Goal: Feedback & Contribution: Contribute content

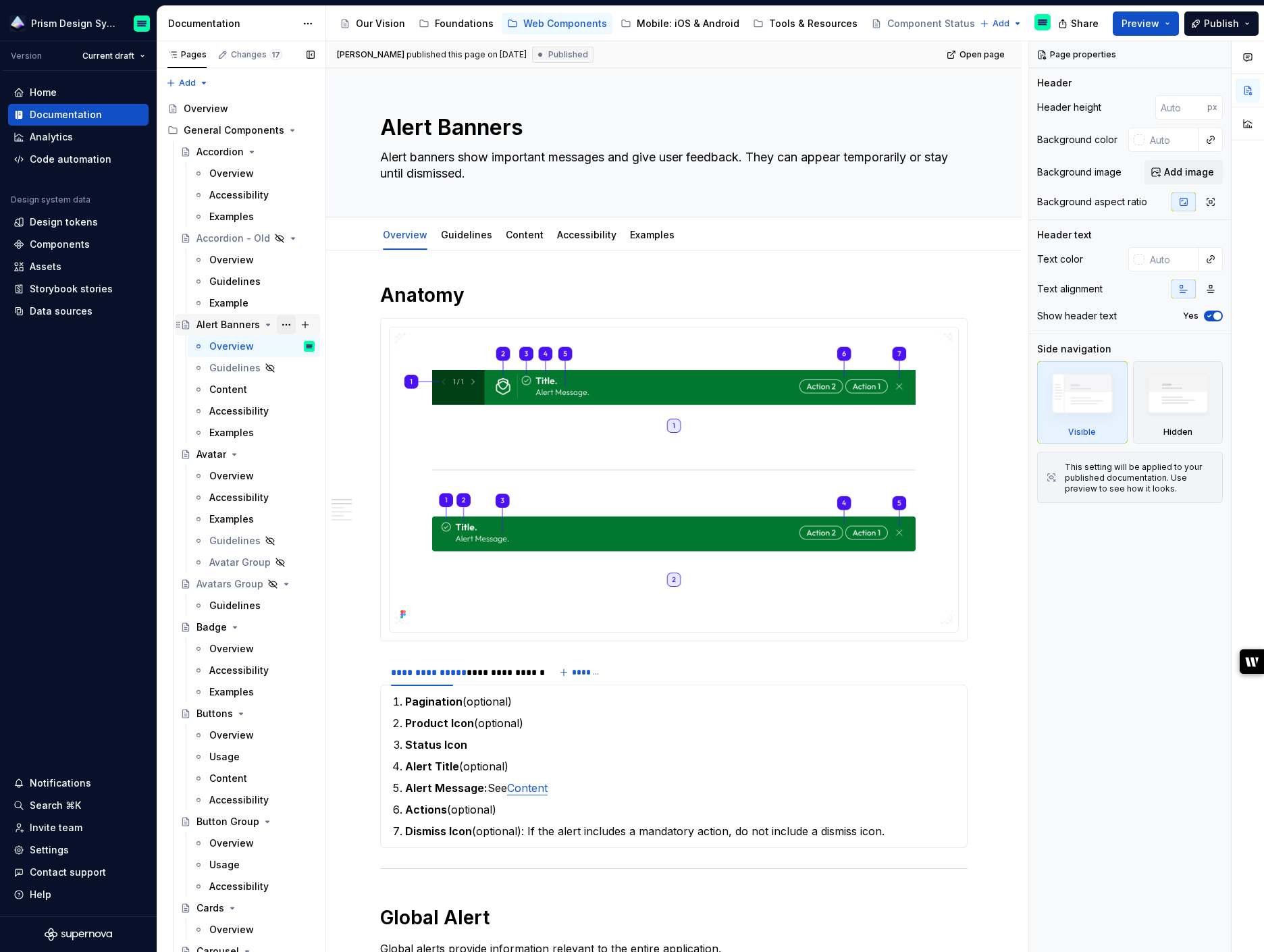
click at [290, 323] on button "Page tree" at bounding box center [286, 324] width 19 height 19
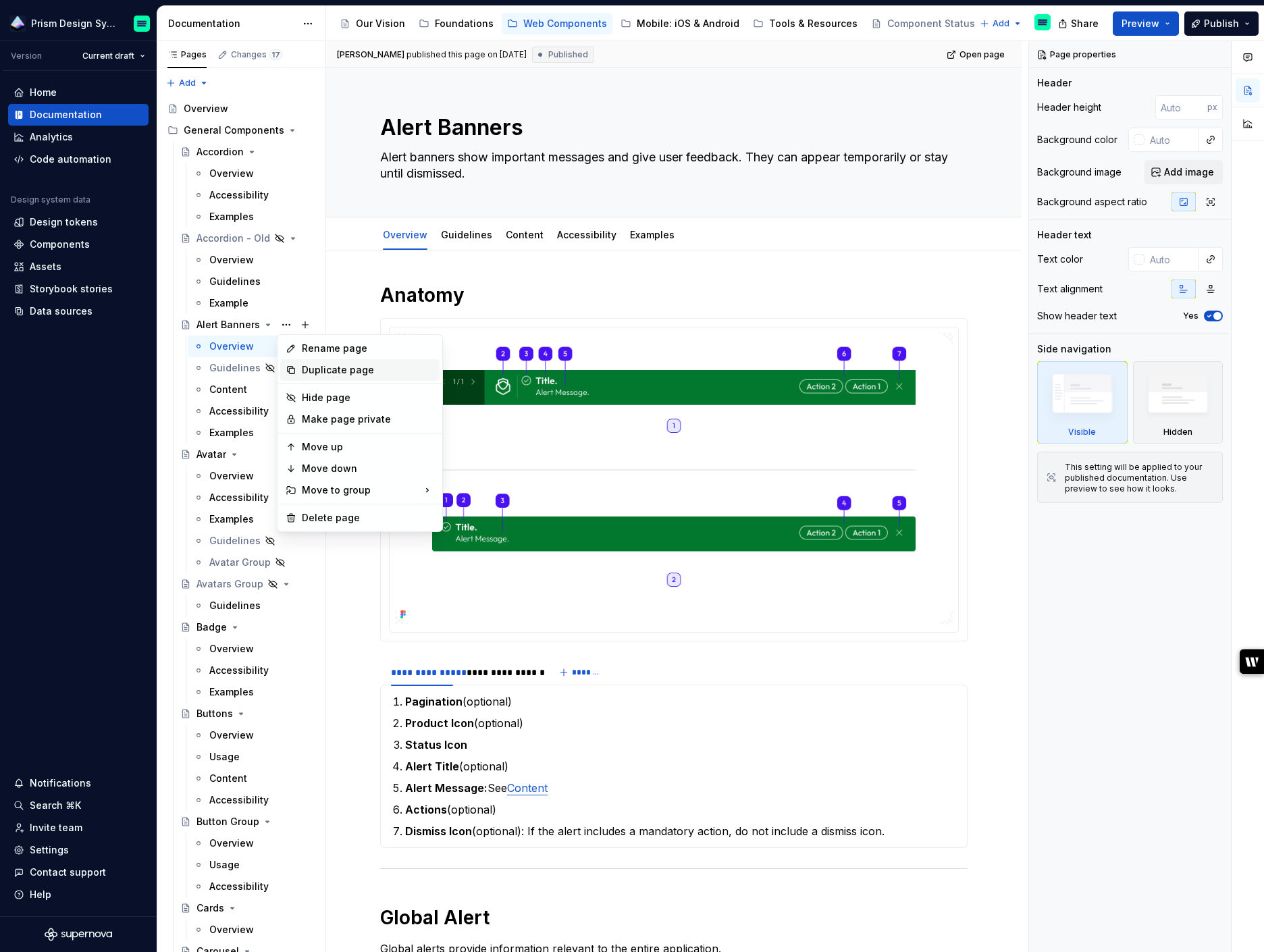
click at [338, 372] on div "Duplicate page" at bounding box center [368, 370] width 132 height 14
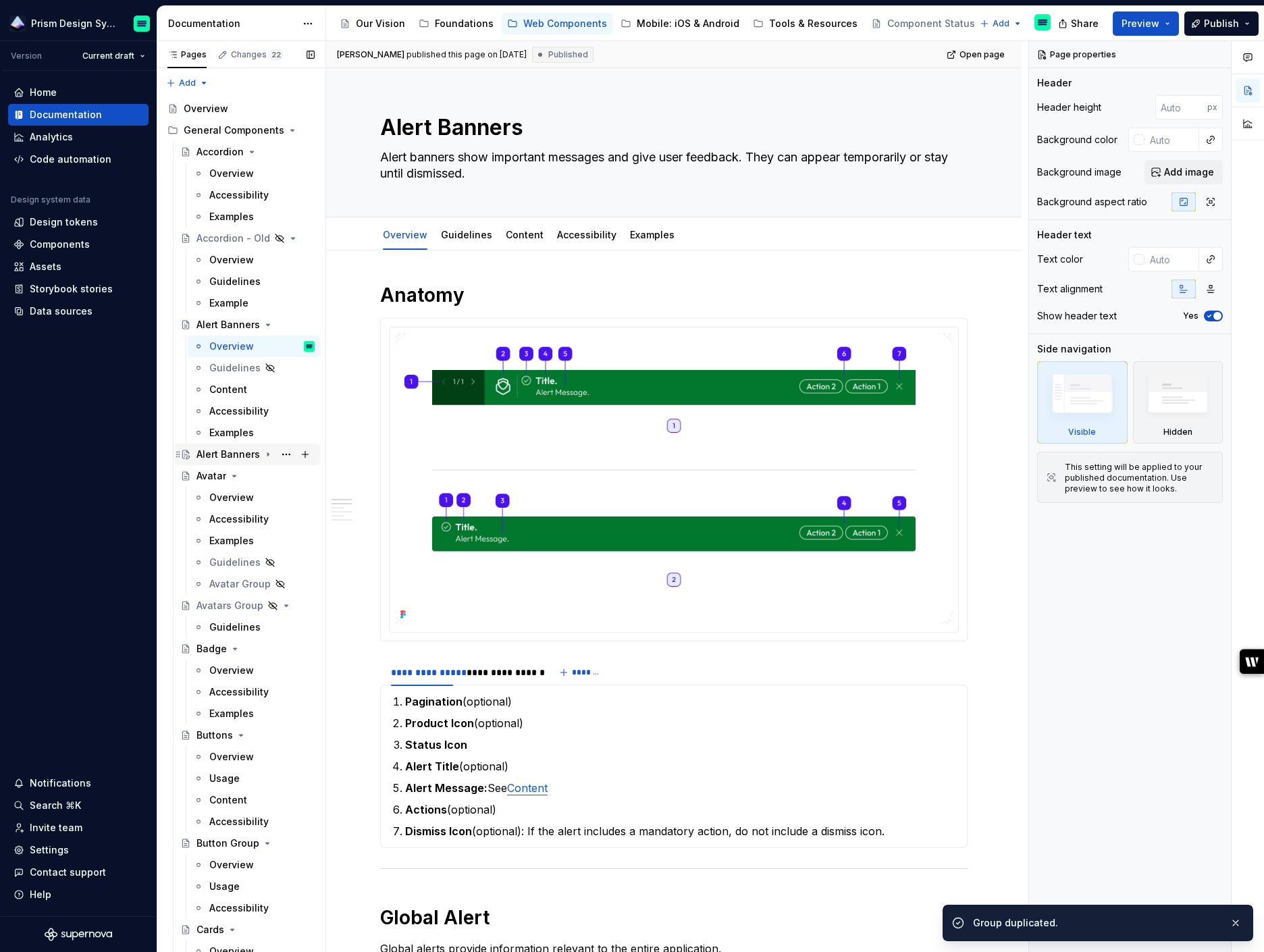
click at [267, 453] on icon "Page tree" at bounding box center [268, 454] width 2 height 3
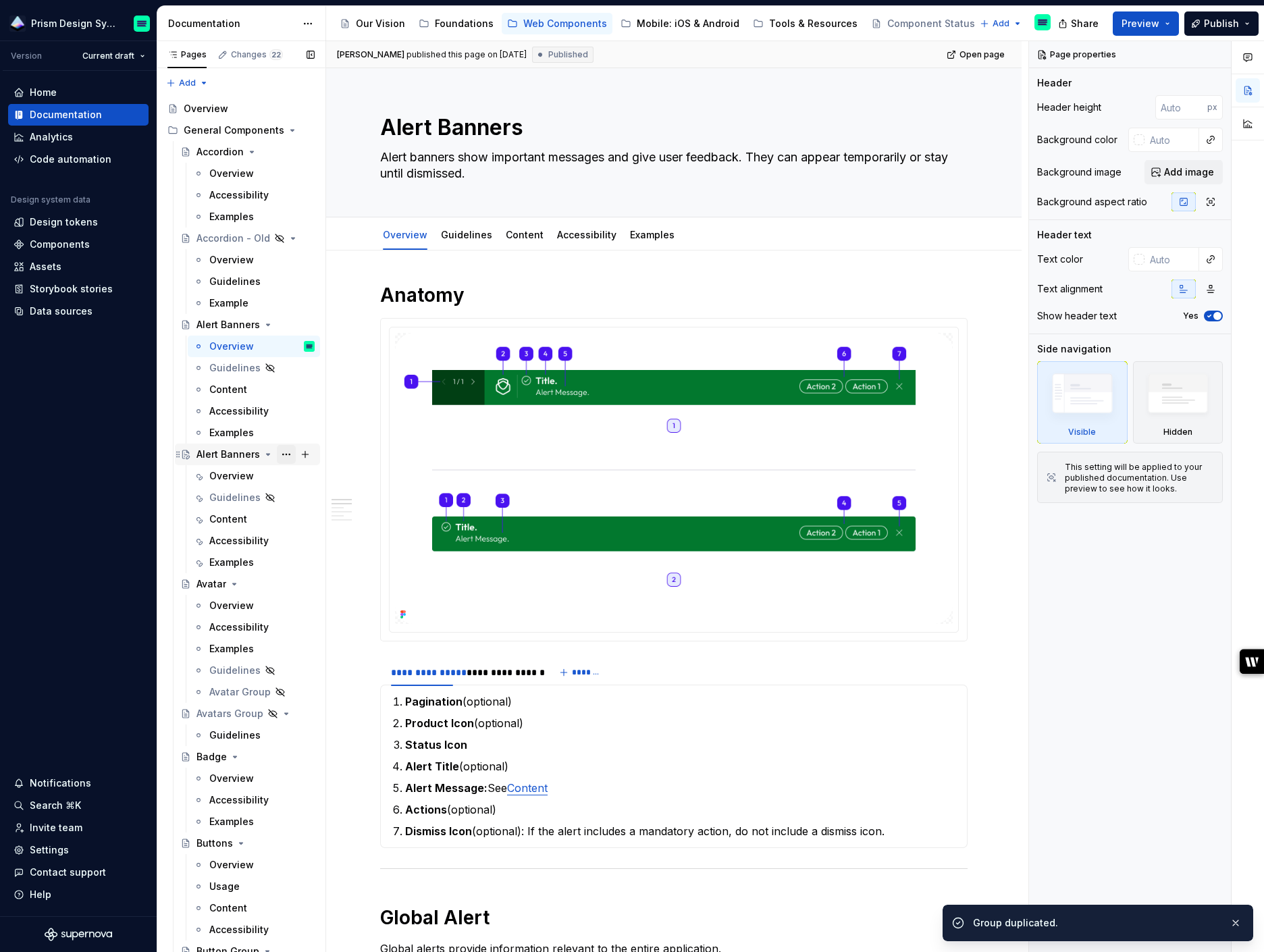
click at [281, 457] on button "Page tree" at bounding box center [286, 453] width 19 height 19
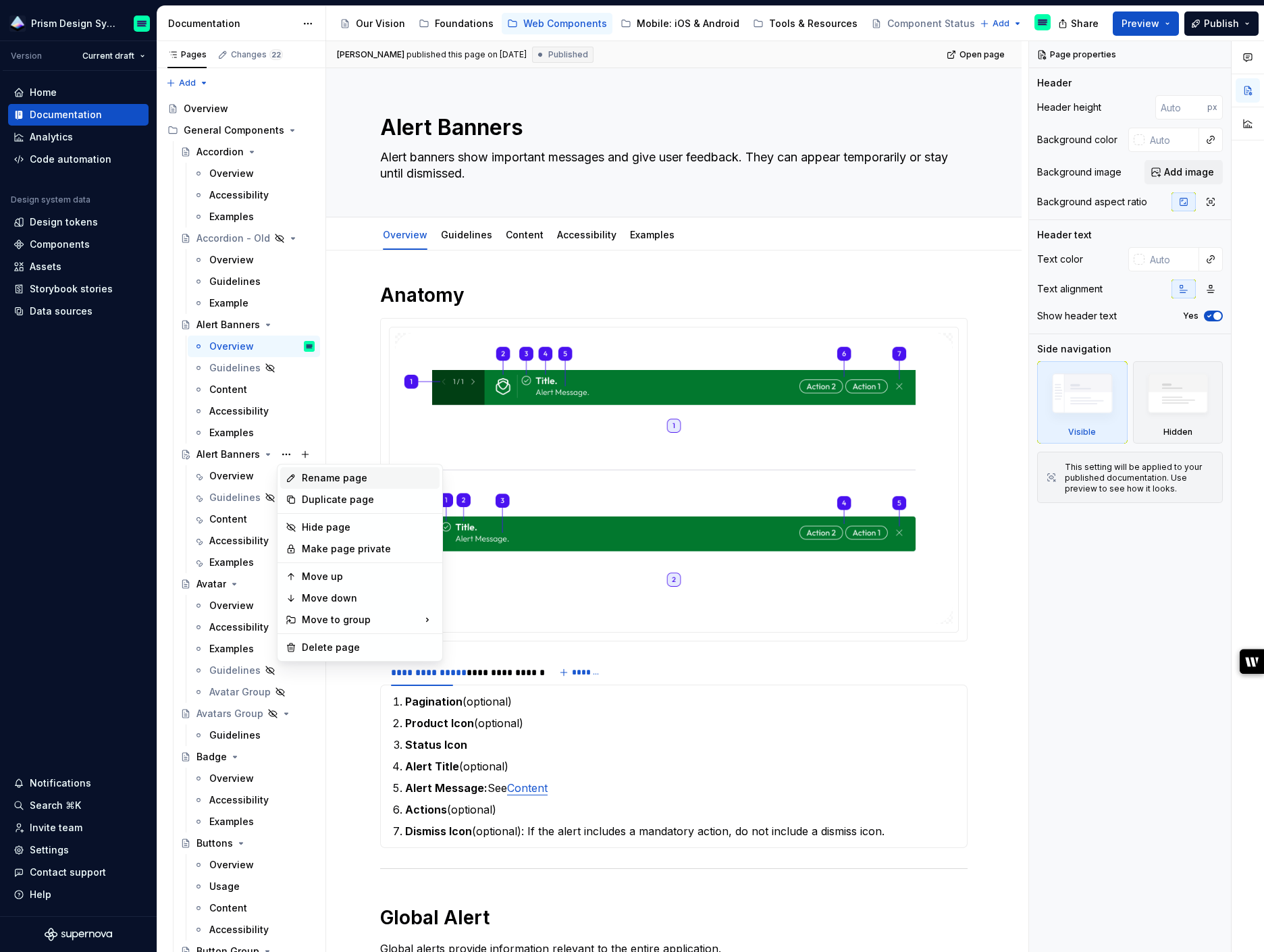
type textarea "*"
click at [312, 472] on div "Rename page" at bounding box center [368, 478] width 132 height 14
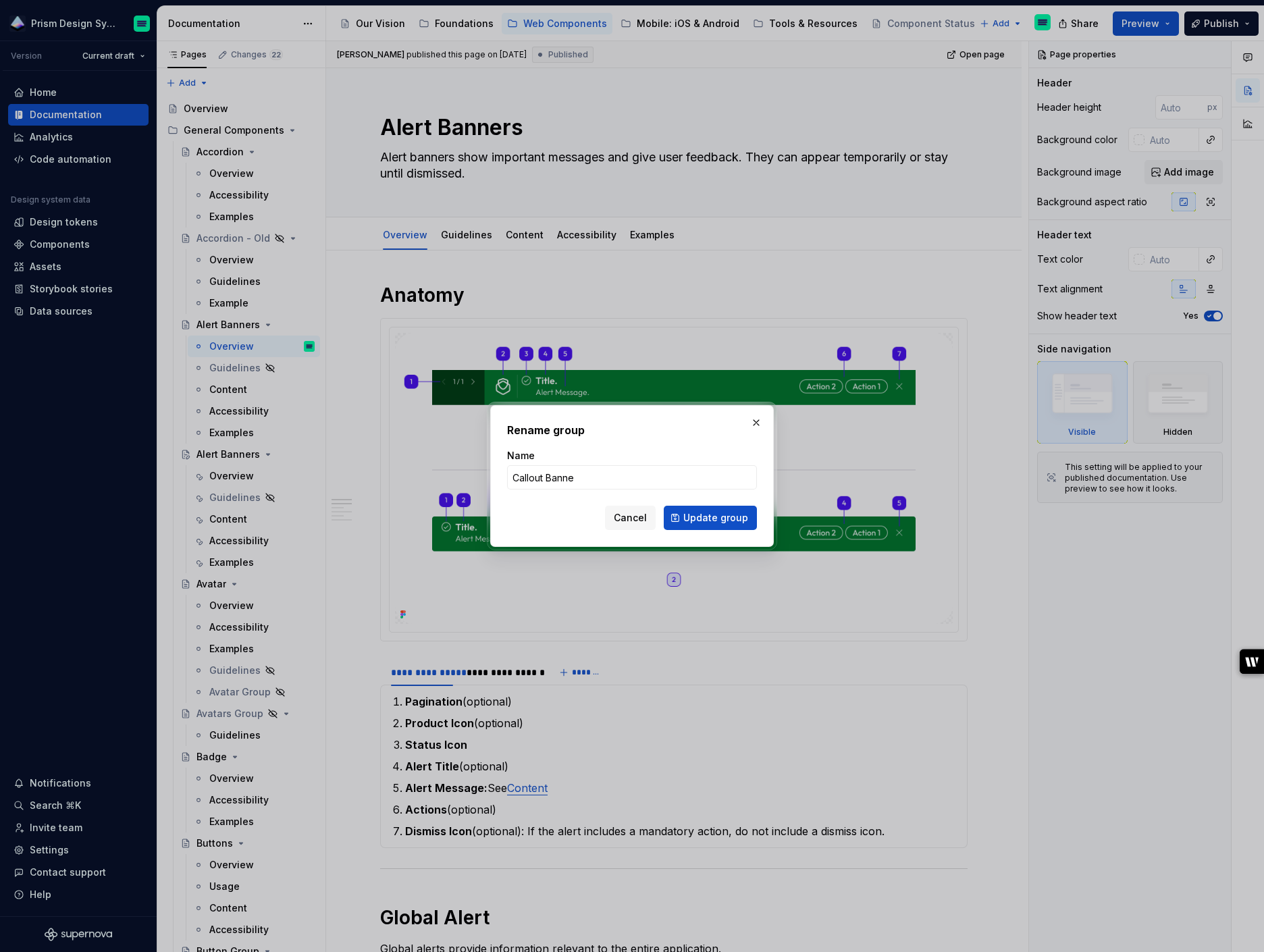
type input "Callout Banner"
click button "Update group" at bounding box center [710, 517] width 93 height 24
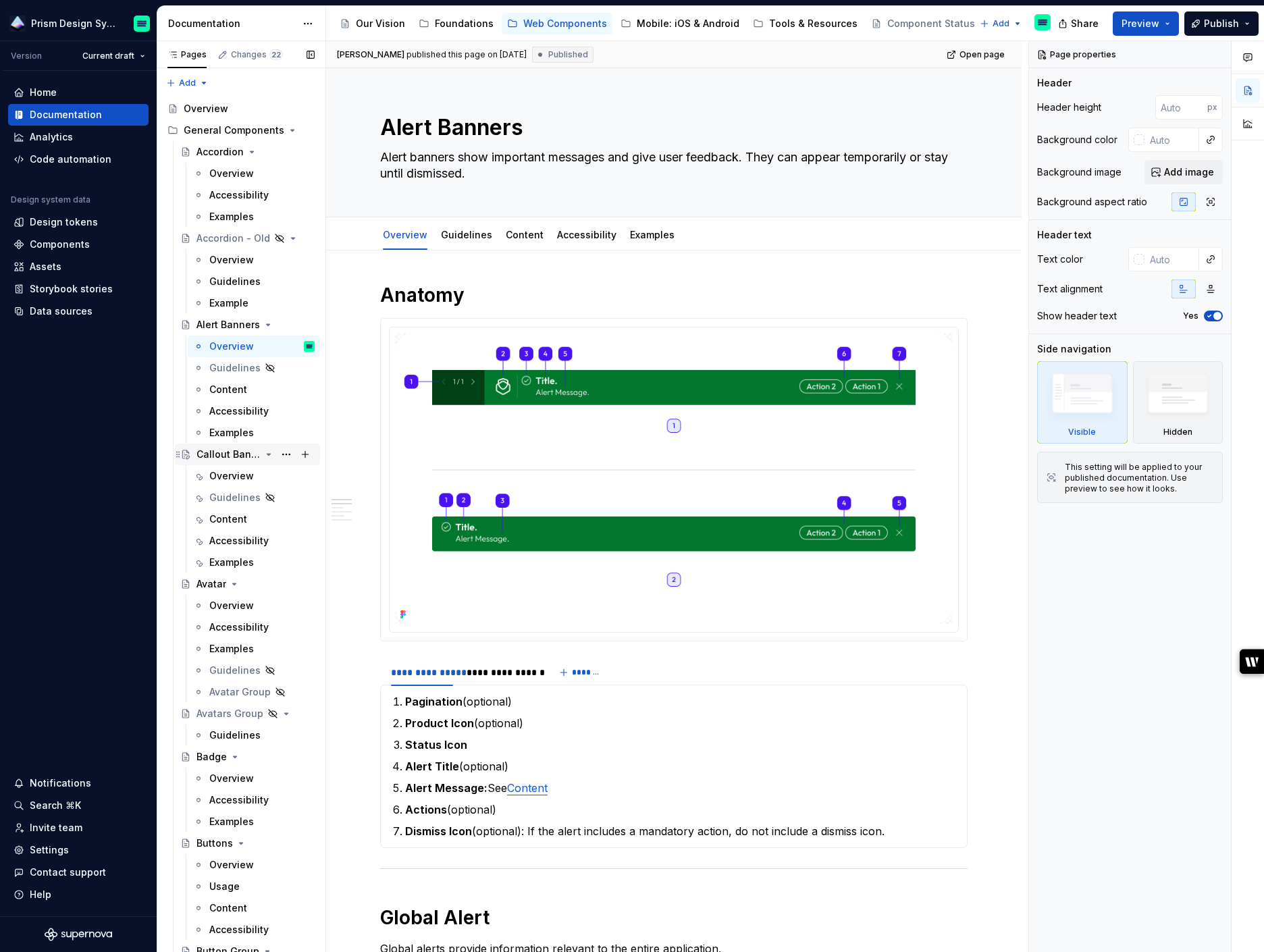
click at [269, 453] on icon "Page tree" at bounding box center [268, 453] width 11 height 11
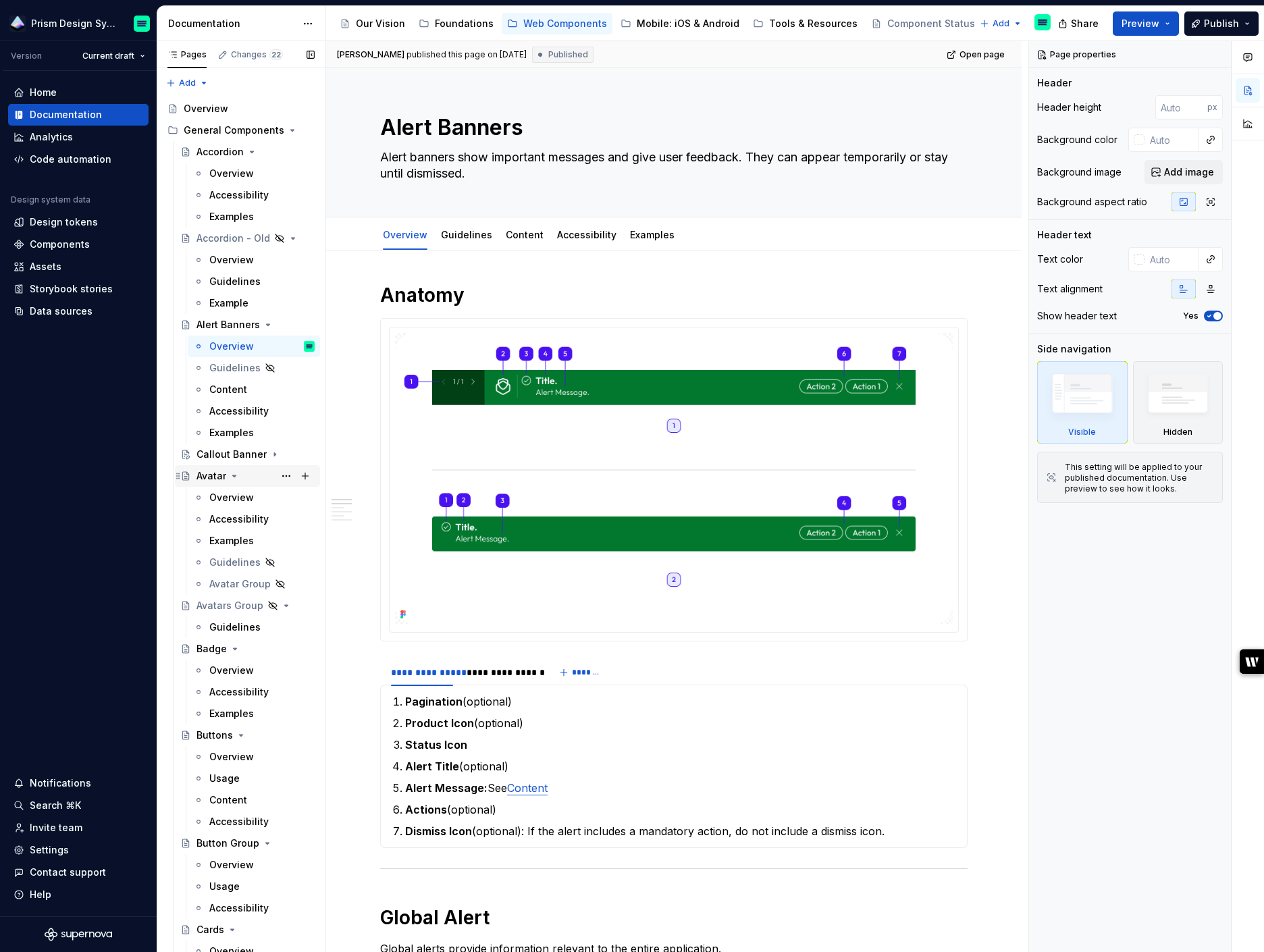
click at [234, 475] on icon "Page tree" at bounding box center [235, 476] width 3 height 2
click at [236, 540] on icon "Page tree" at bounding box center [234, 540] width 11 height 11
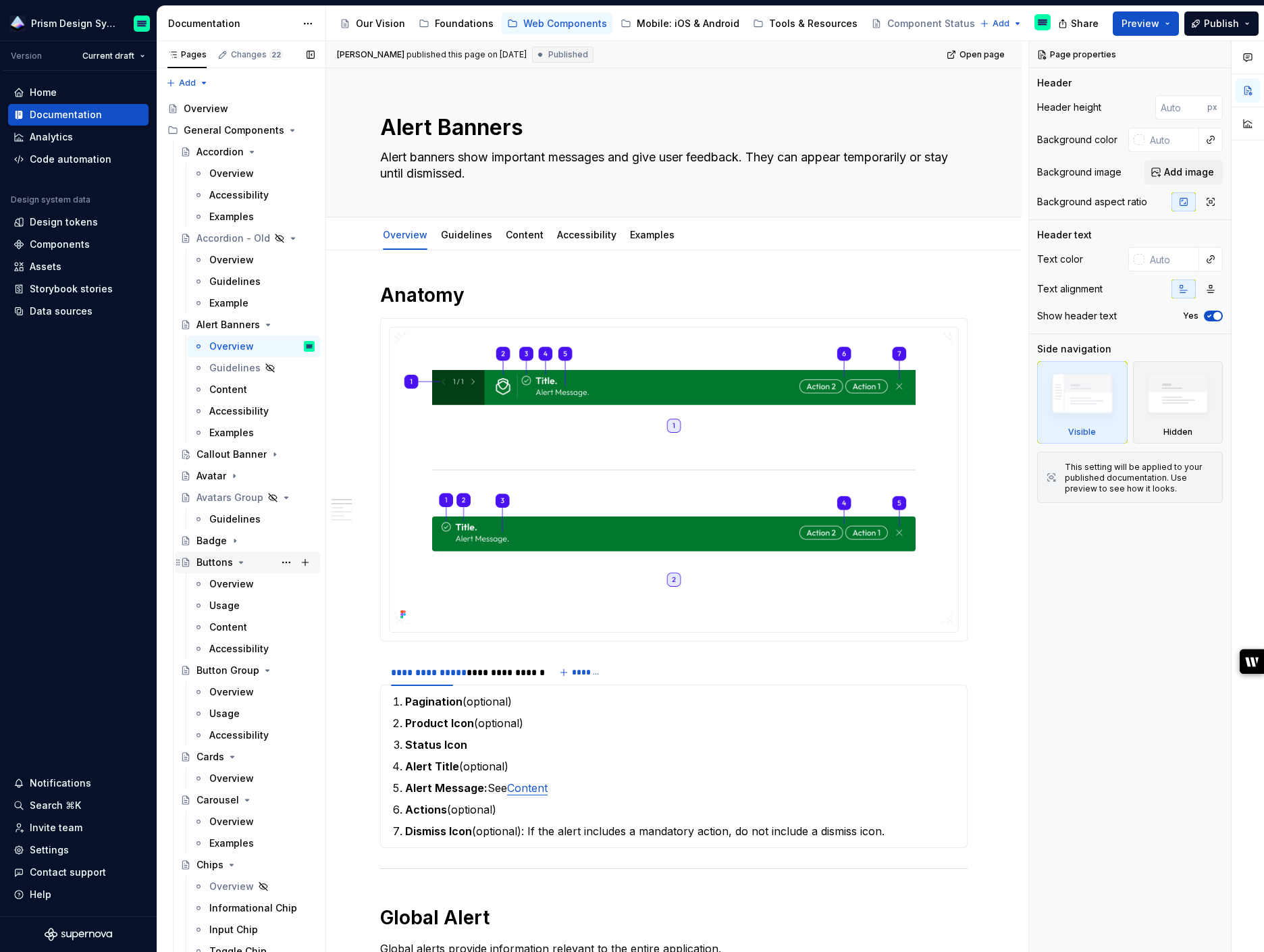
click at [240, 562] on icon "Page tree" at bounding box center [241, 563] width 3 height 2
click at [266, 584] on icon "Page tree" at bounding box center [268, 584] width 3 height 2
click at [232, 606] on icon "Page tree" at bounding box center [232, 606] width 3 height 2
click at [247, 625] on icon "Page tree" at bounding box center [246, 627] width 11 height 11
click at [268, 497] on icon "Page tree" at bounding box center [269, 498] width 3 height 2
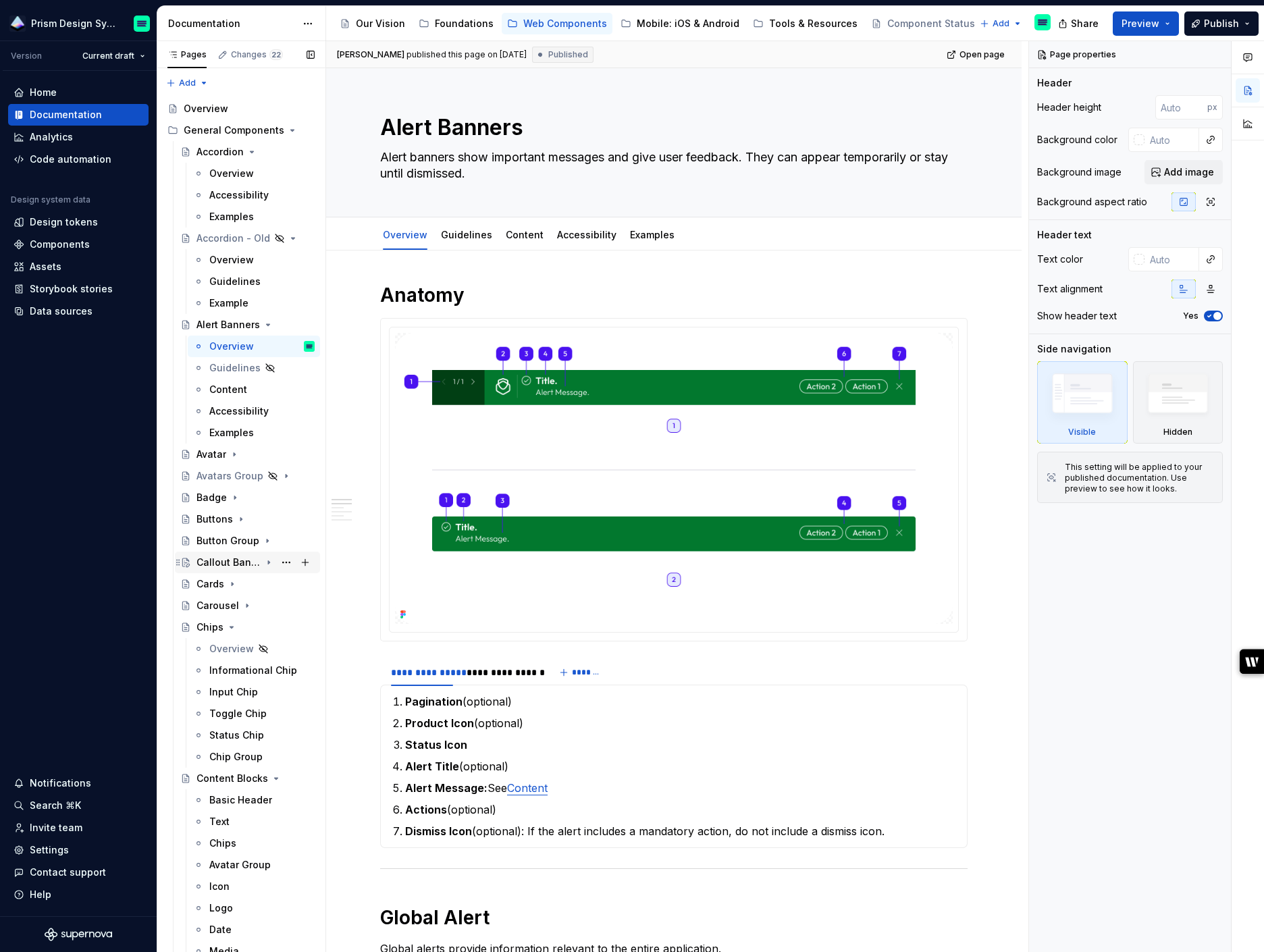
click at [269, 563] on icon "Page tree" at bounding box center [269, 563] width 2 height 3
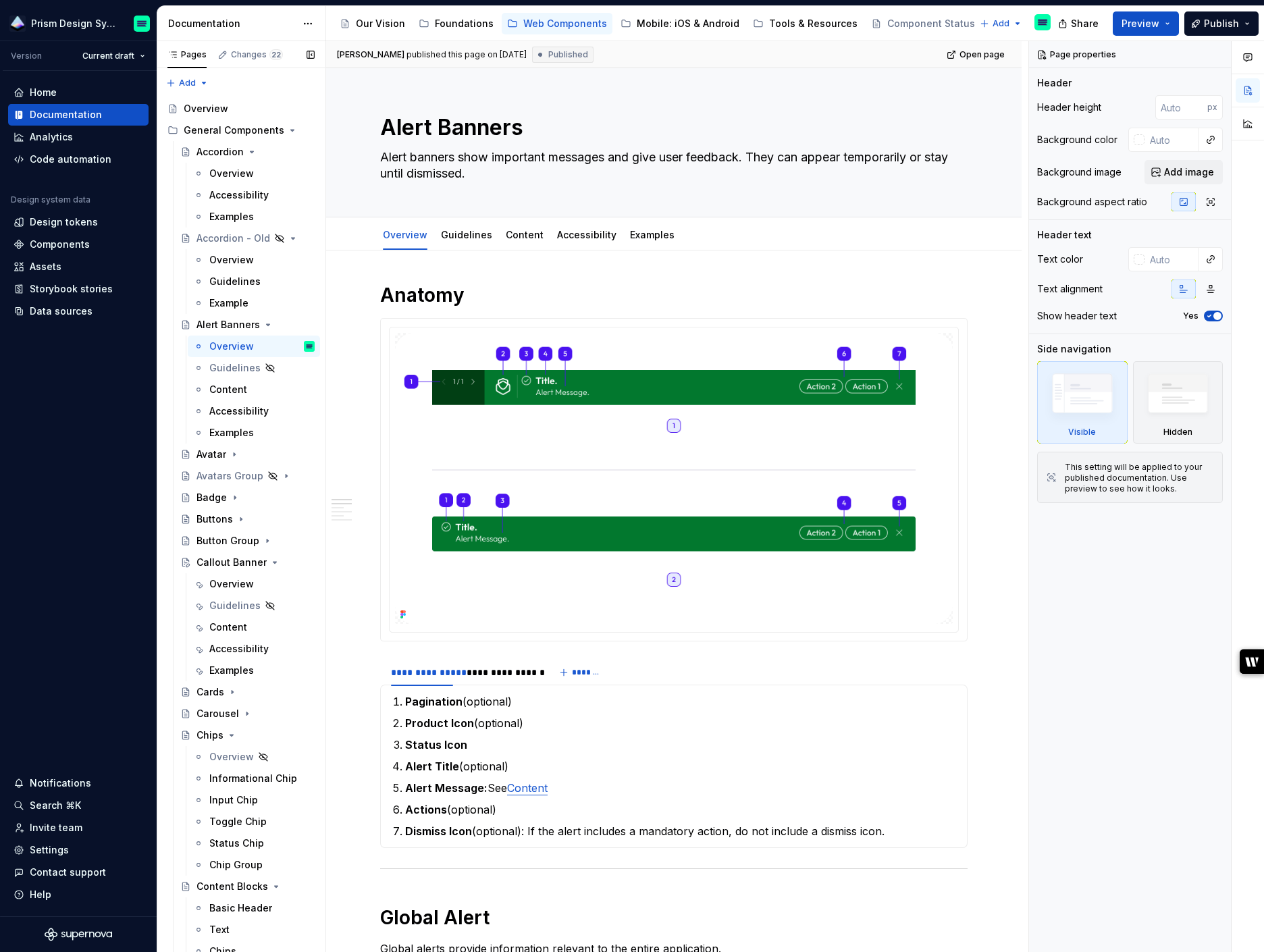
click at [0, 0] on button "Page tree" at bounding box center [0, 0] width 0 height 0
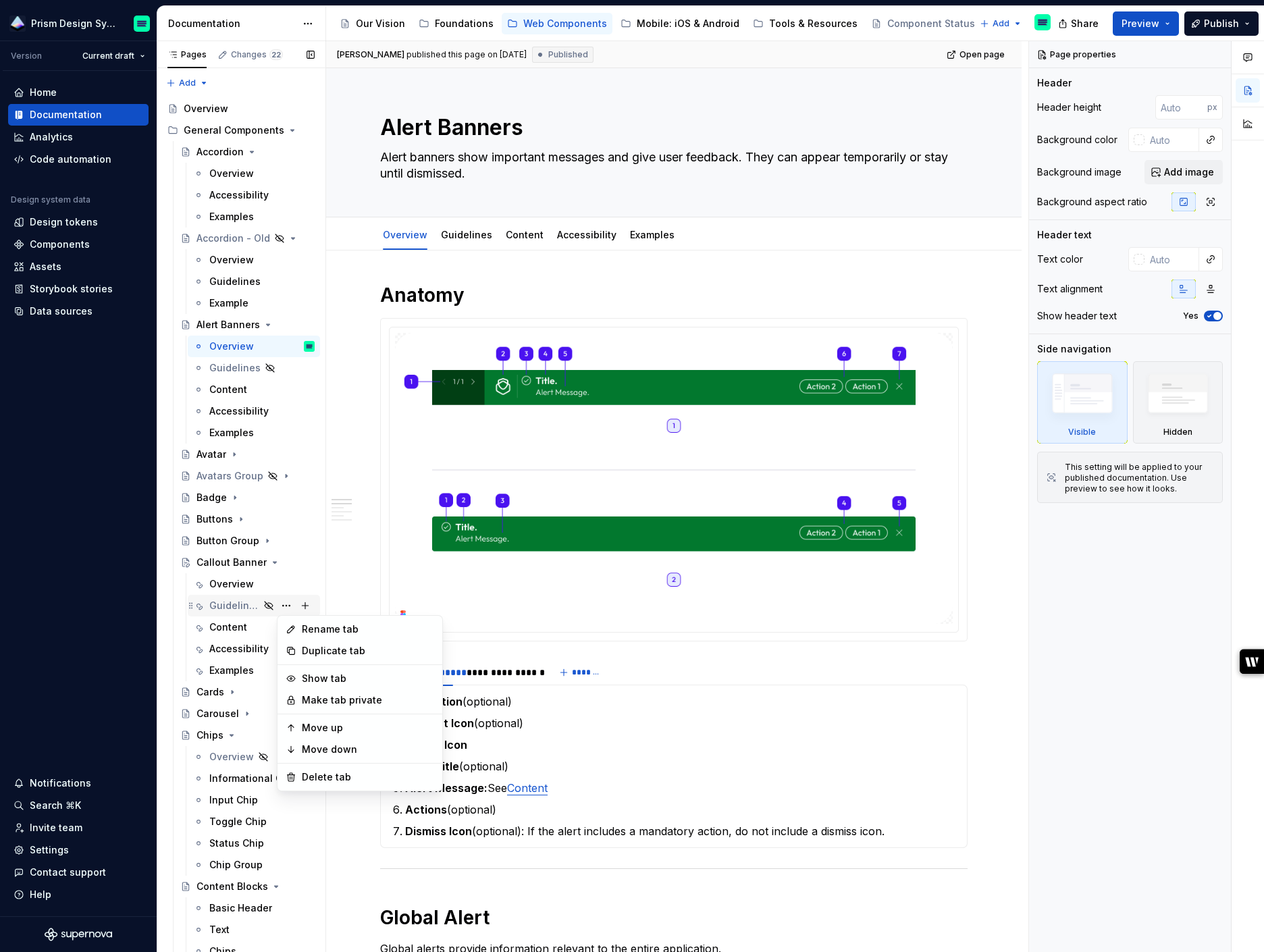
click at [223, 602] on div "Pages Changes 22 Add Accessibility guide for tree Page tree. Navigate the tree …" at bounding box center [240, 499] width 168 height 916
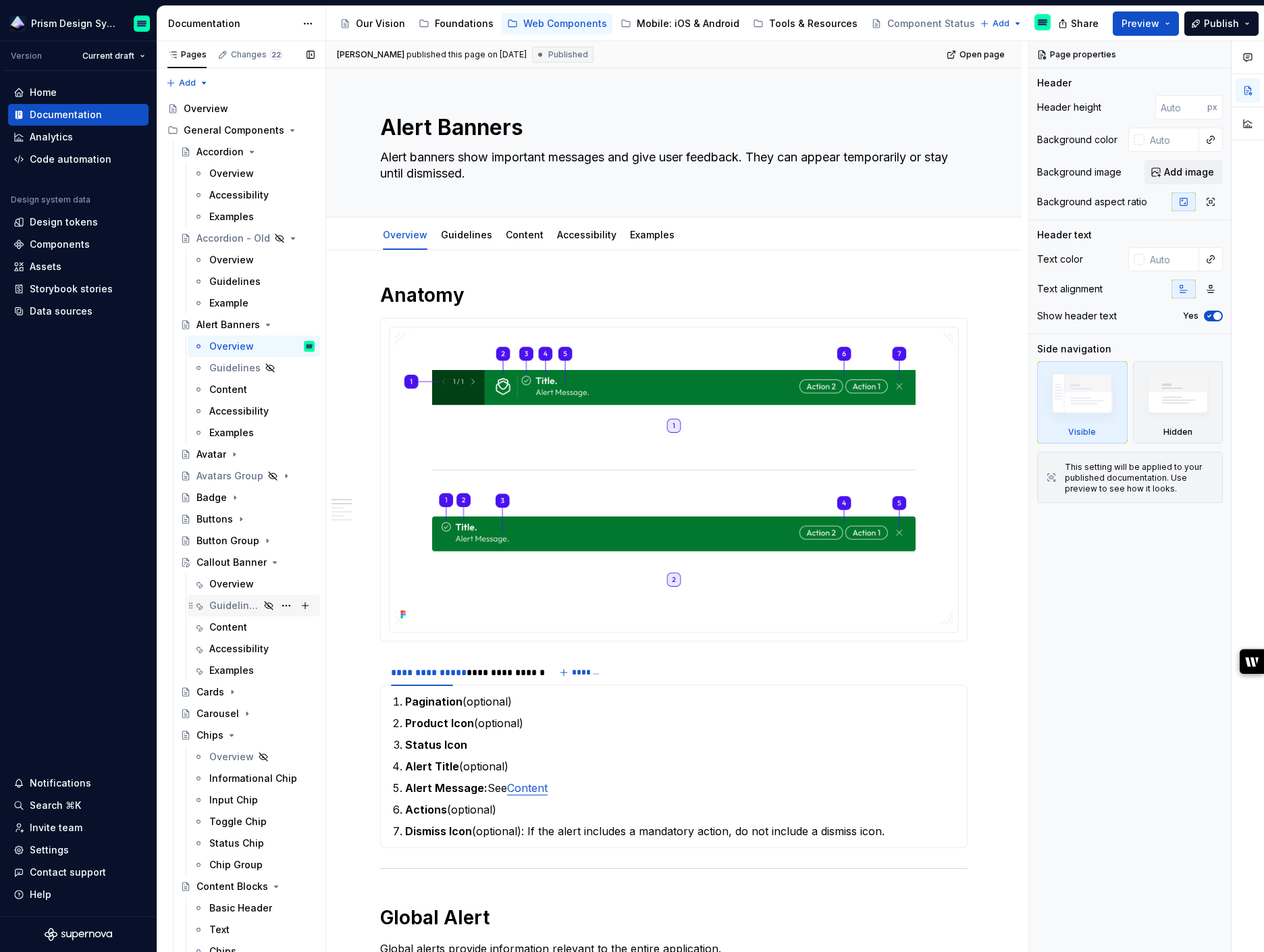
click at [235, 606] on div "Guidelines" at bounding box center [234, 606] width 50 height 14
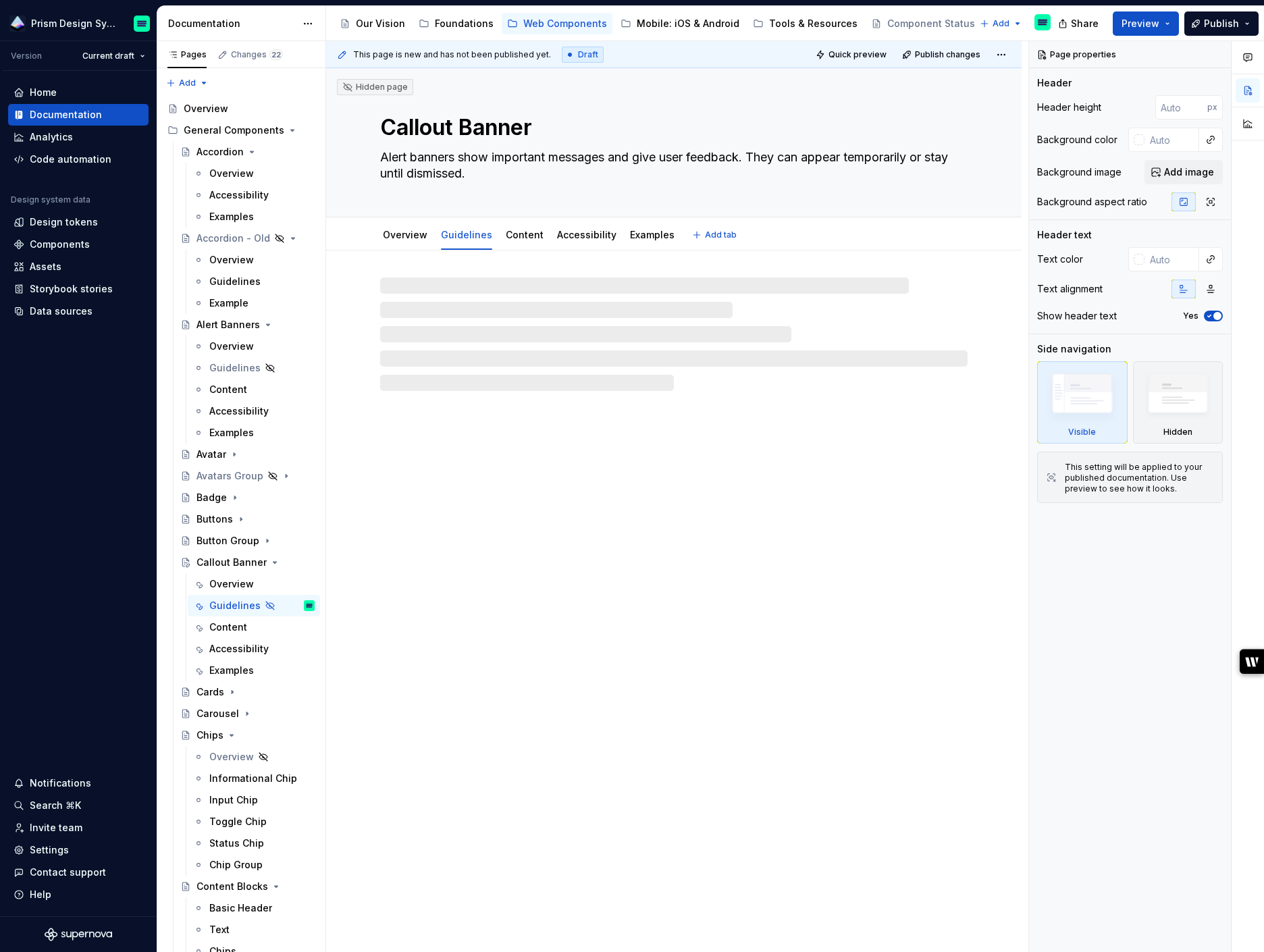
click at [389, 155] on textarea "Alert banners show important messages and give user feedback. They can appear t…" at bounding box center [670, 165] width 587 height 38
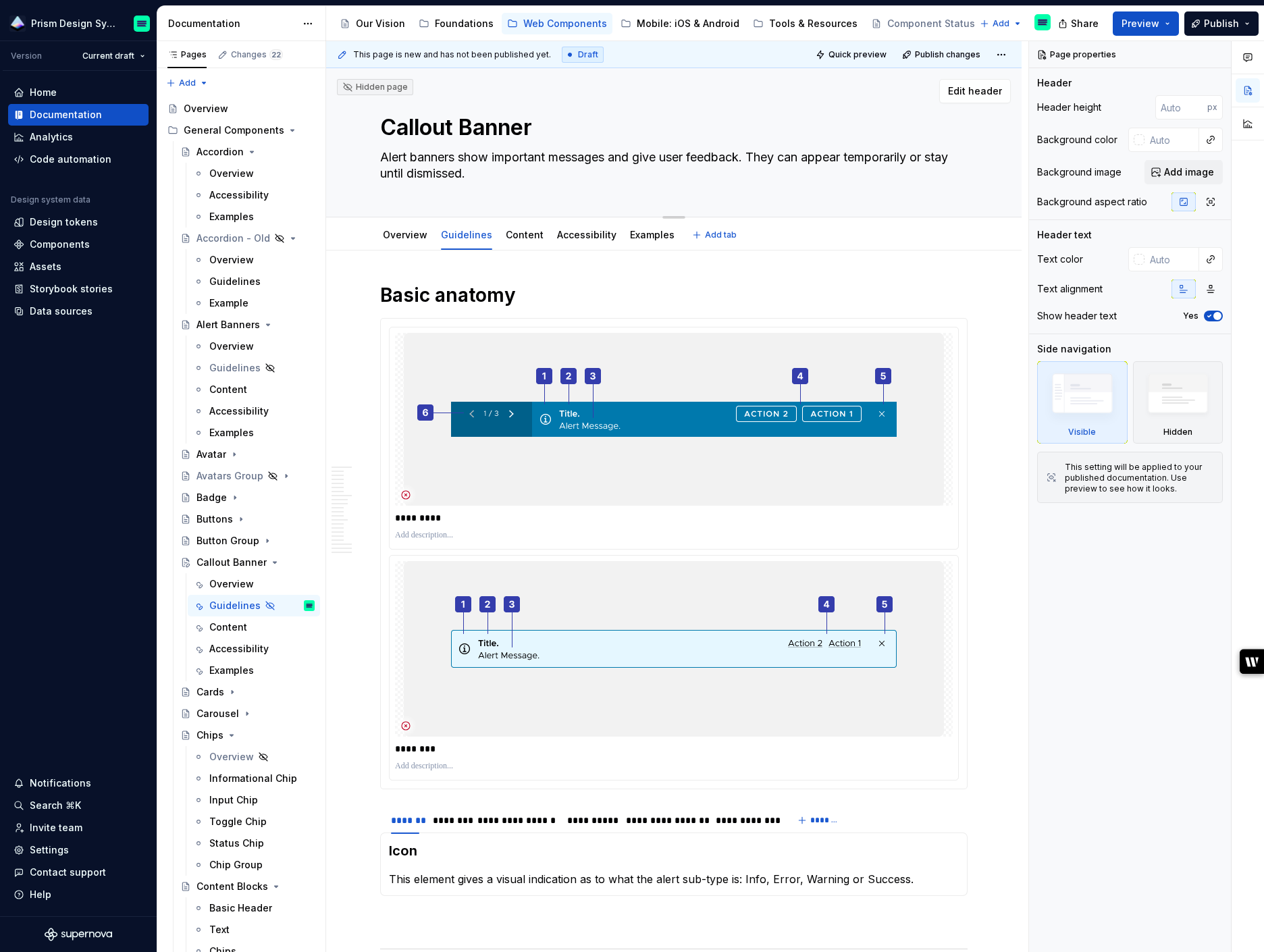
click at [389, 155] on textarea "Alert banners show important messages and give user feedback. They can appear t…" at bounding box center [670, 165] width 587 height 38
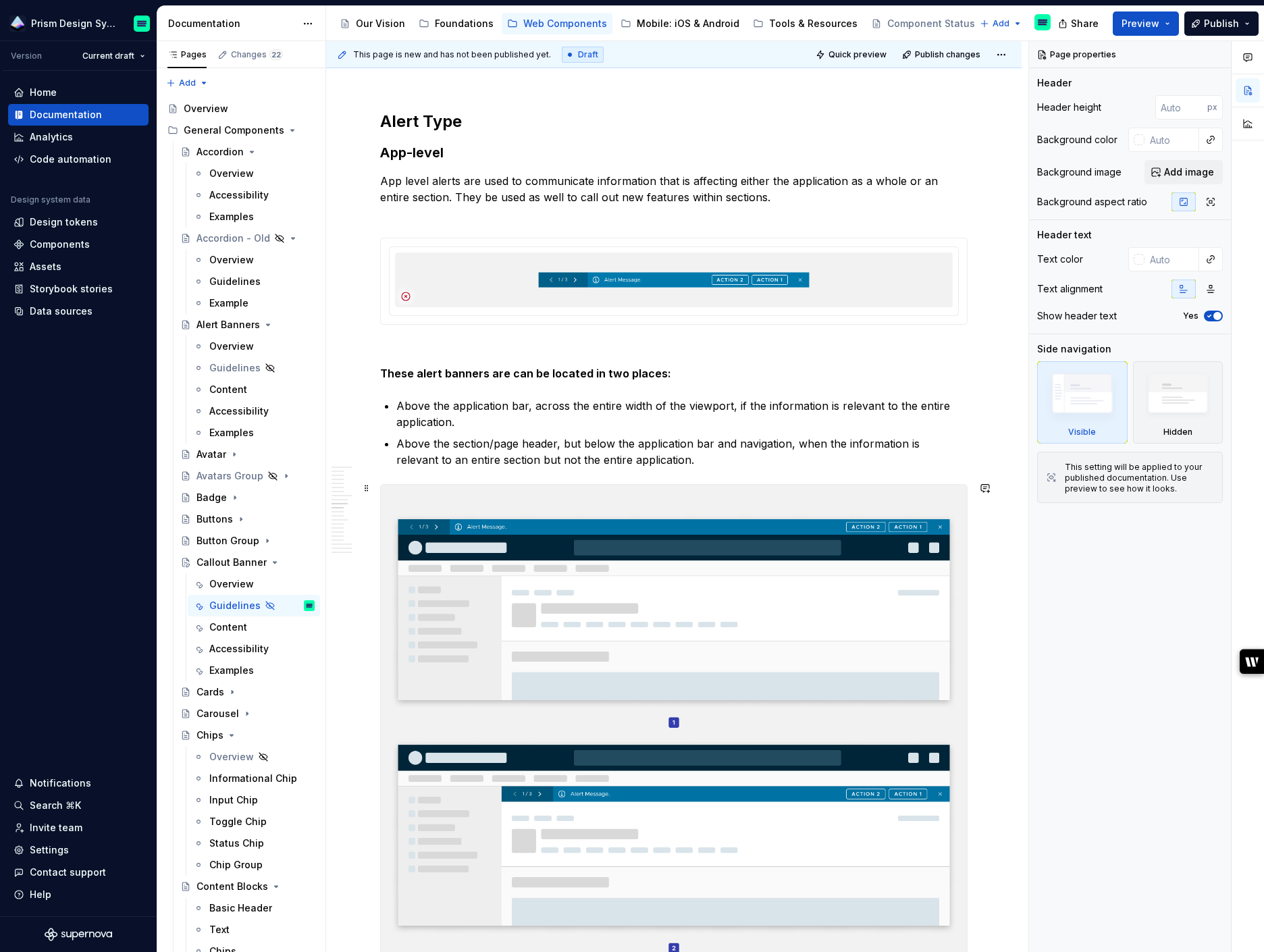
scroll to position [1472, 0]
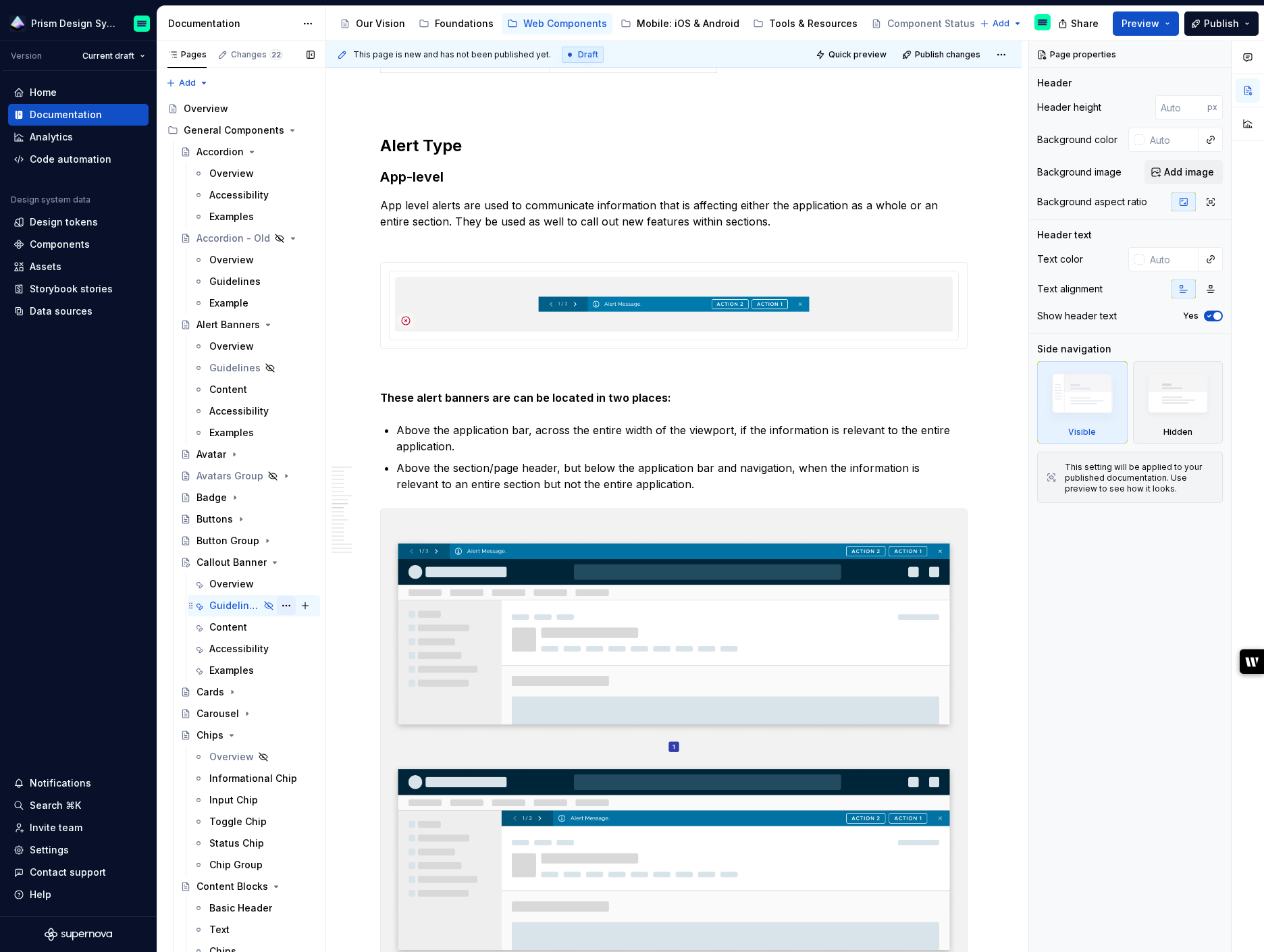
click at [287, 603] on button "Page tree" at bounding box center [286, 605] width 19 height 19
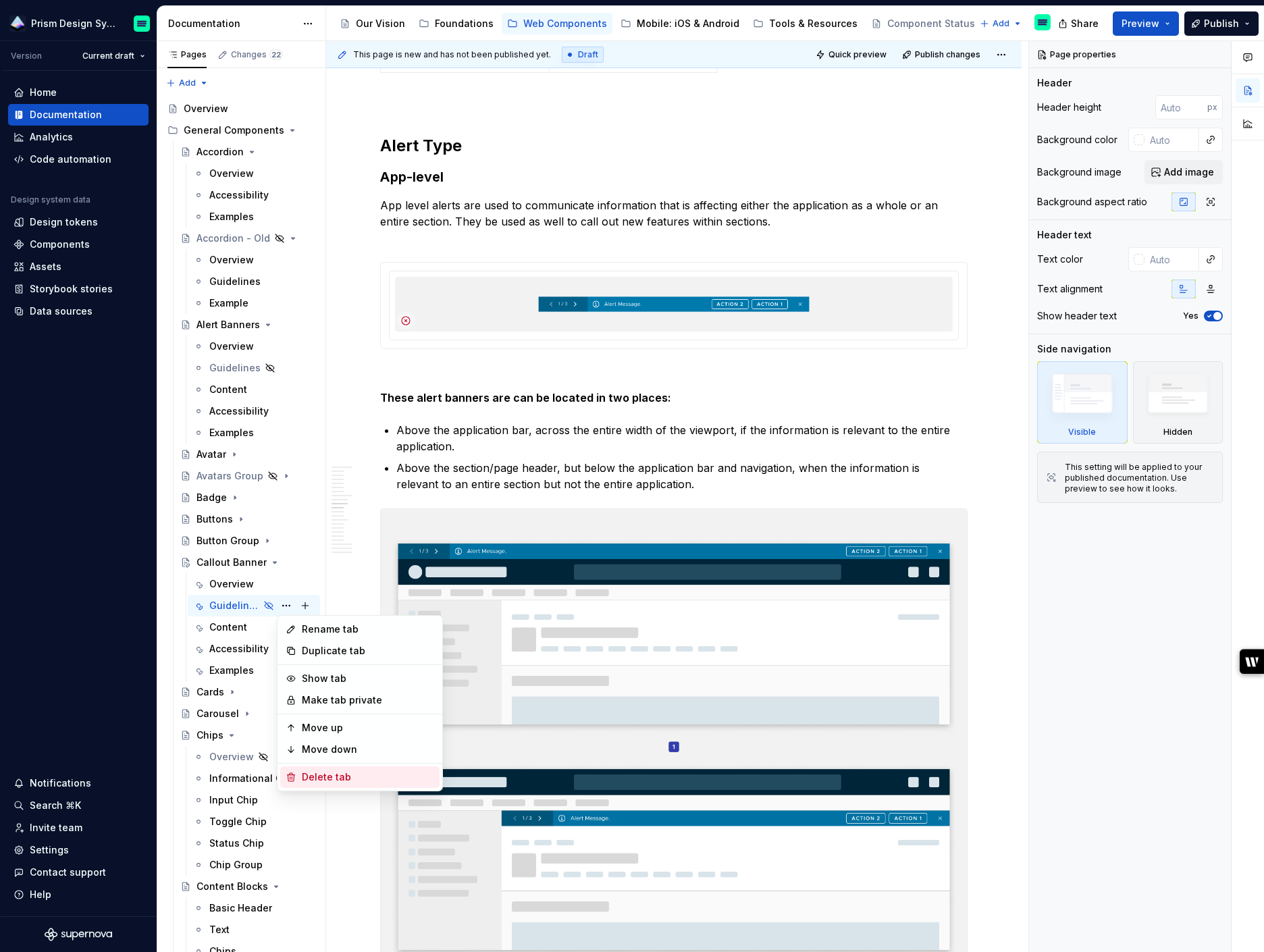
click at [322, 775] on div "Delete tab" at bounding box center [368, 776] width 132 height 14
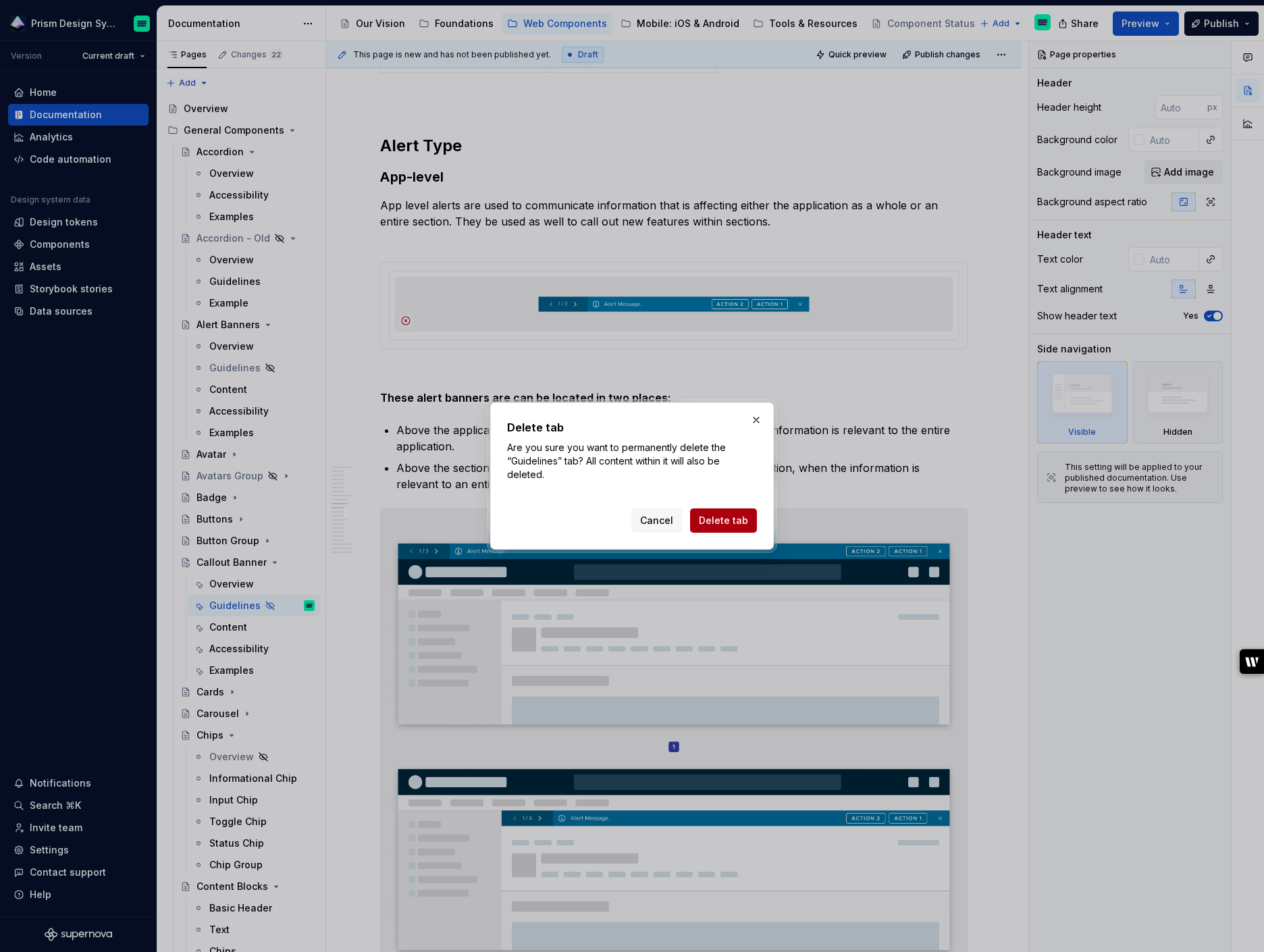
click at [717, 524] on span "Delete tab" at bounding box center [723, 520] width 49 height 14
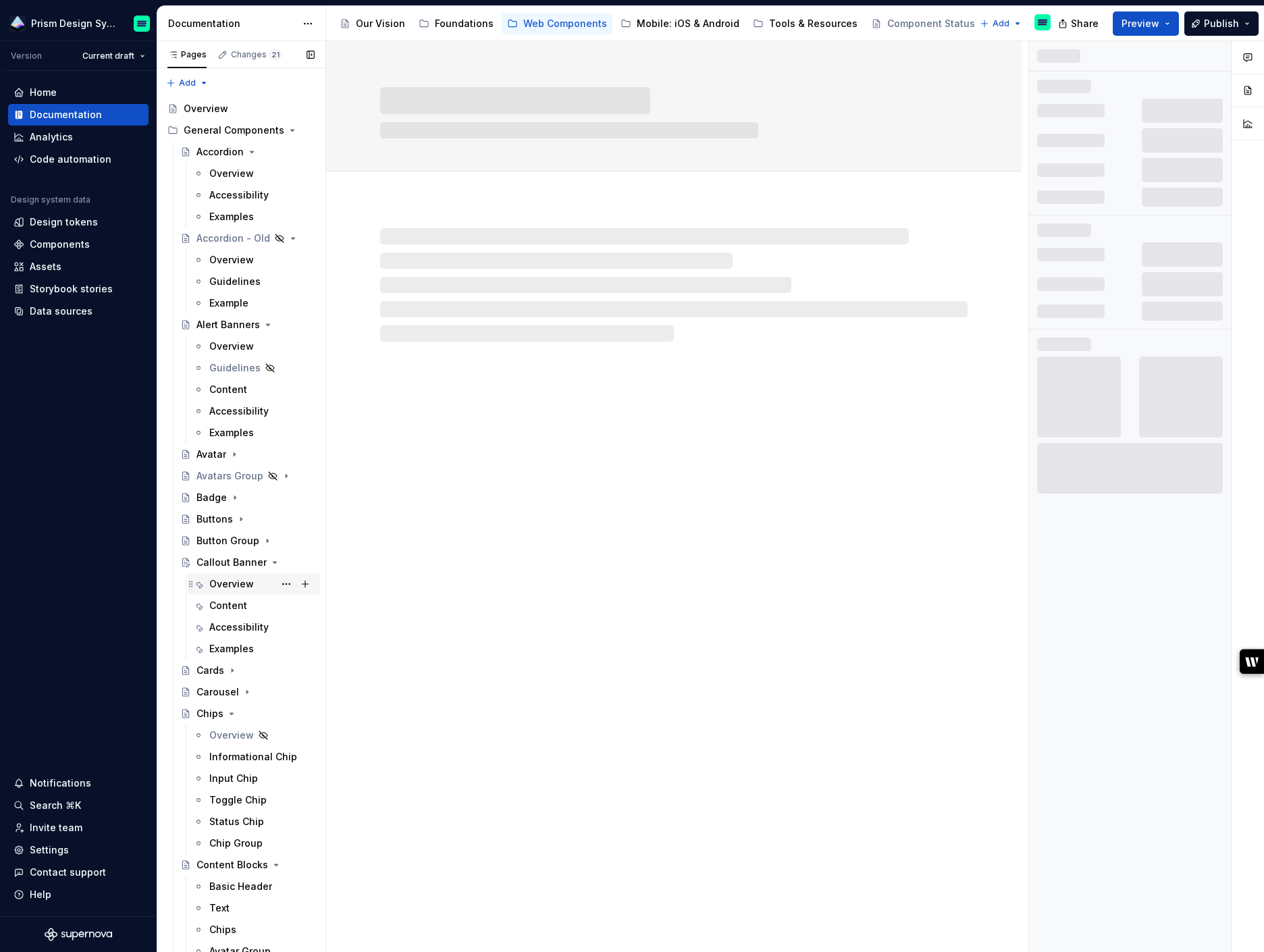
scroll to position [0, 0]
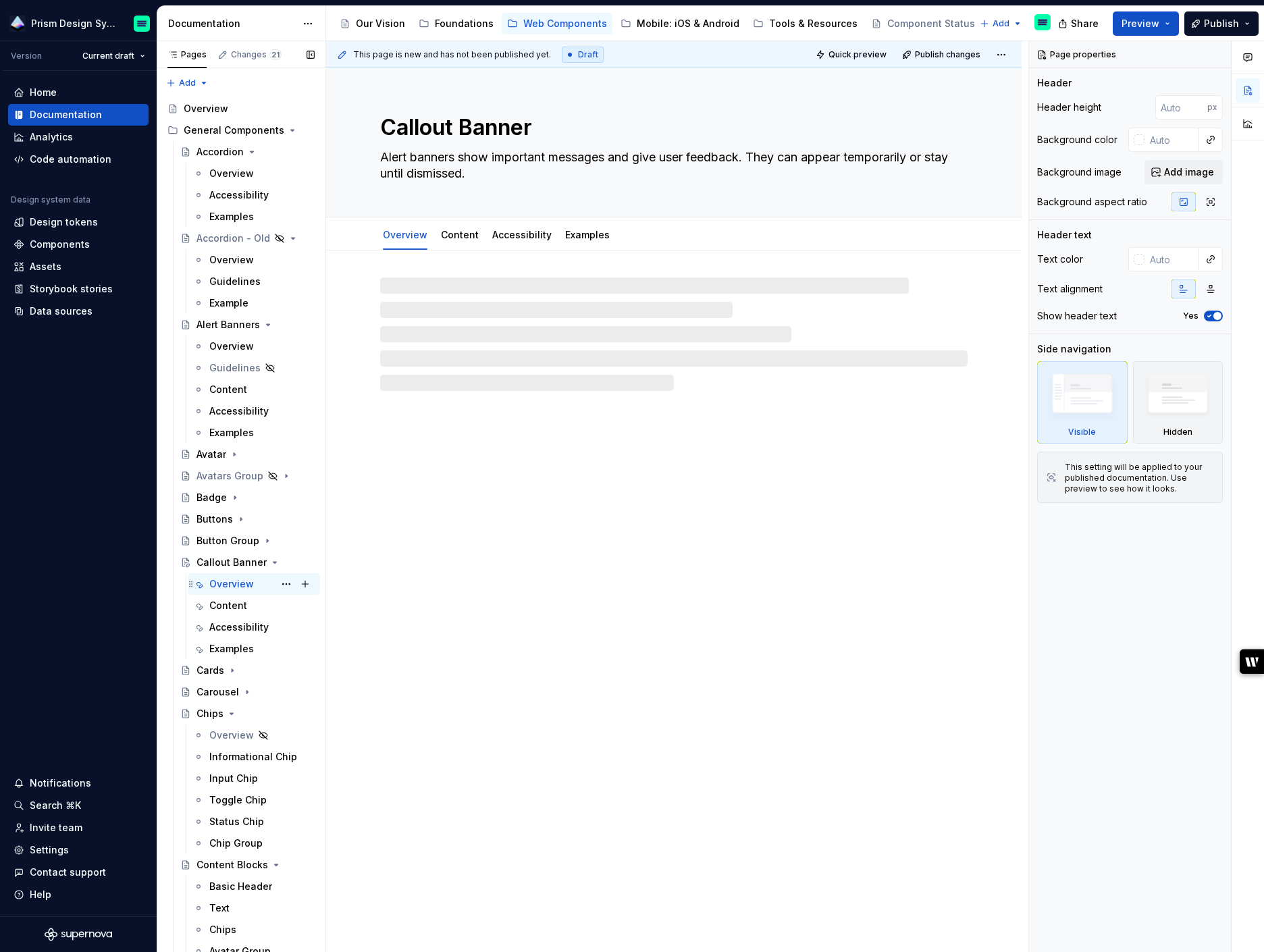
click at [229, 582] on div "Overview" at bounding box center [231, 584] width 45 height 14
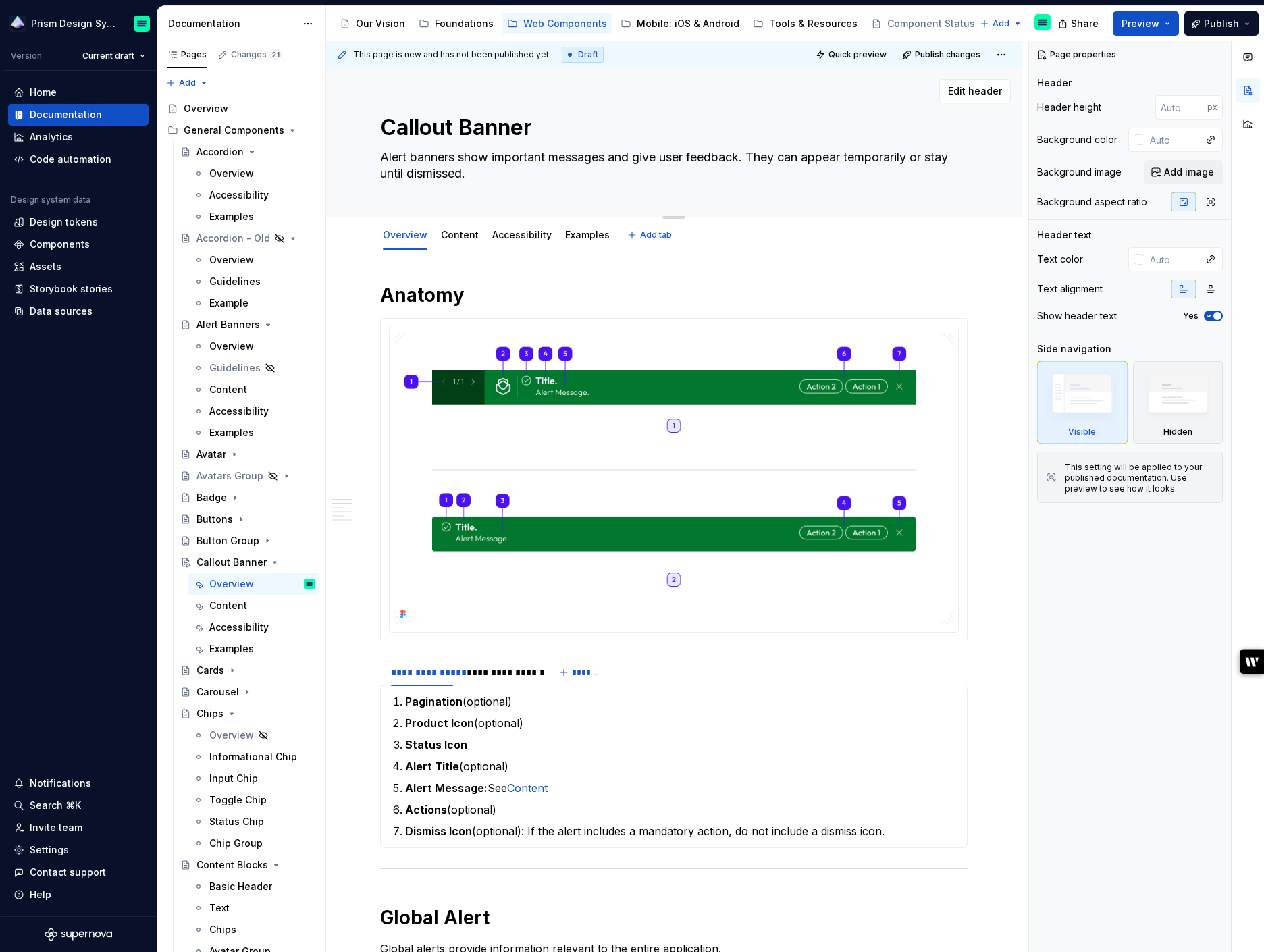
click at [444, 175] on textarea "Alert banners show important messages and give user feedback. They can appear t…" at bounding box center [670, 165] width 587 height 38
type textarea "*"
type textarea "C"
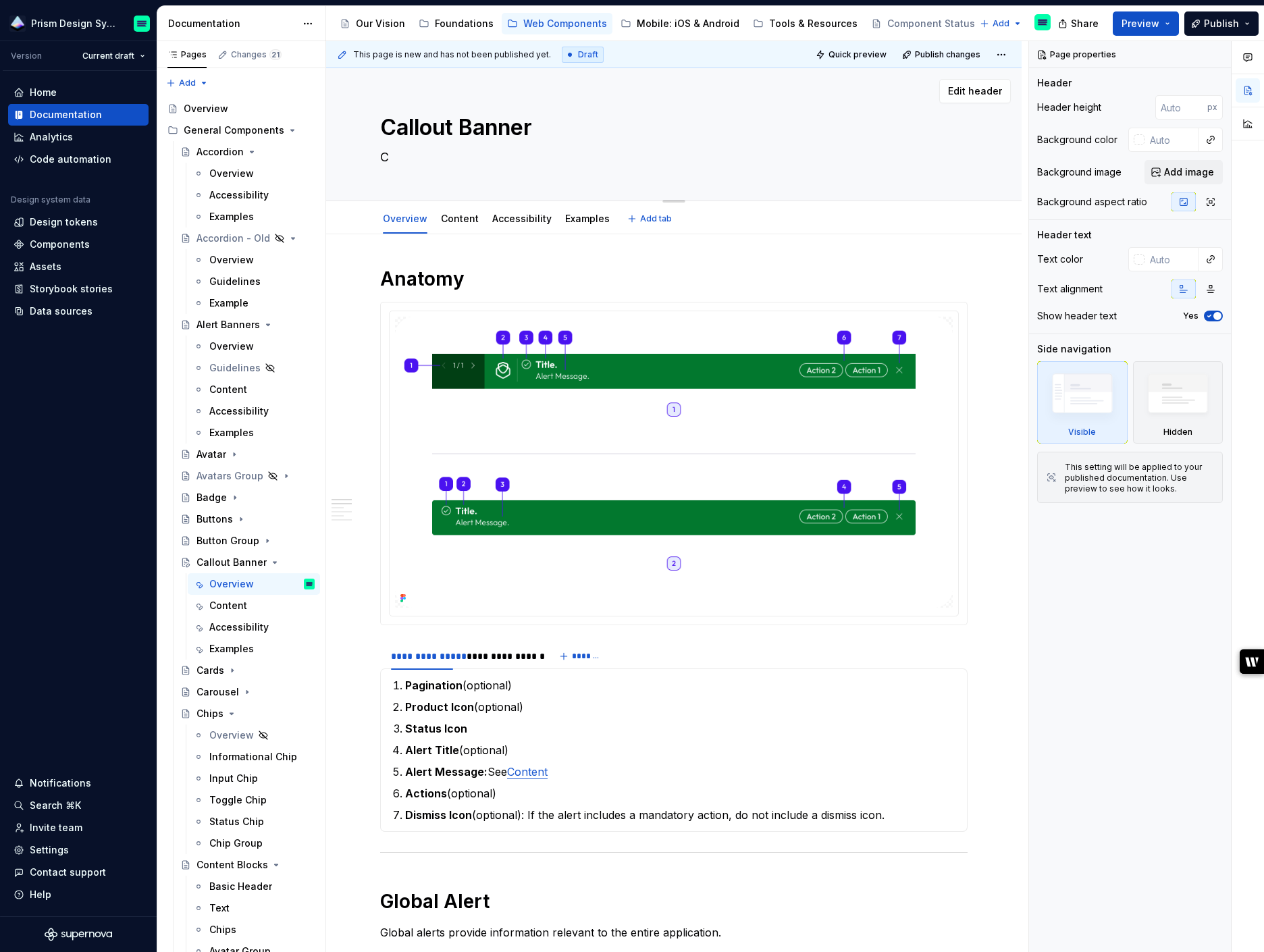
type textarea "*"
type textarea "Ca"
type textarea "*"
type textarea "Cal"
type textarea "*"
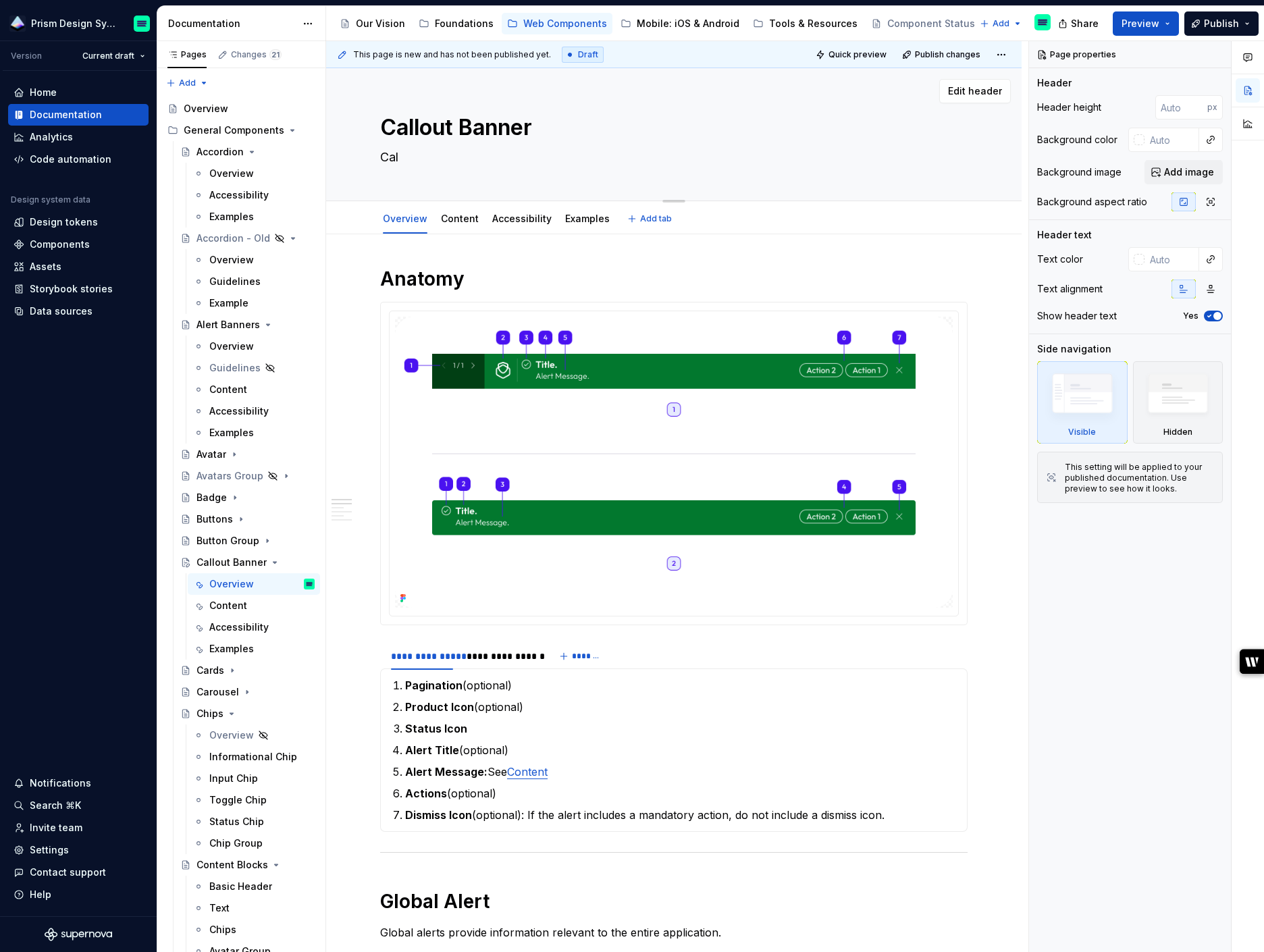
type textarea "Call"
type textarea "*"
type textarea "Call"
type textarea "*"
type textarea "Call o"
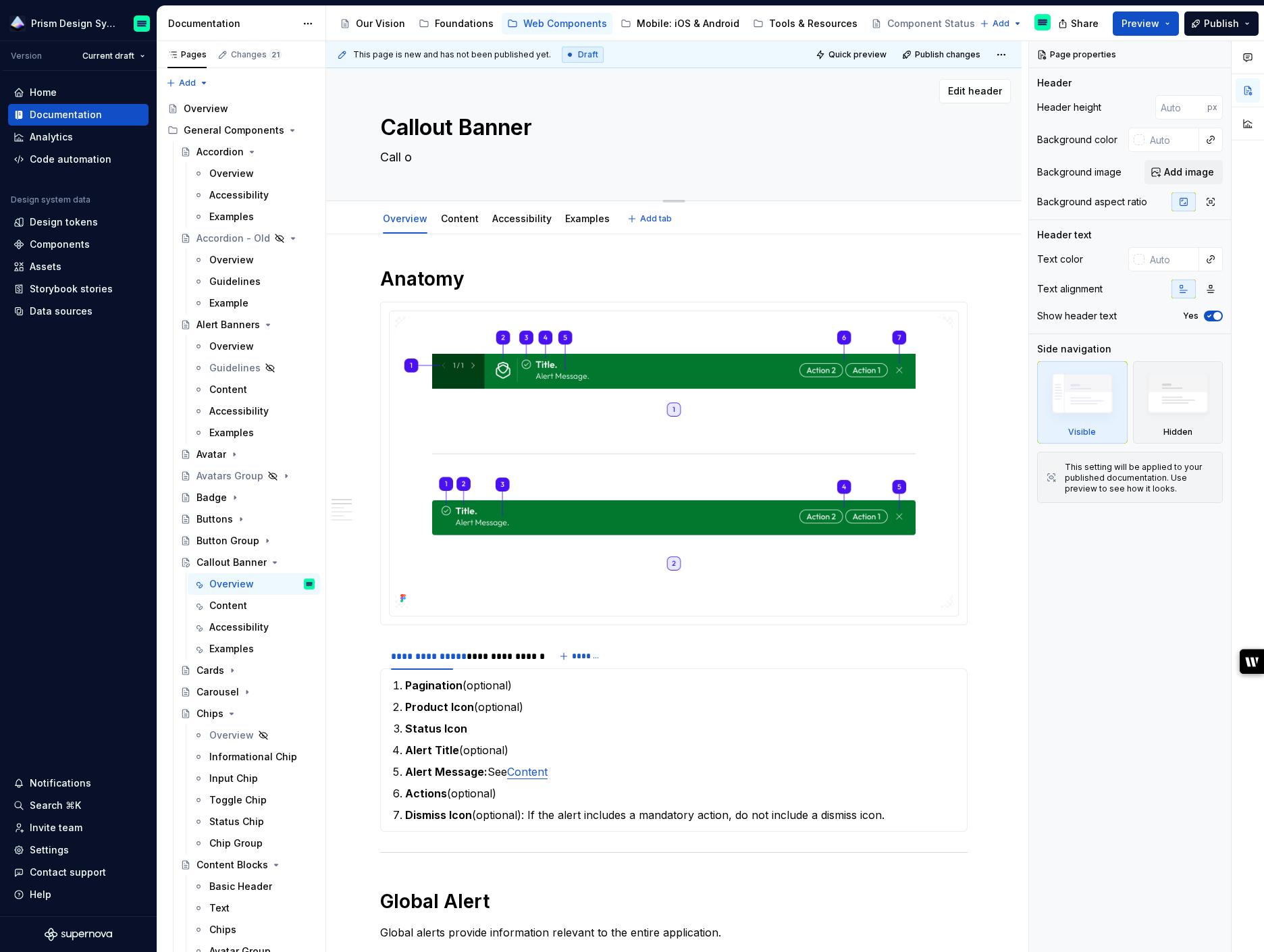
type textarea "*"
type textarea "Call ou"
type textarea "*"
type textarea "Call out"
type textarea "*"
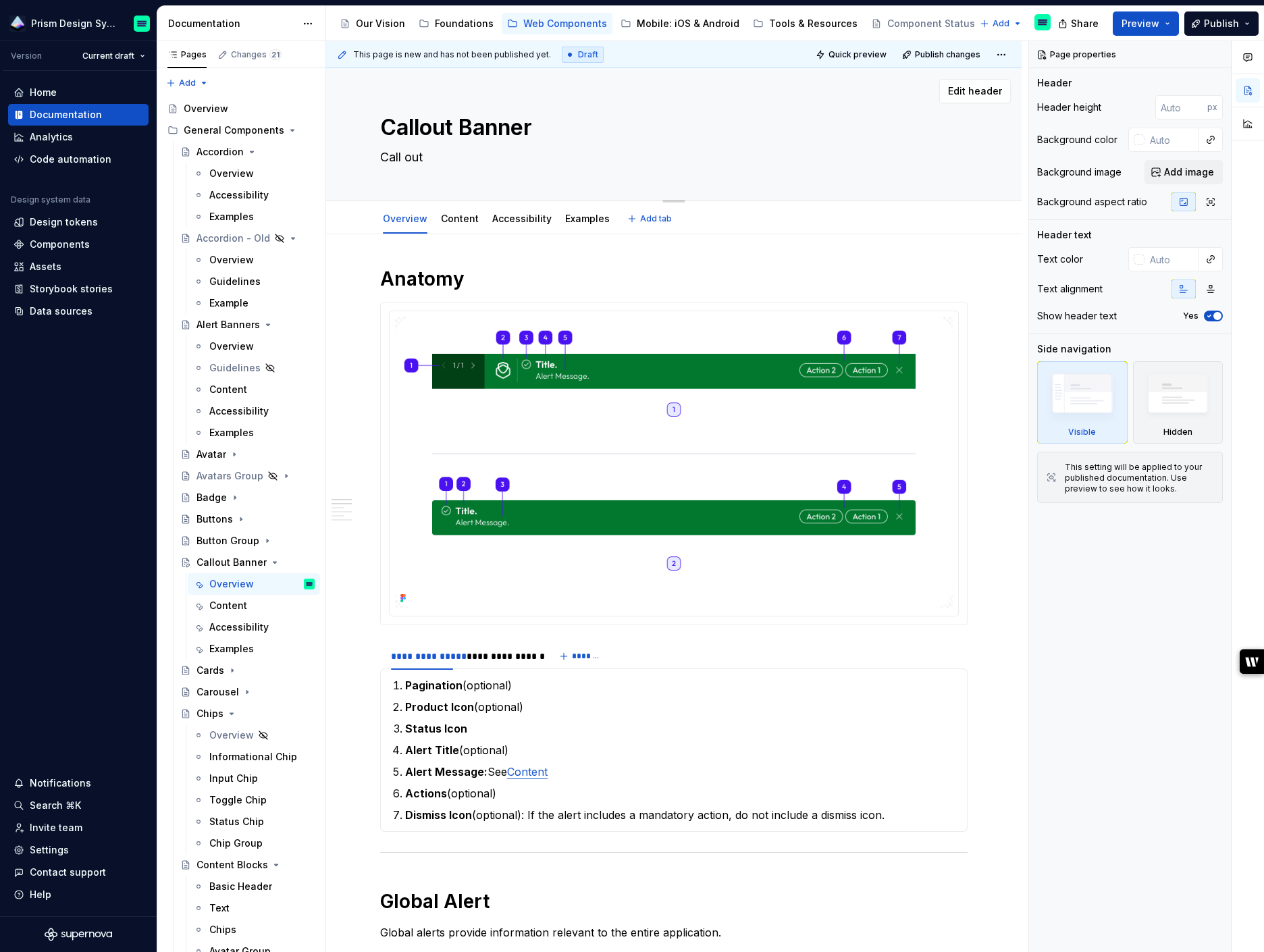
type textarea "Call out b"
type textarea "*"
type textarea "Call out ban"
type textarea "*"
type textarea "Call out bann"
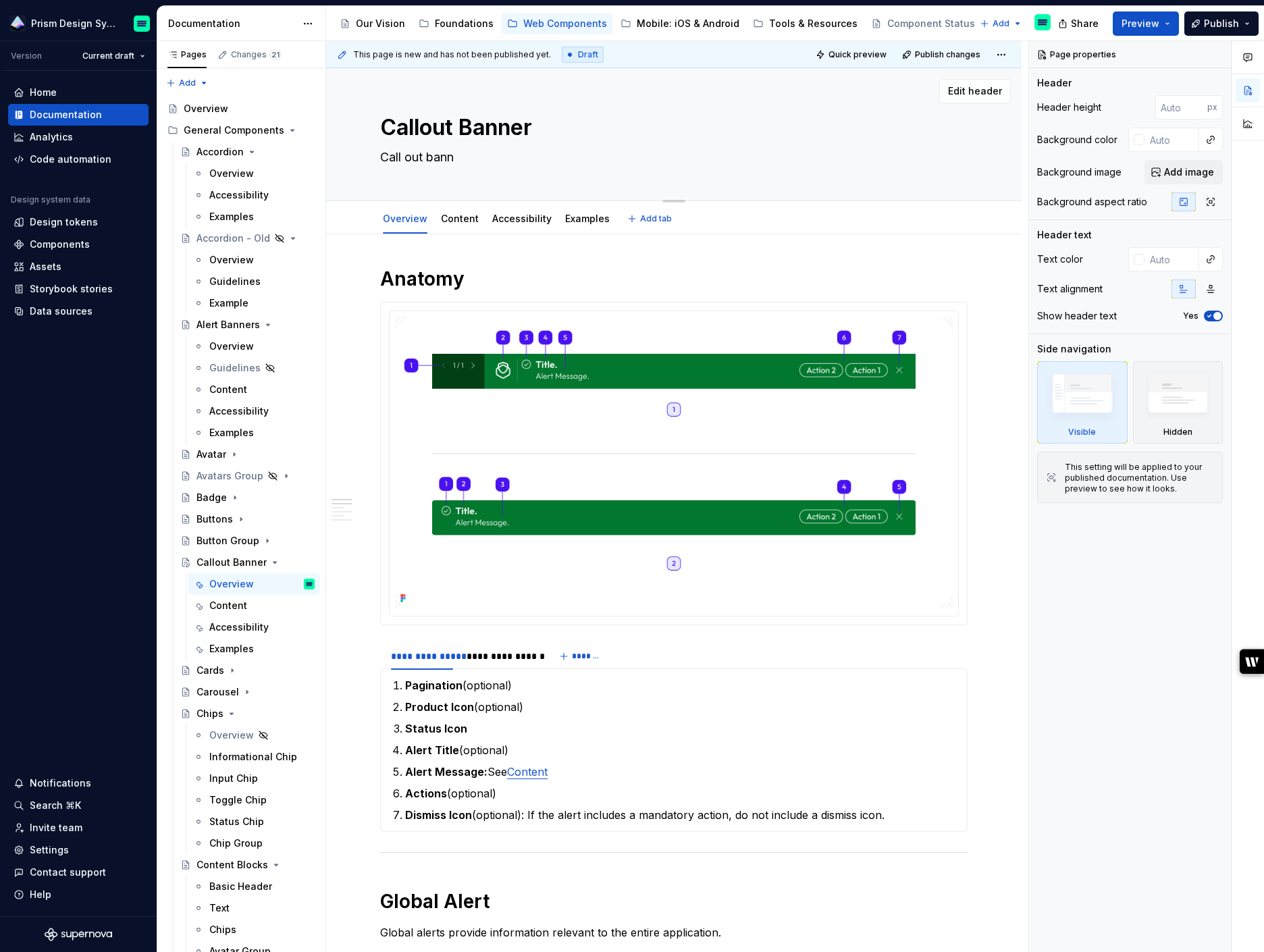
type textarea "*"
type textarea "Call out banne"
type textarea "*"
type textarea "Call out banner"
type textarea "*"
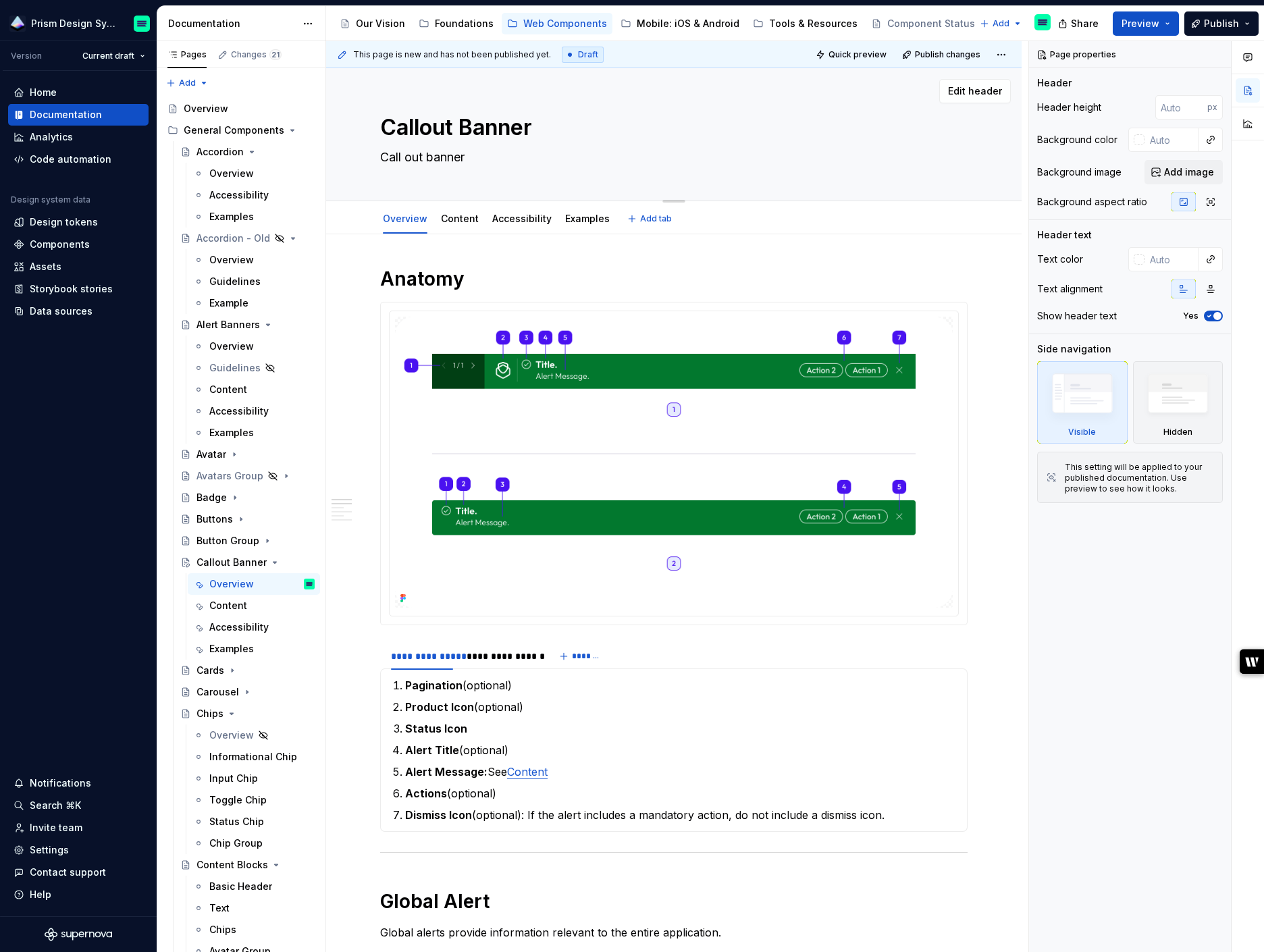
type textarea "Call out banners"
type textarea "*"
type textarea "Call out banners"
type textarea "*"
type textarea "Call out banners a"
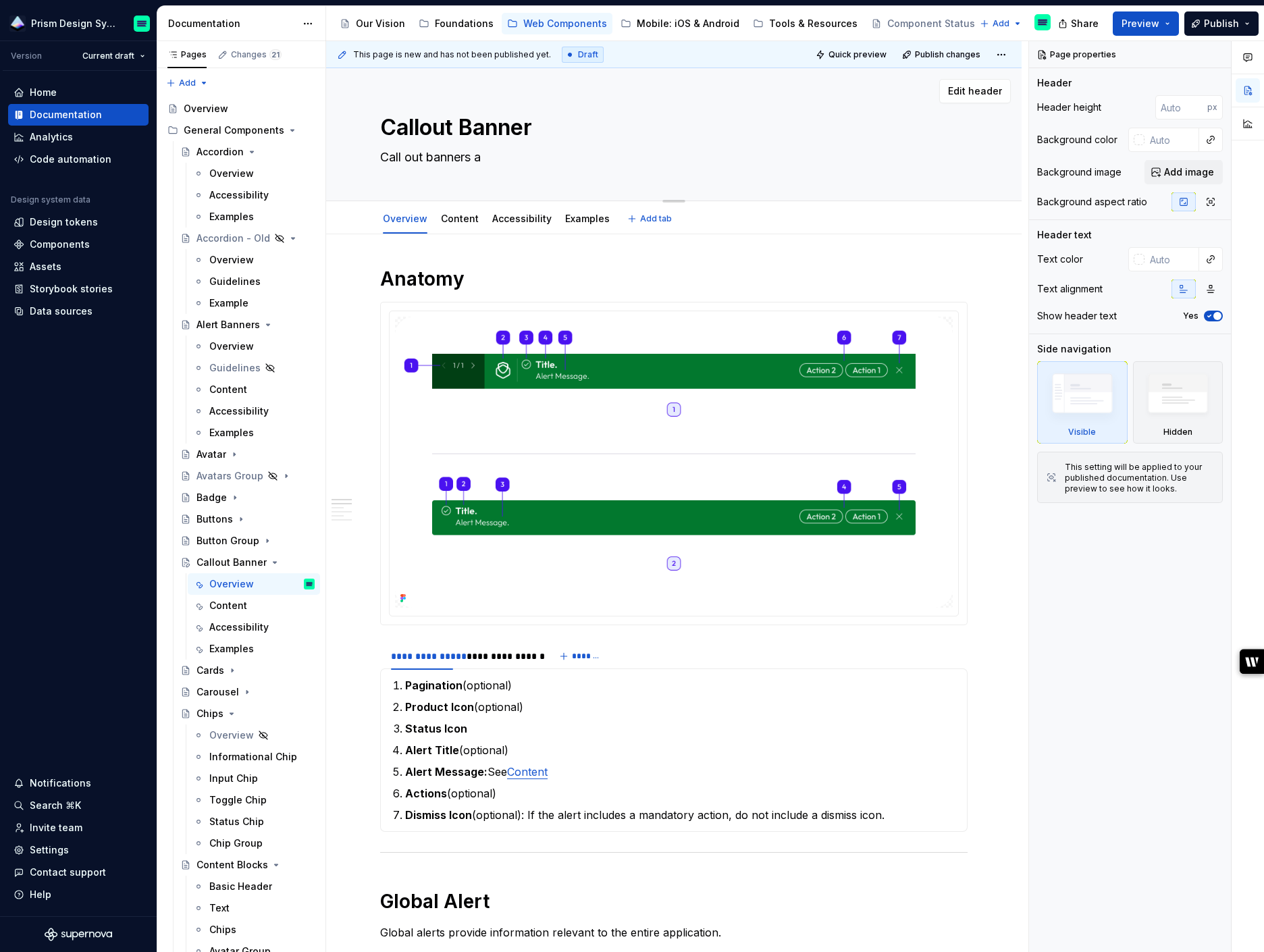
type textarea "*"
type textarea "Call out banners ar"
type textarea "*"
type textarea "Call out banners are"
type textarea "*"
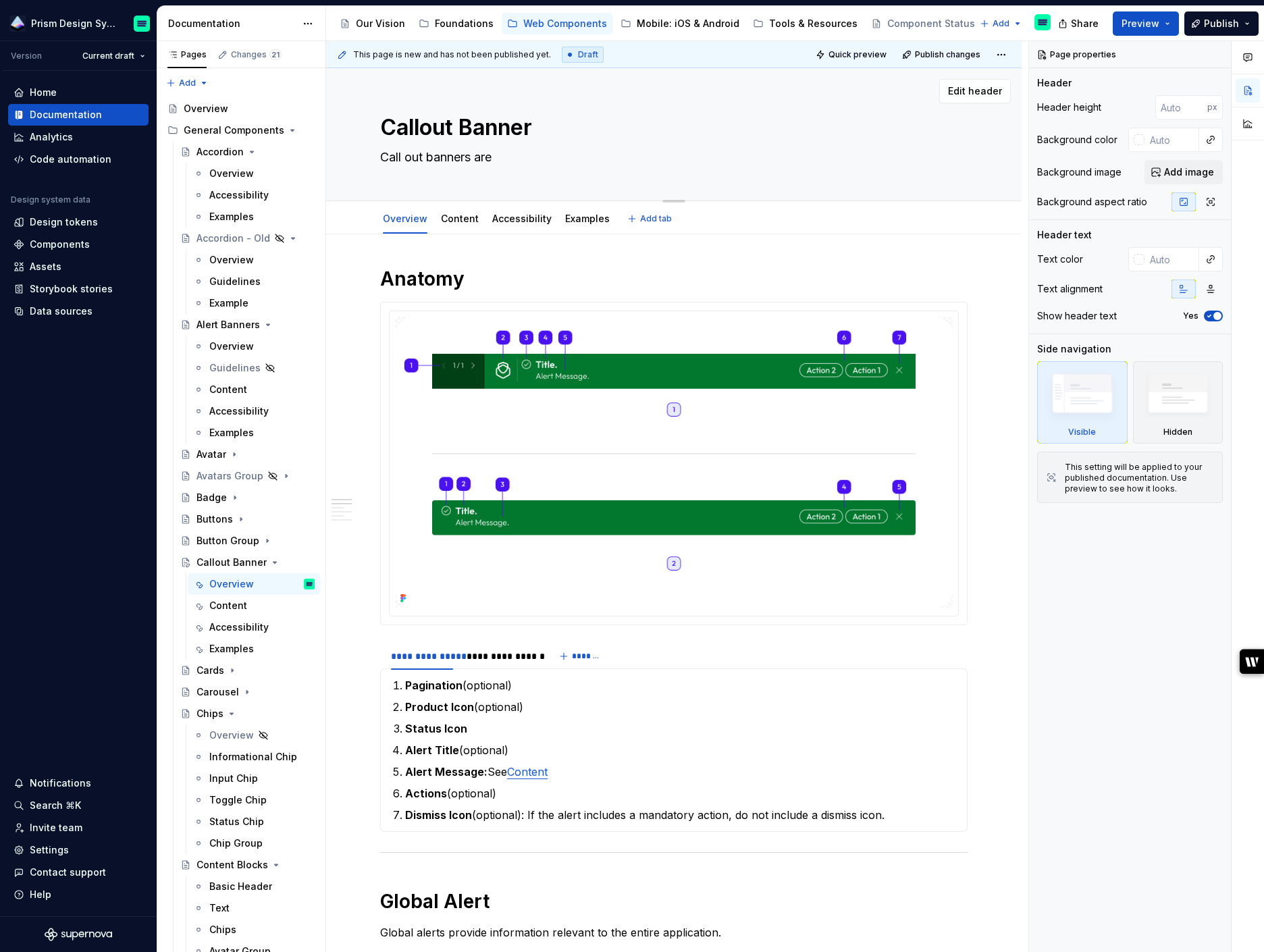
type textarea "Call out banners are"
type textarea "*"
type textarea "Call out banners are a"
type textarea "*"
type textarea "Call out banners are a w"
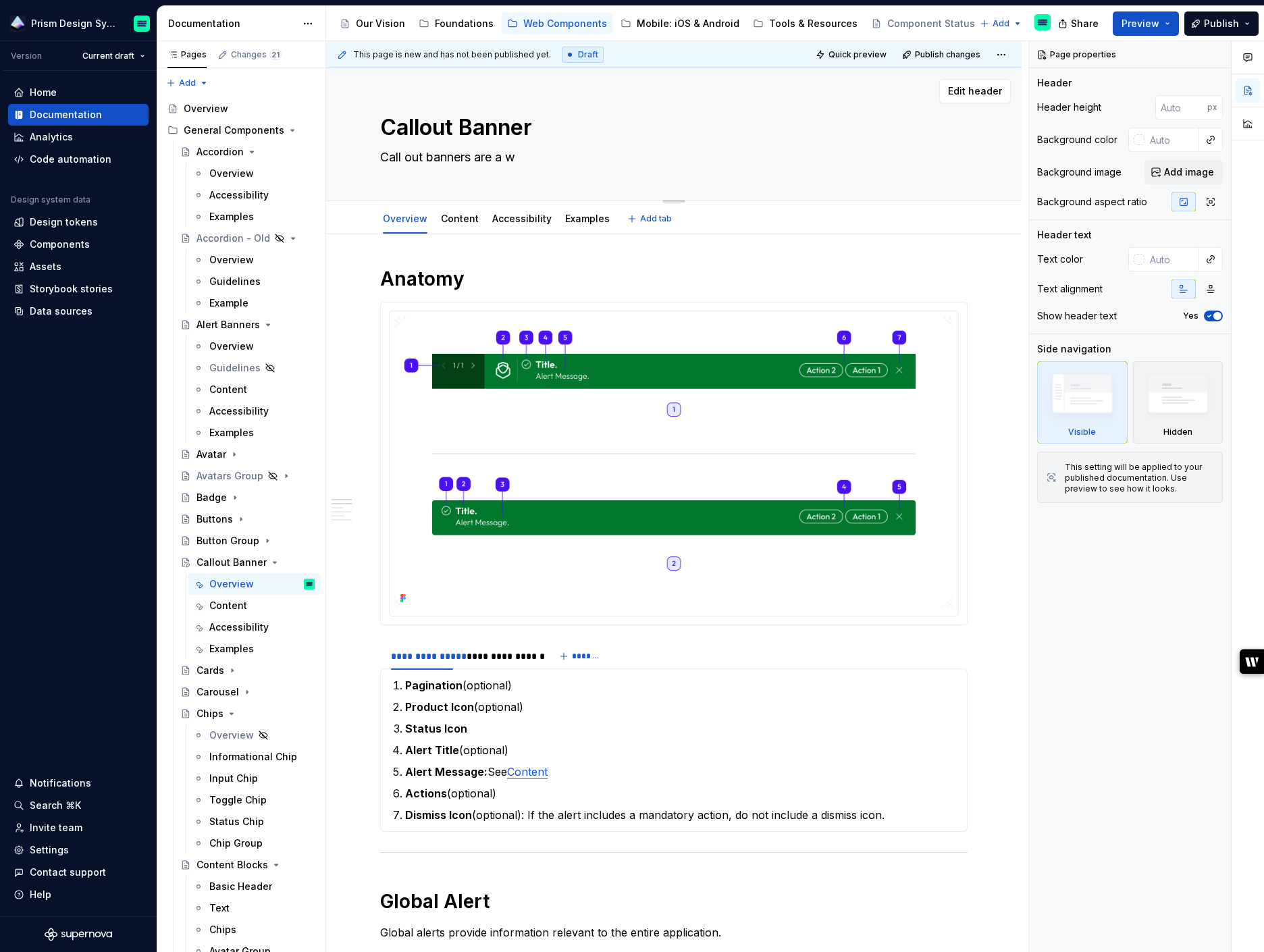
type textarea "*"
type textarea "Call out banners are a wa"
type textarea "*"
type textarea "Call out banners are a way"
type textarea "*"
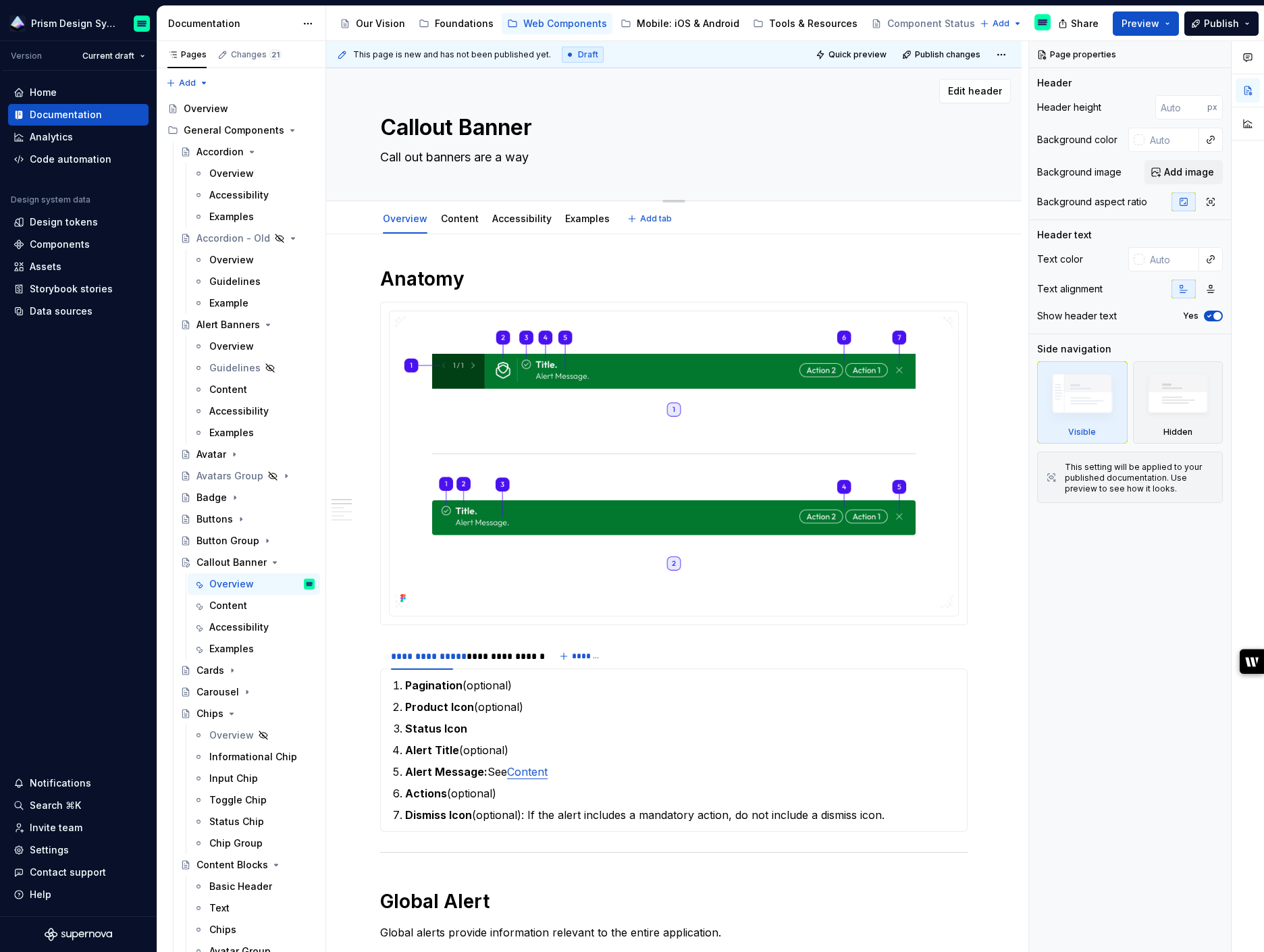
type textarea "Call out banners are a way"
type textarea "*"
type textarea "Call out banners are a way t"
type textarea "*"
type textarea "Call out banners are a way to"
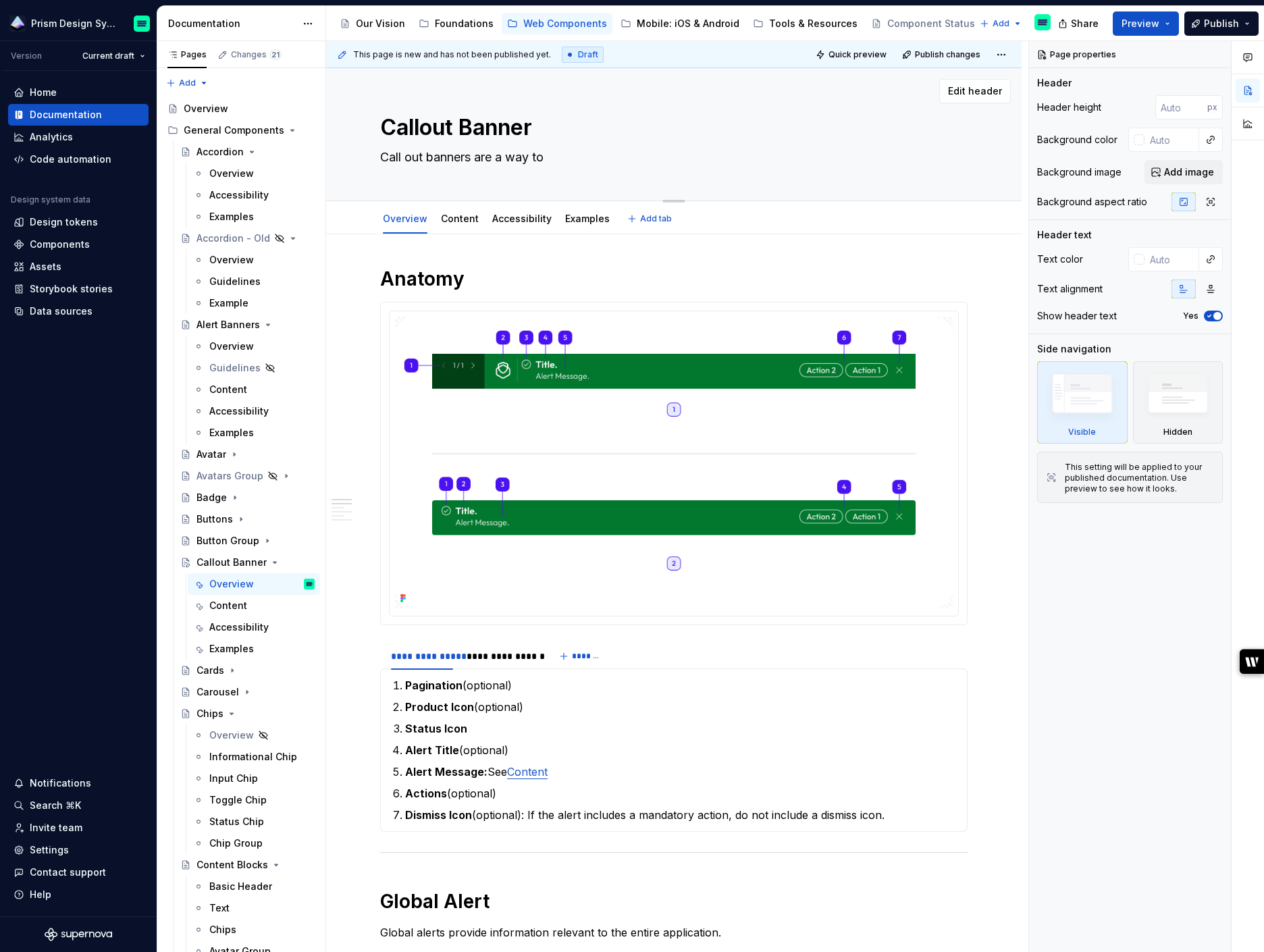
type textarea "*"
type textarea "Call out banners are a way to"
type textarea "*"
type textarea "Call out banners are a way to em"
type textarea "*"
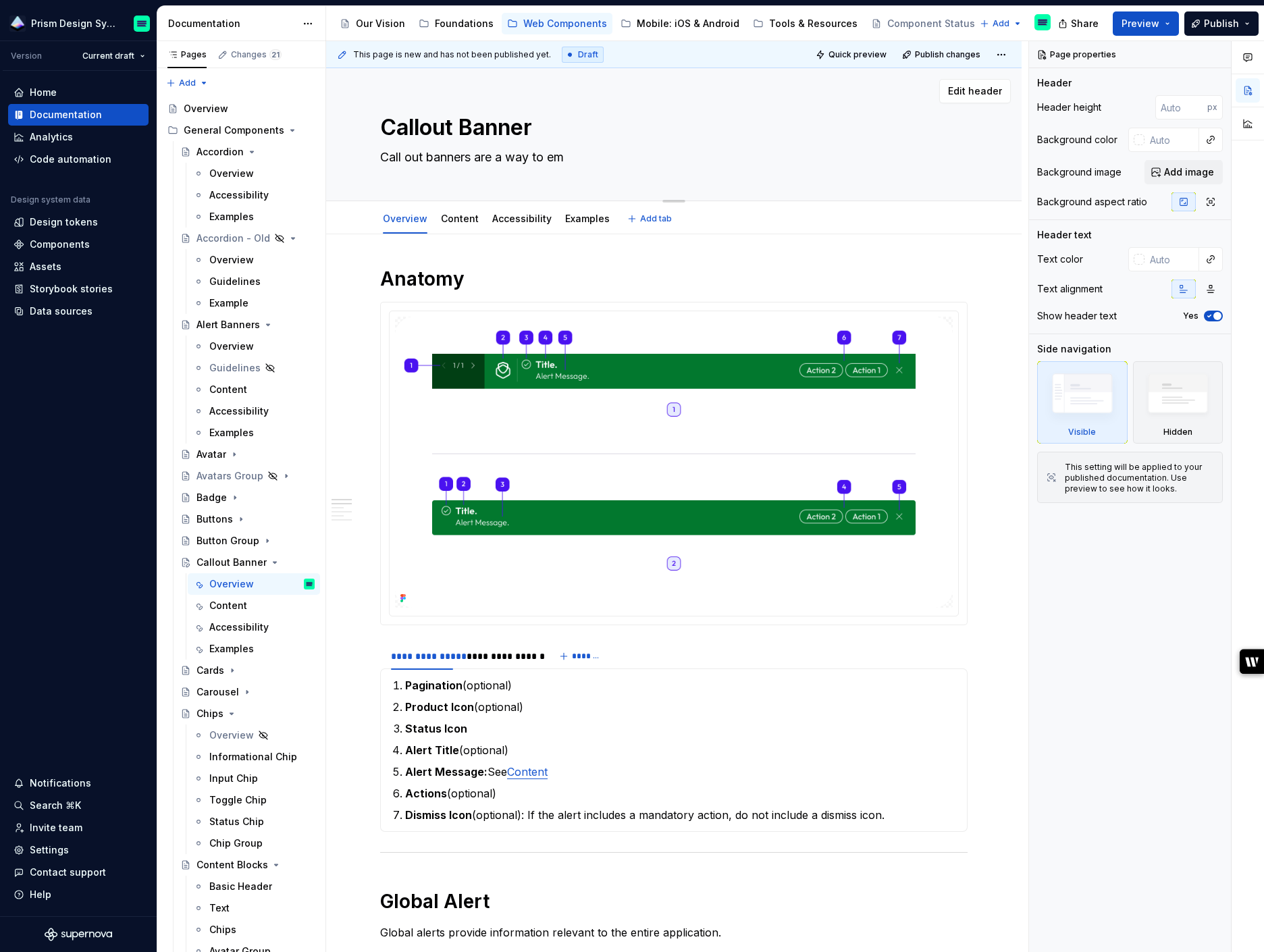
type textarea "Call out banners are a way to emp"
type textarea "*"
type textarea "Call out banners are a way to emph"
type textarea "*"
type textarea "Call out banners are a way to empha"
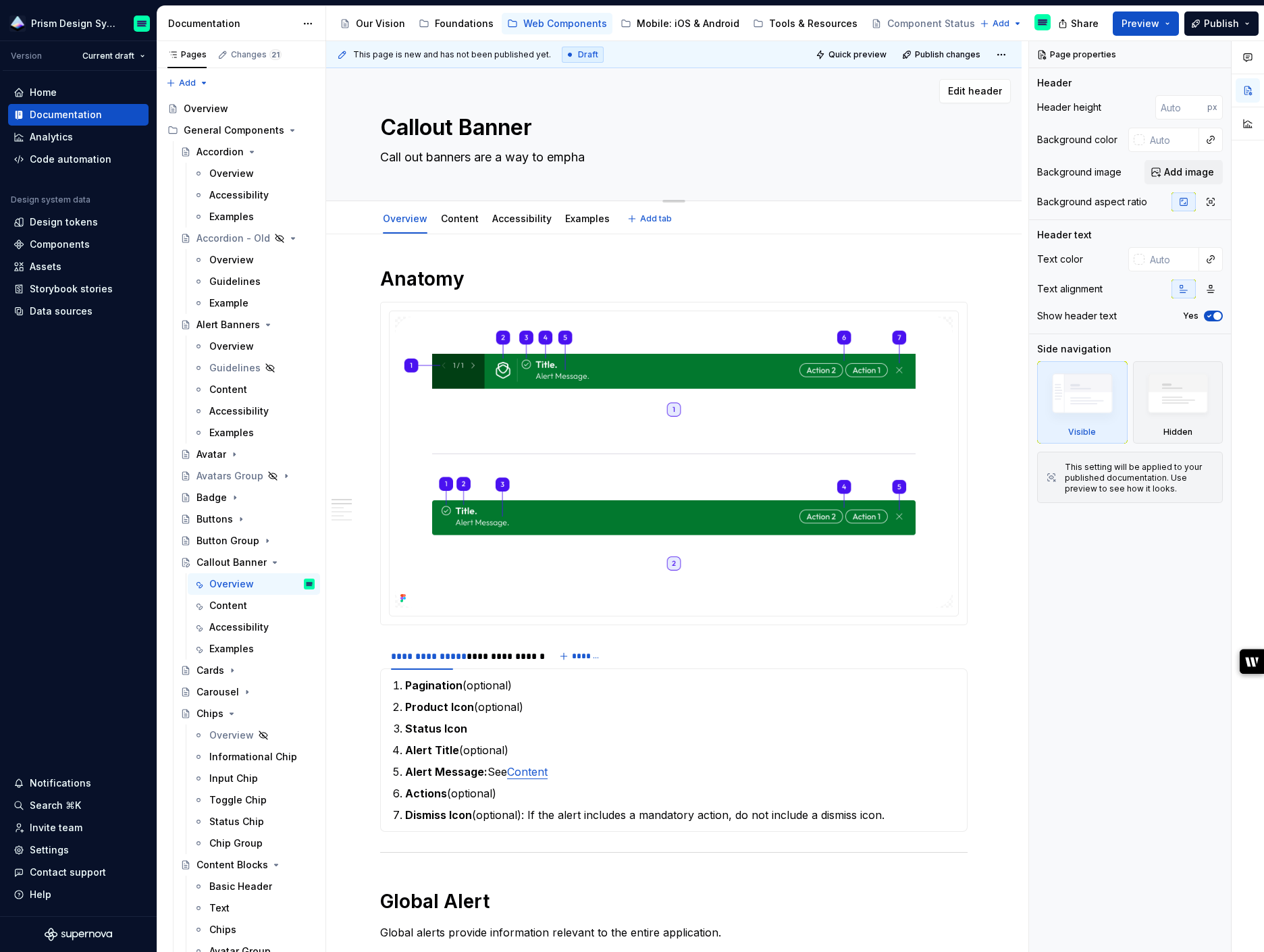
type textarea "*"
type textarea "Call out banners are a way to emphas"
type textarea "*"
type textarea "Call out banners are a way to emphasiz"
type textarea "*"
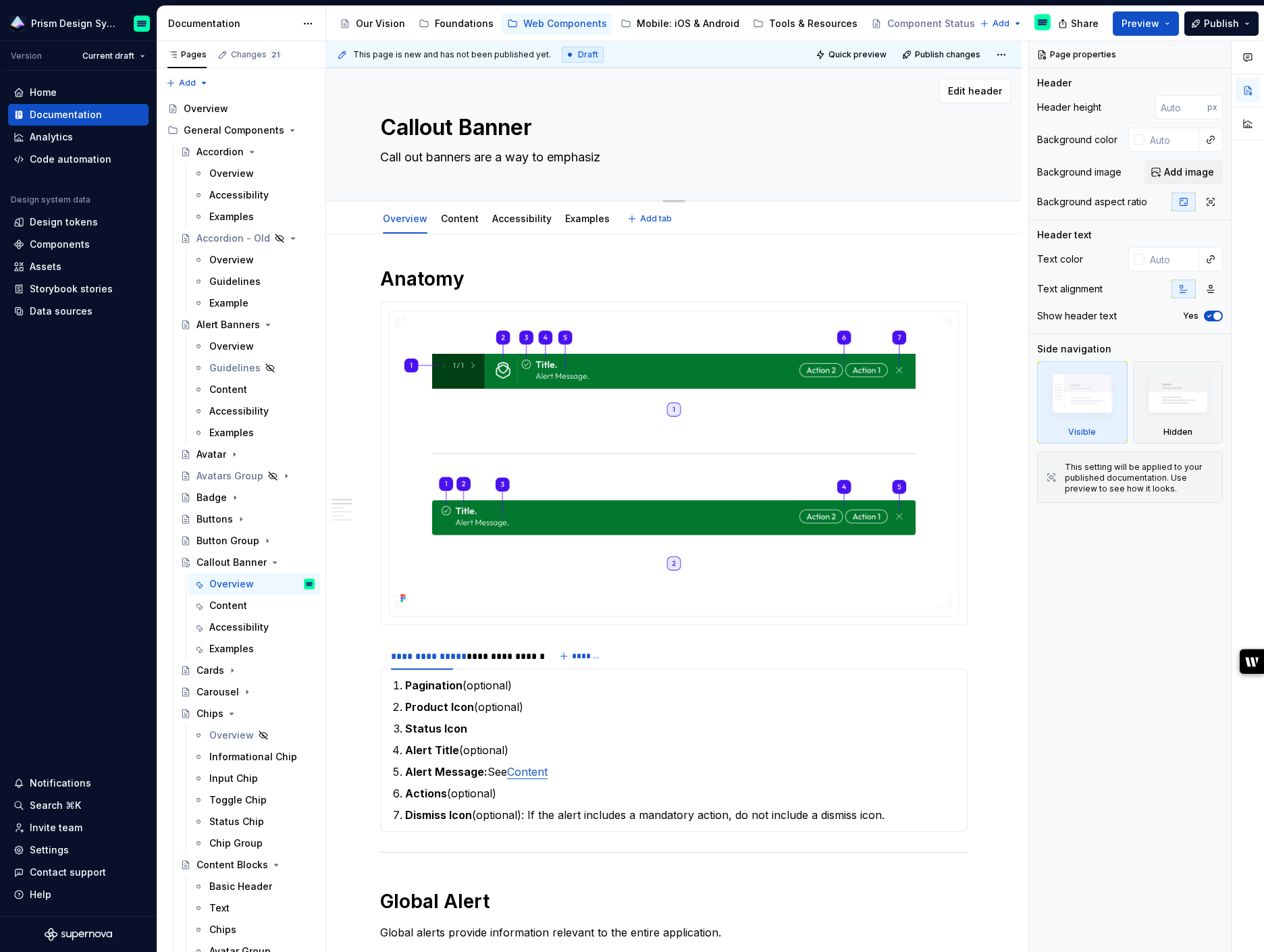
type textarea "Call out banners are a way to emphasize"
type textarea "*"
type textarea "Call out banners are a way to emphasize"
type textarea "*"
type textarea "Call out banners are a way to emphasize co"
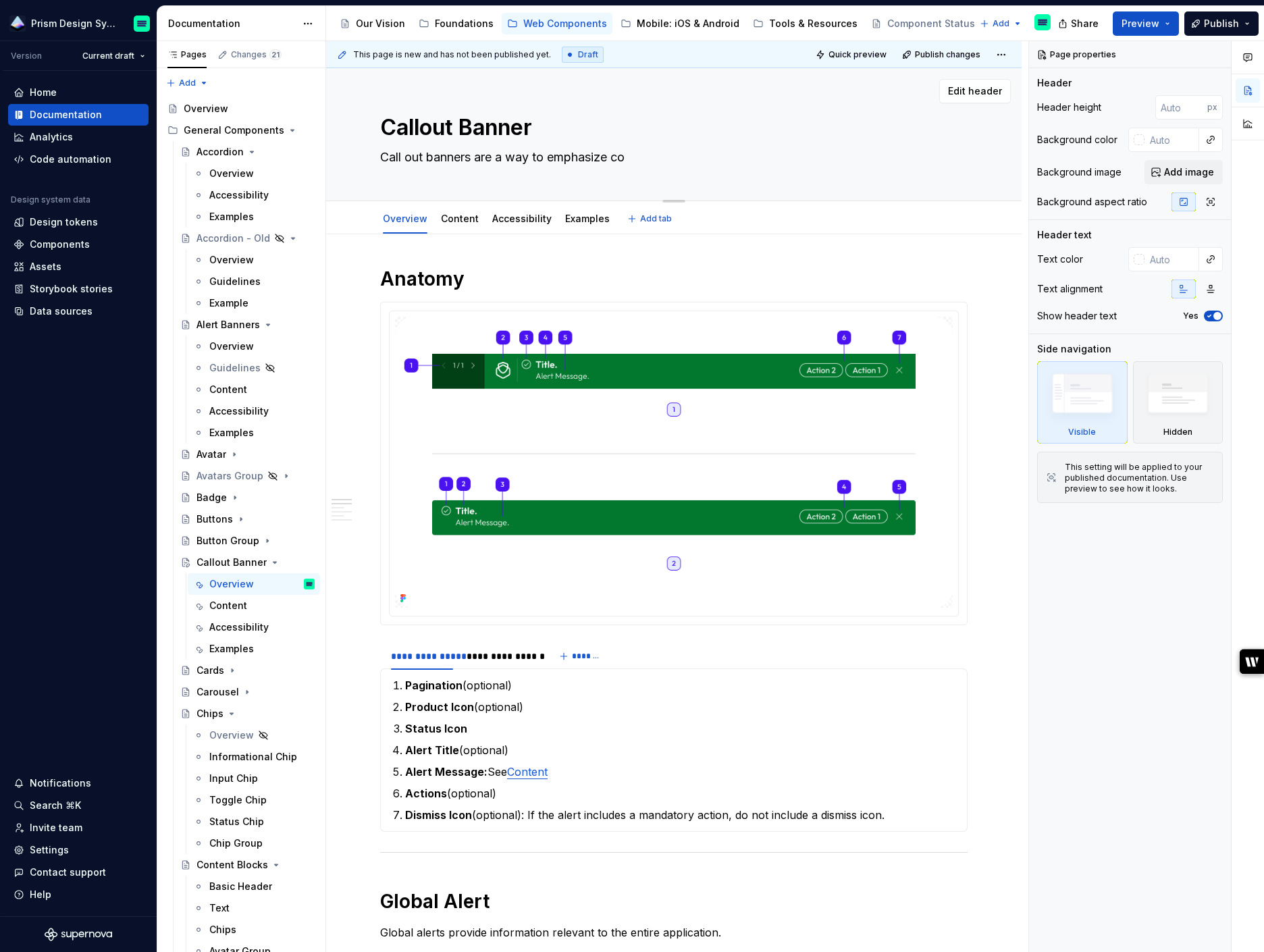
type textarea "*"
type textarea "Call out banners are a way to emphasize cont"
type textarea "*"
type textarea "Call out banners are a way to emphasize [PERSON_NAME]"
type textarea "*"
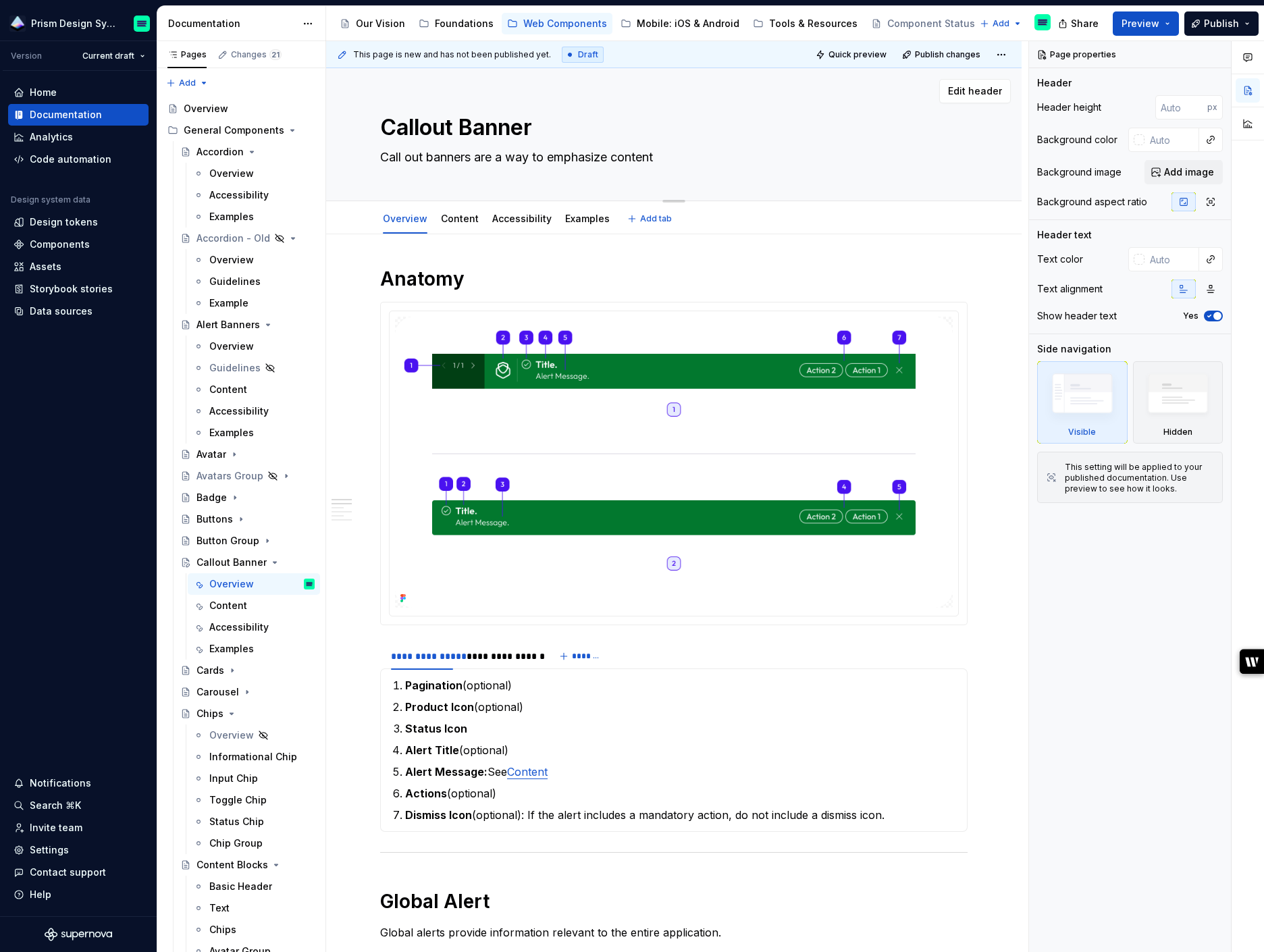
type textarea "Call out banners are a way to emphasize content"
type textarea "*"
type textarea "Call out banners are a way to emphasize content wi"
type textarea "*"
type textarea "Call out banners are a way to emphasize content wit"
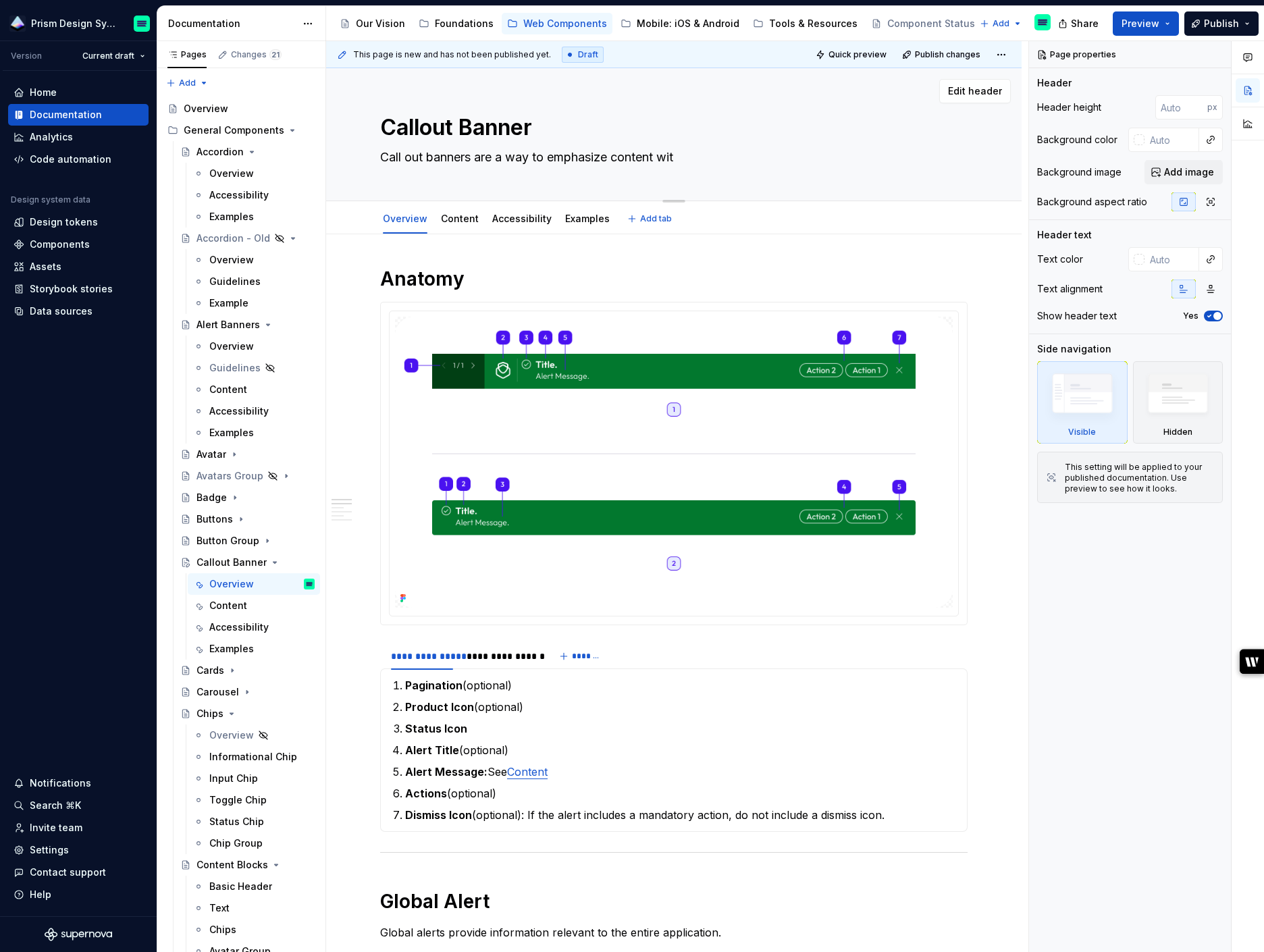
type textarea "*"
type textarea "Call out banners are a way to emphasize content with"
type textarea "*"
type textarea "Call out banners are a way to emphasize content withi"
type textarea "*"
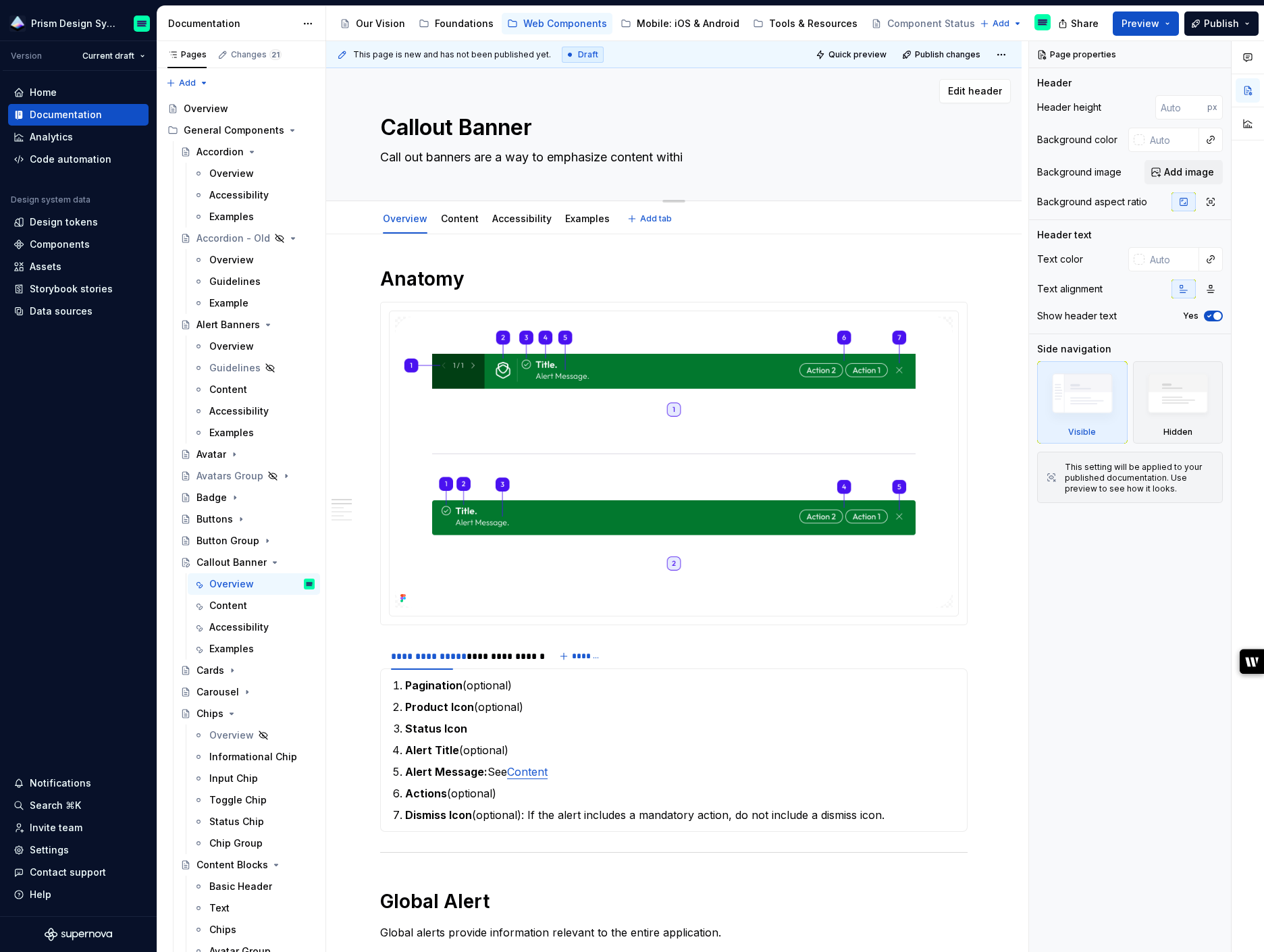
type textarea "Call out banners are a way to emphasize content within"
type textarea "*"
type textarea "Call out banners are a way to emphasize content within"
type textarea "*"
type textarea "Call out banners are a way to emphasize content within a"
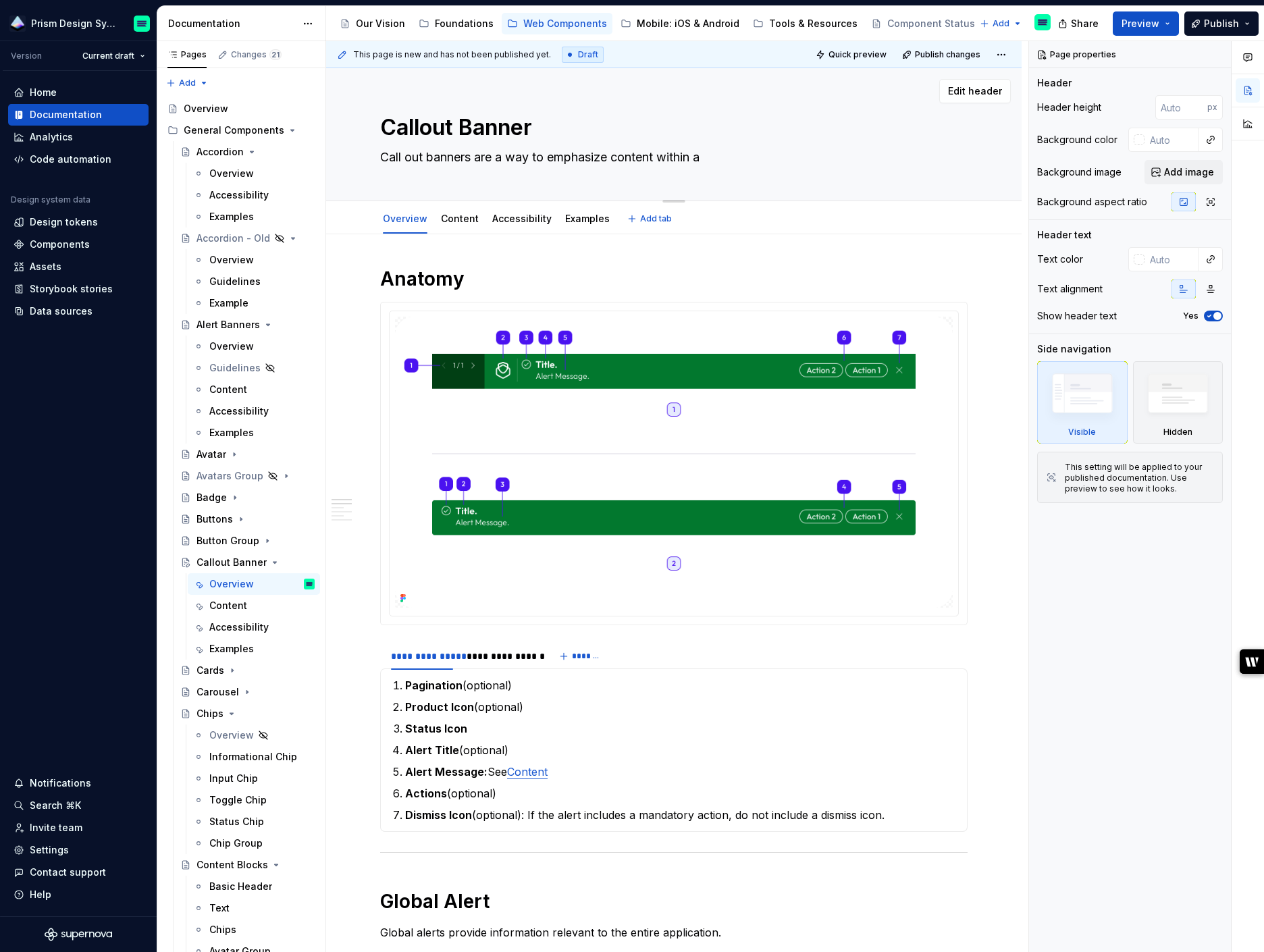
type textarea "*"
type textarea "Call out banners are a way to emphasize content within a"
type textarea "*"
type textarea "Call out banners are a way to emphasize content within a p"
type textarea "*"
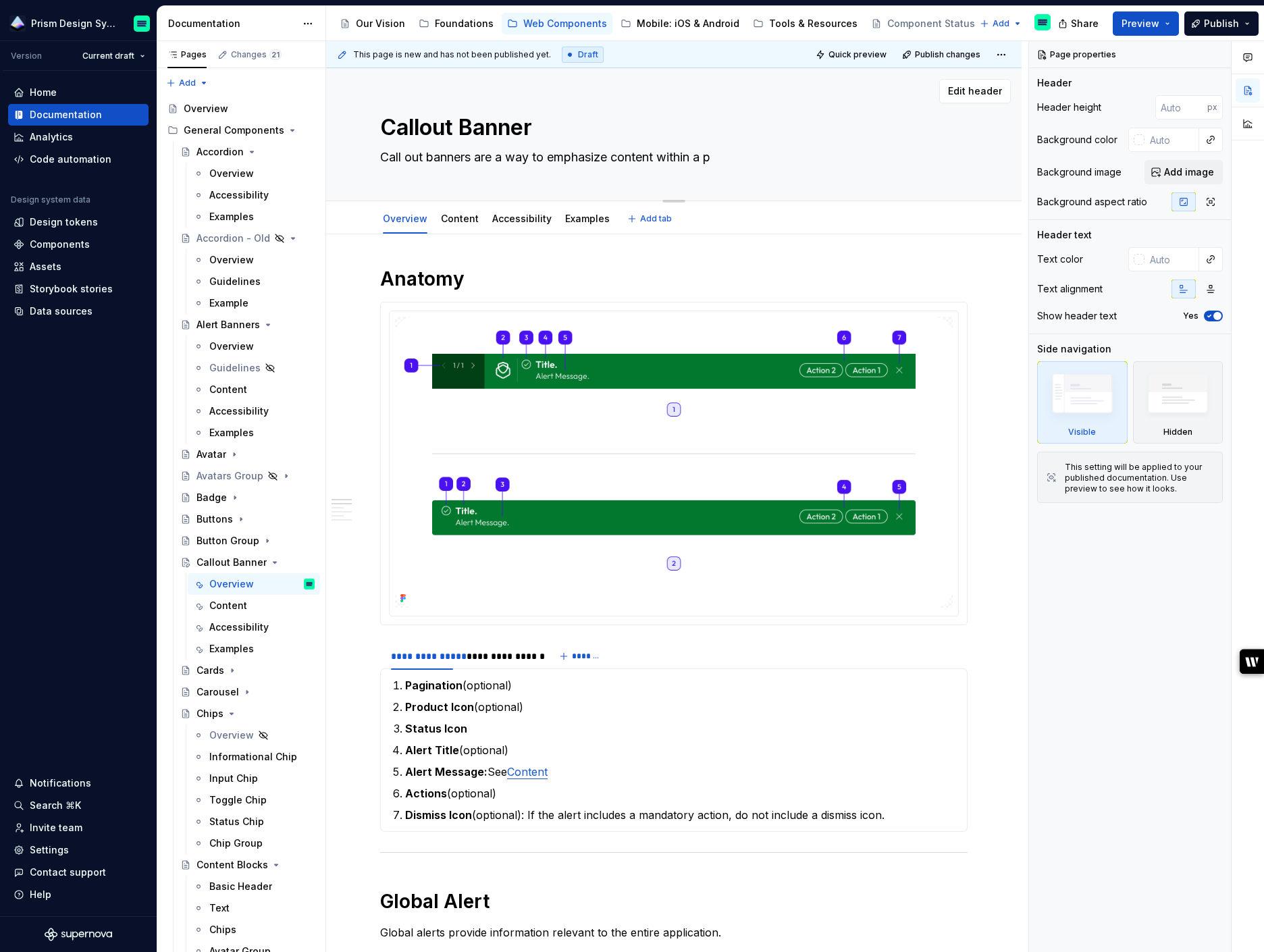
type textarea "Call out banners are a way to emphasize content within a pa"
type textarea "*"
type textarea "Call out banners are a way to emphasize content within a pag"
type textarea "*"
type textarea "Call out banners are a way to emphasize content within a page"
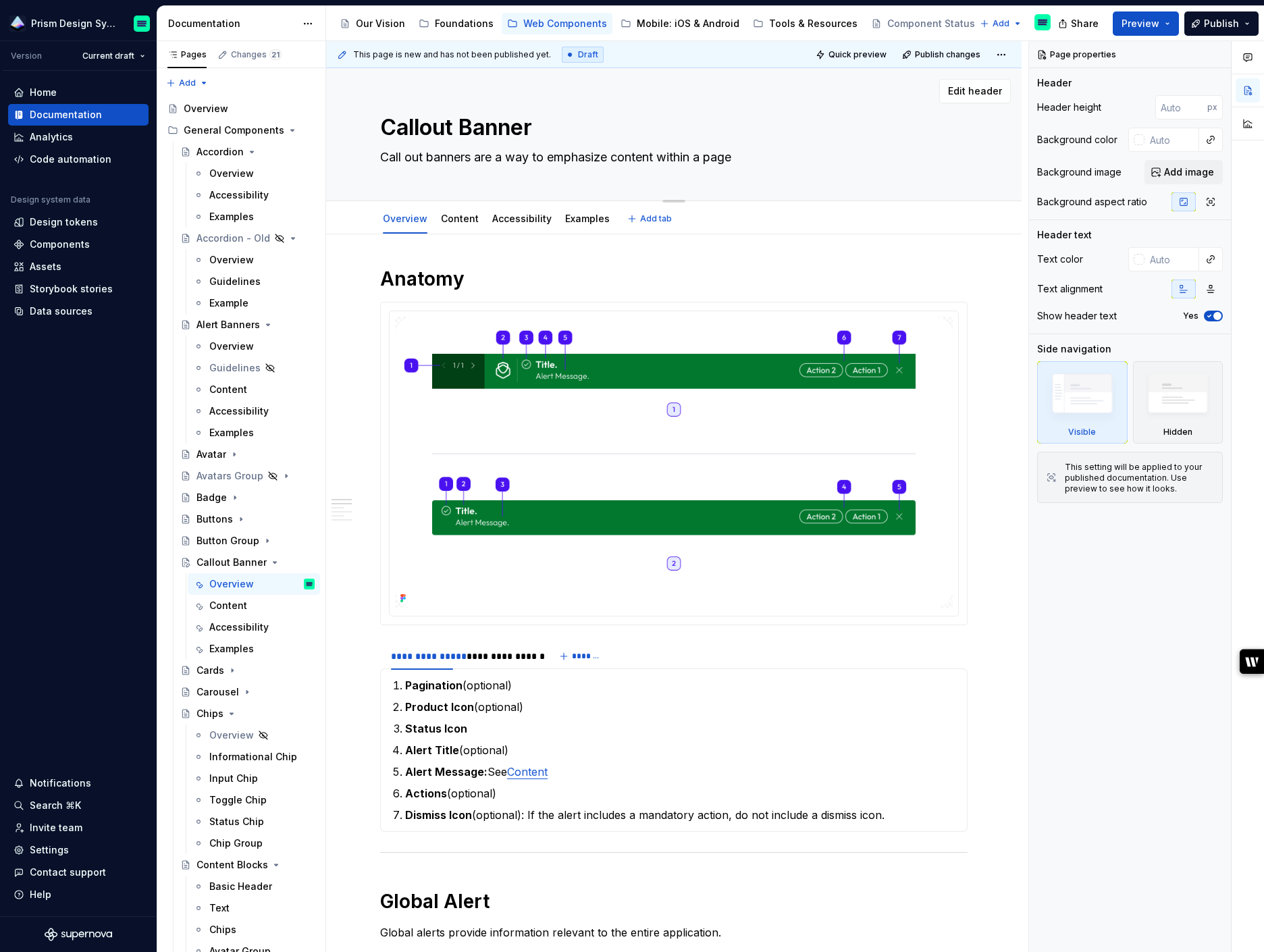
type textarea "*"
type textarea "Call out banners are a way to emphasize content within a page"
type textarea "*"
type textarea "Call out banners are a way to emphasise content within a page"
click at [768, 152] on textarea "Call out banners are a way to emphasise content within a page" at bounding box center [670, 157] width 587 height 22
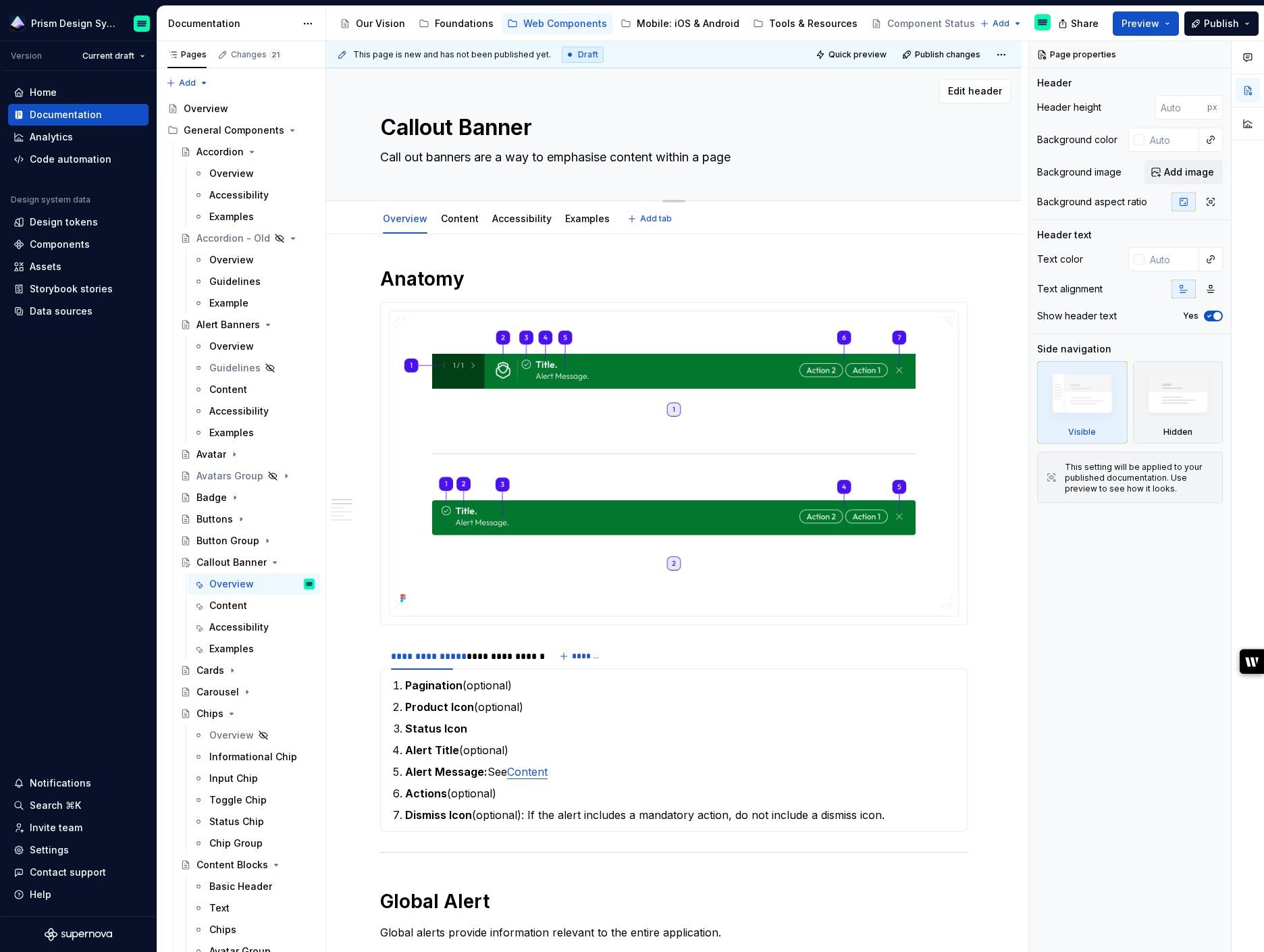
type textarea "*"
type textarea "Call out banners are a way to emphasise content within a page"
type textarea "*"
type textarea "Call out banners are a way to emphasise content within a page."
type textarea "*"
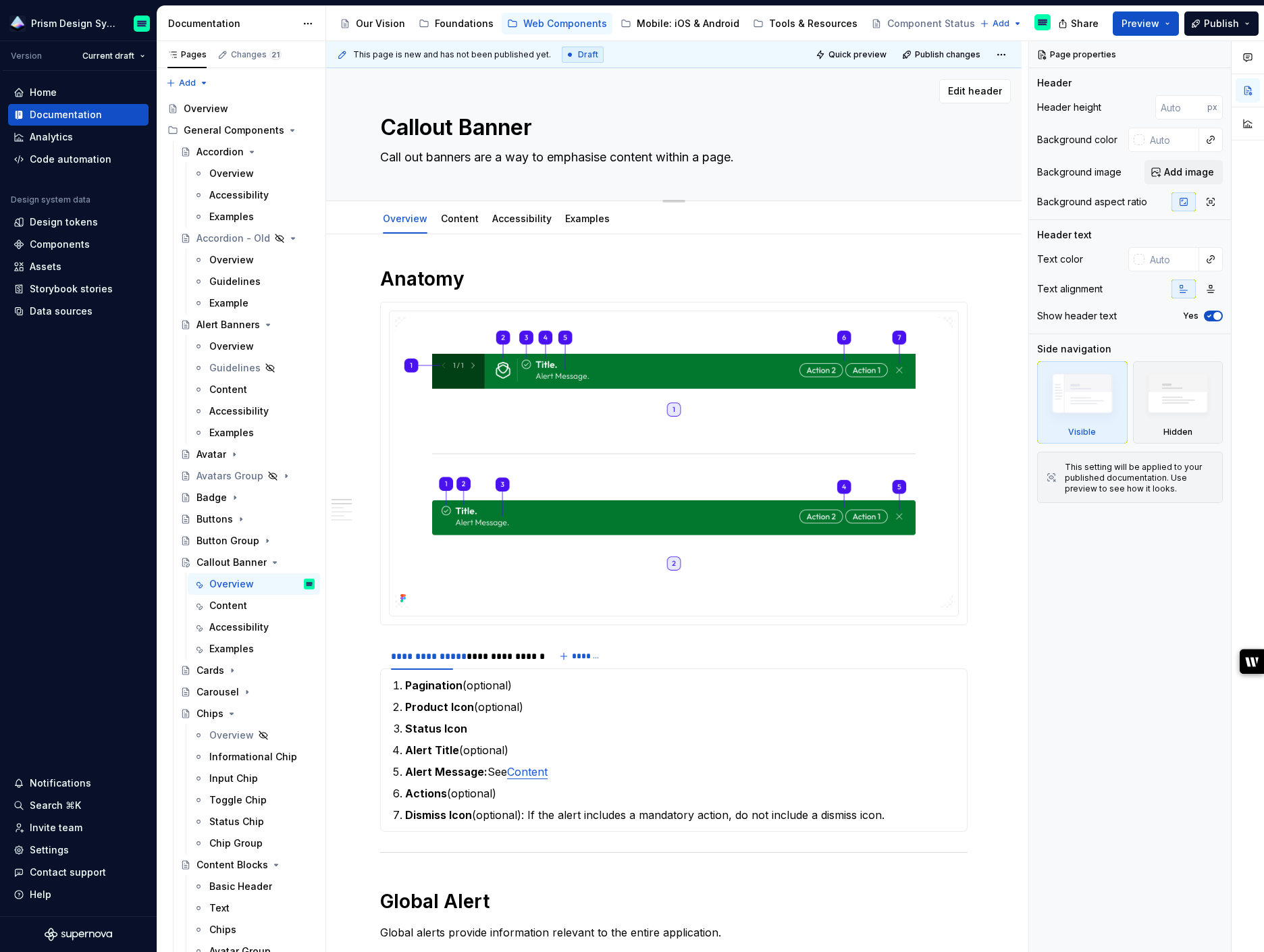
type textarea "Call out banners are a way to emphasise content within a page."
click at [503, 153] on textarea "Call out banners are a way to emphasise content within a page." at bounding box center [670, 157] width 587 height 22
click at [512, 156] on textarea "Call out banners are a way to emphasise content within a page." at bounding box center [670, 157] width 587 height 22
type textarea "*"
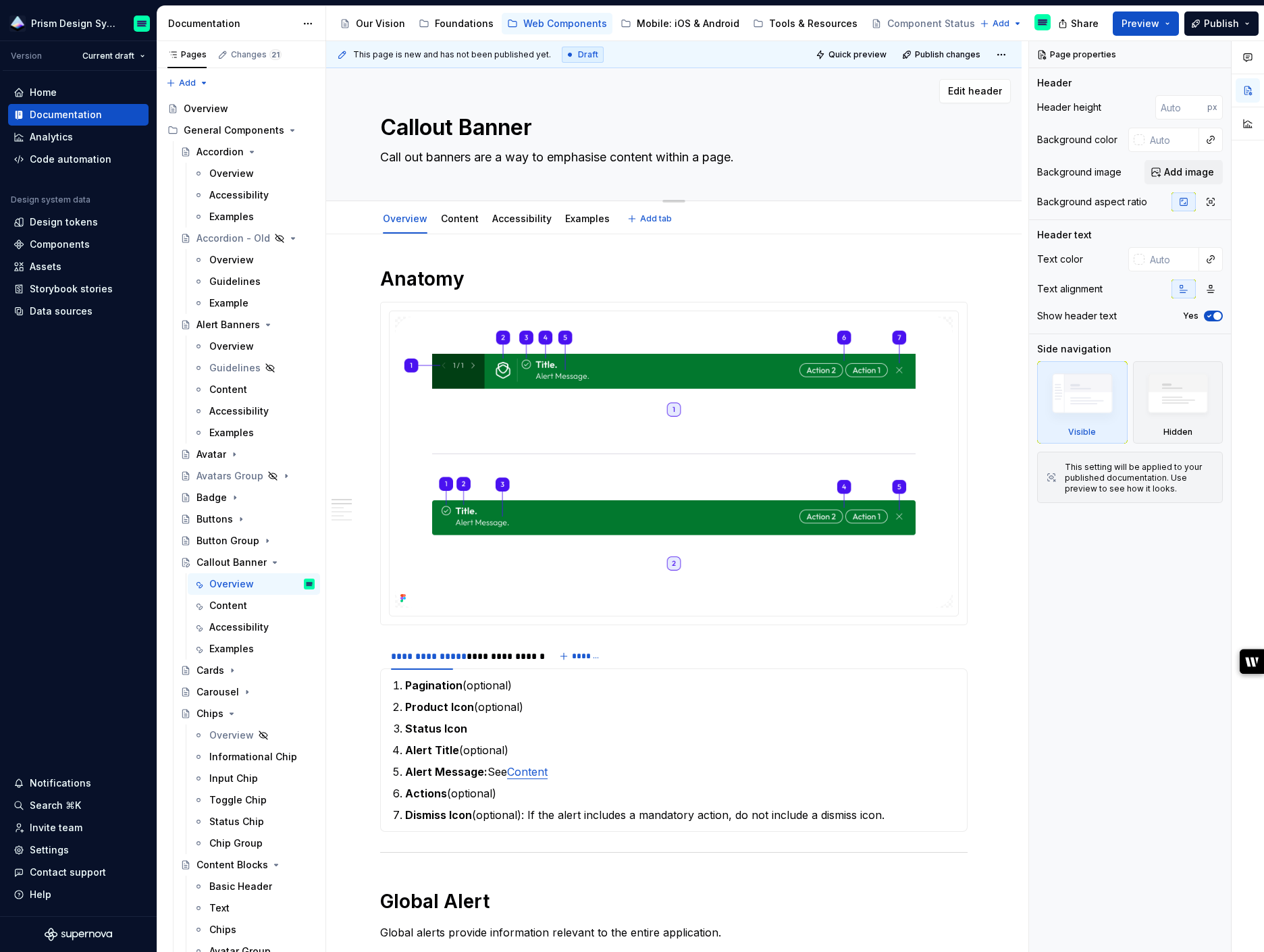
type textarea "Call out banners are a cway to emphasise content within a page."
type textarea "*"
type textarea "Call out banners are a coway to emphasise content within a page."
type textarea "*"
type textarea "Call out banners are a [PERSON_NAME] to emphasise content within a page."
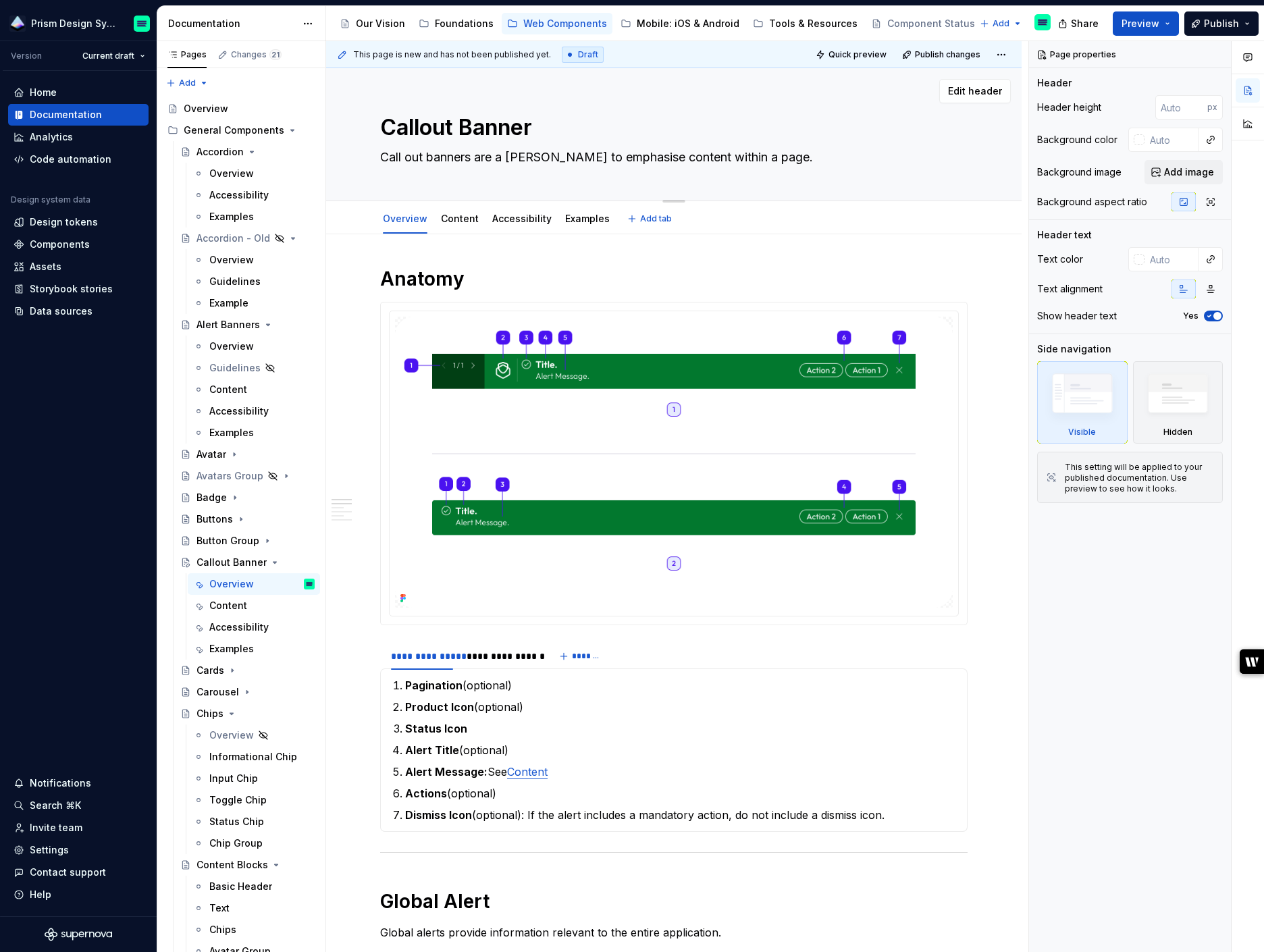
type textarea "*"
type textarea "Call out banners are a [PERSON_NAME] to emphasise content within a page."
type textarea "*"
type textarea "Call out banners are a conteway to emphasise content within a page."
type textarea "*"
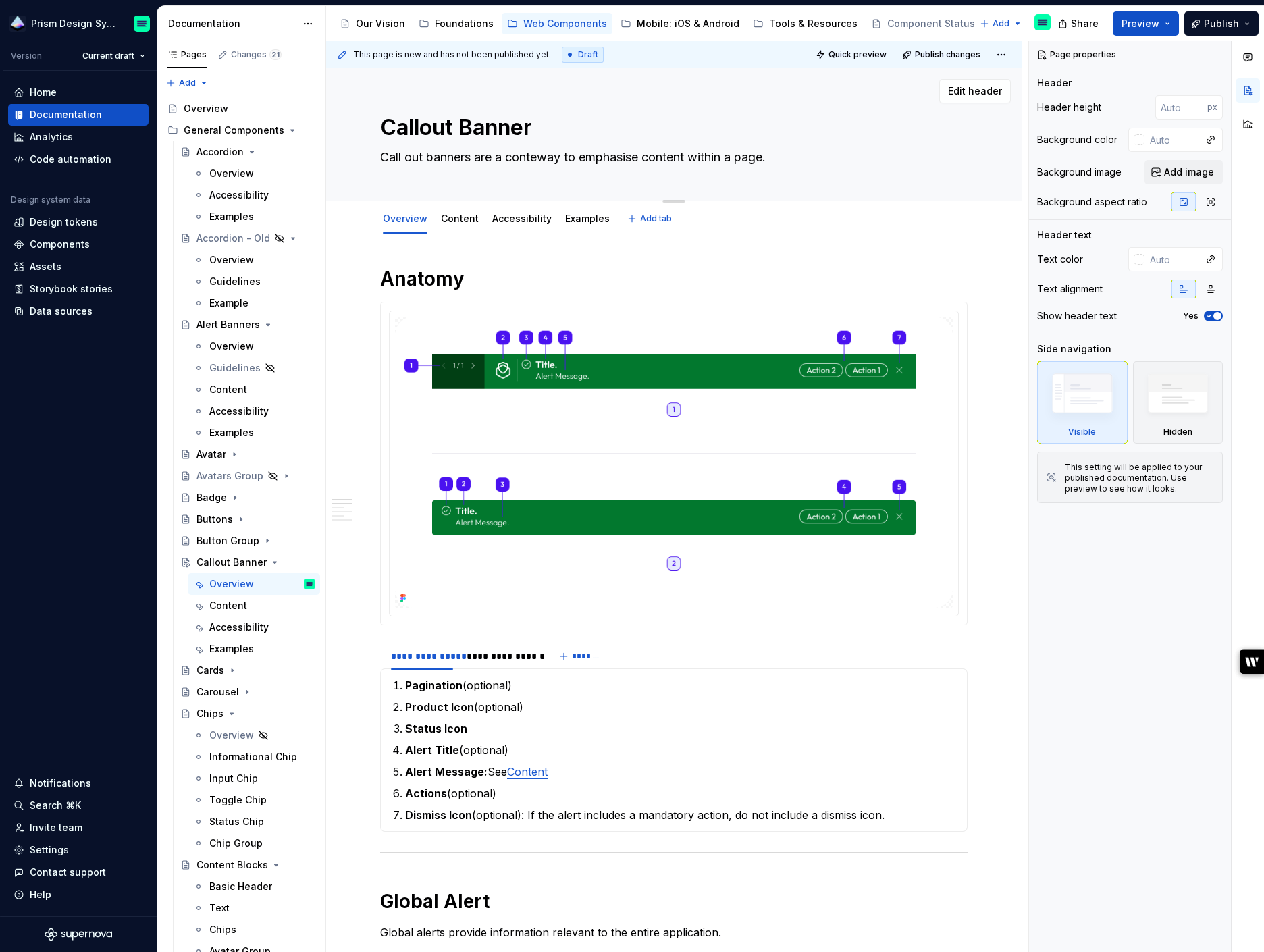
type textarea "Call out banners are a contexway to emphasise content within a page."
type textarea "*"
type textarea "Call out banners are a contextway to emphasise content within a page."
type textarea "*"
type textarea "Call out banners are a contextuway to emphasise content within a page."
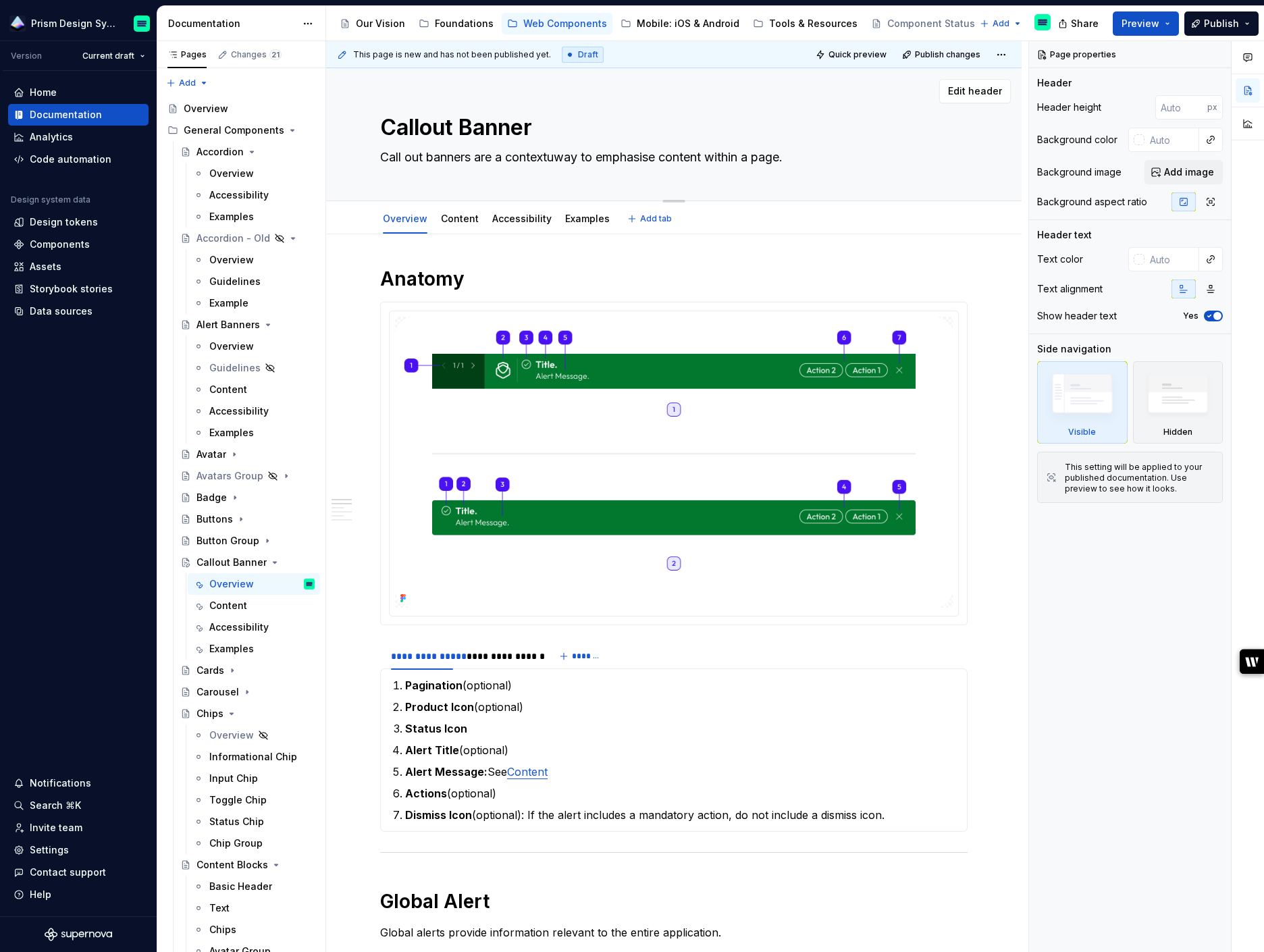
type textarea "*"
type textarea "Call out banners are a contextuaway to emphasise content within a page."
type textarea "*"
type textarea "Call out banners are a contextualway to emphasise content within a page."
type textarea "*"
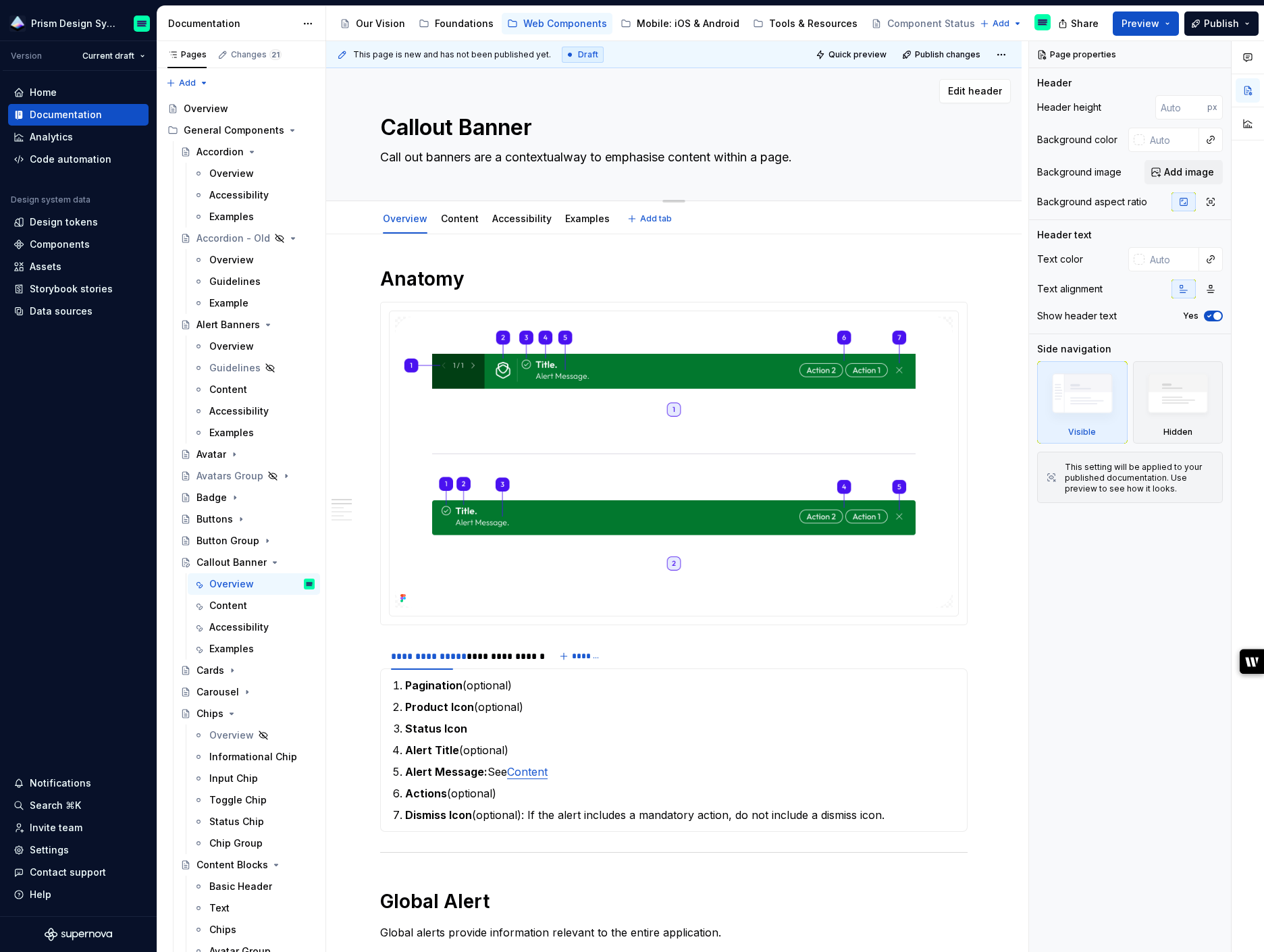
type textarea "Call out banners are a contextual way to emphasise content within a page."
drag, startPoint x: 477, startPoint y: 155, endPoint x: 802, endPoint y: 158, distance: 325.0
click at [802, 158] on textarea "Call out banners are a contextual way to emphasise content within a page." at bounding box center [670, 157] width 587 height 22
type textarea "*"
type textarea "Call out banners p."
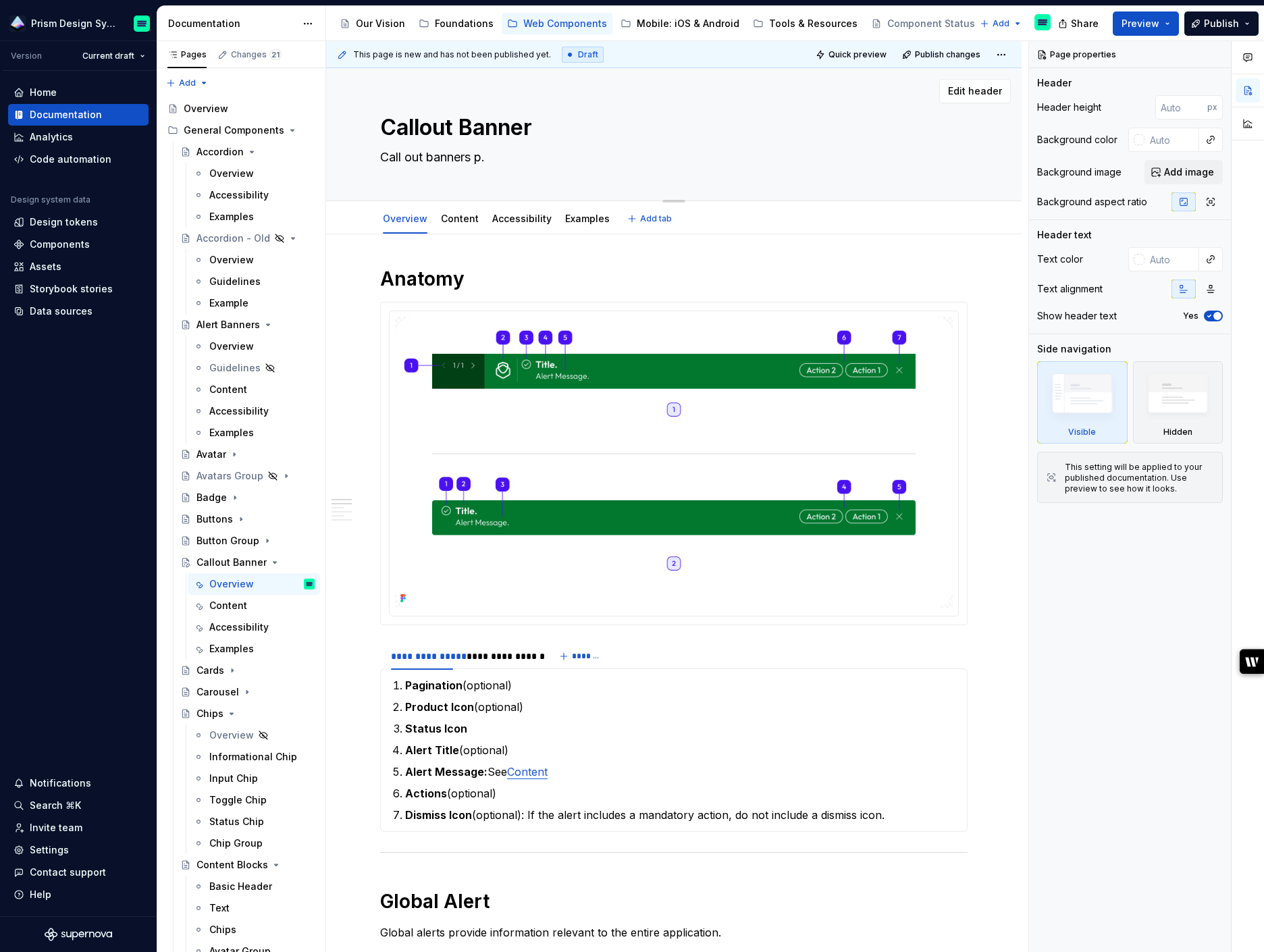
type textarea "*"
type textarea "Call out banners pro."
type textarea "*"
type textarea "Call out banners prov."
type textarea "*"
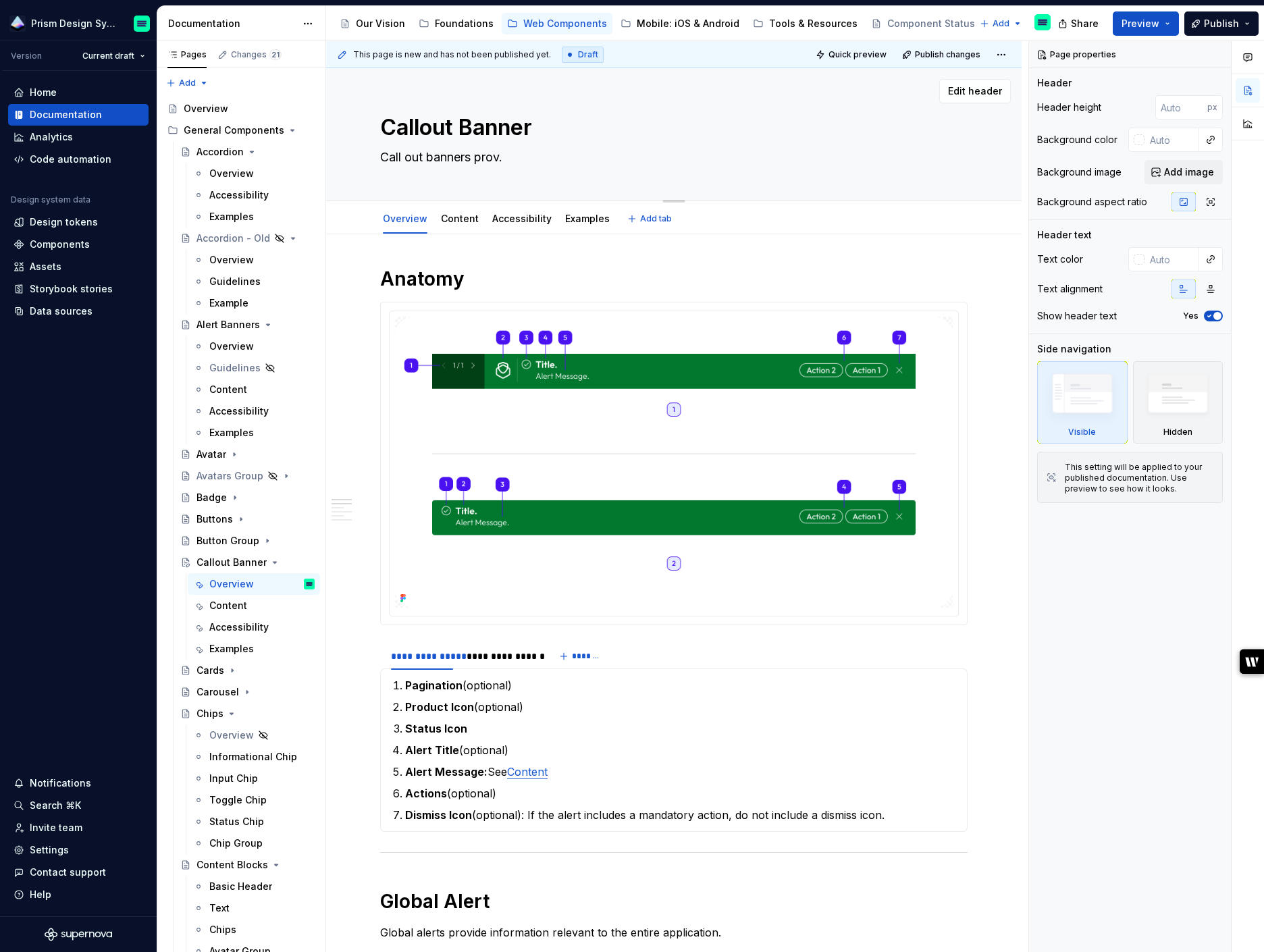
type textarea "Call out banners provi."
type textarea "*"
type textarea "Call out banners provid."
type textarea "*"
type textarea "Call out banners provide."
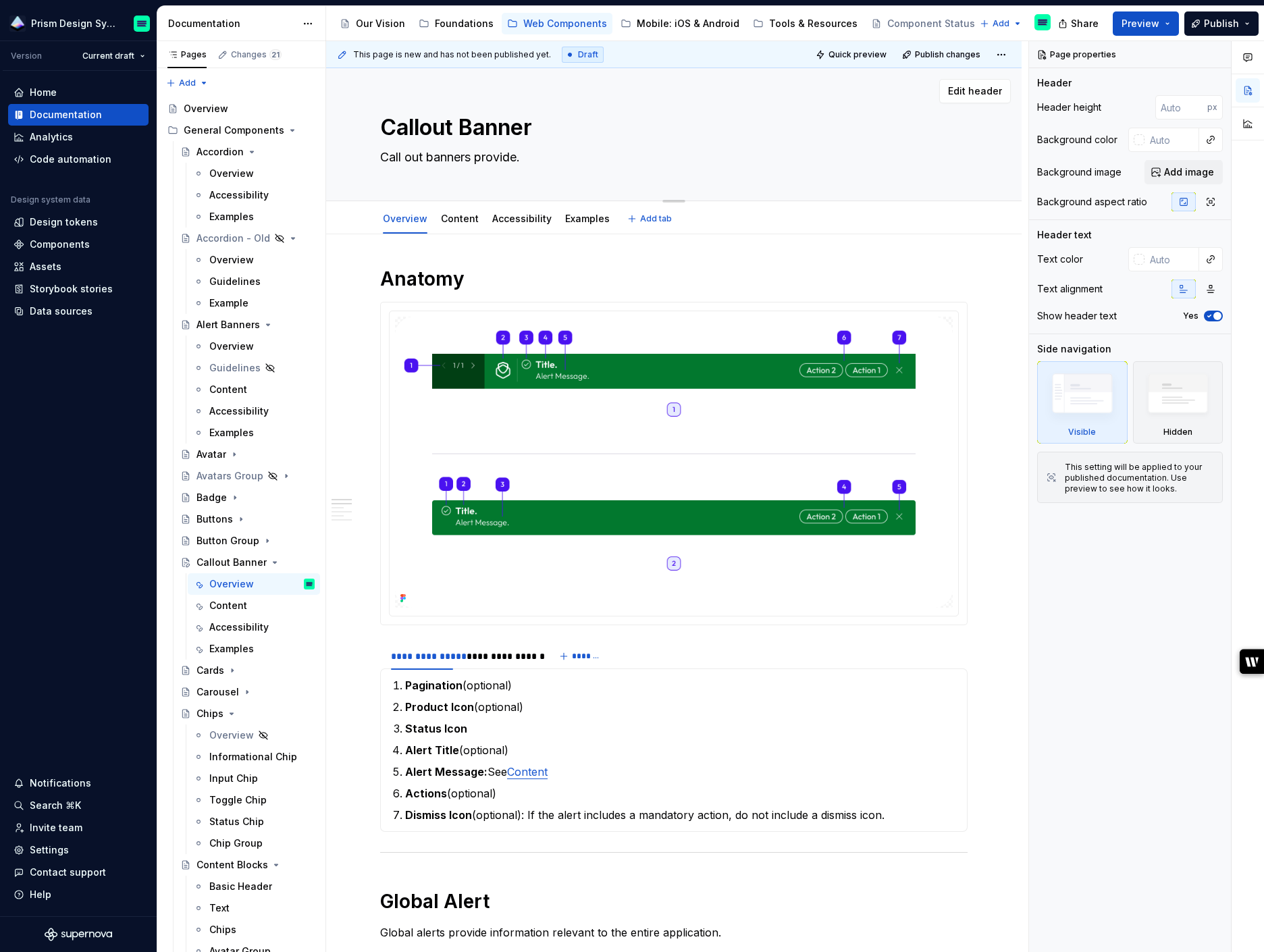
type textarea "*"
type textarea "Call out banners provide ."
type textarea "*"
type textarea "Call out banners provide c."
type textarea "*"
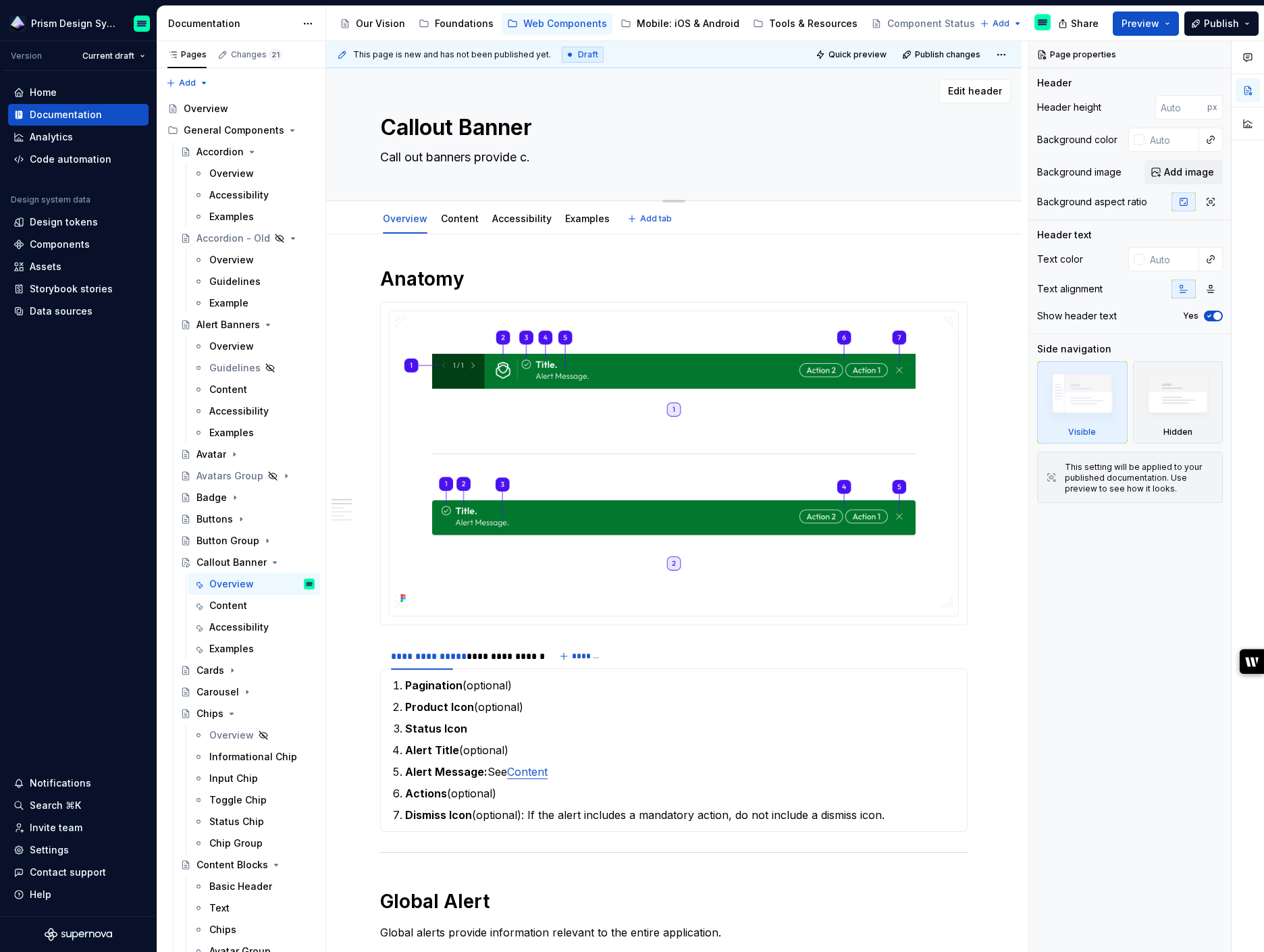
type textarea "Call out banners provide co."
type textarea "*"
type textarea "Call out banners provide con."
type textarea "*"
type textarea "Call out banners provide cont."
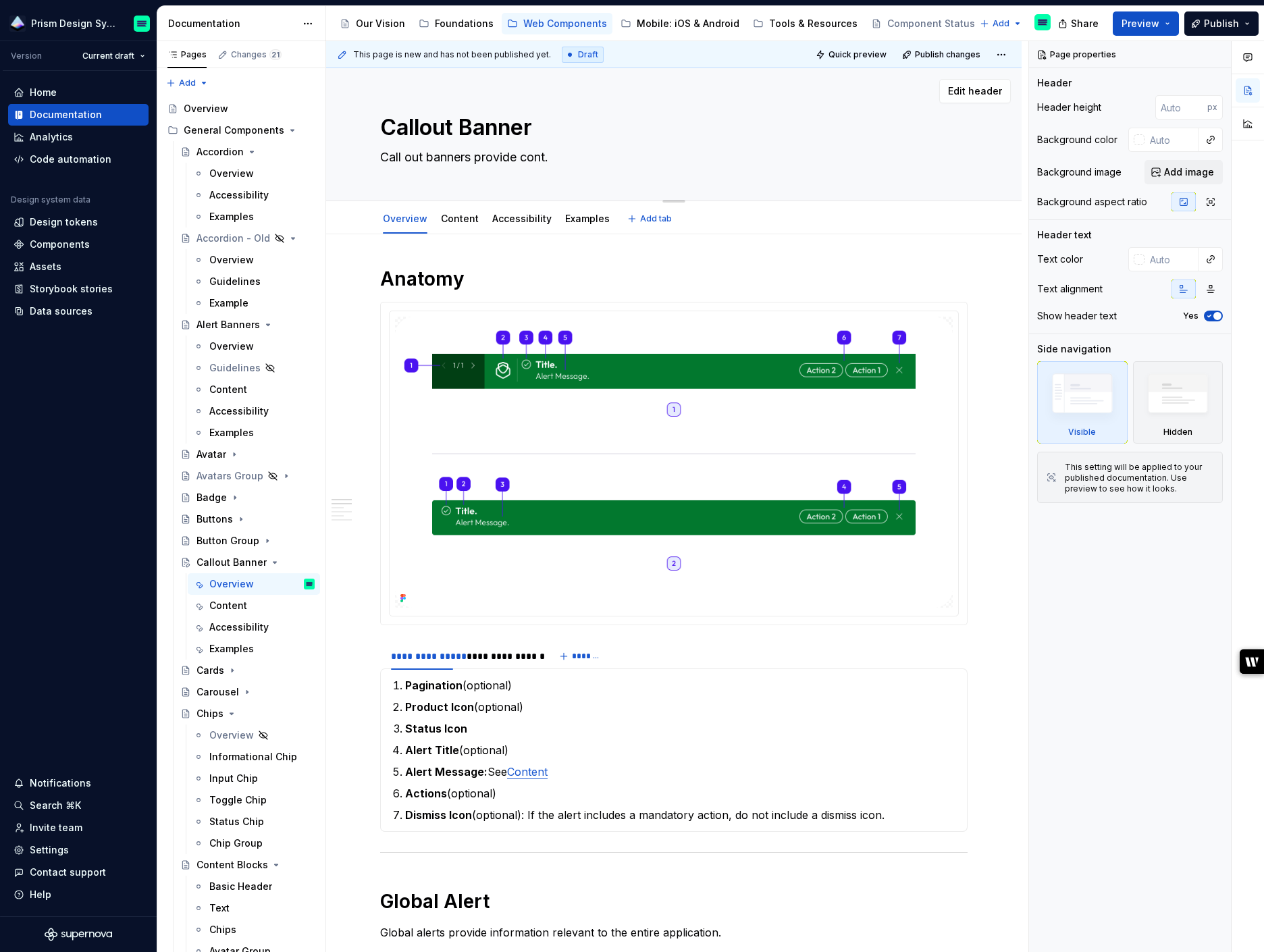
type textarea "*"
type textarea "Call out banners provide [PERSON_NAME]."
type textarea "*"
type textarea "Call out banners provide contex."
type textarea "*"
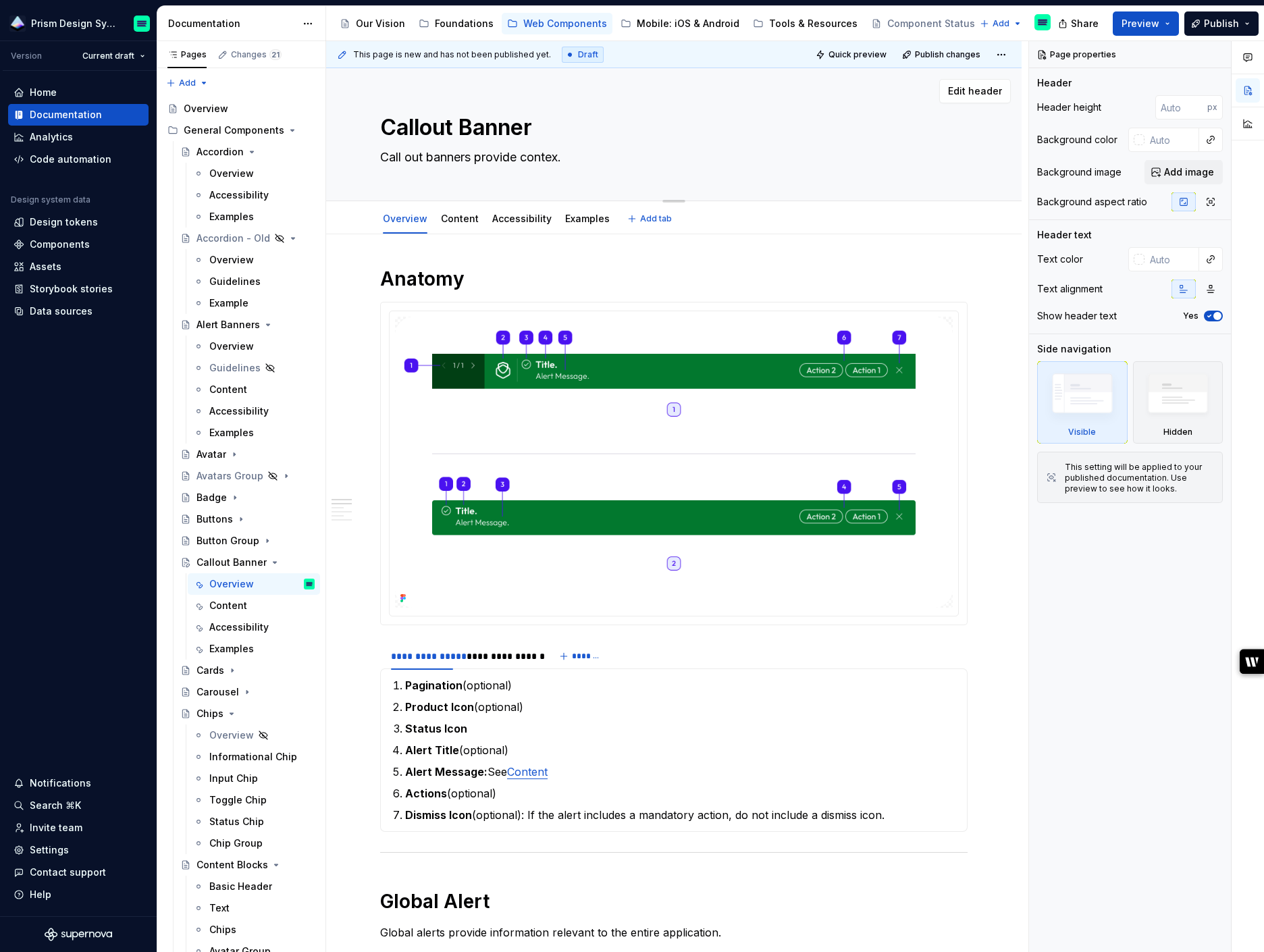
type textarea "Call out banners provide context."
type textarea "*"
type textarea "Call out banners provide contextu."
type textarea "*"
type textarea "Call out banners provide contextua."
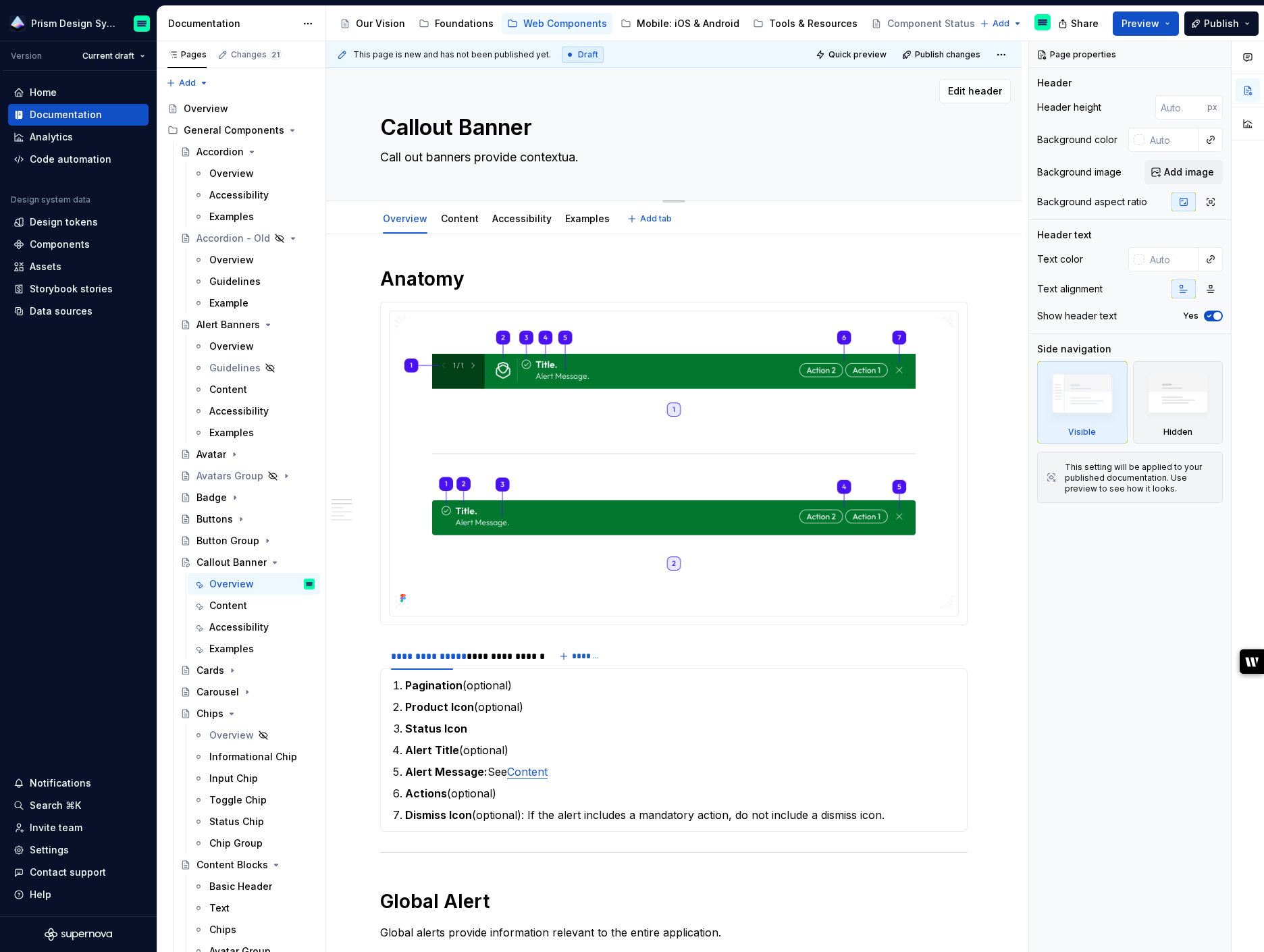
type textarea "*"
type textarea "Call out banners provide contextual."
type textarea "*"
type textarea "Call out banners provide contextual e."
type textarea "*"
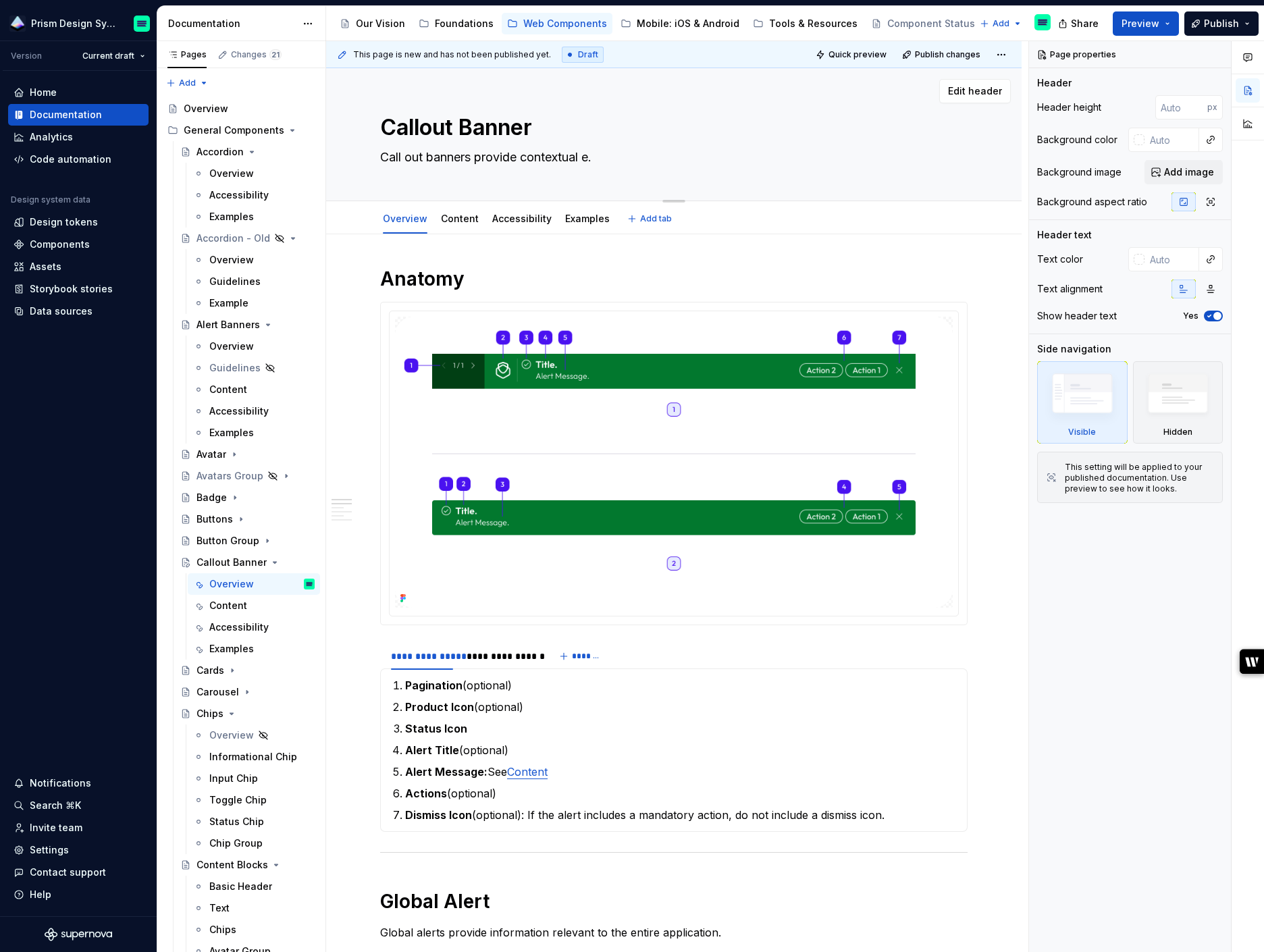
type textarea "Call out banners provide contextual em."
type textarea "*"
type textarea "Call out banners provide contextual emp."
type textarea "*"
type textarea "Call out banners provide contextual emph."
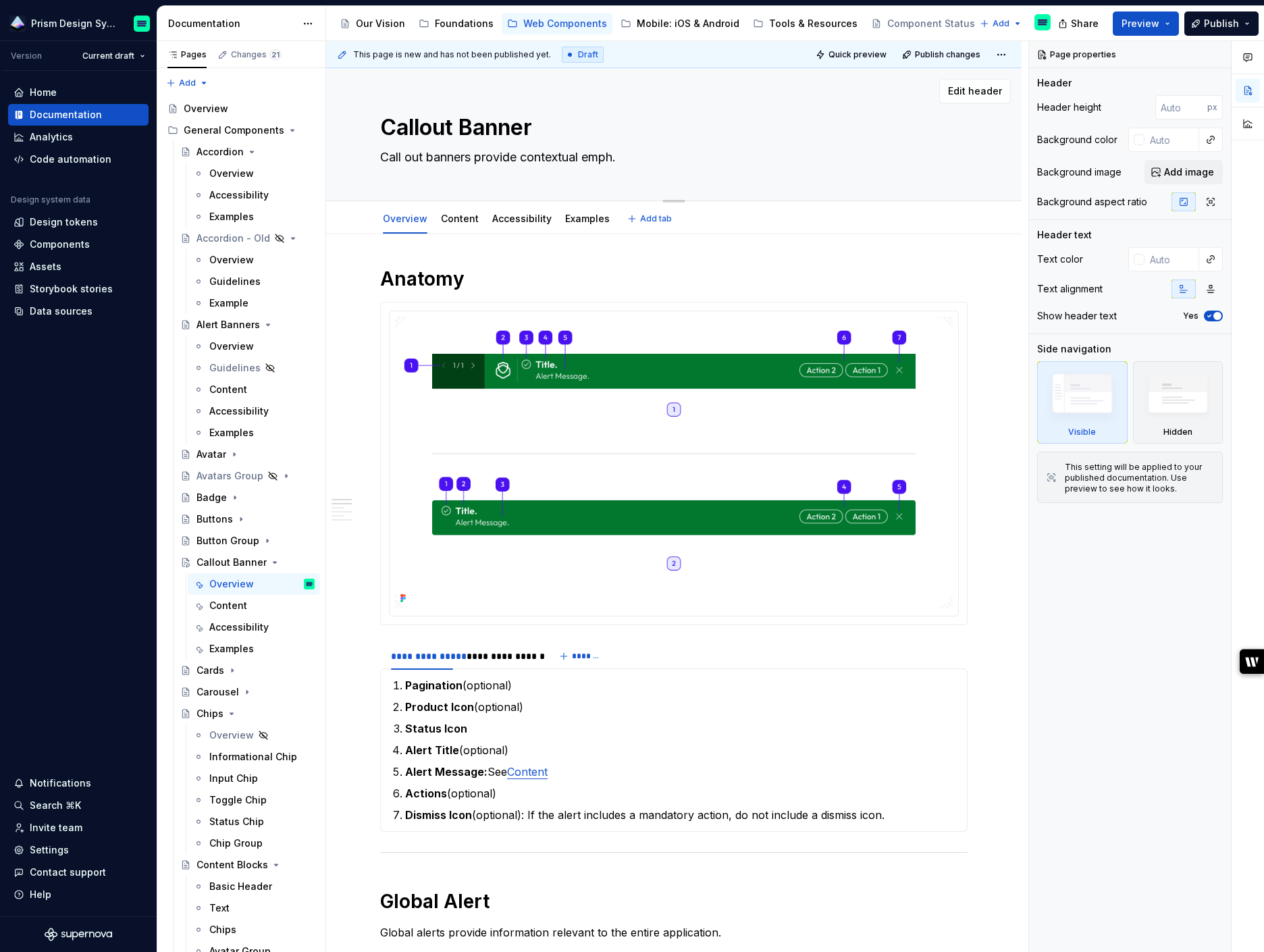
type textarea "*"
type textarea "Call out banners provide contextual empha."
type textarea "*"
type textarea "Call out banners provide contextual emphasis."
type textarea "*"
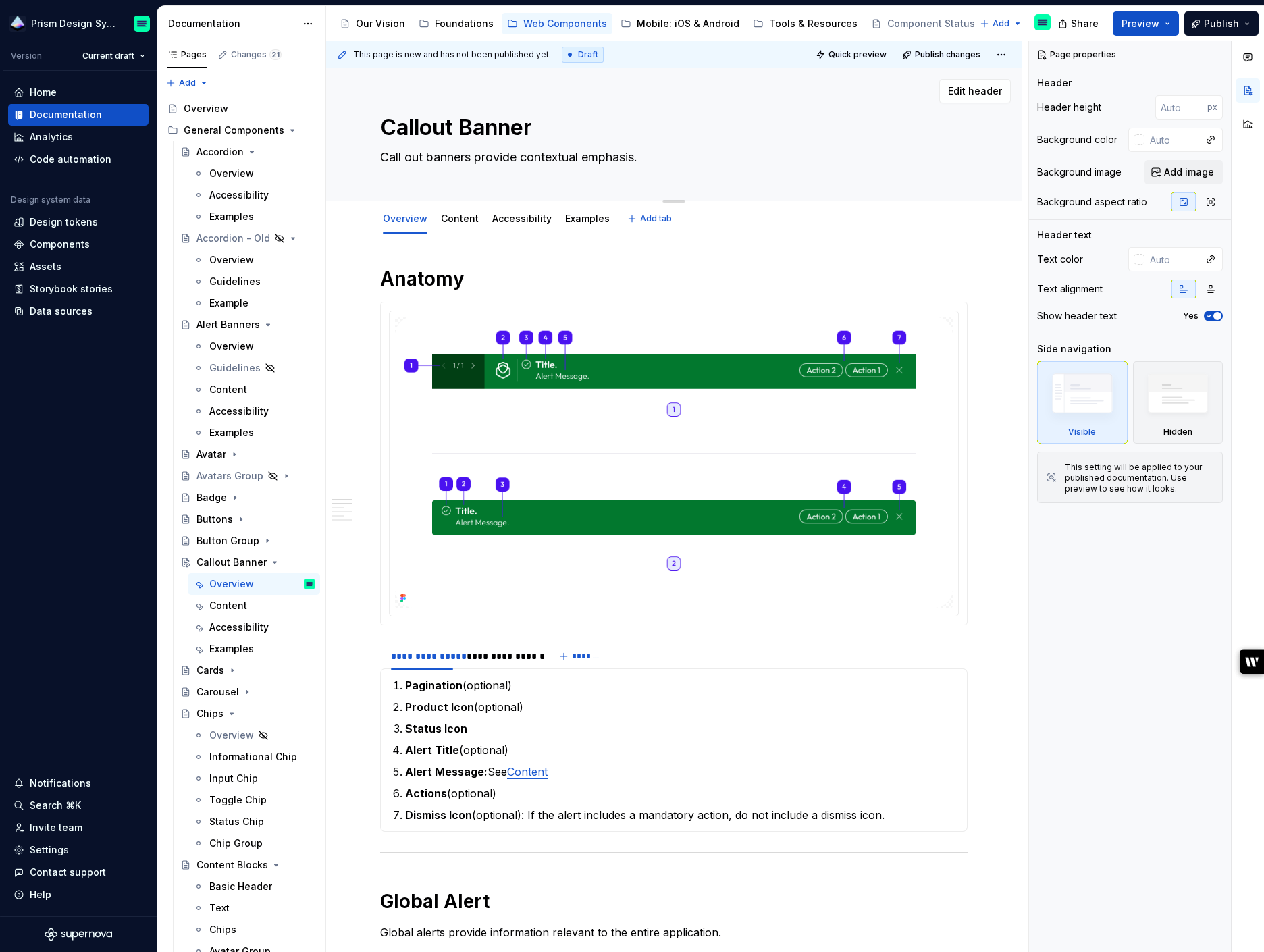
type textarea "Call out banners provide contextual emphasis ."
type textarea "*"
type textarea "Call out banners provide contextual emphasis to."
type textarea "*"
type textarea "Call out banners provide contextual emphasis to ."
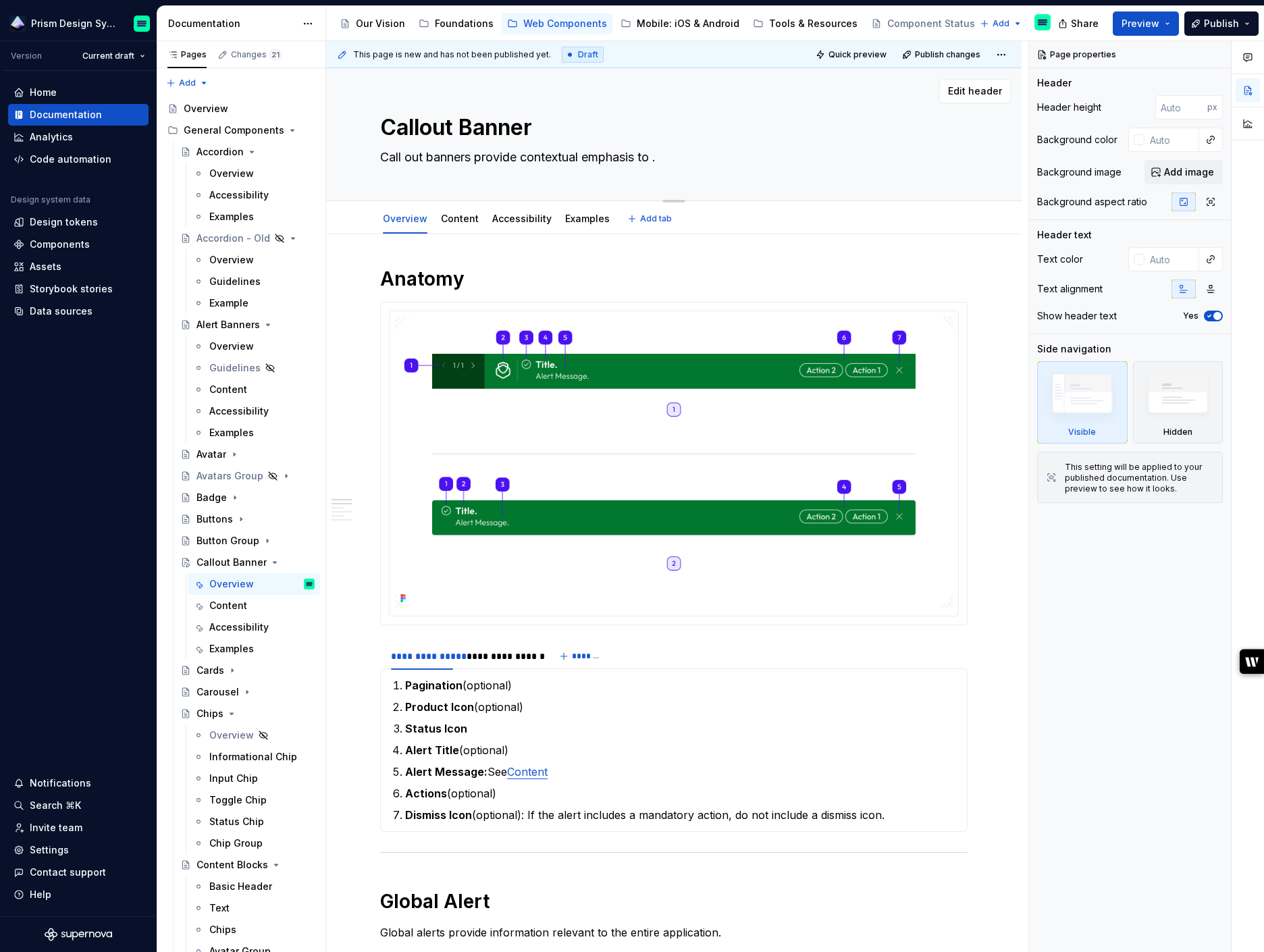
type textarea "*"
type textarea "Call out banners provide contextual emphasis to a."
type textarea "*"
type textarea "Call out banners provide contextual emphasis to a ."
type textarea "*"
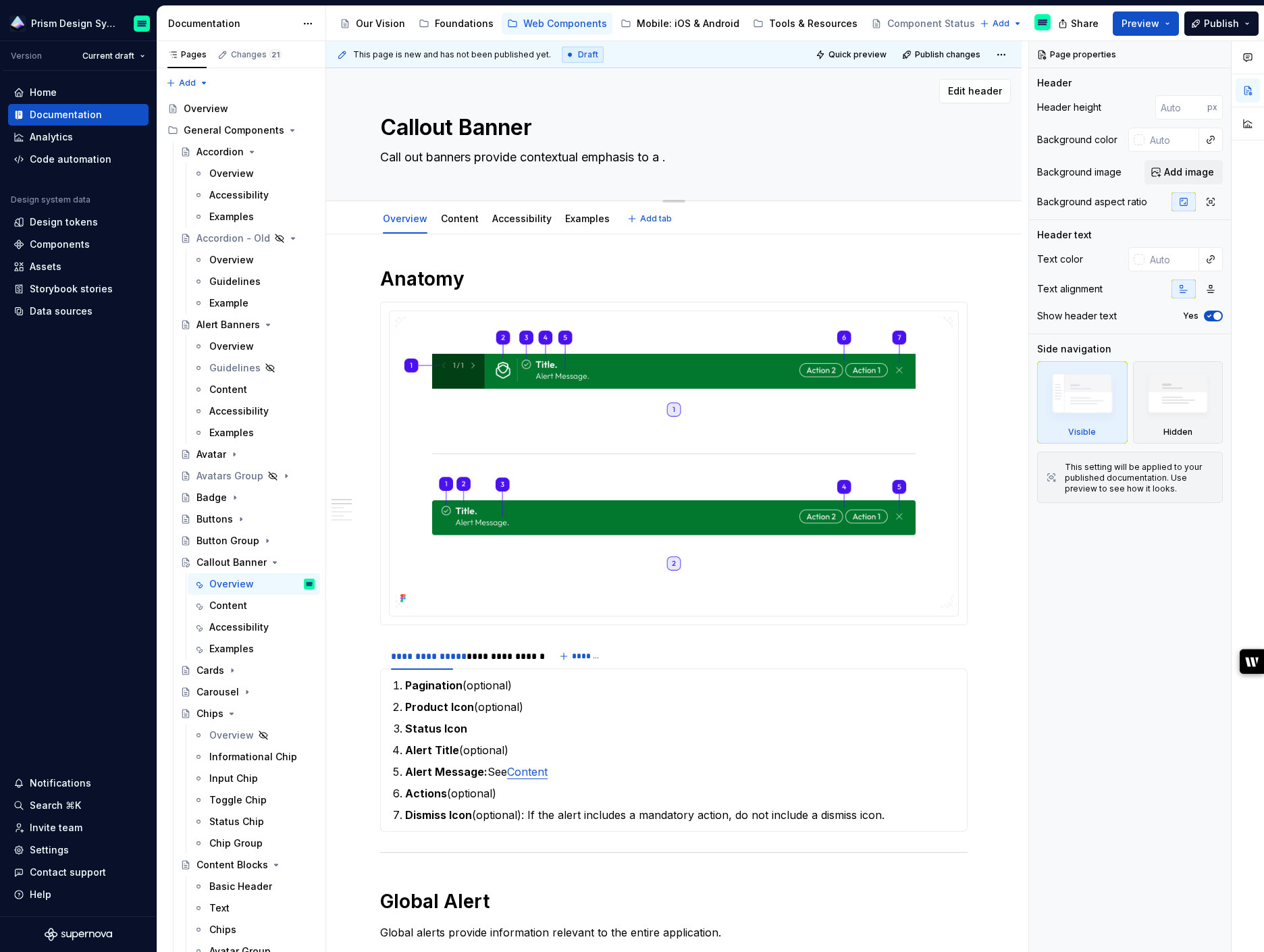
type textarea "Call out banners provide contextual emphasis to a s."
type textarea "*"
type textarea "Call out banners provide contextual emphasis to a se."
type textarea "*"
type textarea "Call out banners provide contextual emphasis to a sec."
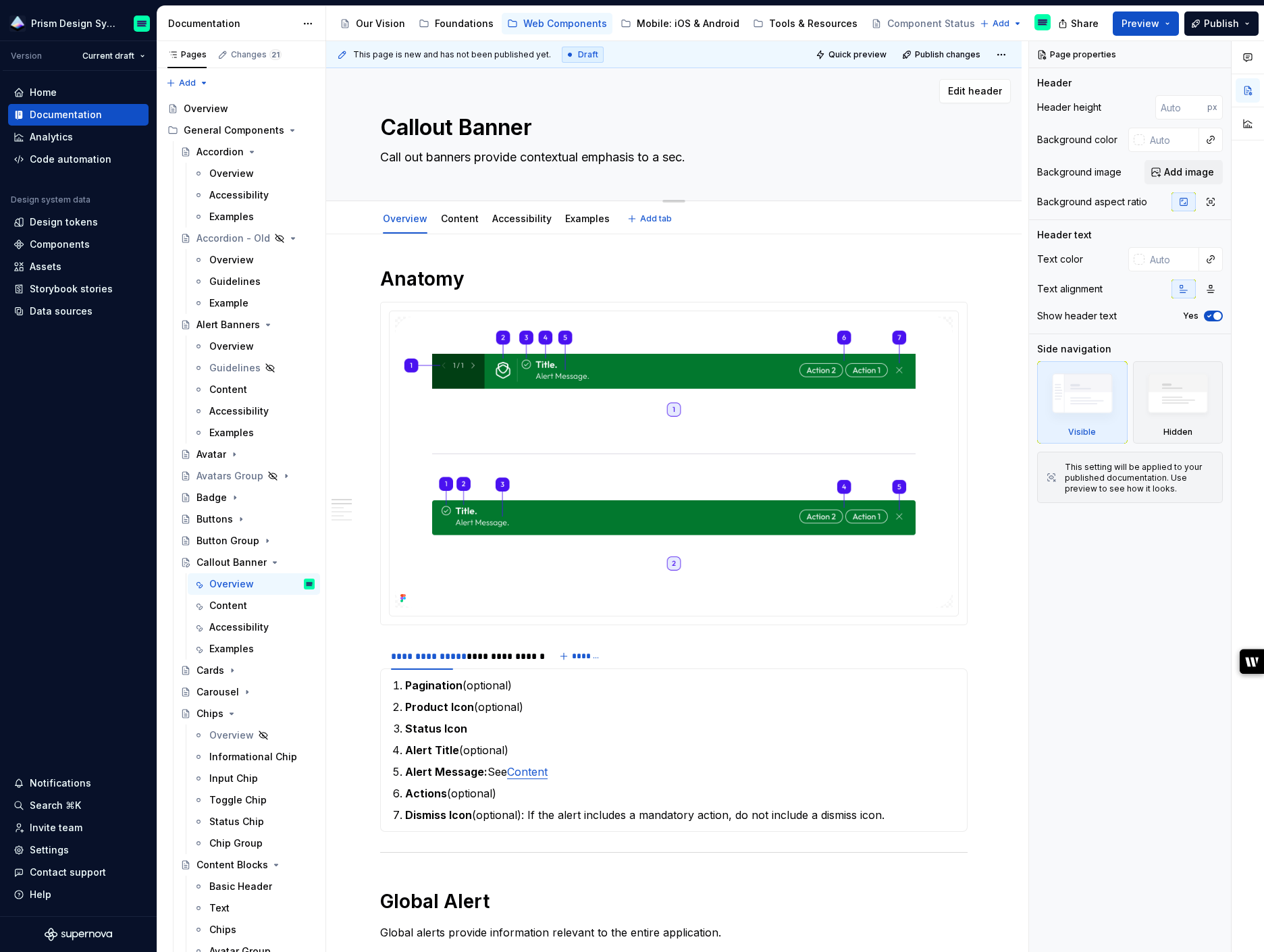
type textarea "*"
type textarea "Call out banners provide contextual emphasis to a secti."
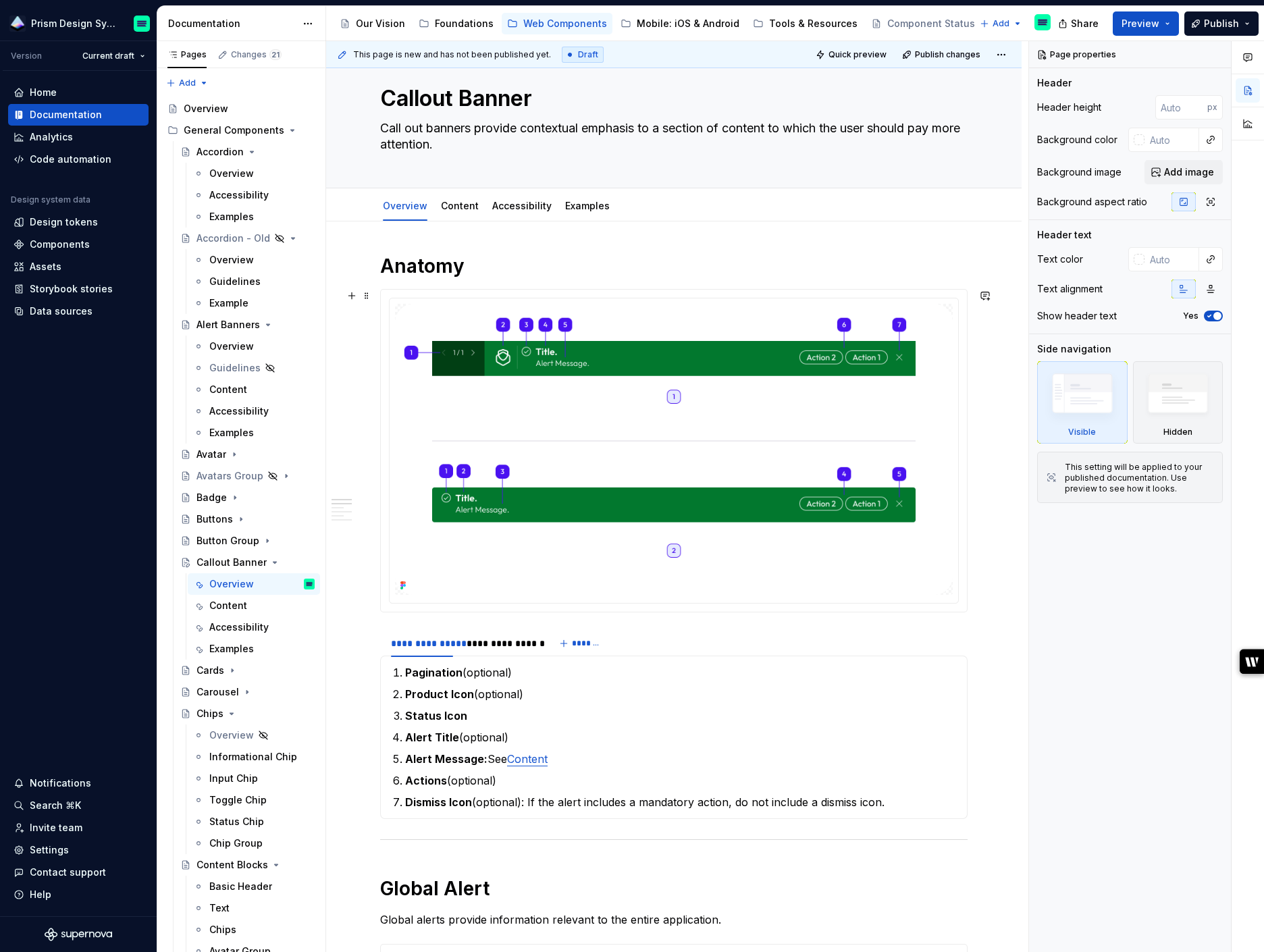
scroll to position [35, 0]
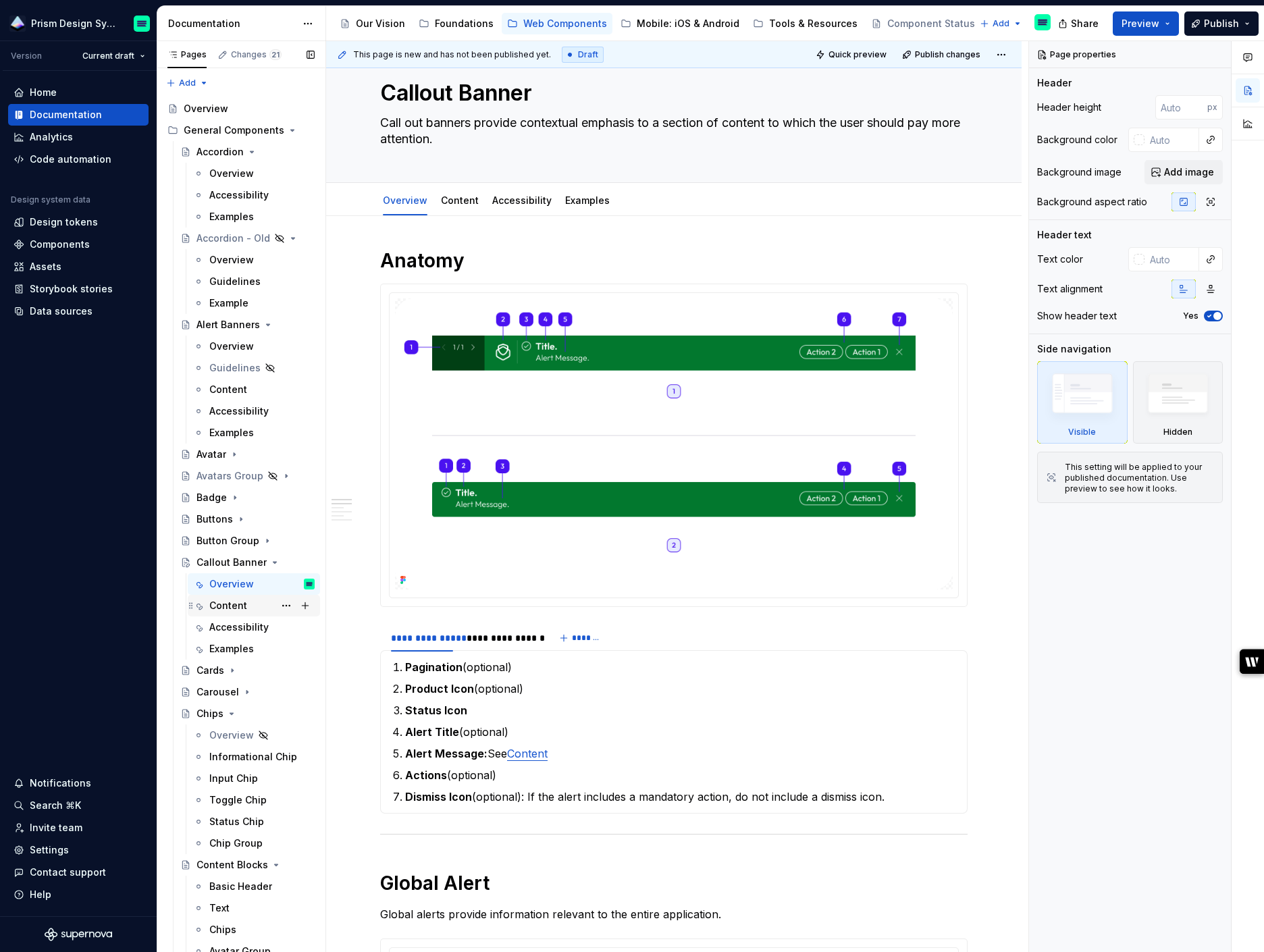
click at [237, 607] on div "Content" at bounding box center [228, 606] width 38 height 14
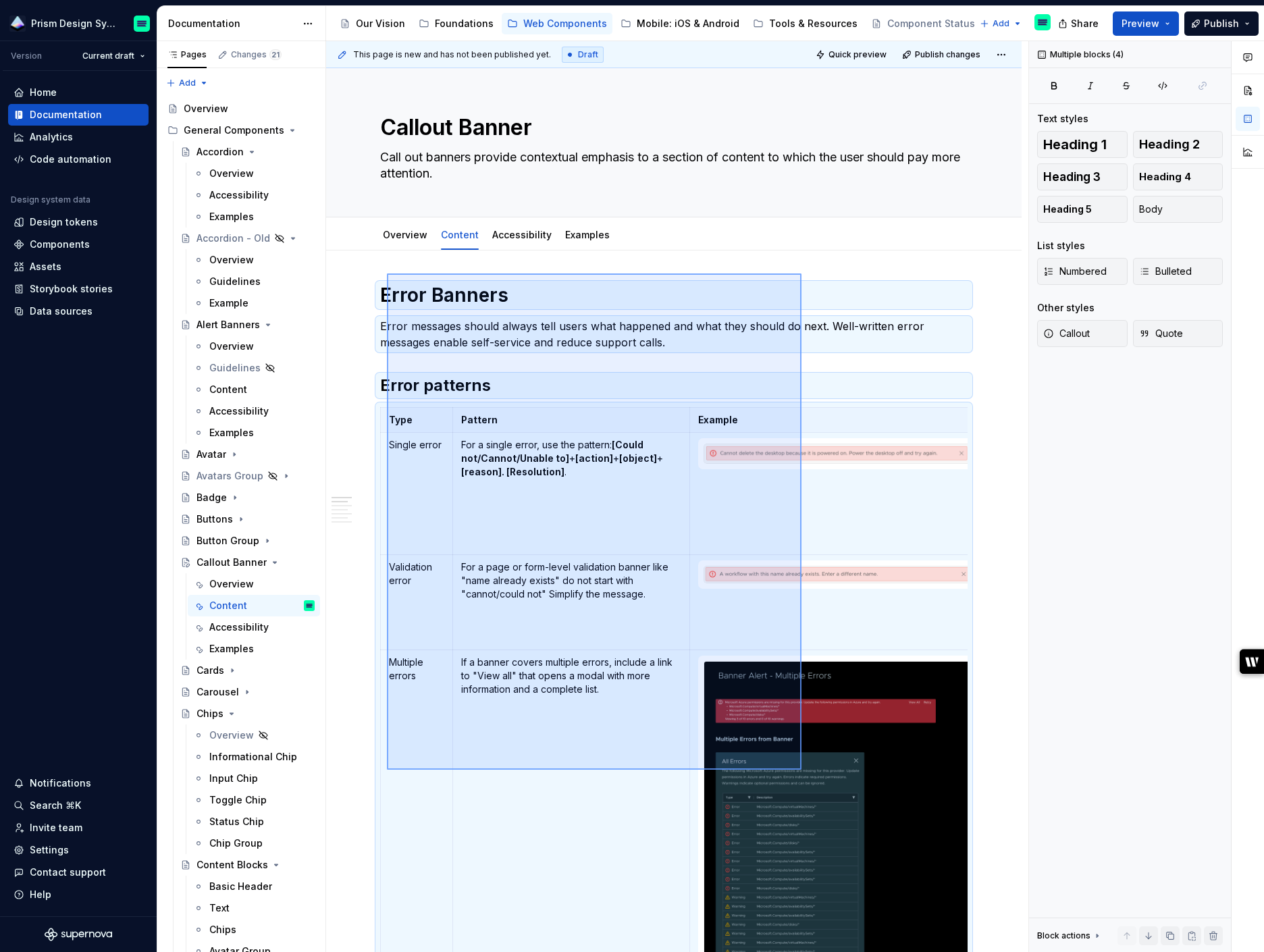
drag, startPoint x: 387, startPoint y: 274, endPoint x: 812, endPoint y: 810, distance: 684.0
click at [815, 805] on div "This page is new and has not been published yet. Draft Quick preview Publish ch…" at bounding box center [677, 497] width 702 height 912
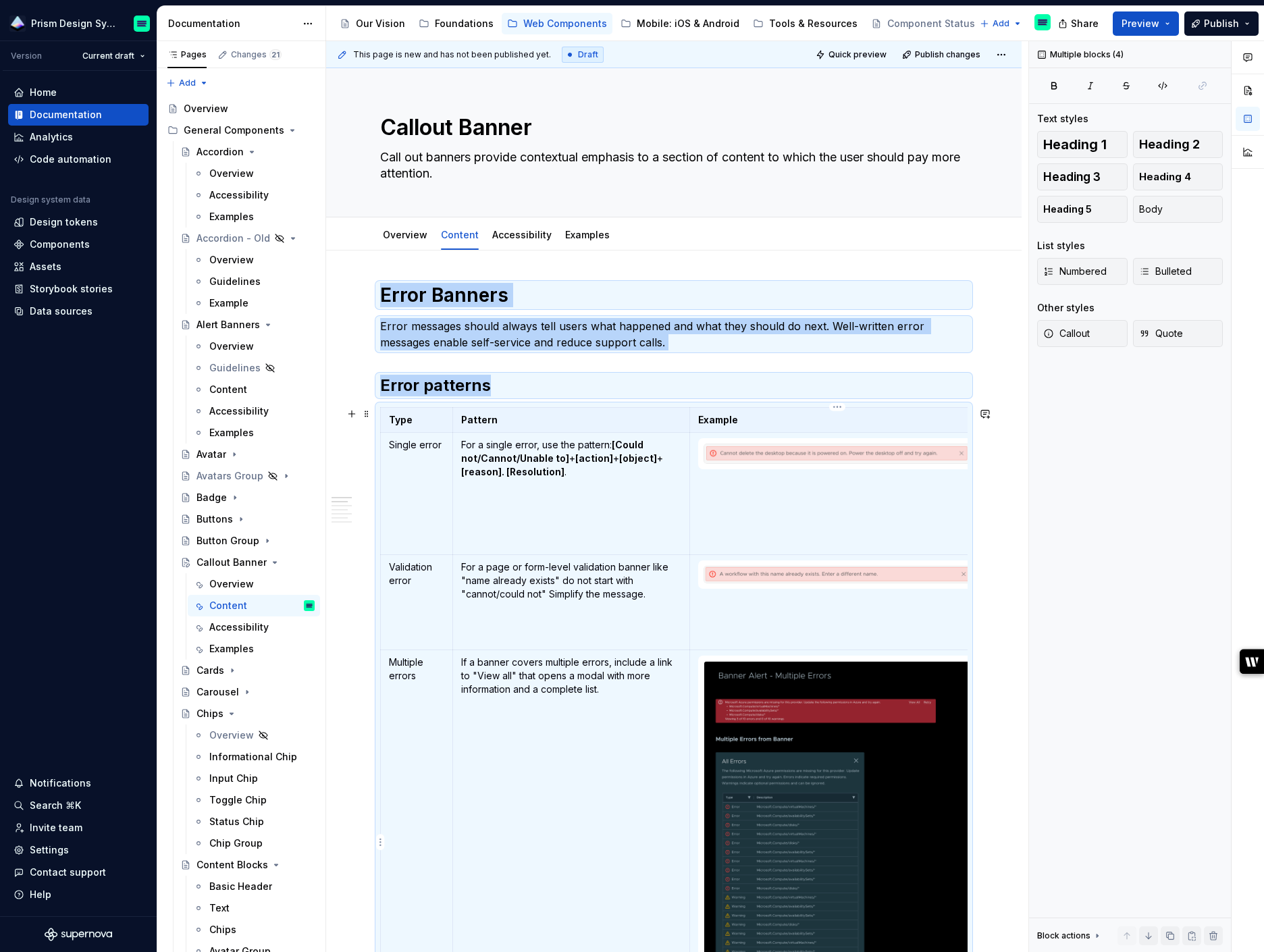
scroll to position [89, 0]
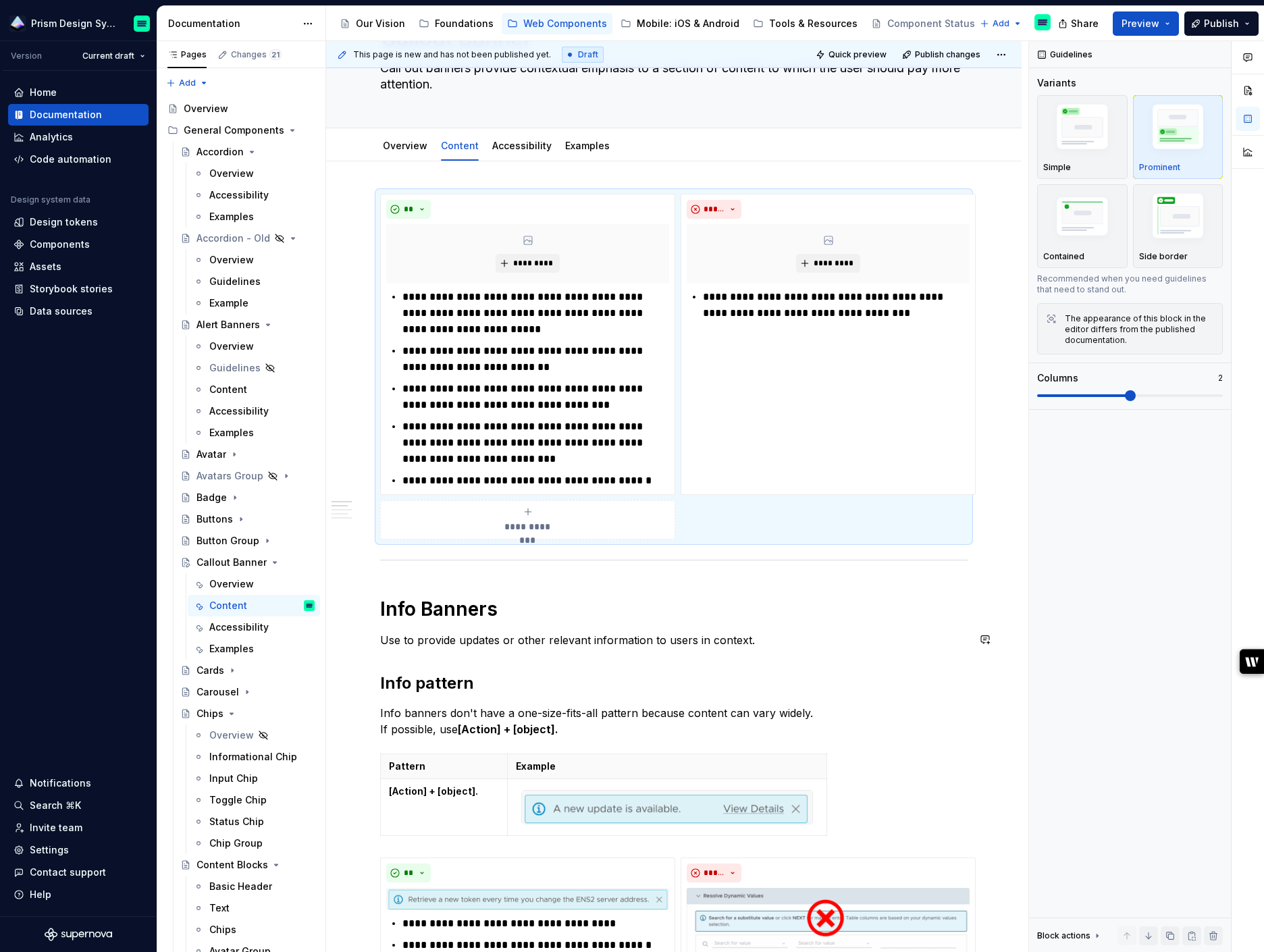
click at [652, 631] on p "Use to provide updates or other relevant information to users in context." at bounding box center [673, 640] width 587 height 16
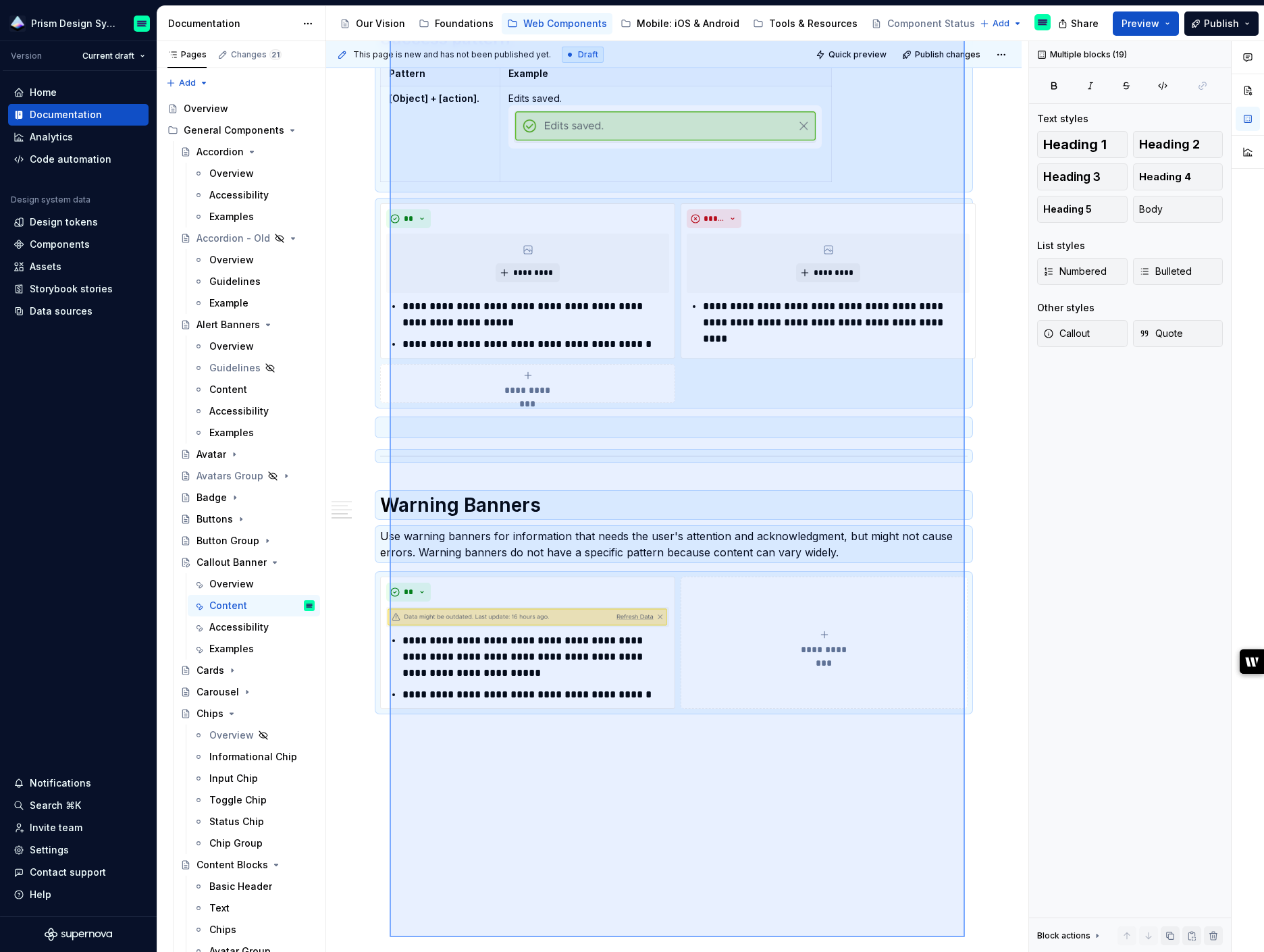
scroll to position [1417, 0]
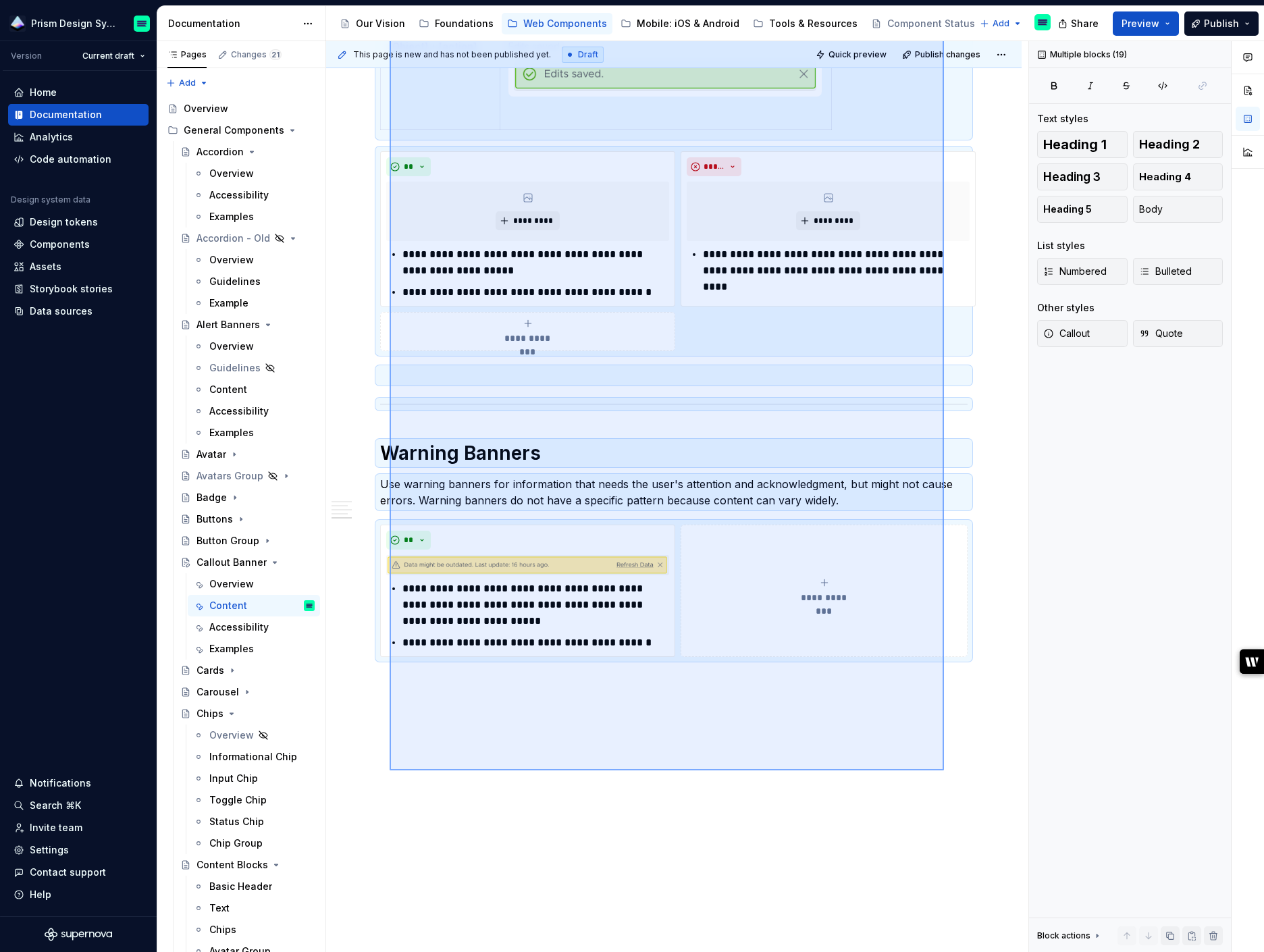
drag, startPoint x: 389, startPoint y: 266, endPoint x: 940, endPoint y: 754, distance: 736.0
click at [940, 754] on div "**********" at bounding box center [677, 497] width 702 height 912
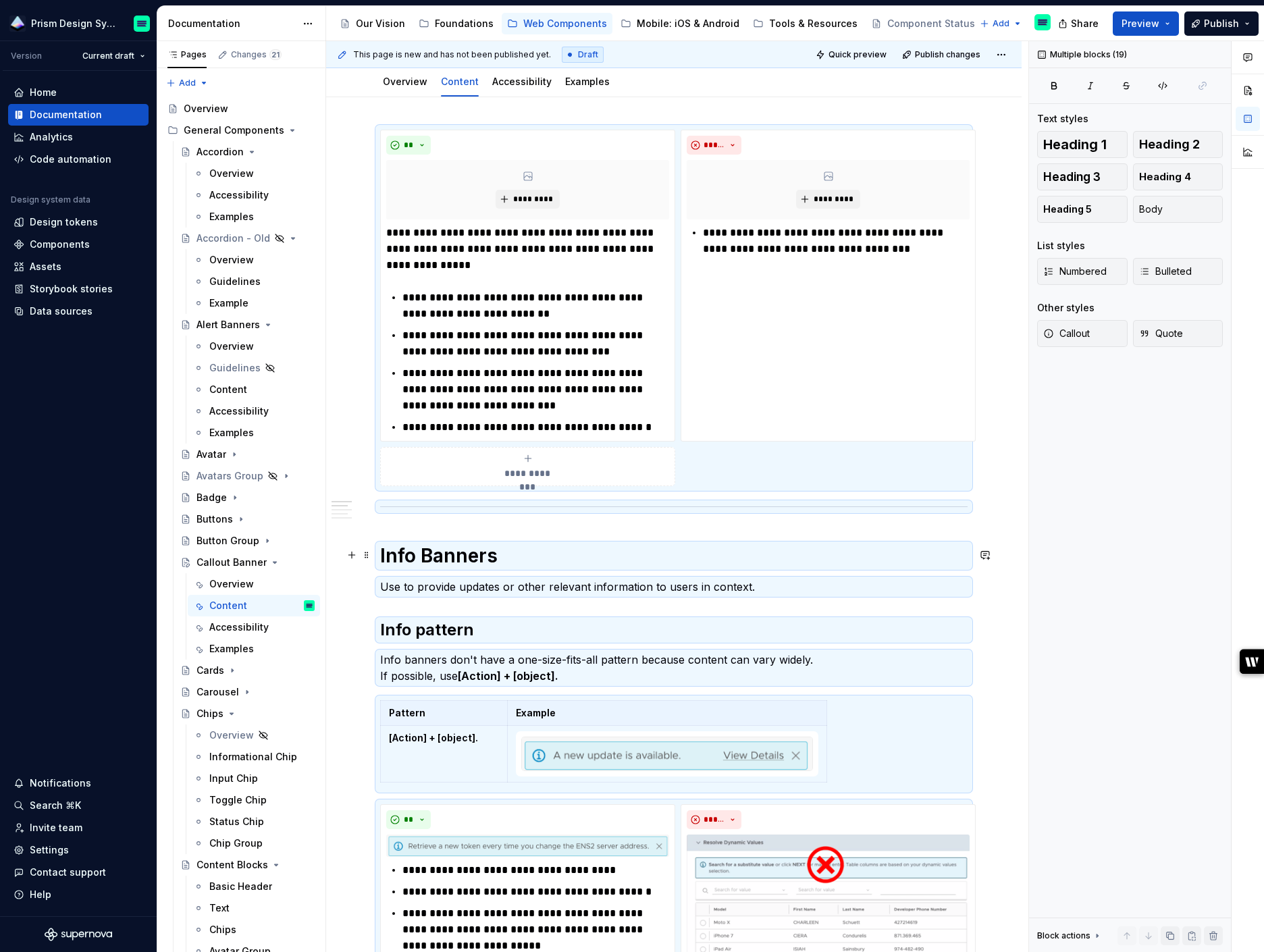
scroll to position [0, 0]
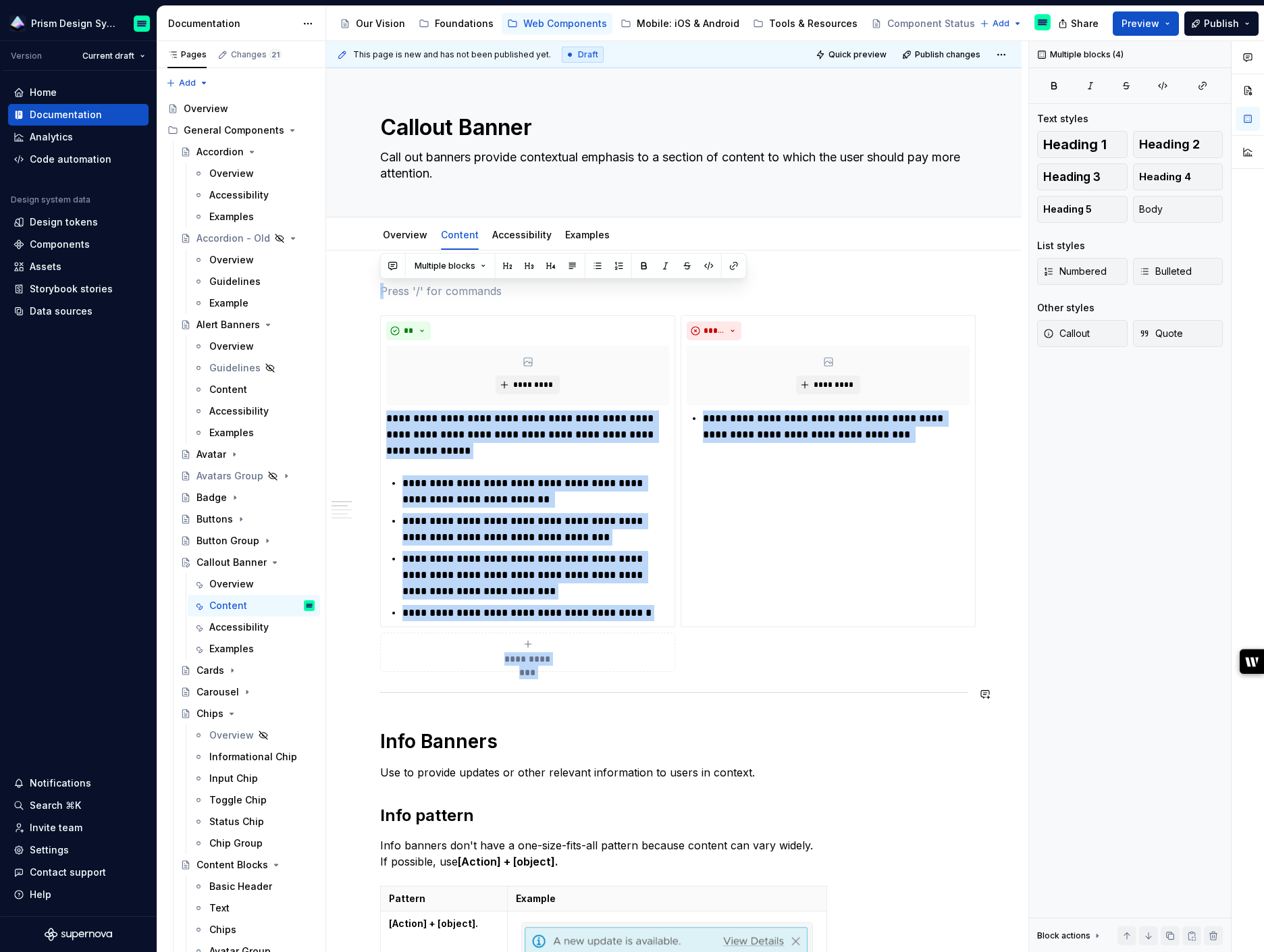
drag, startPoint x: 403, startPoint y: 284, endPoint x: 819, endPoint y: 691, distance: 582.0
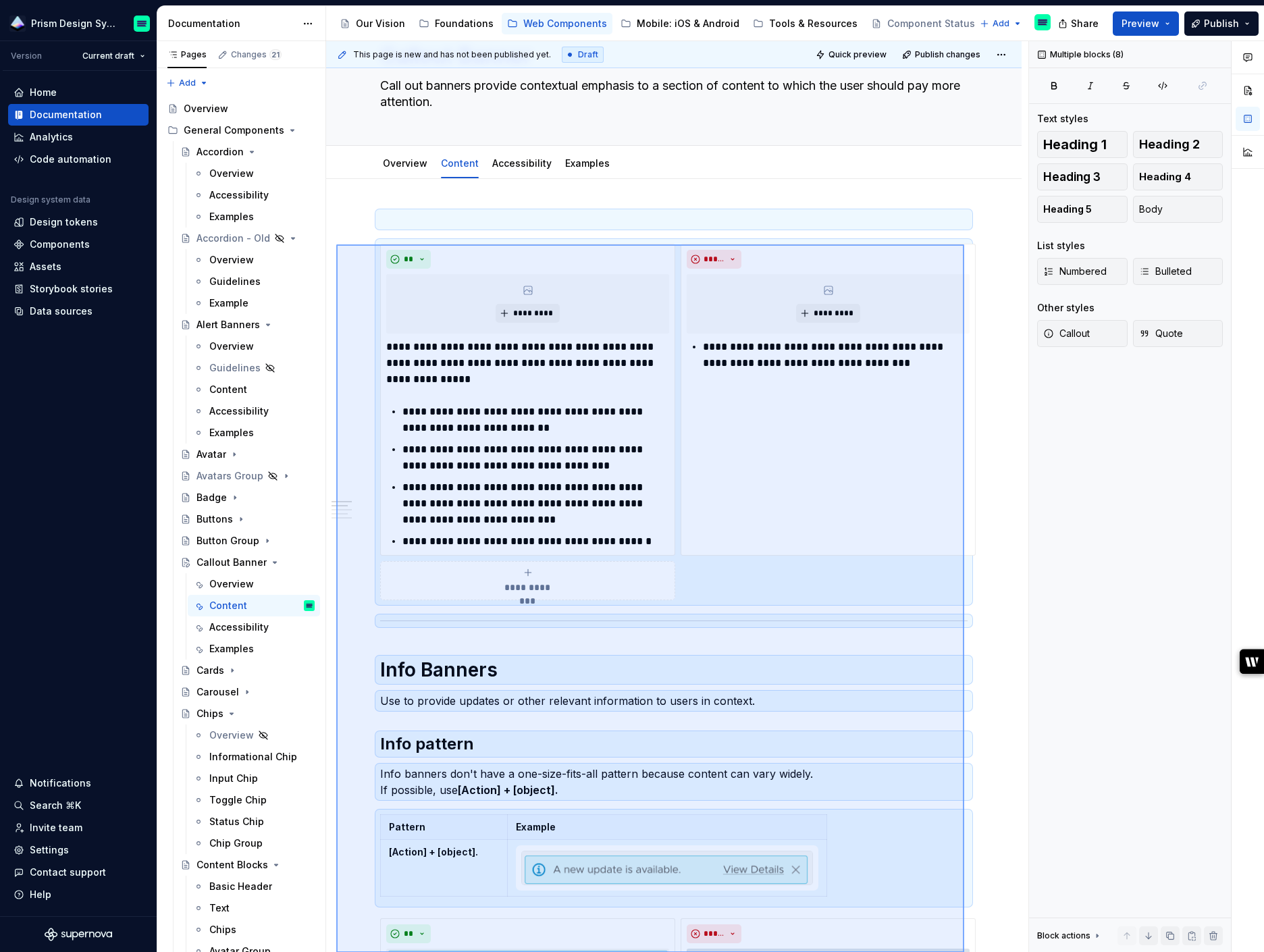
drag, startPoint x: 336, startPoint y: 278, endPoint x: 964, endPoint y: 954, distance: 922.7
click at [964, 951] on html "Prism Design System Version Current draft Home Documentation Analytics Code aut…" at bounding box center [632, 476] width 1264 height 952
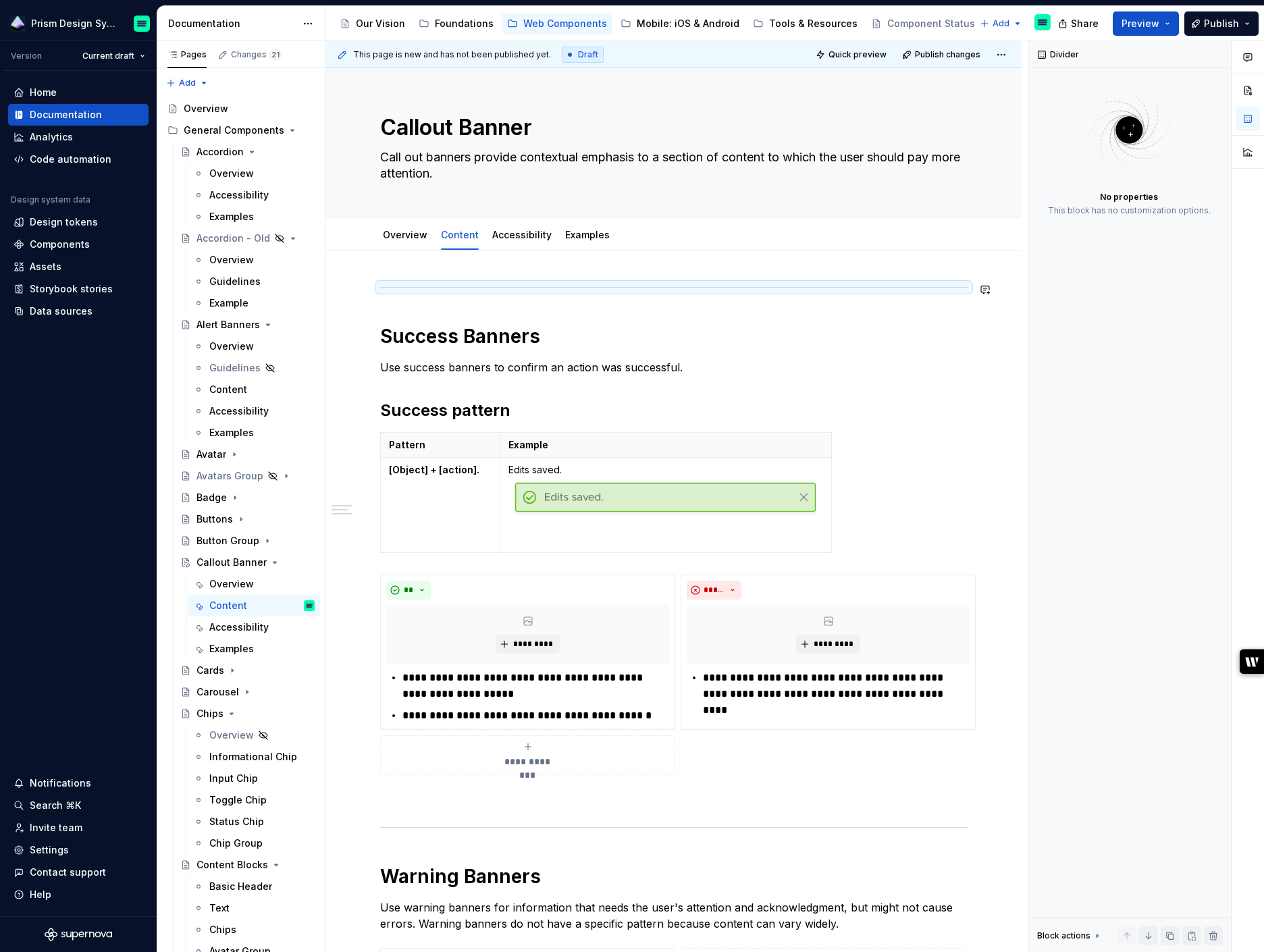
click at [341, 265] on div "**********" at bounding box center [674, 815] width 696 height 1131
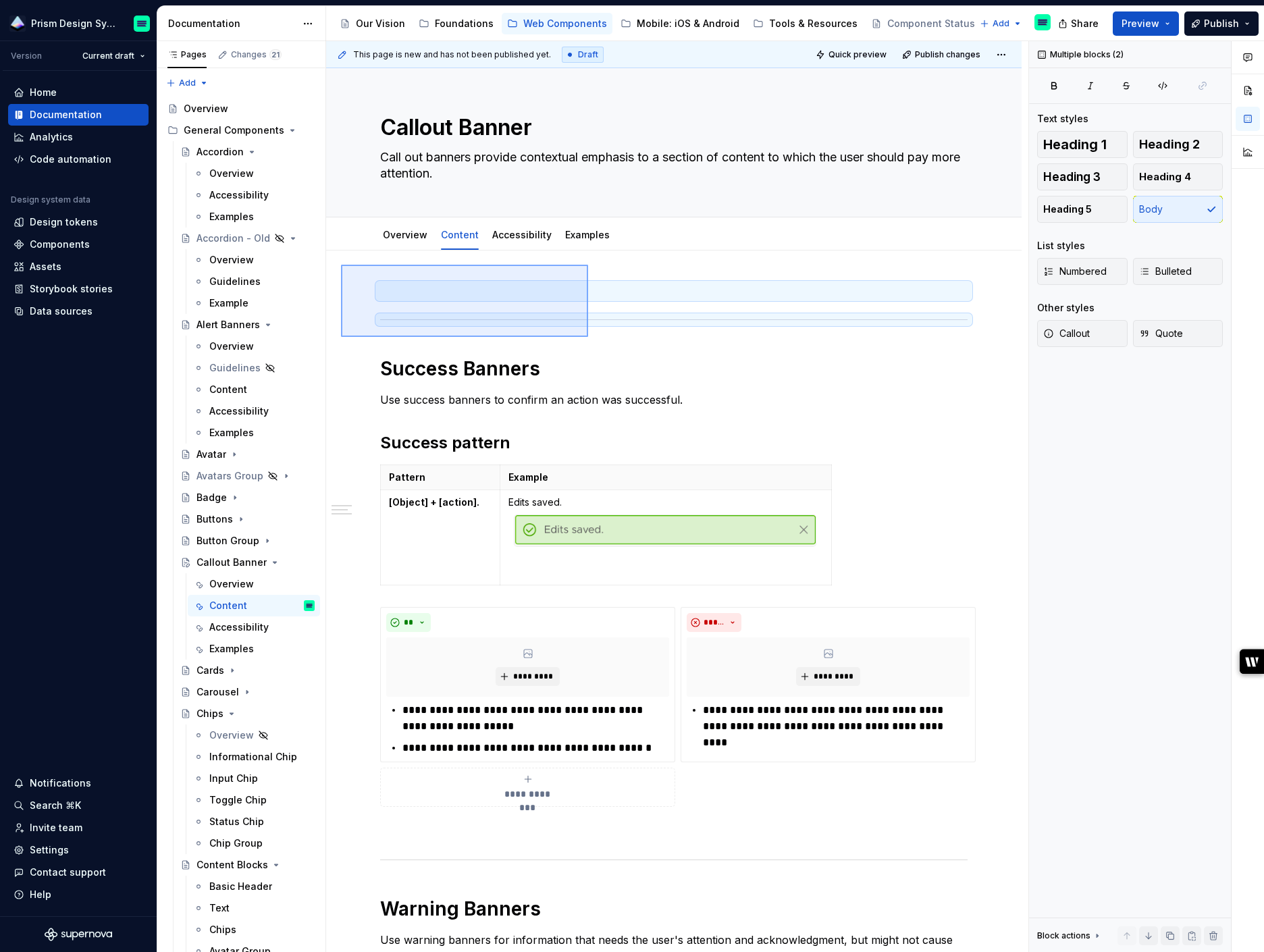
drag, startPoint x: 341, startPoint y: 265, endPoint x: 588, endPoint y: 337, distance: 257.3
click at [588, 337] on div "**********" at bounding box center [677, 497] width 702 height 912
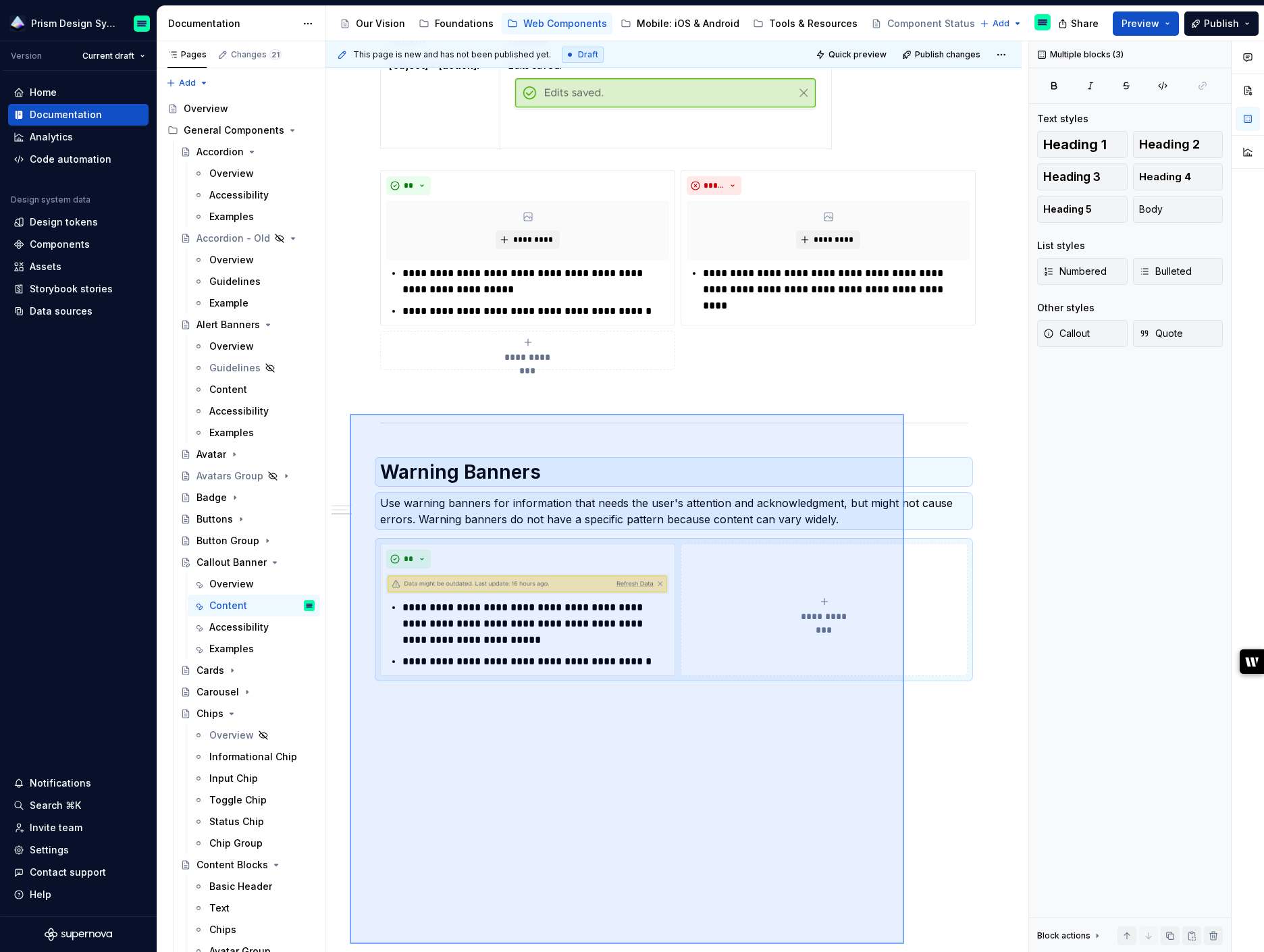
scroll to position [385, 0]
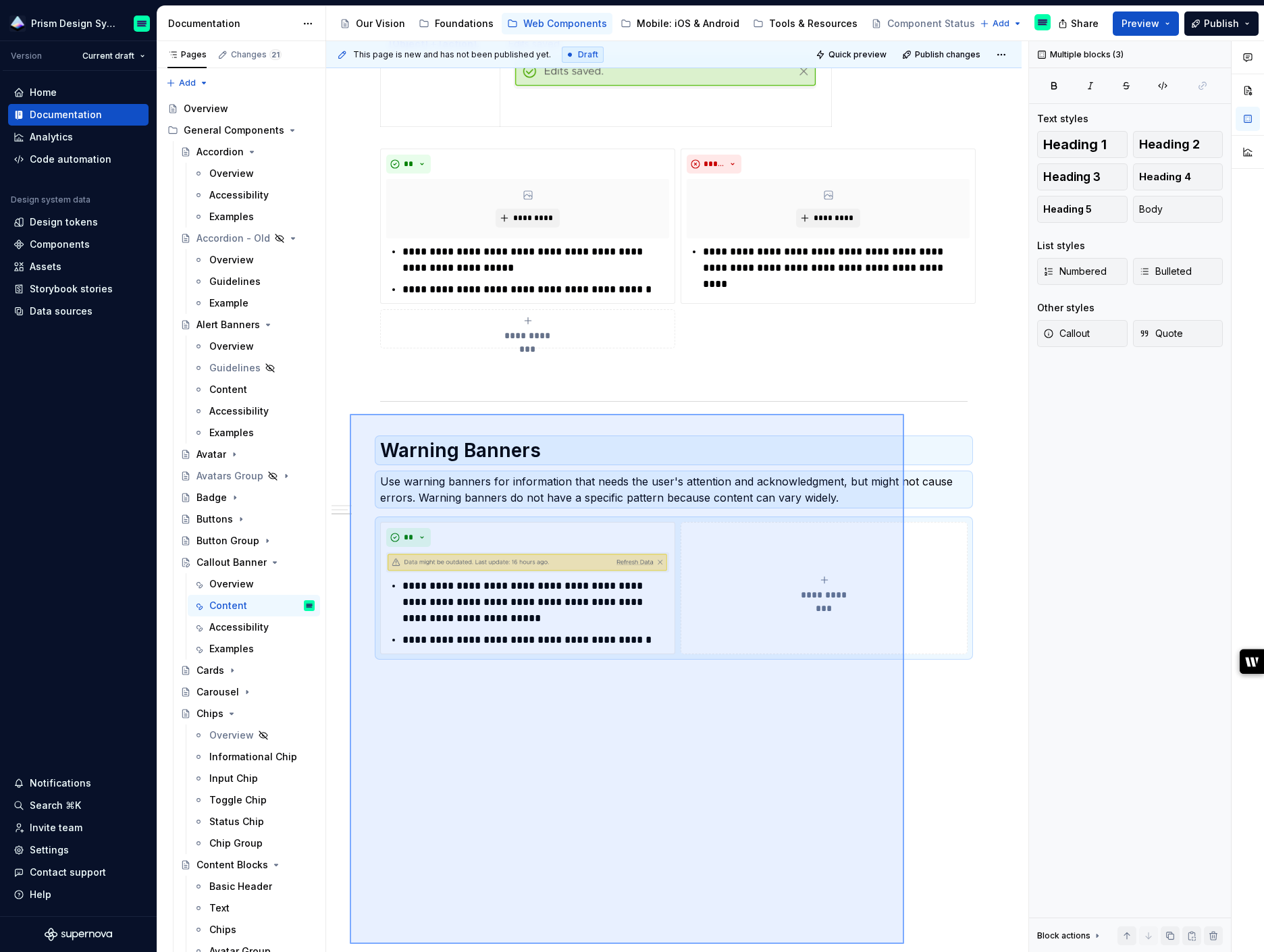
drag, startPoint x: 350, startPoint y: 599, endPoint x: 977, endPoint y: 896, distance: 693.8
click at [973, 903] on div "**********" at bounding box center [677, 497] width 702 height 912
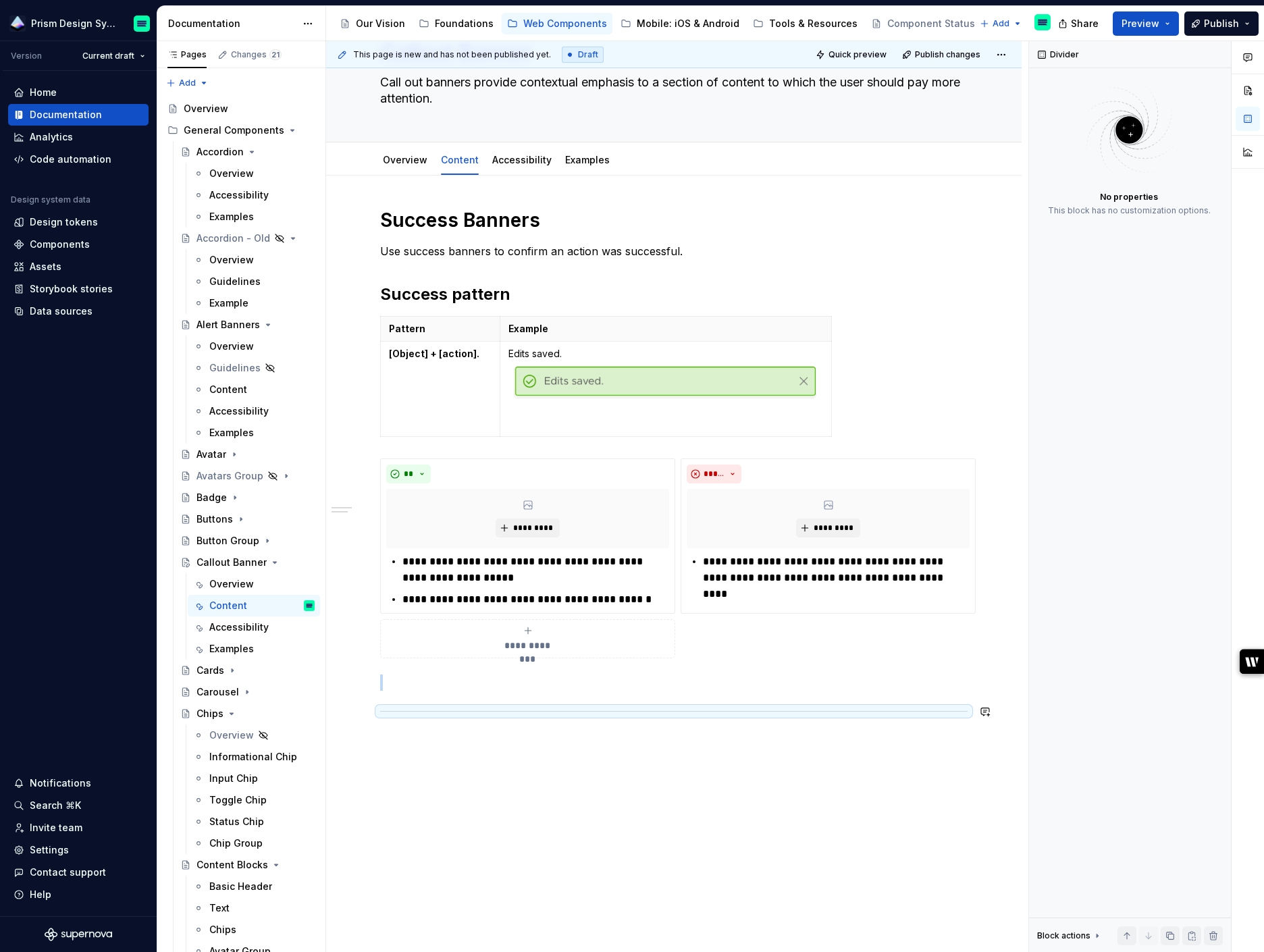
scroll to position [71, 0]
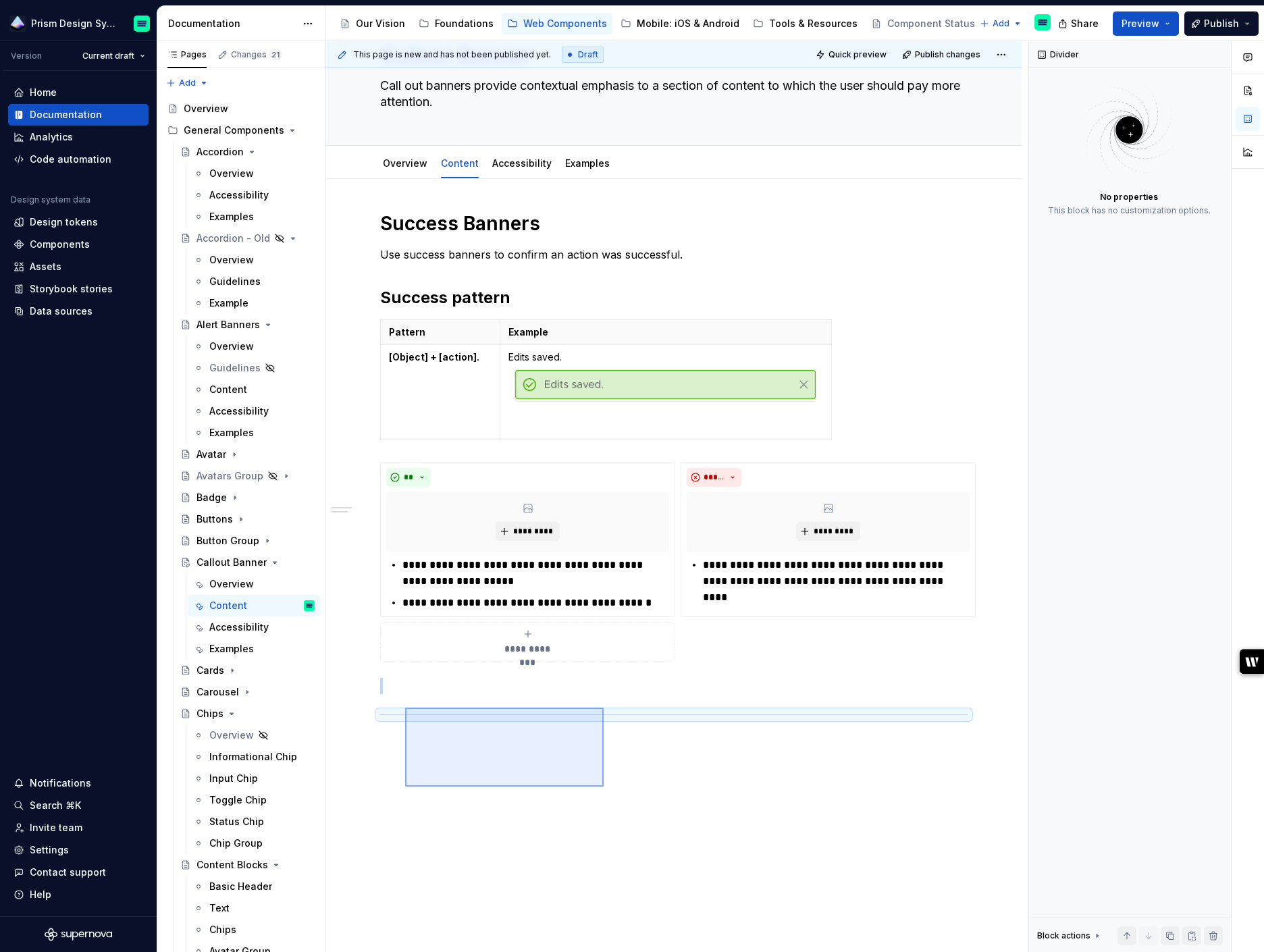
drag, startPoint x: 552, startPoint y: 759, endPoint x: 416, endPoint y: 744, distance: 136.8
click at [412, 744] on div "**********" at bounding box center [677, 497] width 702 height 912
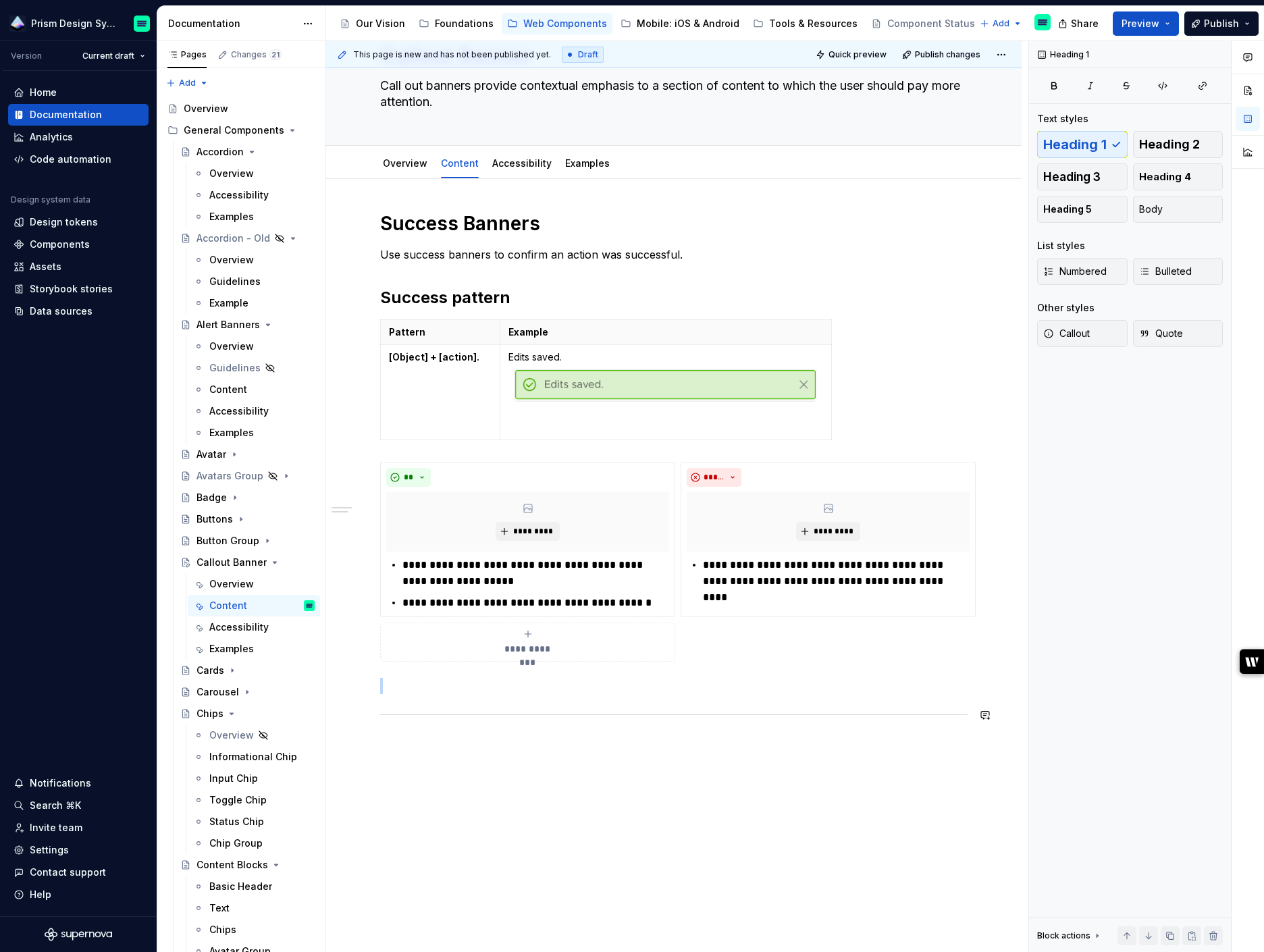
click at [432, 776] on div "**********" at bounding box center [674, 600] width 696 height 842
click at [434, 223] on h1 "Success Banners" at bounding box center [673, 223] width 587 height 24
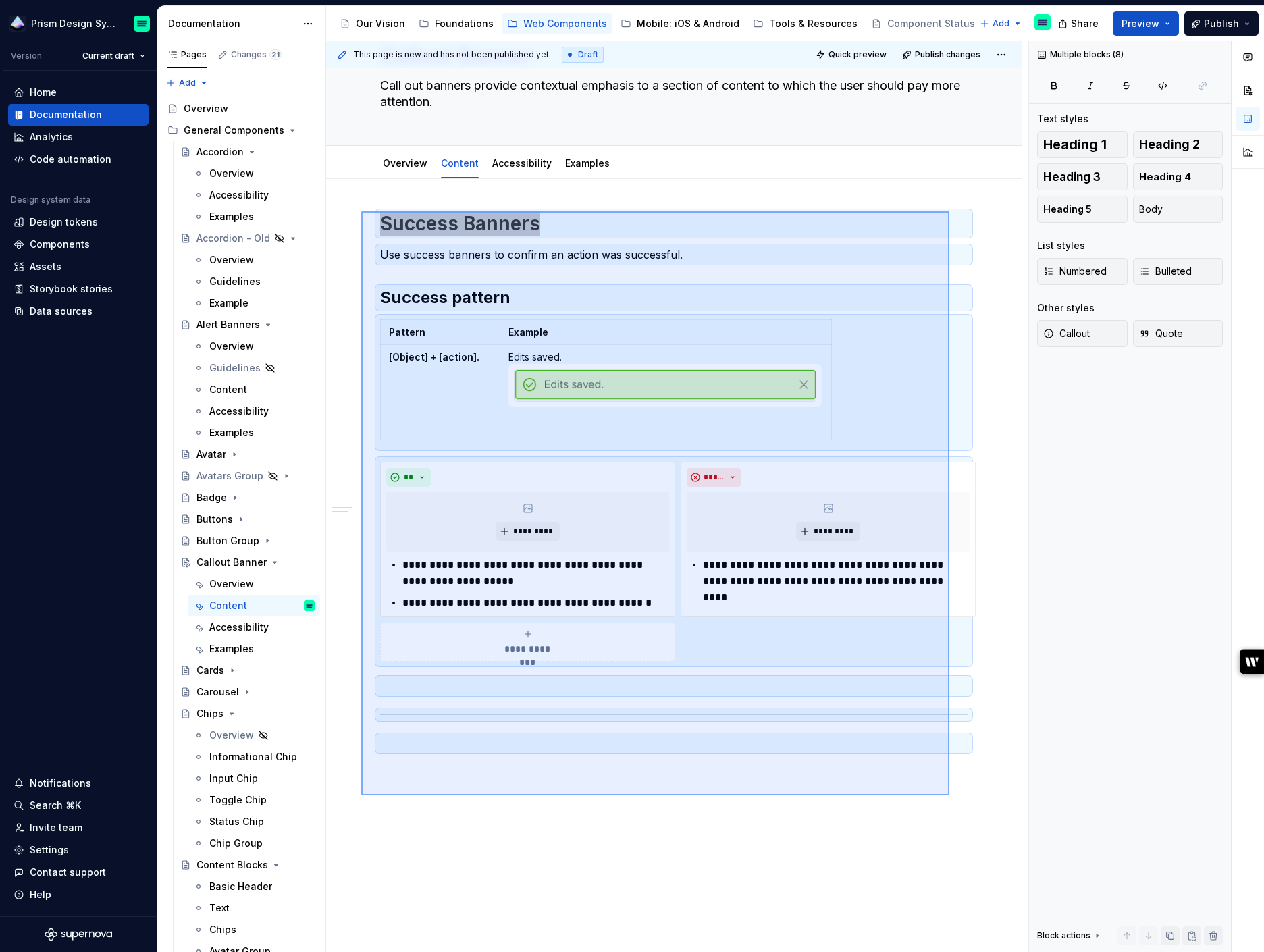
drag, startPoint x: 949, startPoint y: 795, endPoint x: 361, endPoint y: 211, distance: 828.7
click at [361, 211] on div "**********" at bounding box center [677, 497] width 702 height 912
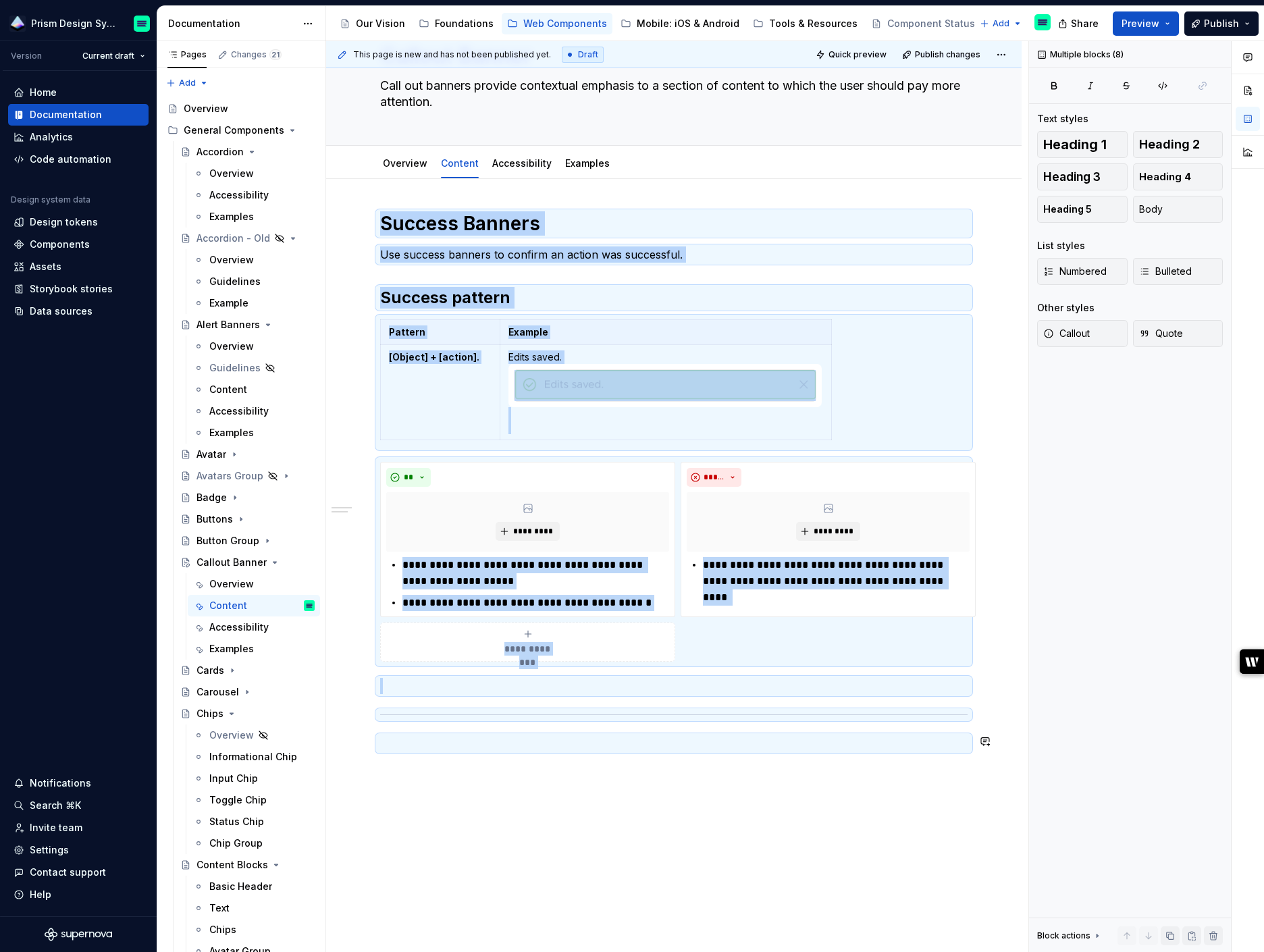
click at [867, 800] on div "**********" at bounding box center [677, 497] width 702 height 912
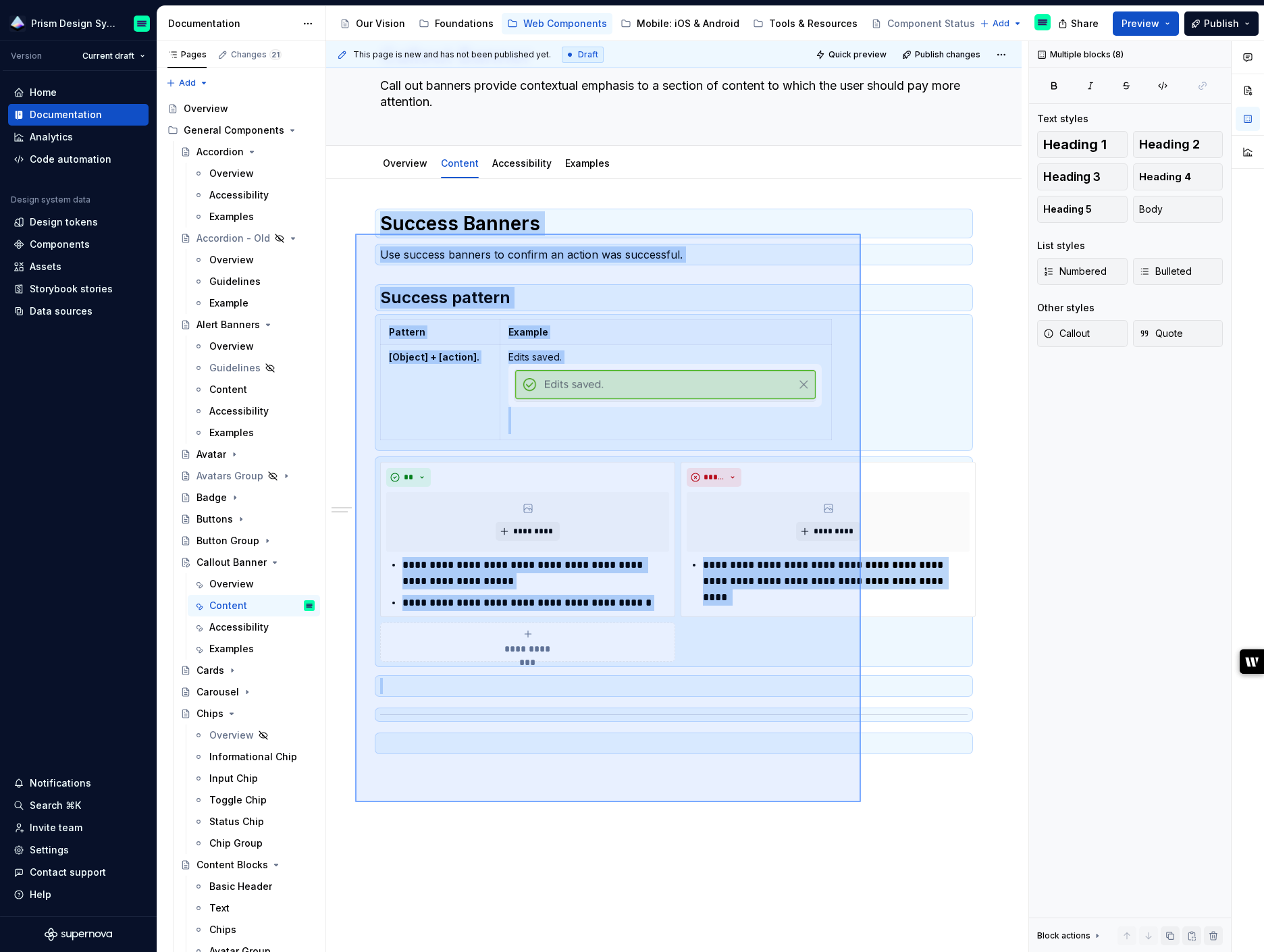
drag, startPoint x: 861, startPoint y: 802, endPoint x: 355, endPoint y: 232, distance: 762.2
click at [355, 232] on div "**********" at bounding box center [677, 497] width 702 height 912
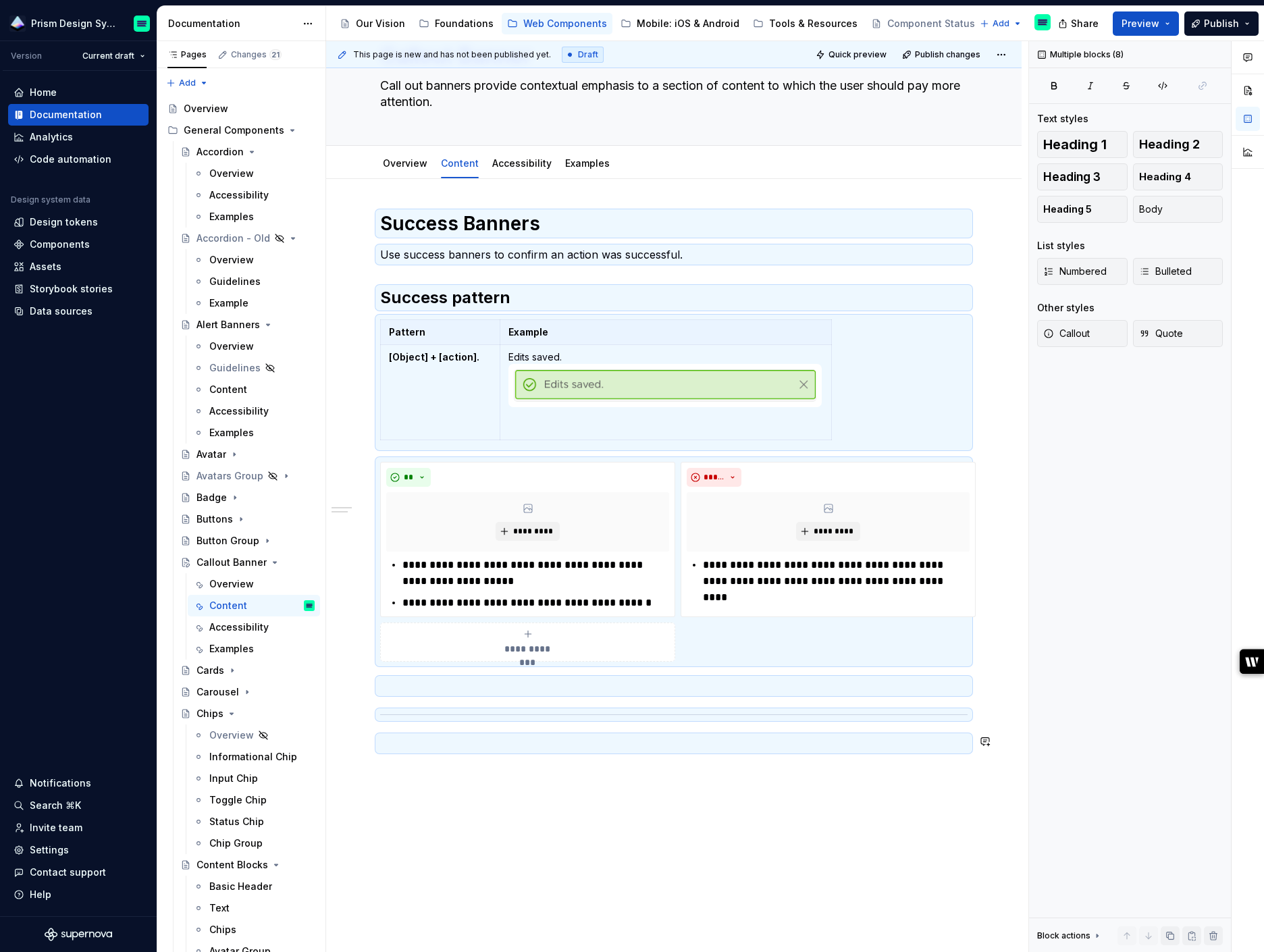
scroll to position [0, 0]
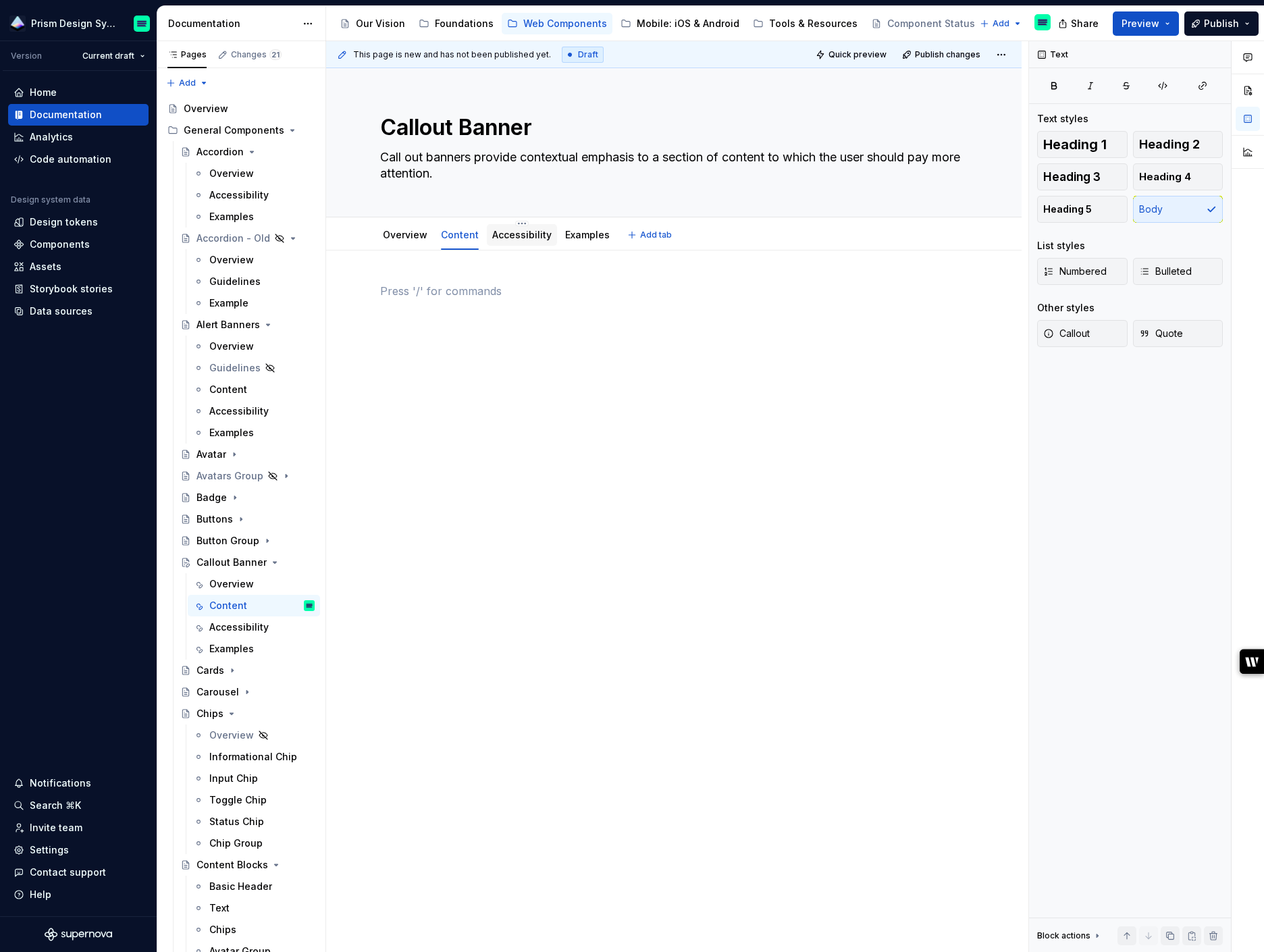
click at [530, 231] on link "Accessibility" at bounding box center [521, 235] width 59 height 11
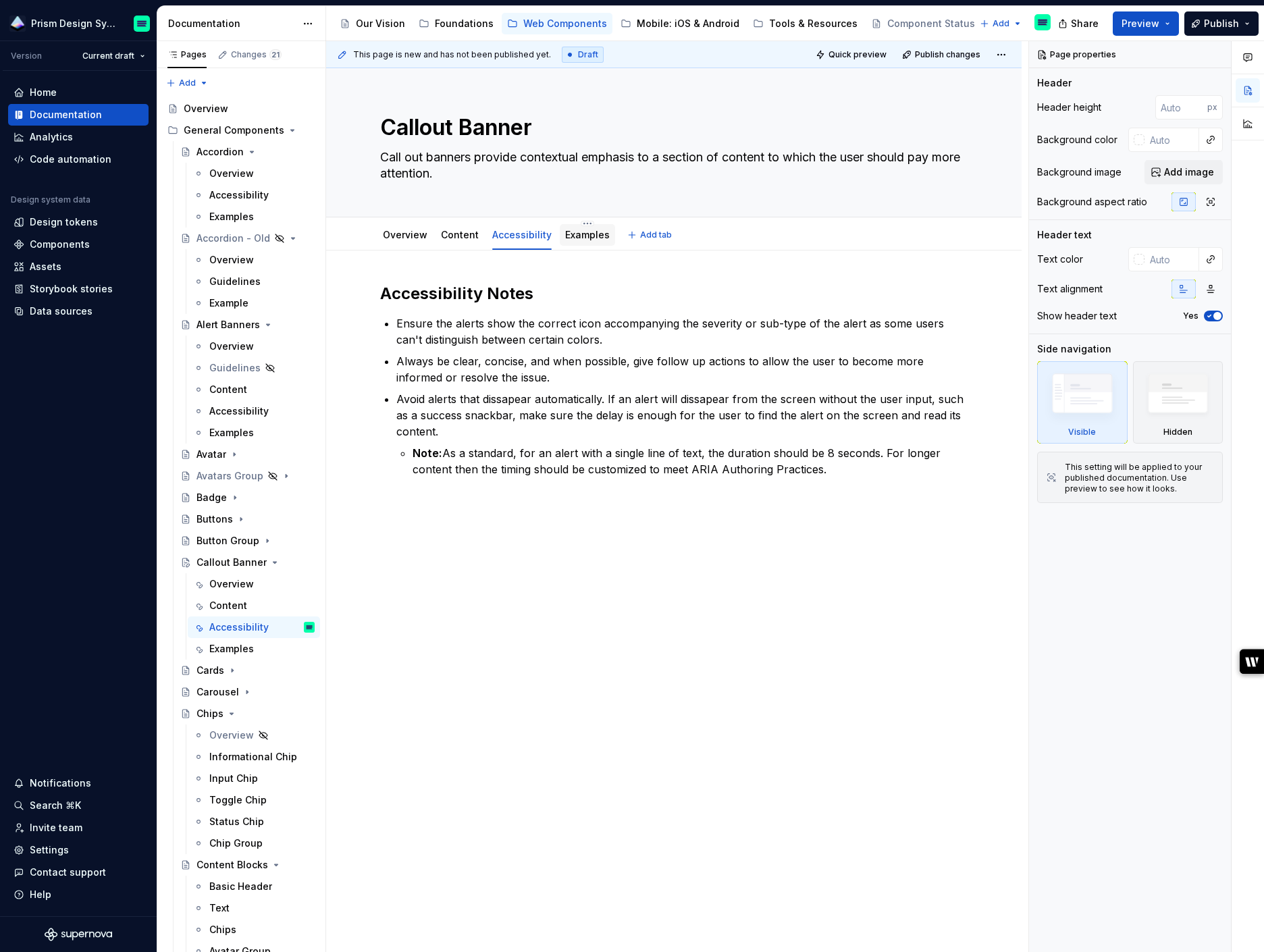
click at [581, 236] on link "Examples" at bounding box center [587, 235] width 45 height 11
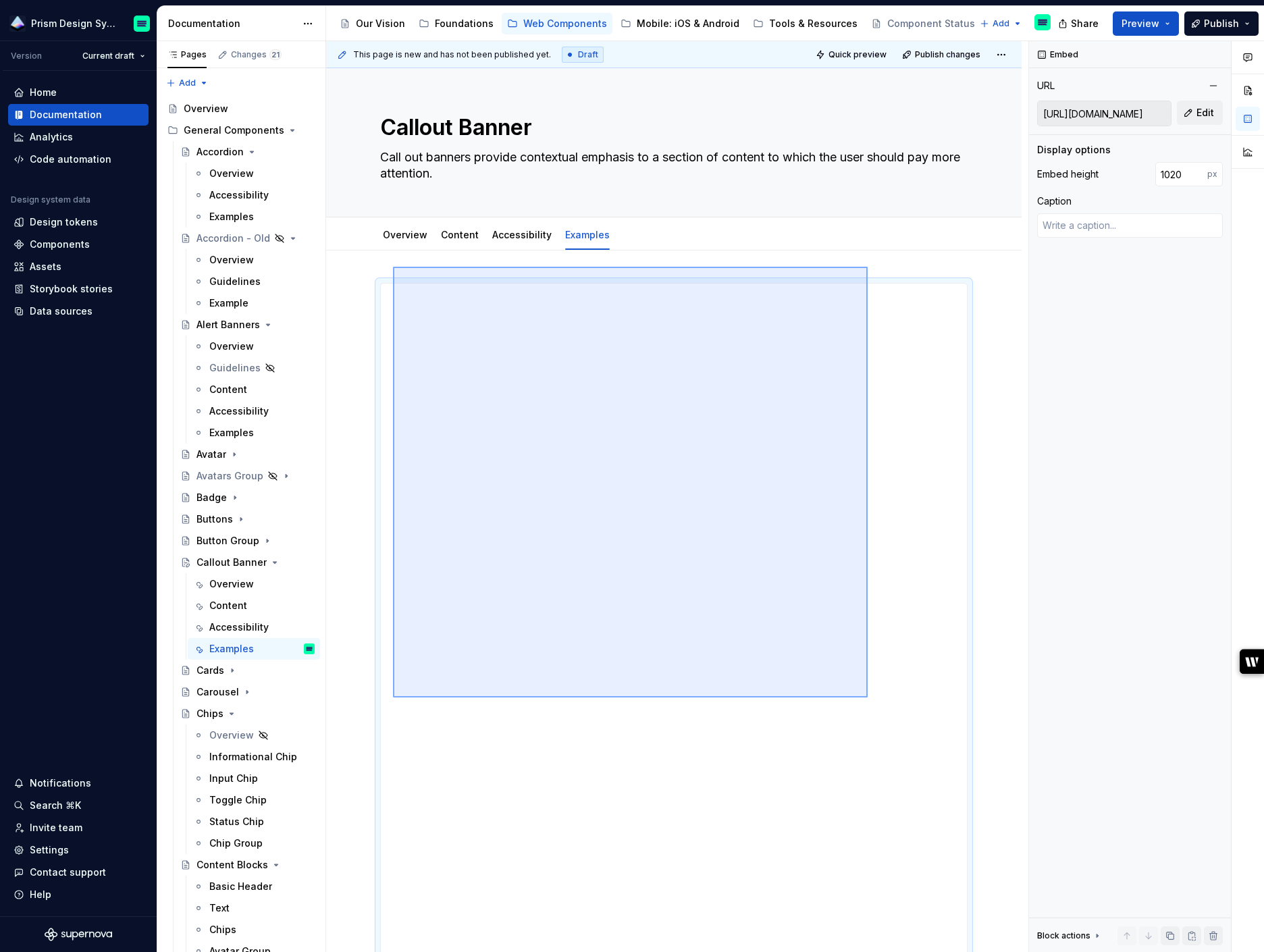
drag, startPoint x: 393, startPoint y: 266, endPoint x: 864, endPoint y: 699, distance: 639.8
click at [864, 699] on div "**********" at bounding box center [677, 497] width 702 height 912
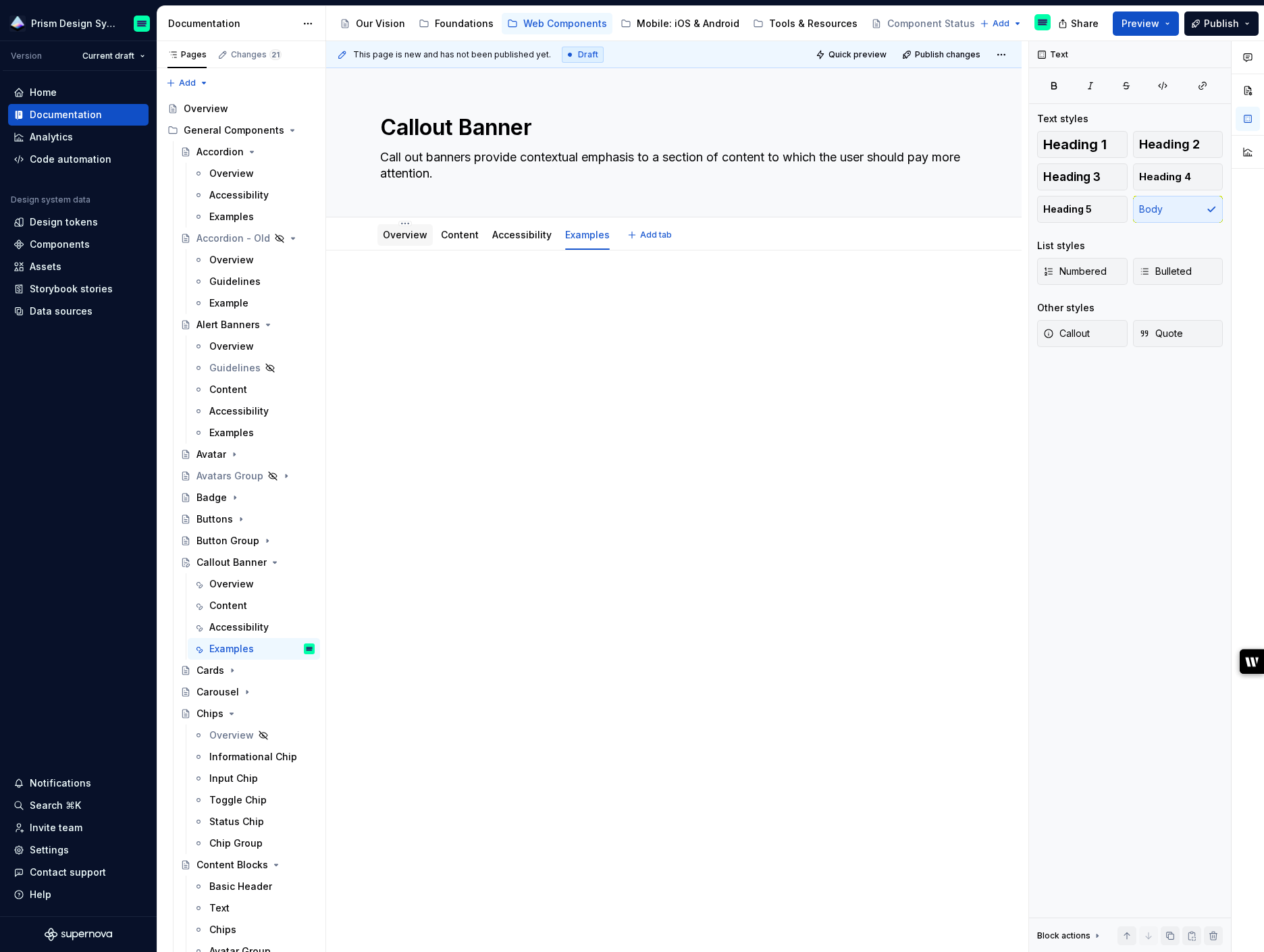
click at [397, 233] on link "Overview" at bounding box center [405, 235] width 45 height 11
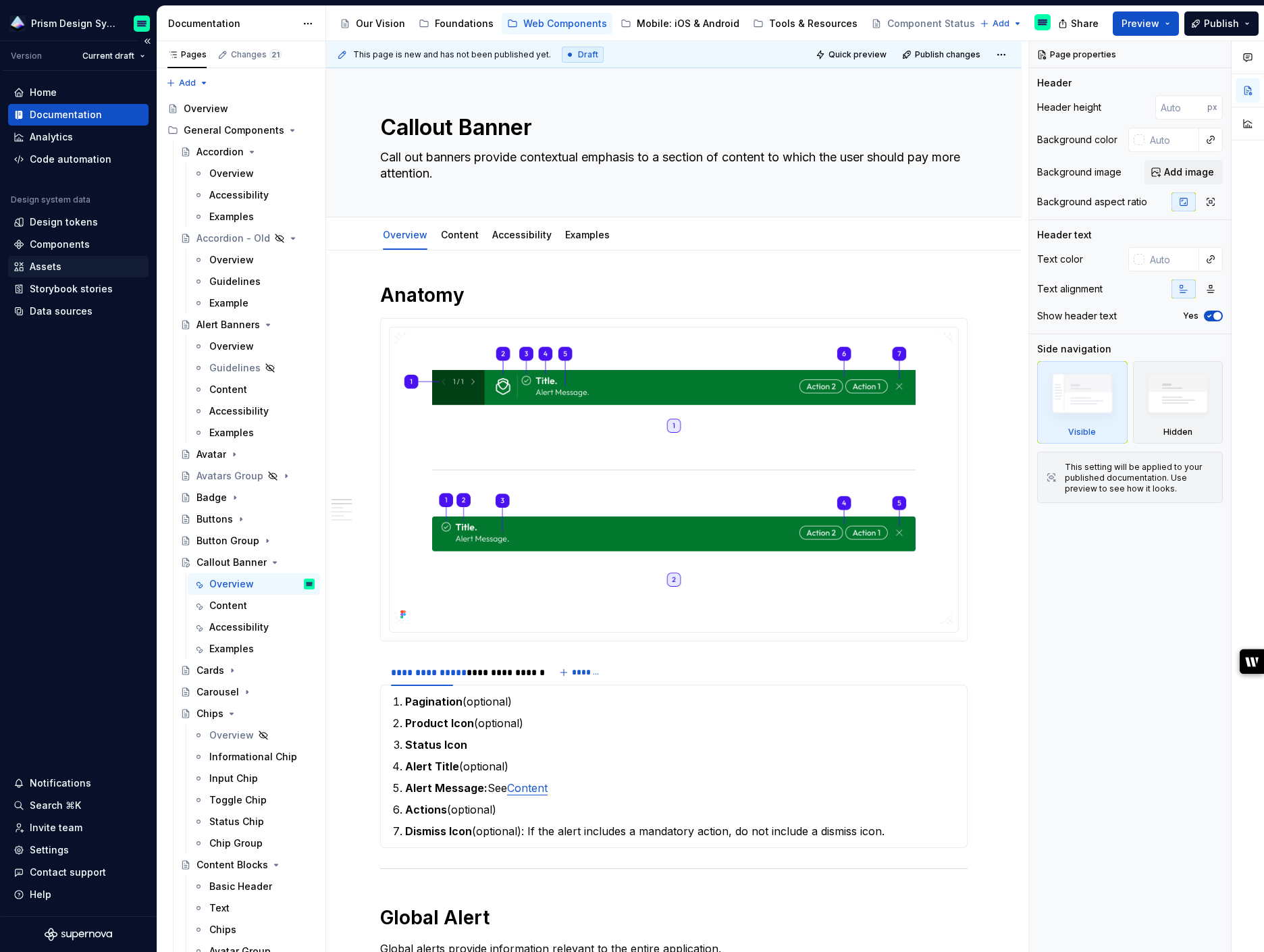
click at [47, 269] on div "Assets" at bounding box center [45, 266] width 32 height 14
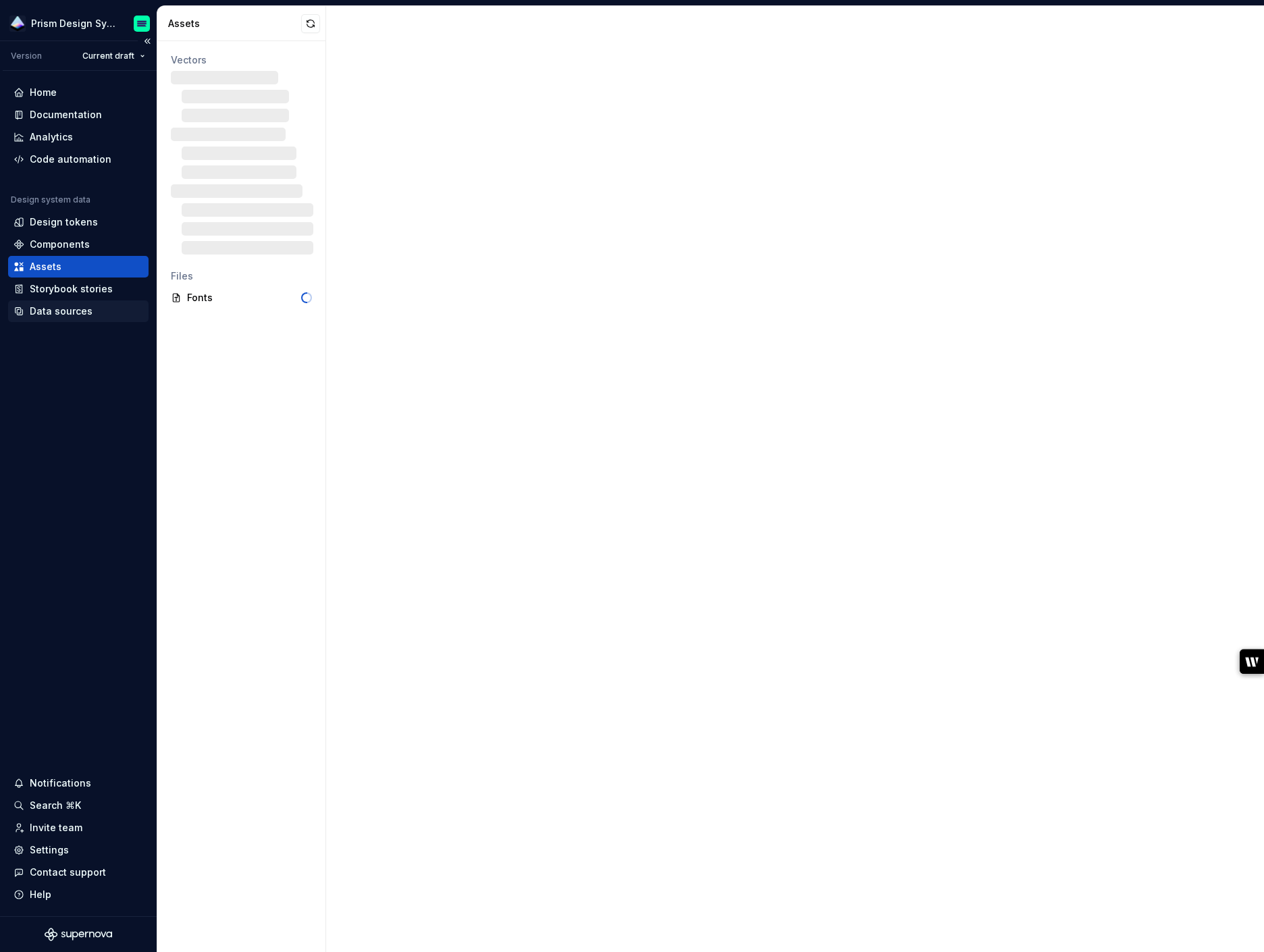
click at [56, 315] on div "Data sources" at bounding box center [62, 311] width 63 height 14
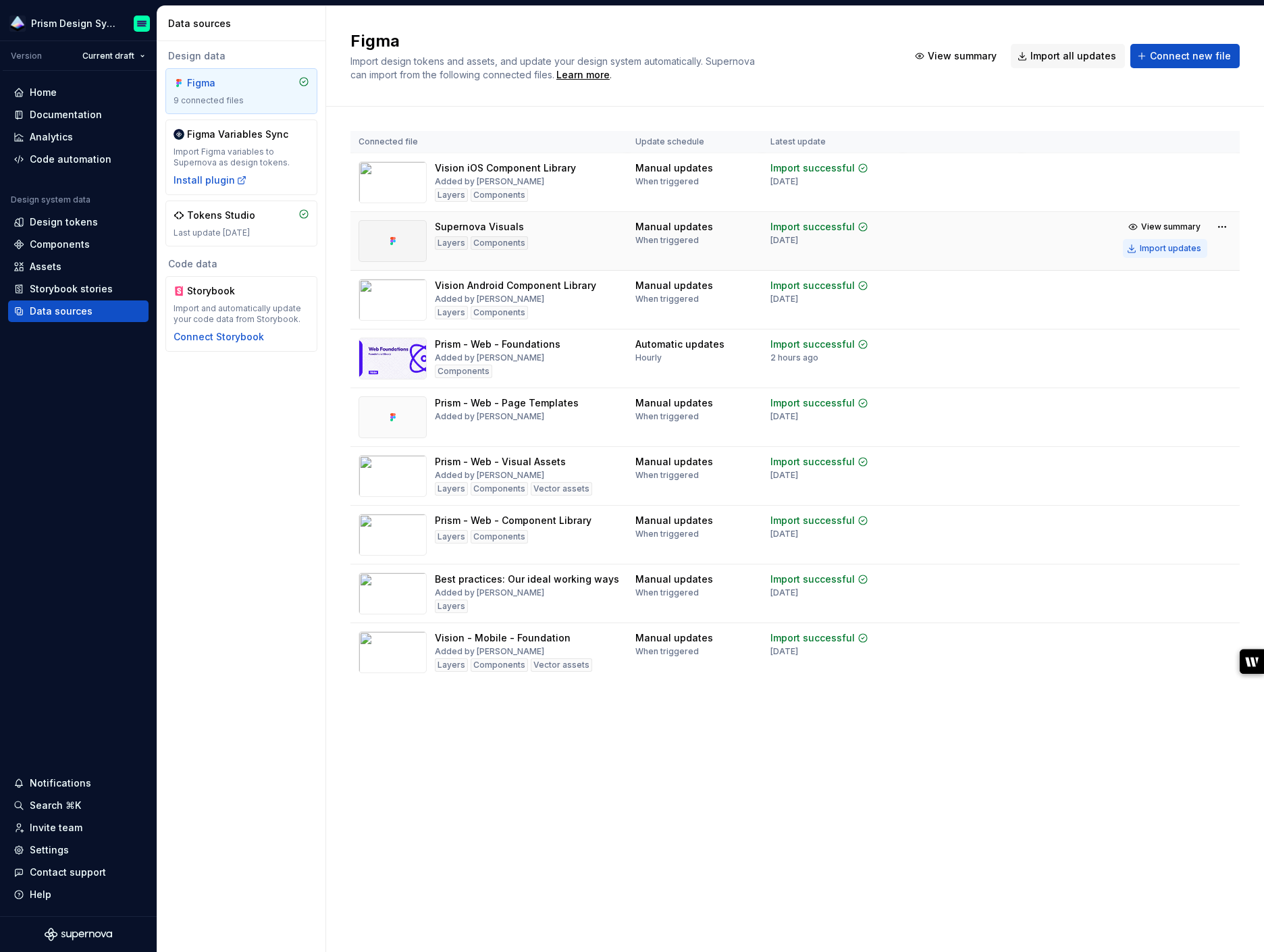
click at [1176, 246] on div "Import updates" at bounding box center [1170, 248] width 62 height 11
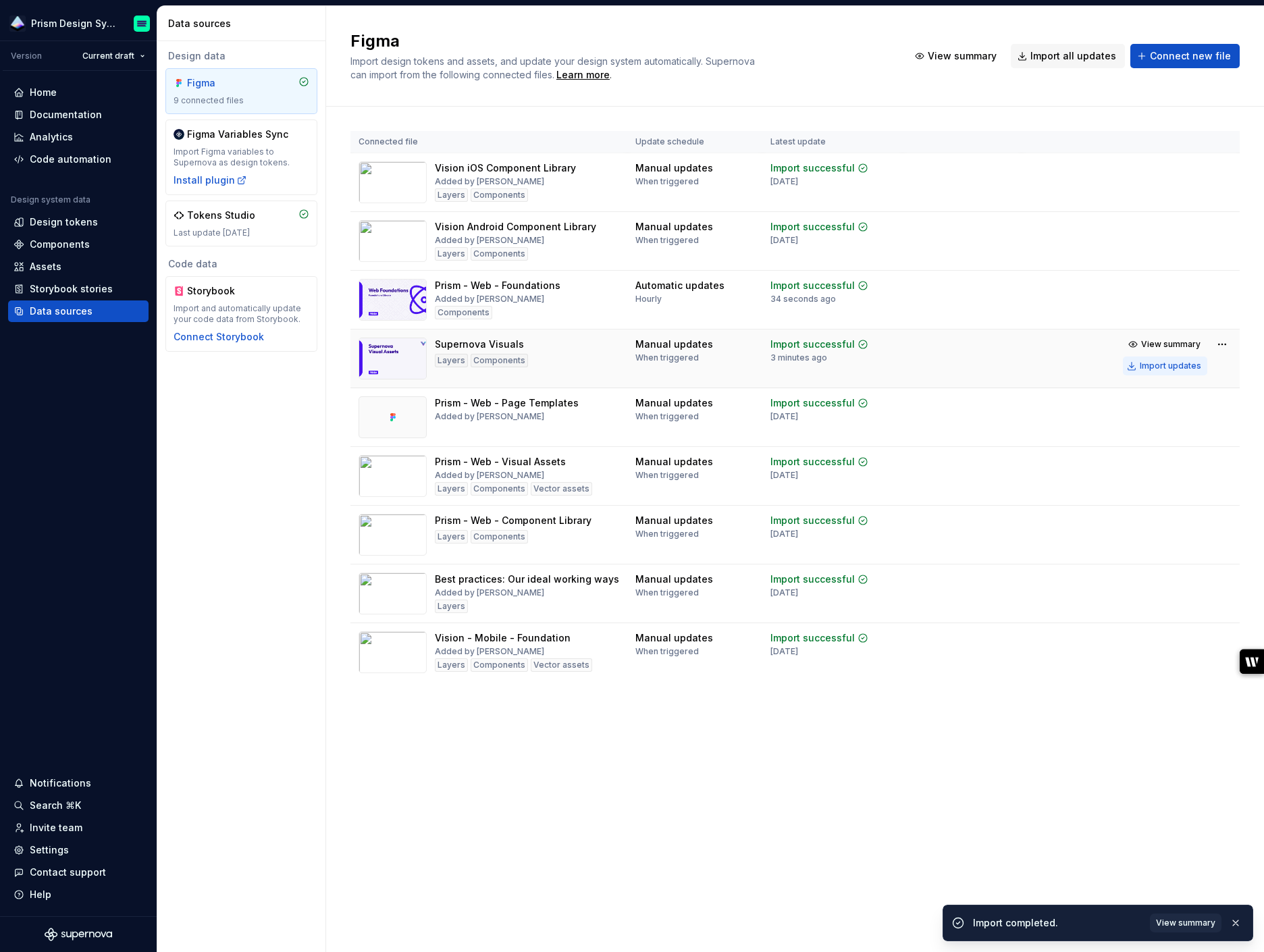
click at [1175, 365] on div "Import updates" at bounding box center [1170, 365] width 62 height 11
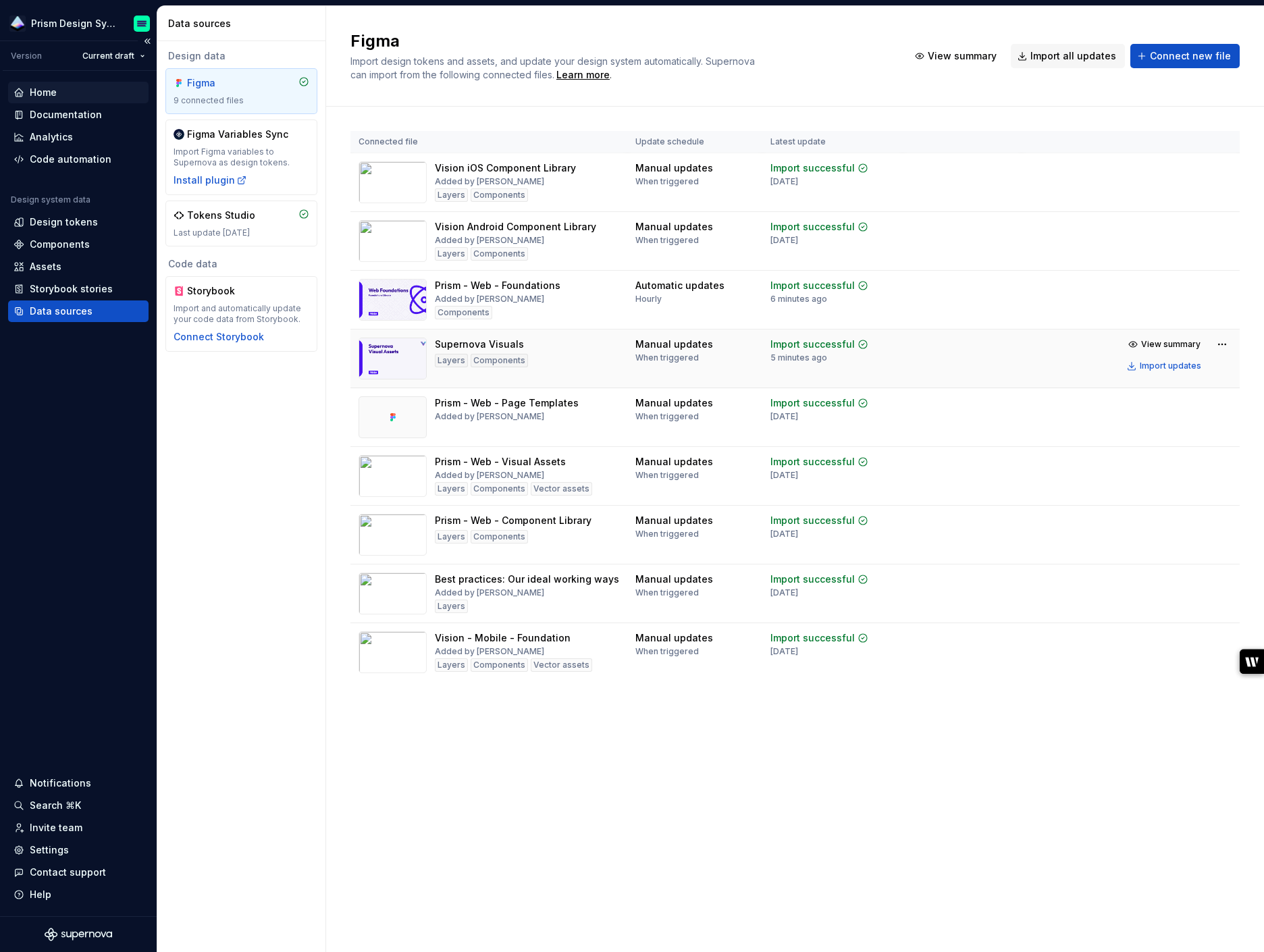
click at [50, 94] on div "Home" at bounding box center [43, 92] width 27 height 14
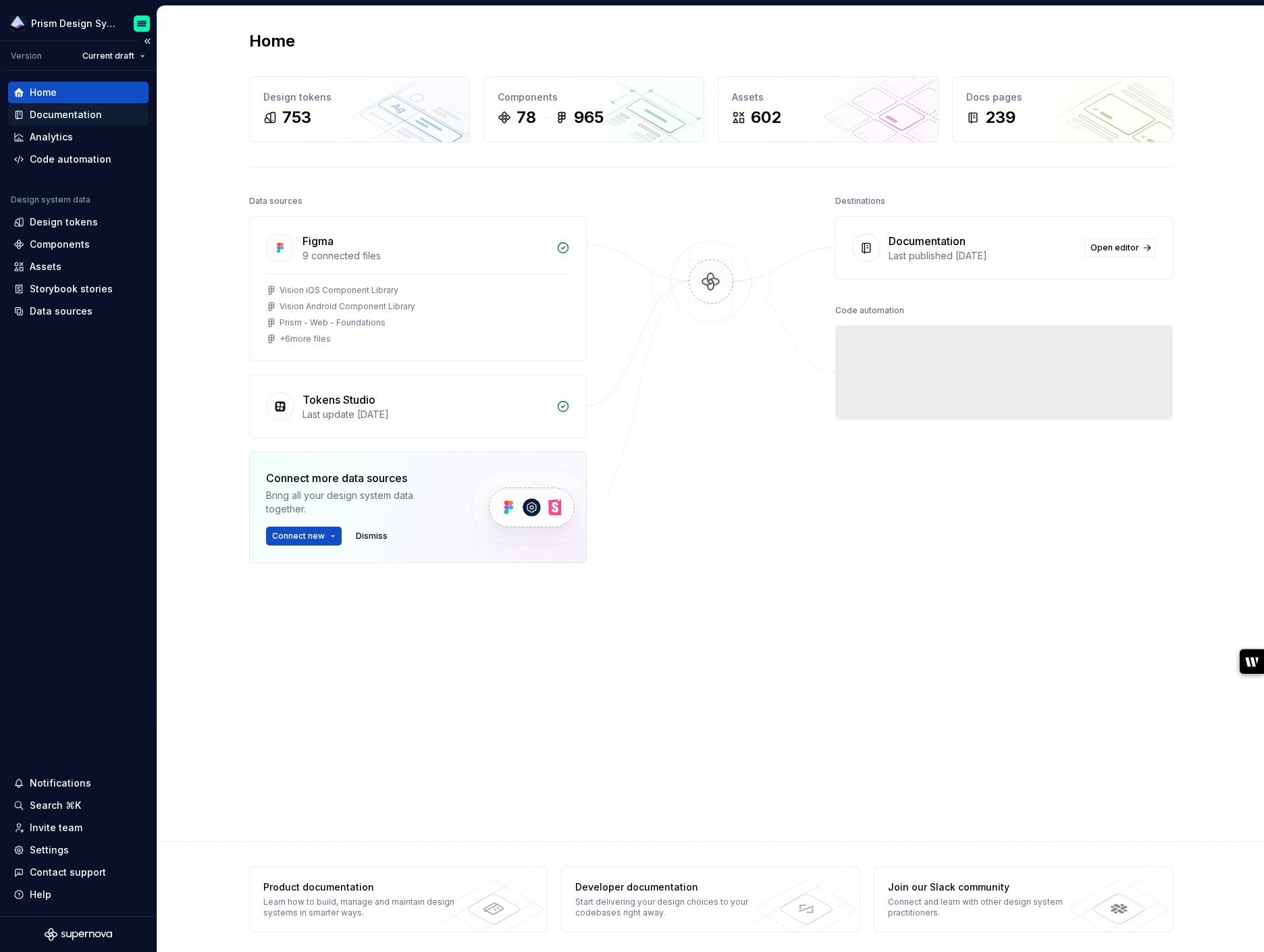
click at [67, 117] on div "Documentation" at bounding box center [66, 114] width 72 height 14
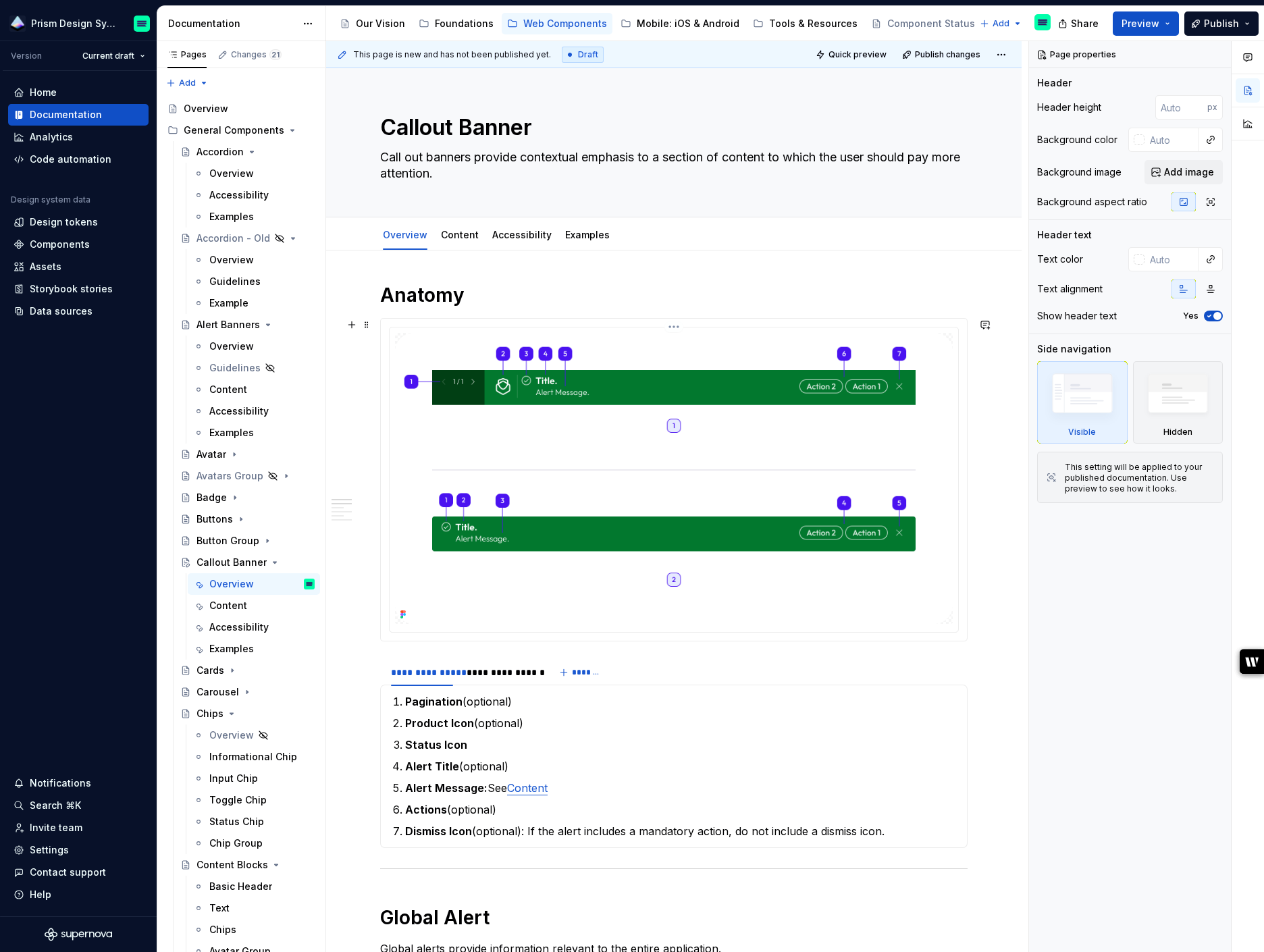
click at [640, 388] on img at bounding box center [674, 478] width 558 height 291
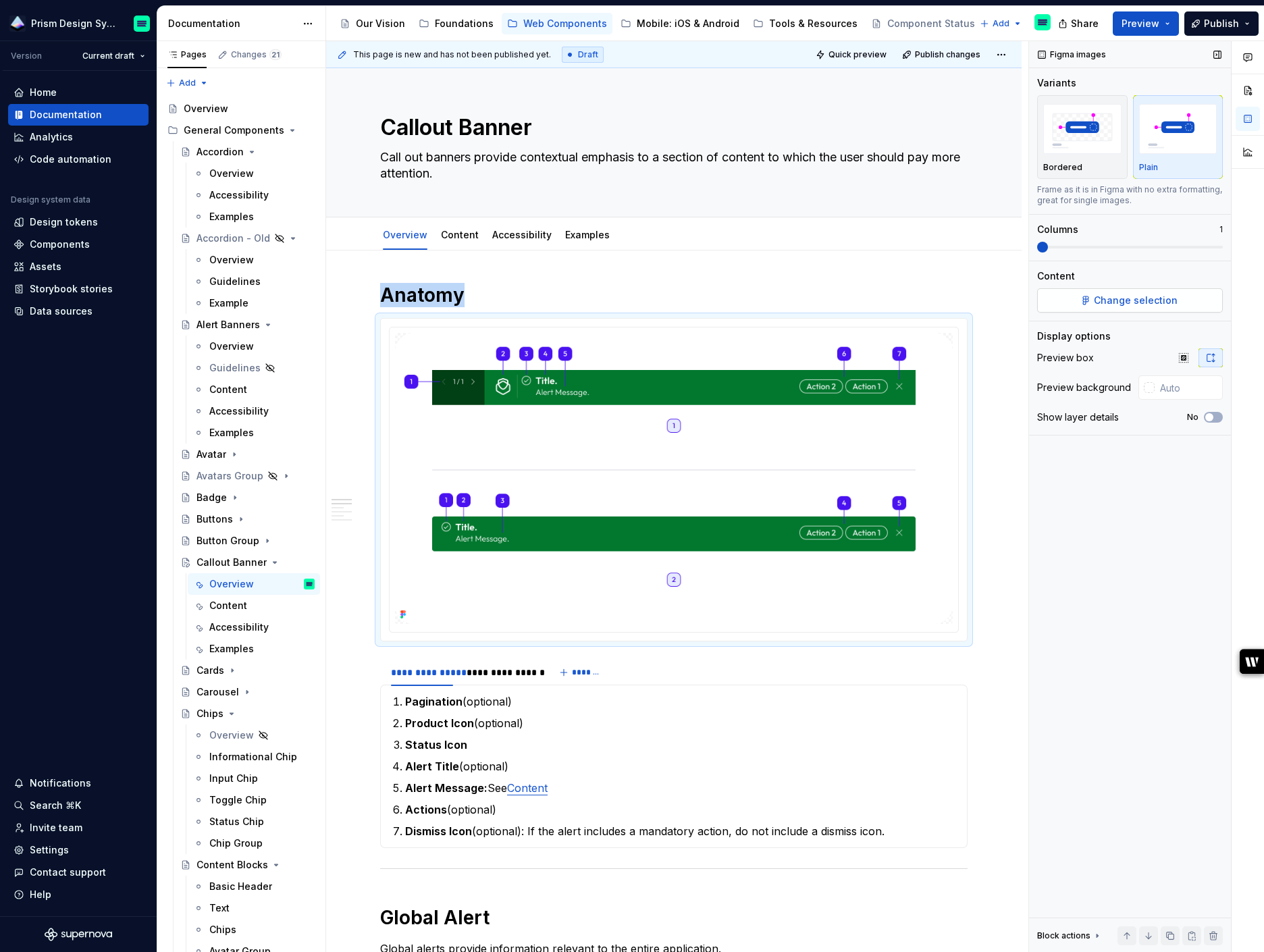
click at [1130, 300] on span "Change selection" at bounding box center [1135, 300] width 83 height 14
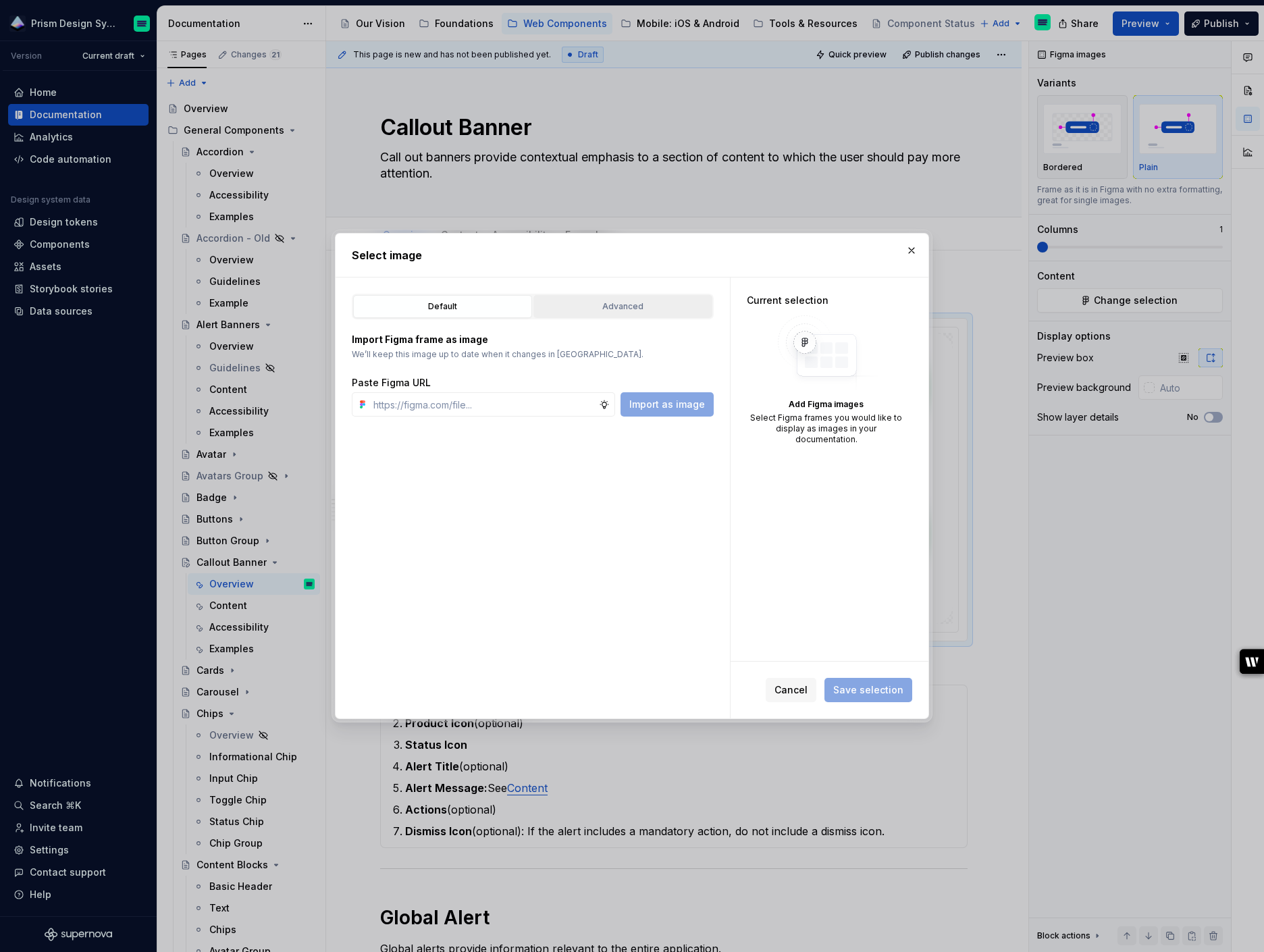
click at [644, 305] on div "Advanced" at bounding box center [623, 306] width 169 height 14
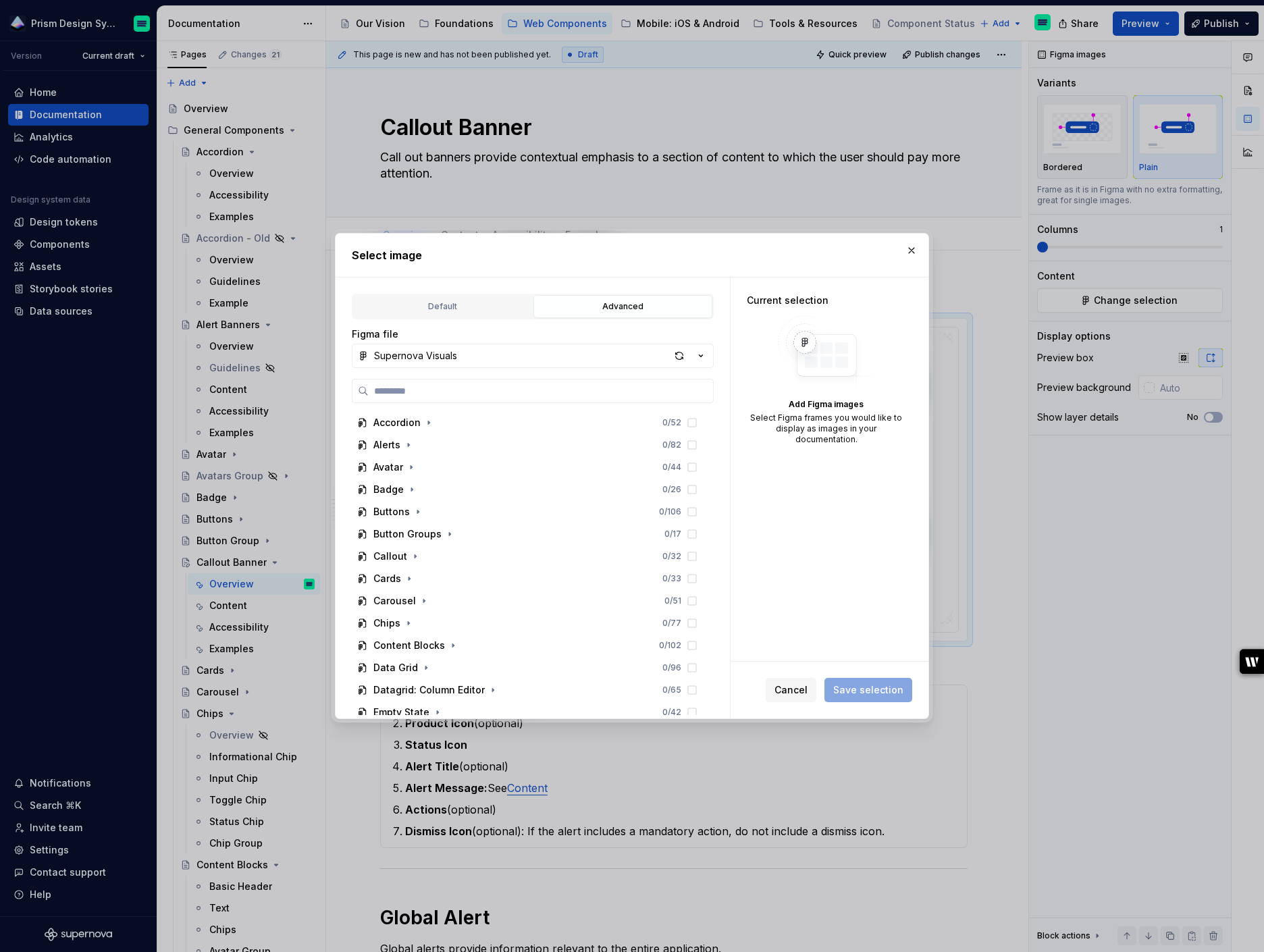
scroll to position [227, 0]
click at [414, 549] on icon "button" at bounding box center [415, 550] width 11 height 11
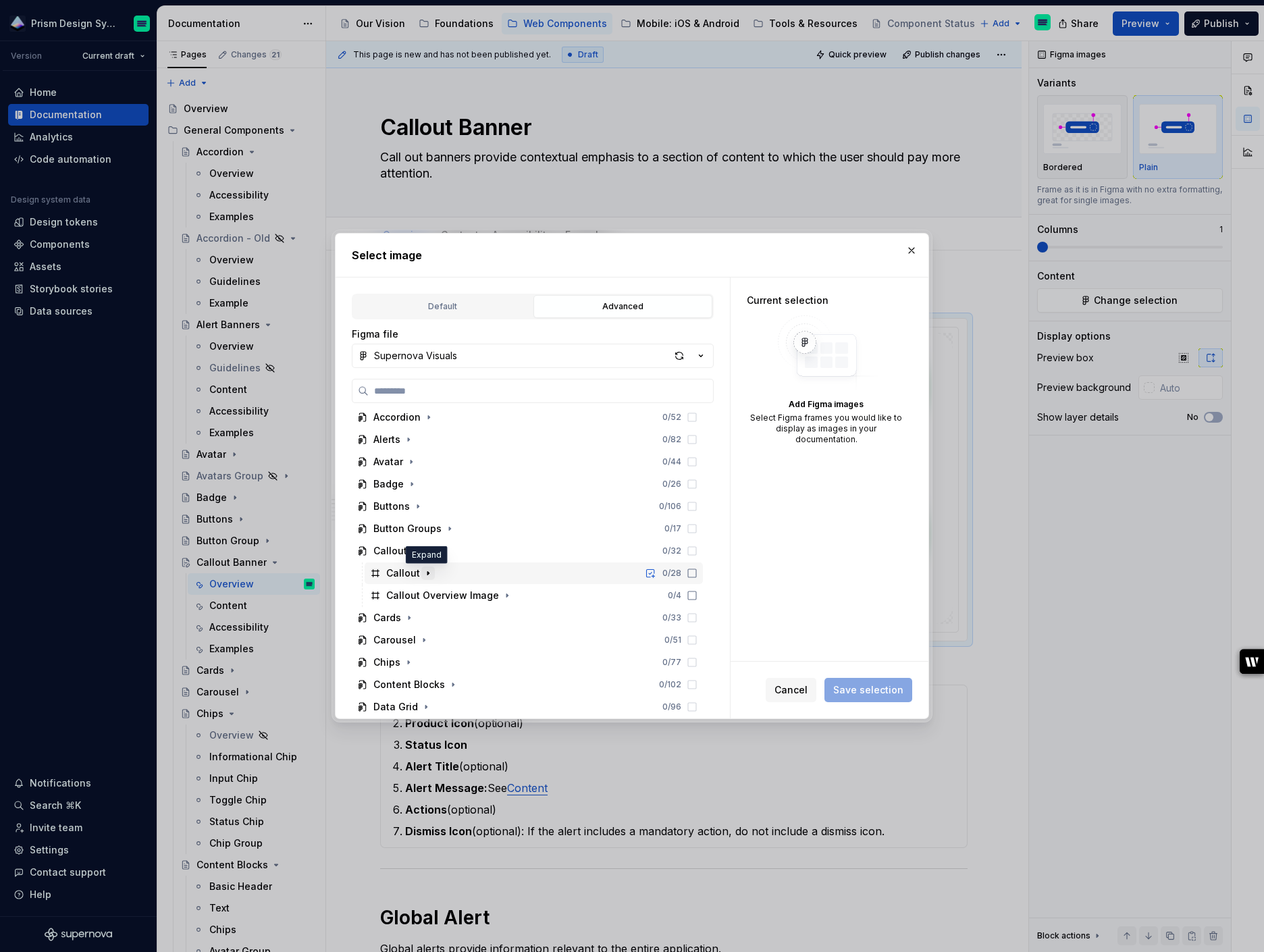
click at [431, 571] on icon "button" at bounding box center [428, 572] width 11 height 11
click at [449, 593] on icon "button" at bounding box center [448, 595] width 11 height 11
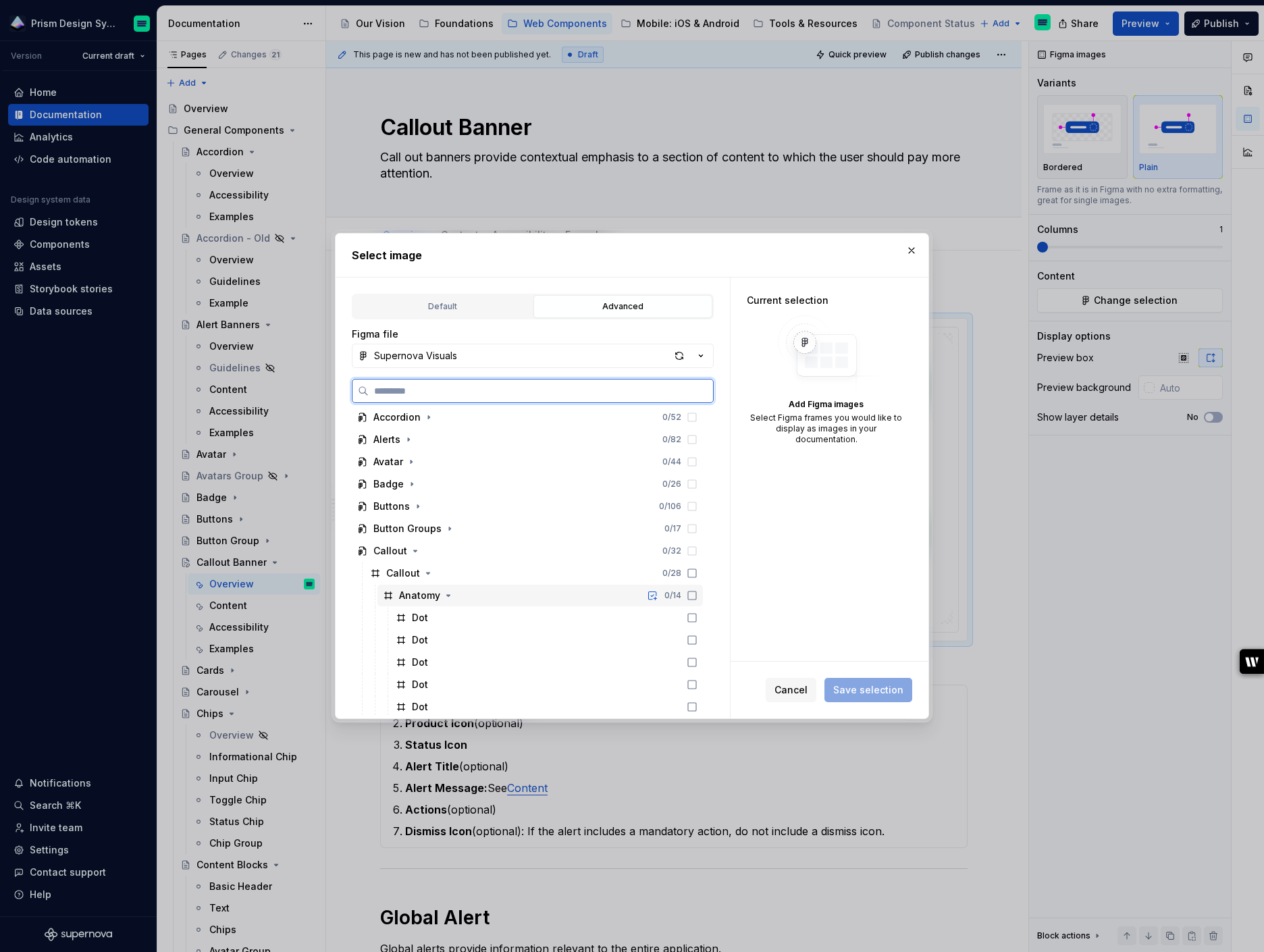
click at [565, 587] on div "Anatomy 0 / 14" at bounding box center [540, 595] width 326 height 22
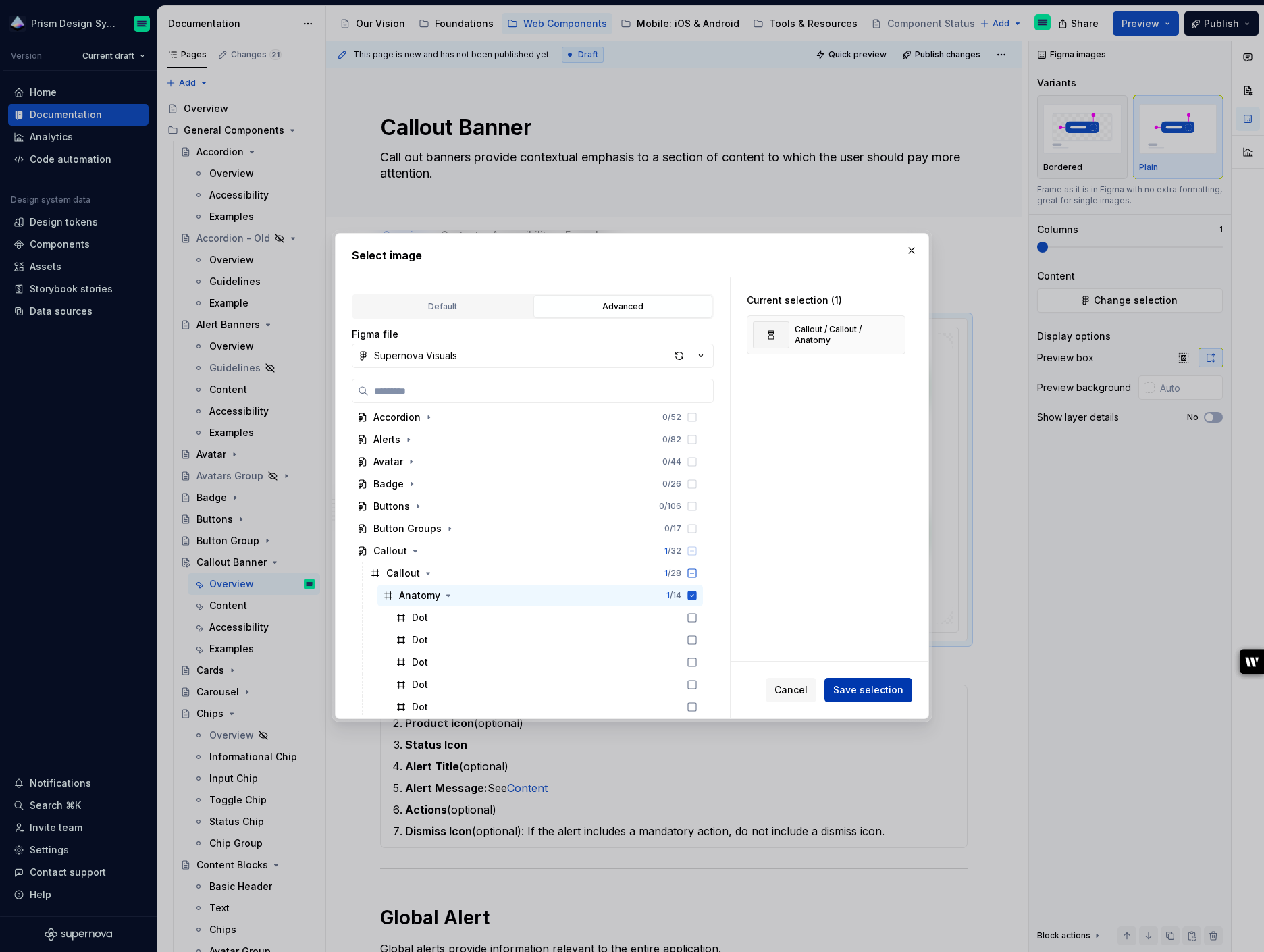
click at [870, 686] on span "Save selection" at bounding box center [868, 690] width 70 height 14
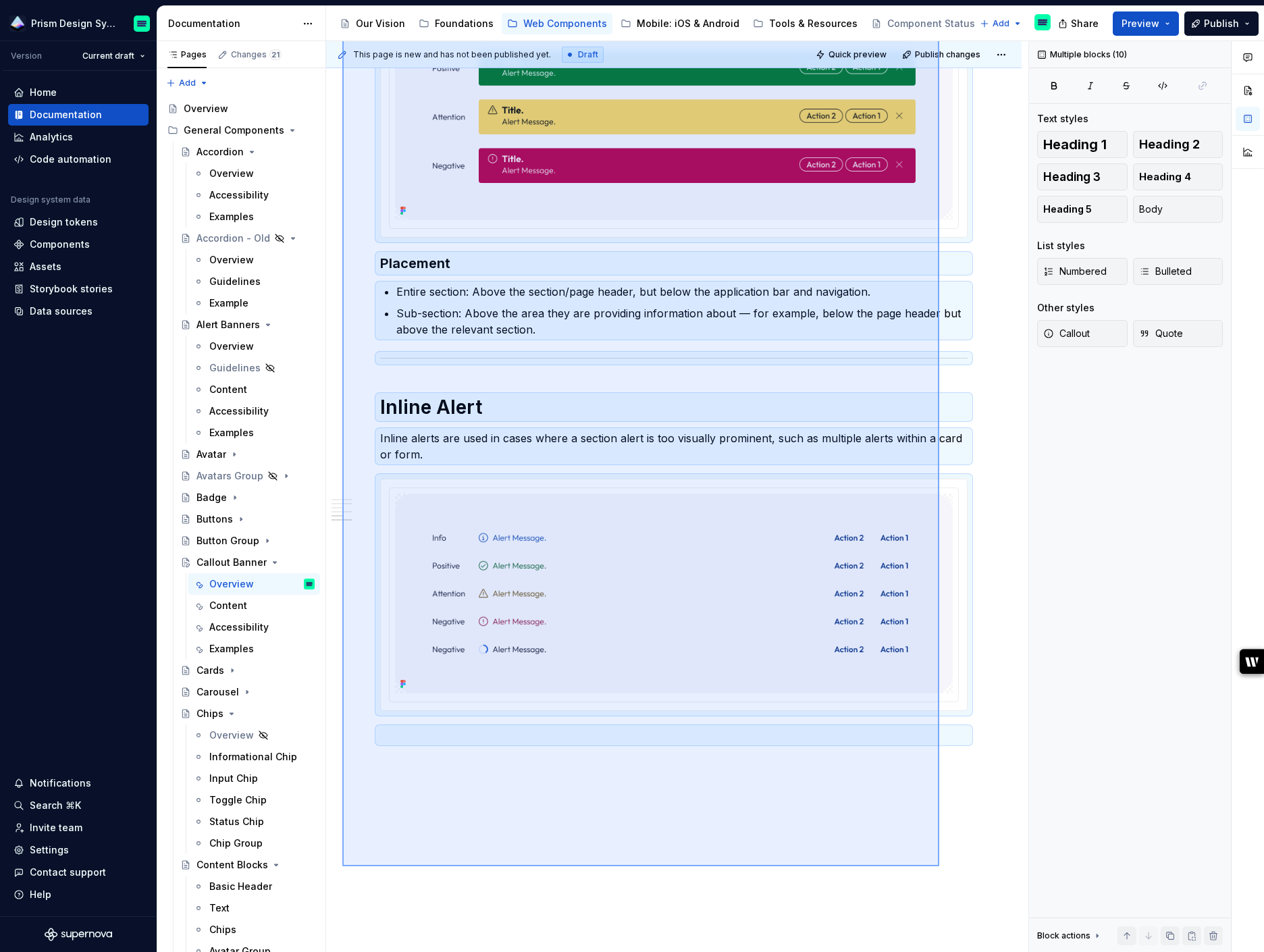
scroll to position [1379, 0]
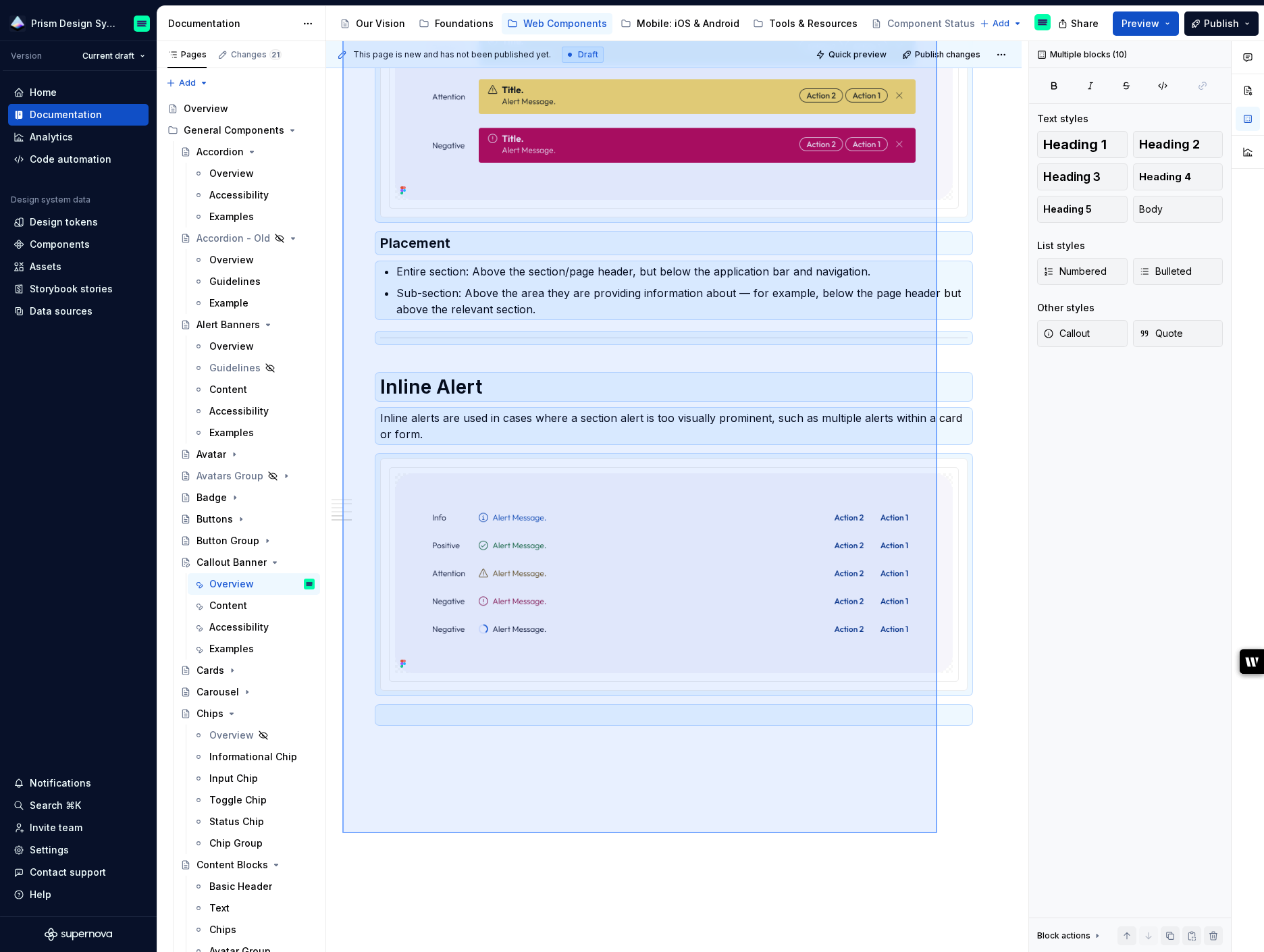
drag, startPoint x: 343, startPoint y: 214, endPoint x: 938, endPoint y: 833, distance: 858.6
click at [938, 833] on div "**********" at bounding box center [677, 497] width 702 height 912
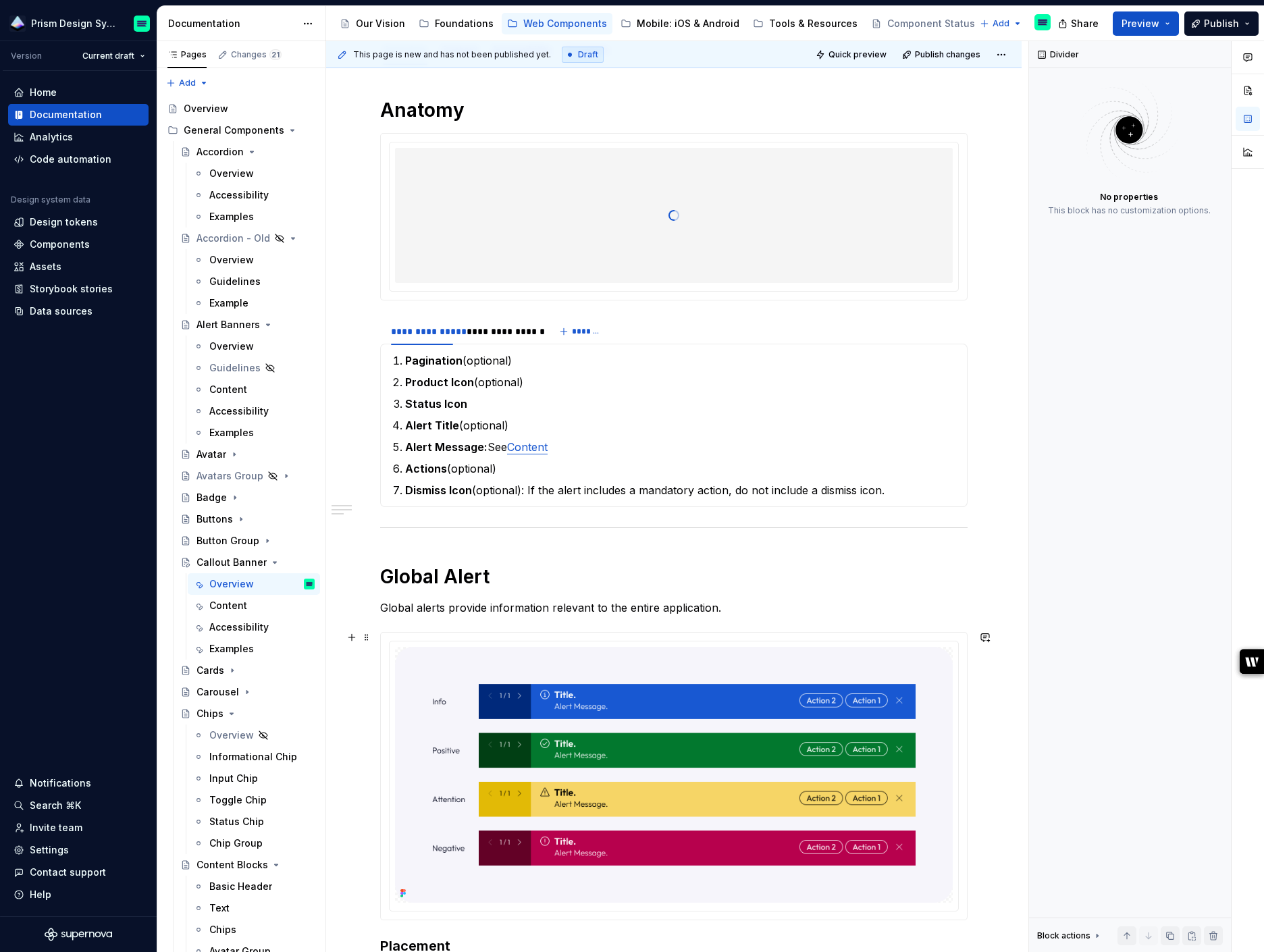
scroll to position [205, 0]
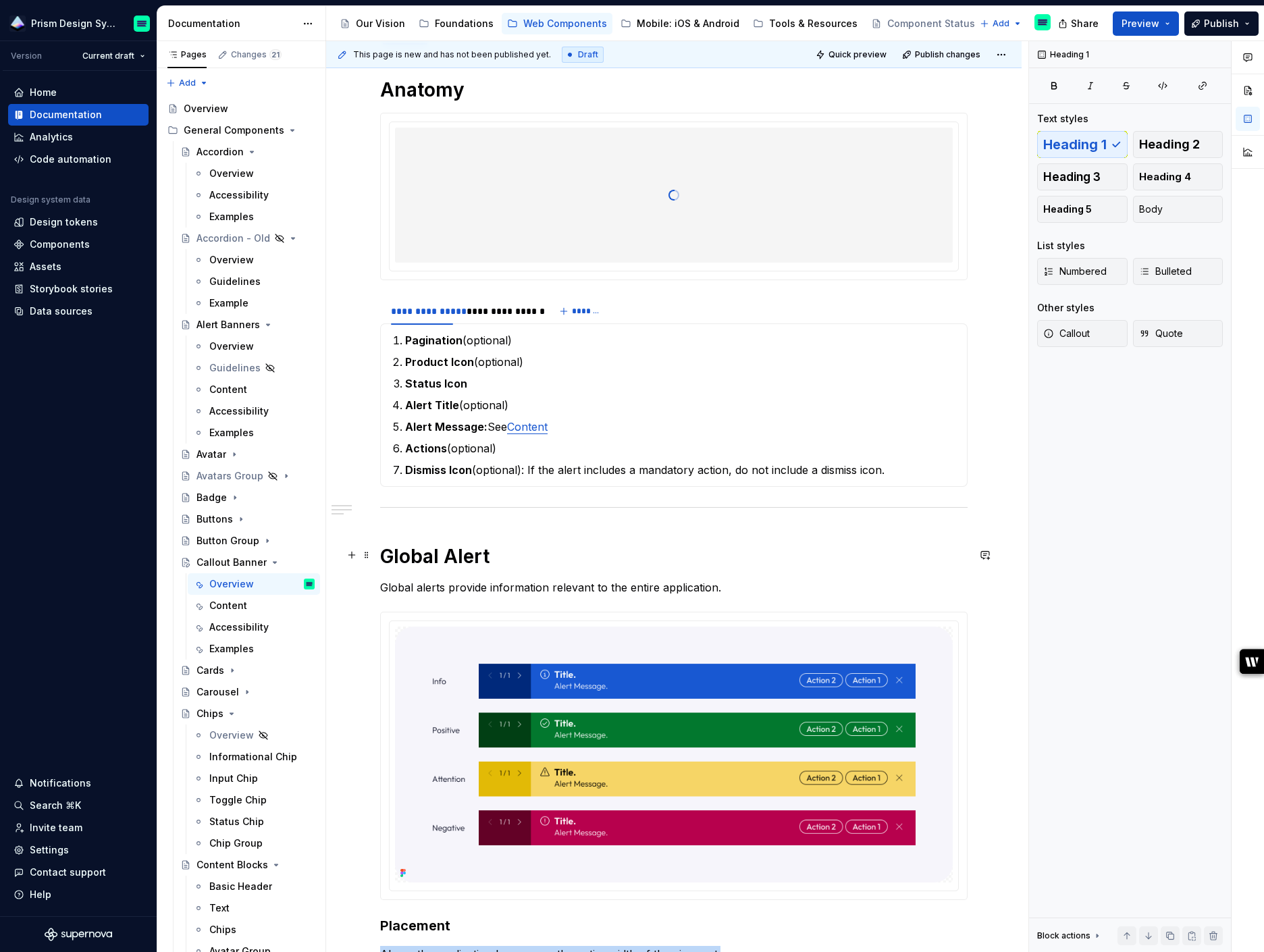
click at [416, 556] on h1 "Global Alert" at bounding box center [673, 556] width 587 height 24
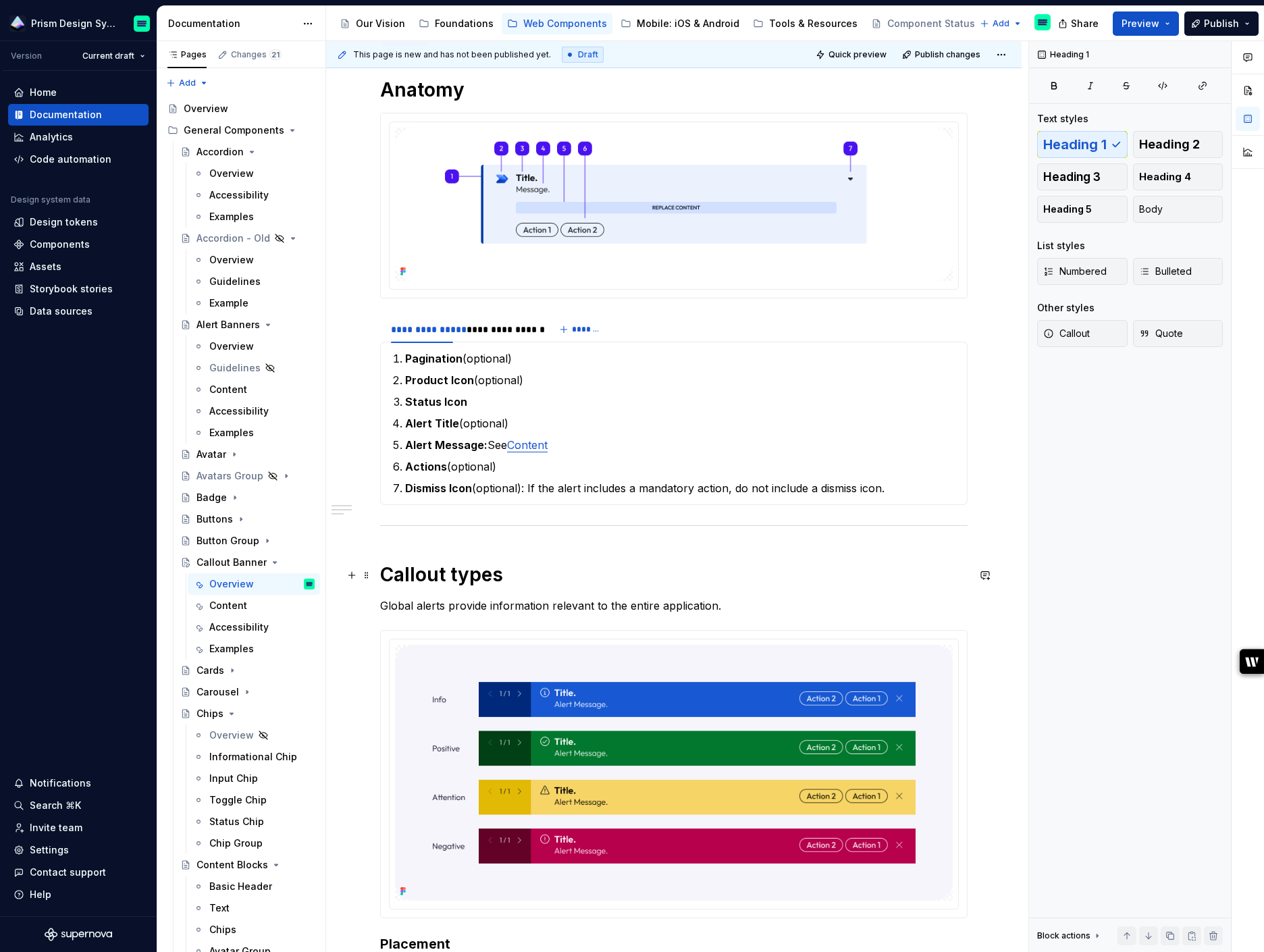
click at [457, 574] on h1 "Callout types" at bounding box center [673, 575] width 587 height 24
click at [500, 597] on p "Global alerts provide information relevant to the entire application." at bounding box center [673, 606] width 587 height 16
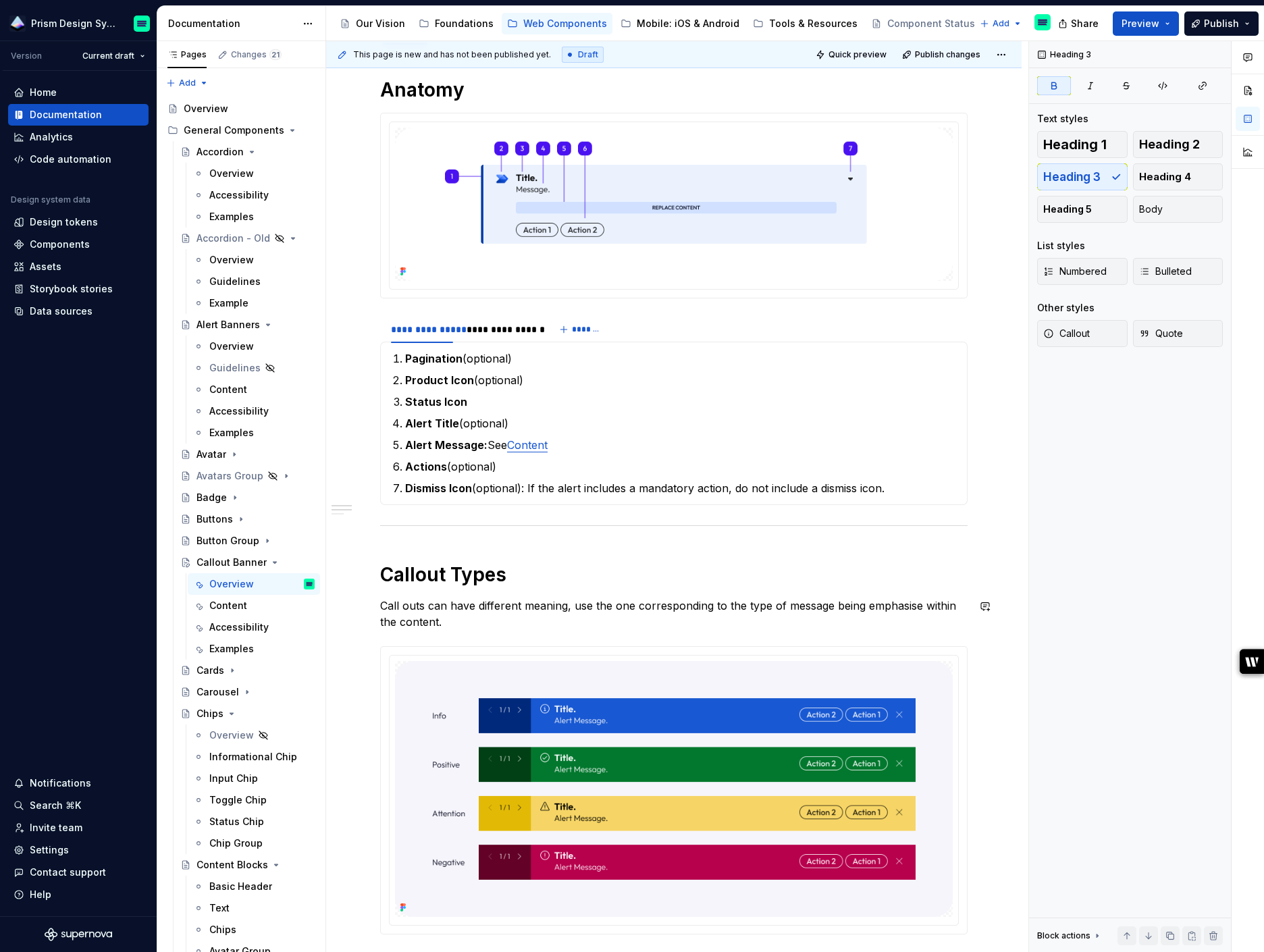
click at [763, 635] on div "**********" at bounding box center [673, 550] width 587 height 944
click at [429, 358] on strong "Pagination" at bounding box center [433, 358] width 57 height 14
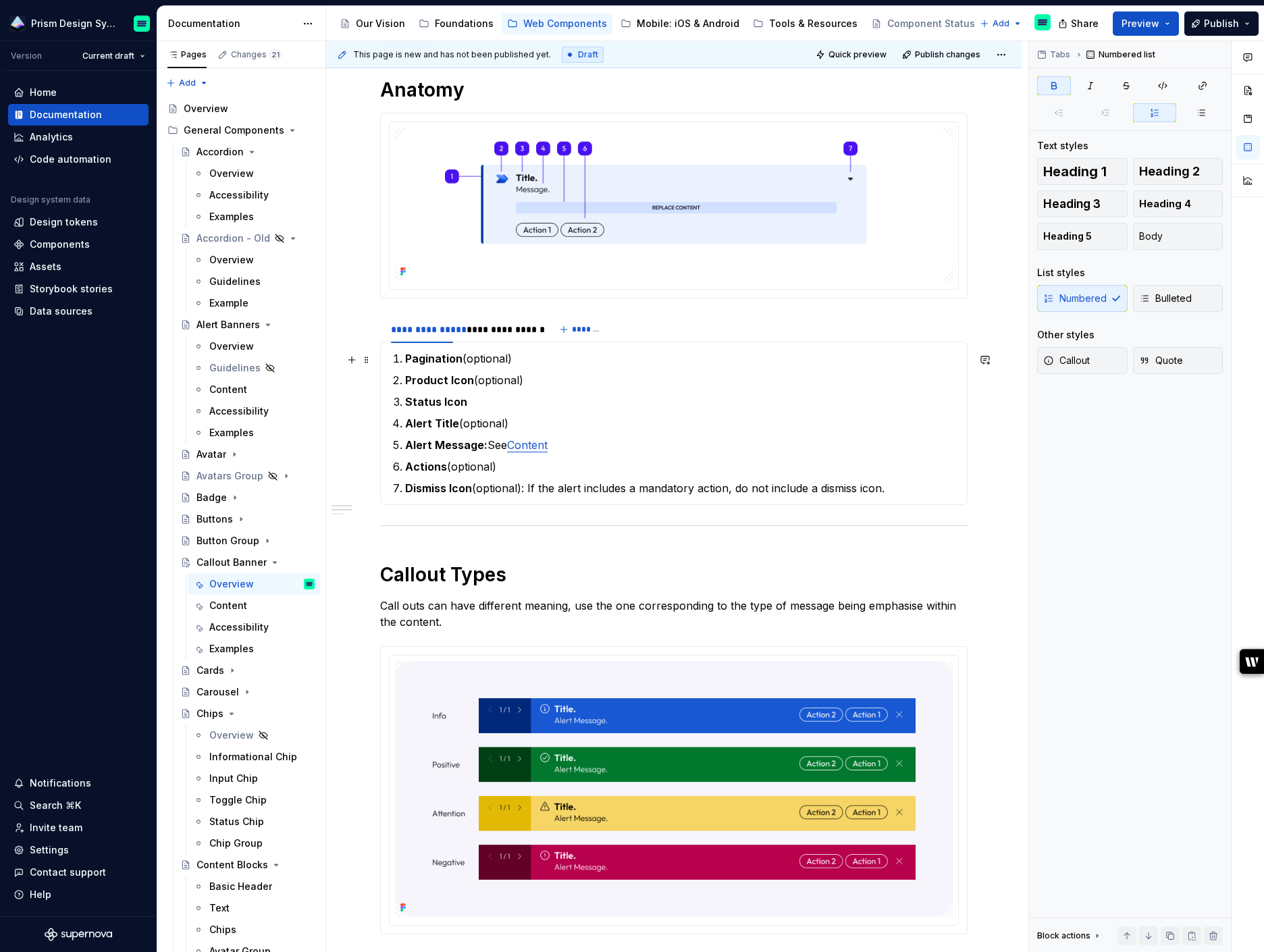
click at [429, 358] on strong "Pagination" at bounding box center [433, 358] width 57 height 14
click at [503, 319] on html "Prism Design System Version Current draft Home Documentation Analytics Code aut…" at bounding box center [632, 476] width 1264 height 952
click at [547, 427] on div "Delete tab" at bounding box center [563, 431] width 87 height 14
click at [420, 380] on strong "Product Icon" at bounding box center [439, 380] width 69 height 14
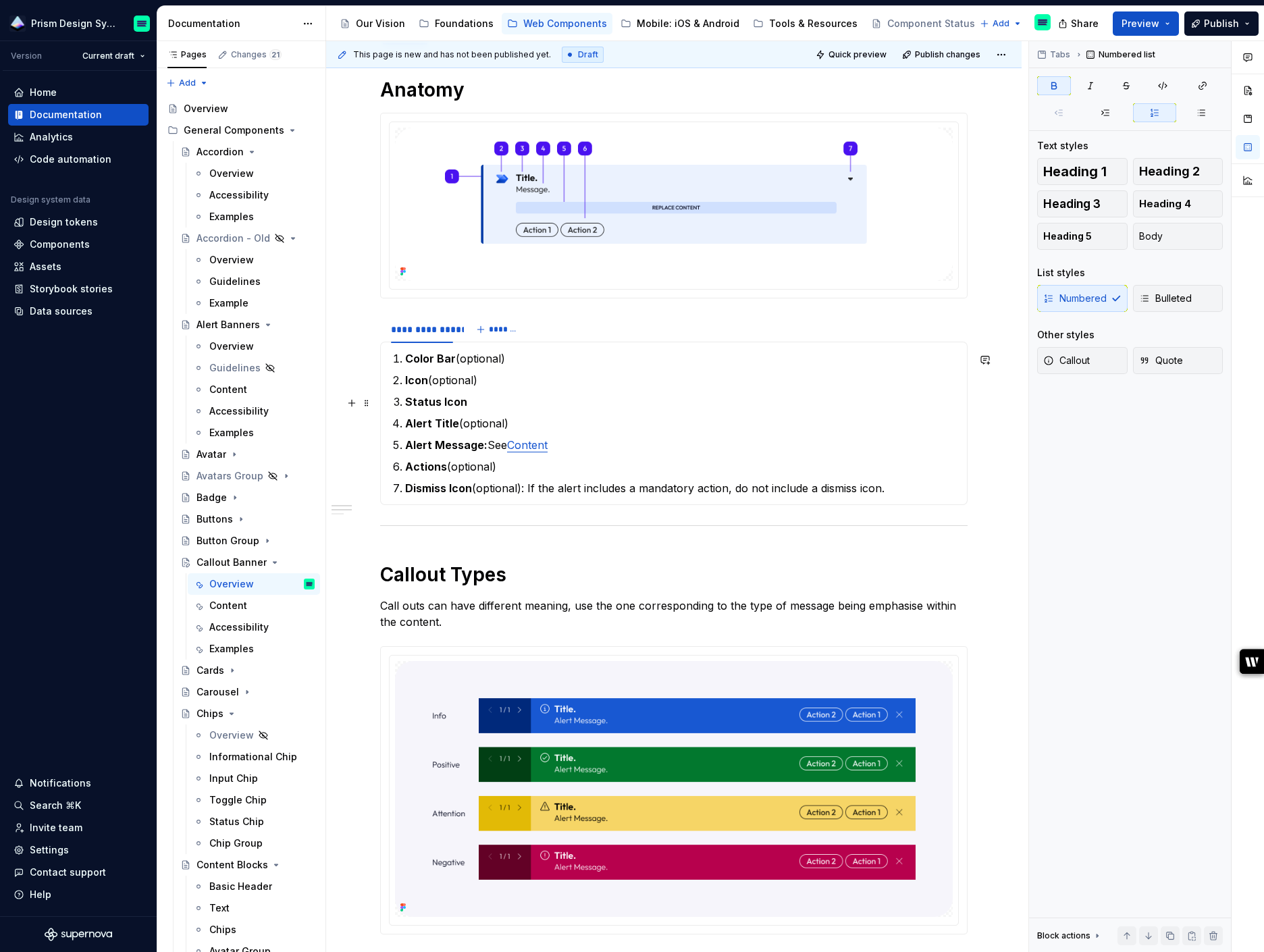
click at [425, 404] on strong "Status Icon" at bounding box center [436, 402] width 62 height 14
click at [421, 423] on strong "Alert Title" at bounding box center [432, 423] width 54 height 14
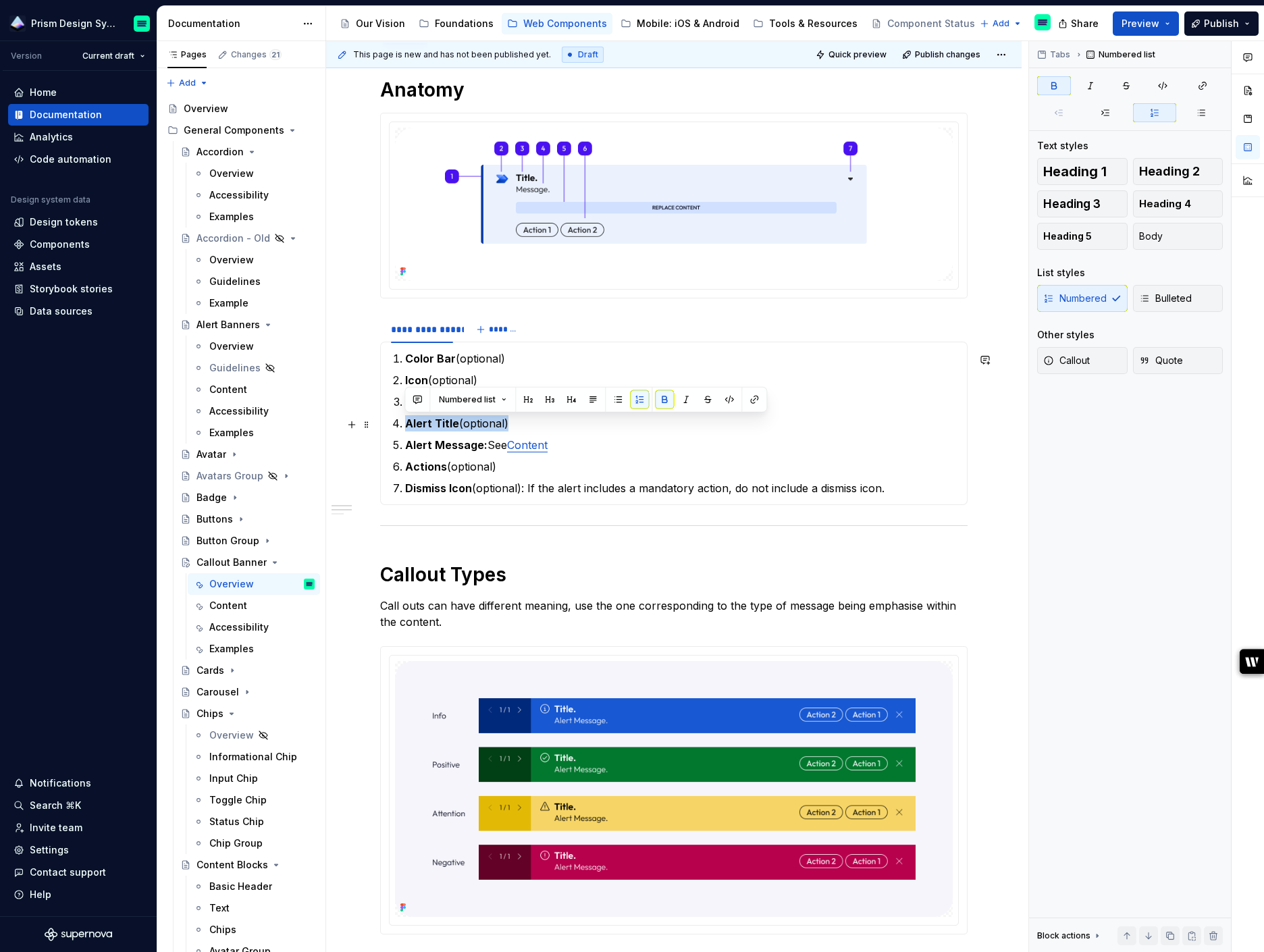
click at [421, 423] on strong "Alert Title" at bounding box center [432, 423] width 54 height 14
click at [417, 447] on strong "Alert Message:" at bounding box center [446, 444] width 83 height 14
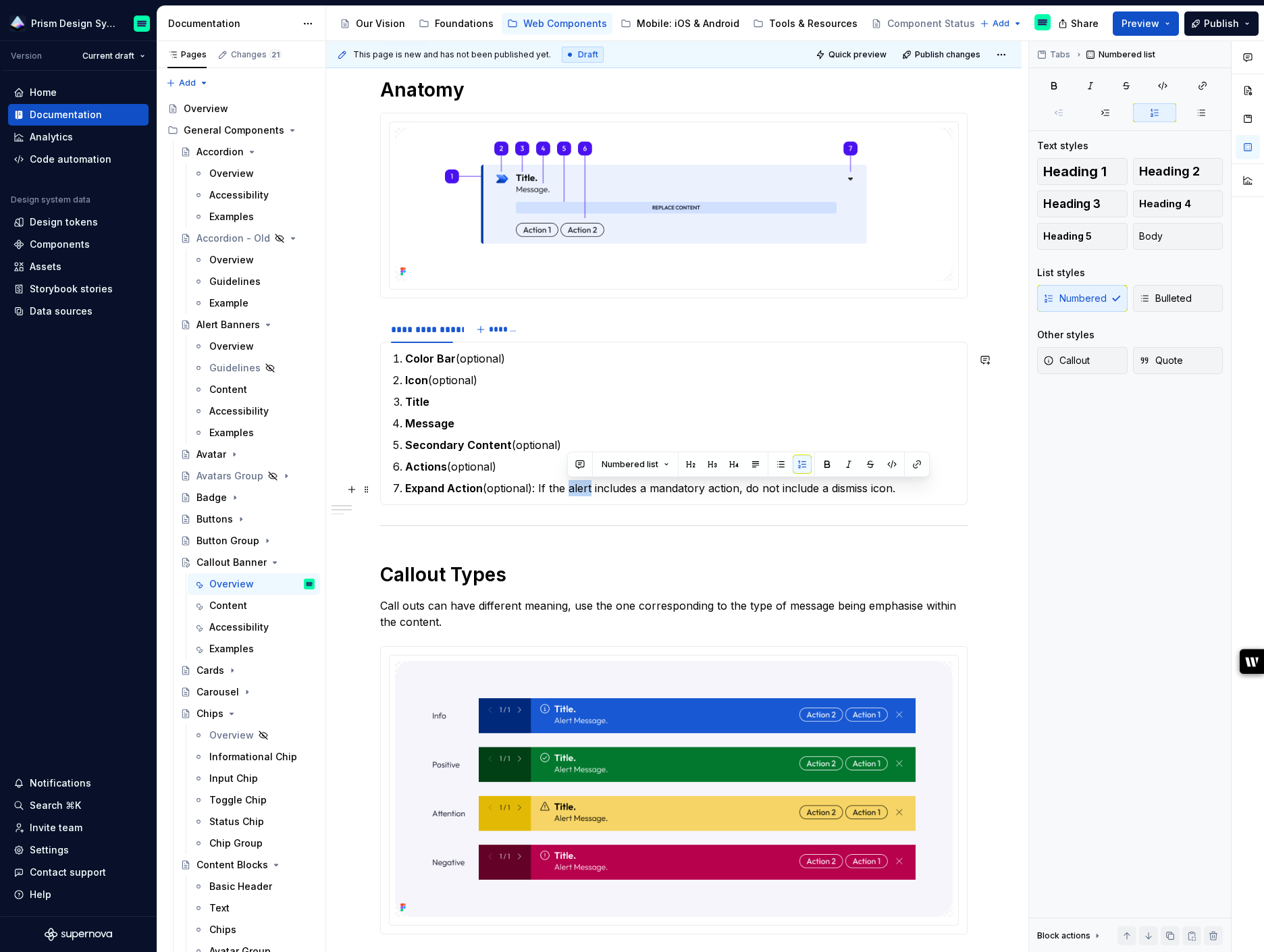
drag, startPoint x: 567, startPoint y: 490, endPoint x: 590, endPoint y: 488, distance: 23.1
click at [590, 488] on p "Expand Action (optional): If the alert includes a mandatory action, do not incl…" at bounding box center [682, 488] width 554 height 16
drag, startPoint x: 650, startPoint y: 487, endPoint x: 902, endPoint y: 485, distance: 252.0
click at [902, 485] on p "Expand Action (optional): If the callout includes a mandatory action, do not in…" at bounding box center [682, 488] width 554 height 16
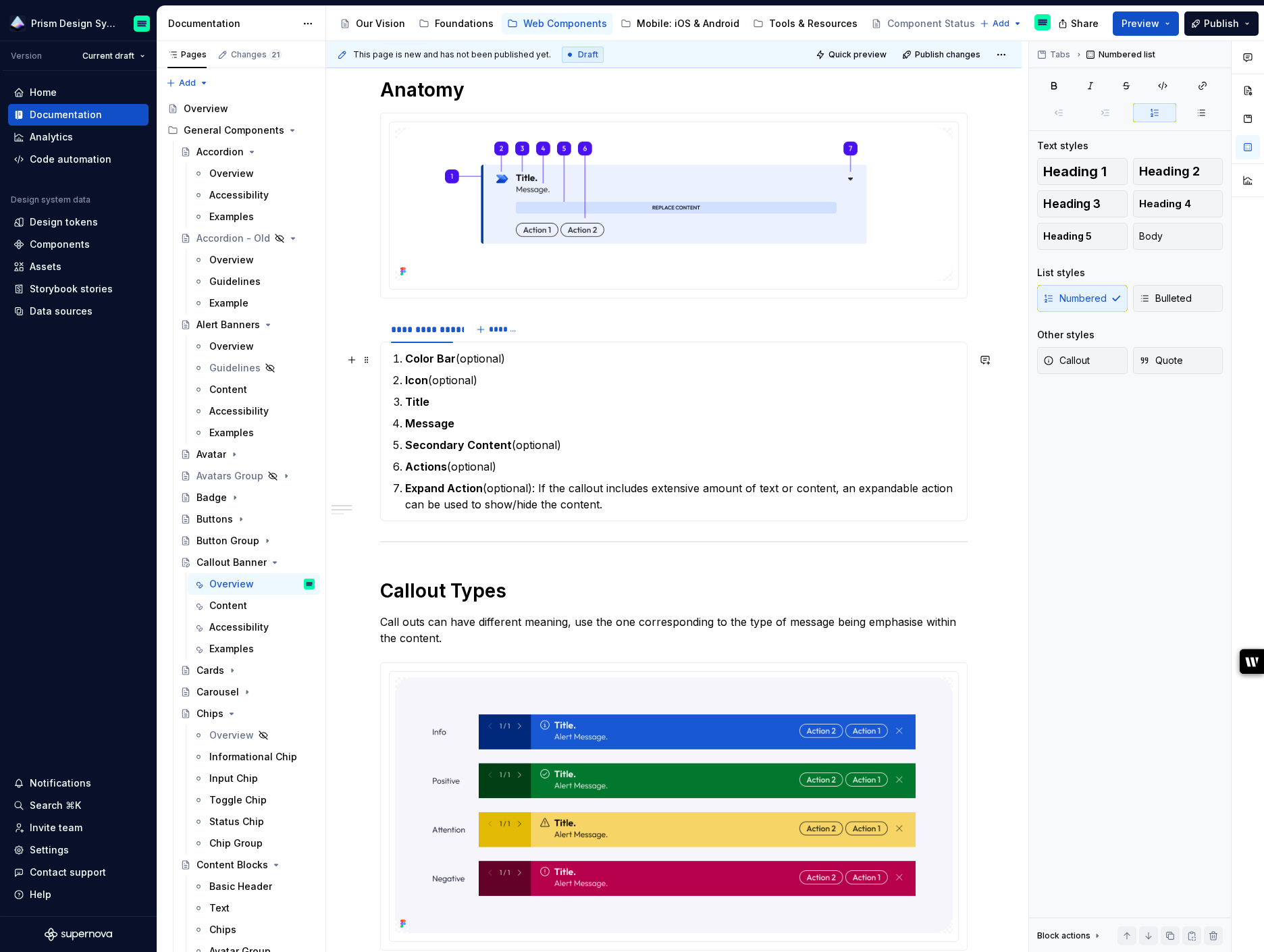
click at [466, 358] on p "Color Bar (optional)" at bounding box center [682, 359] width 554 height 16
click at [428, 380] on strong "Icon" at bounding box center [416, 380] width 23 height 14
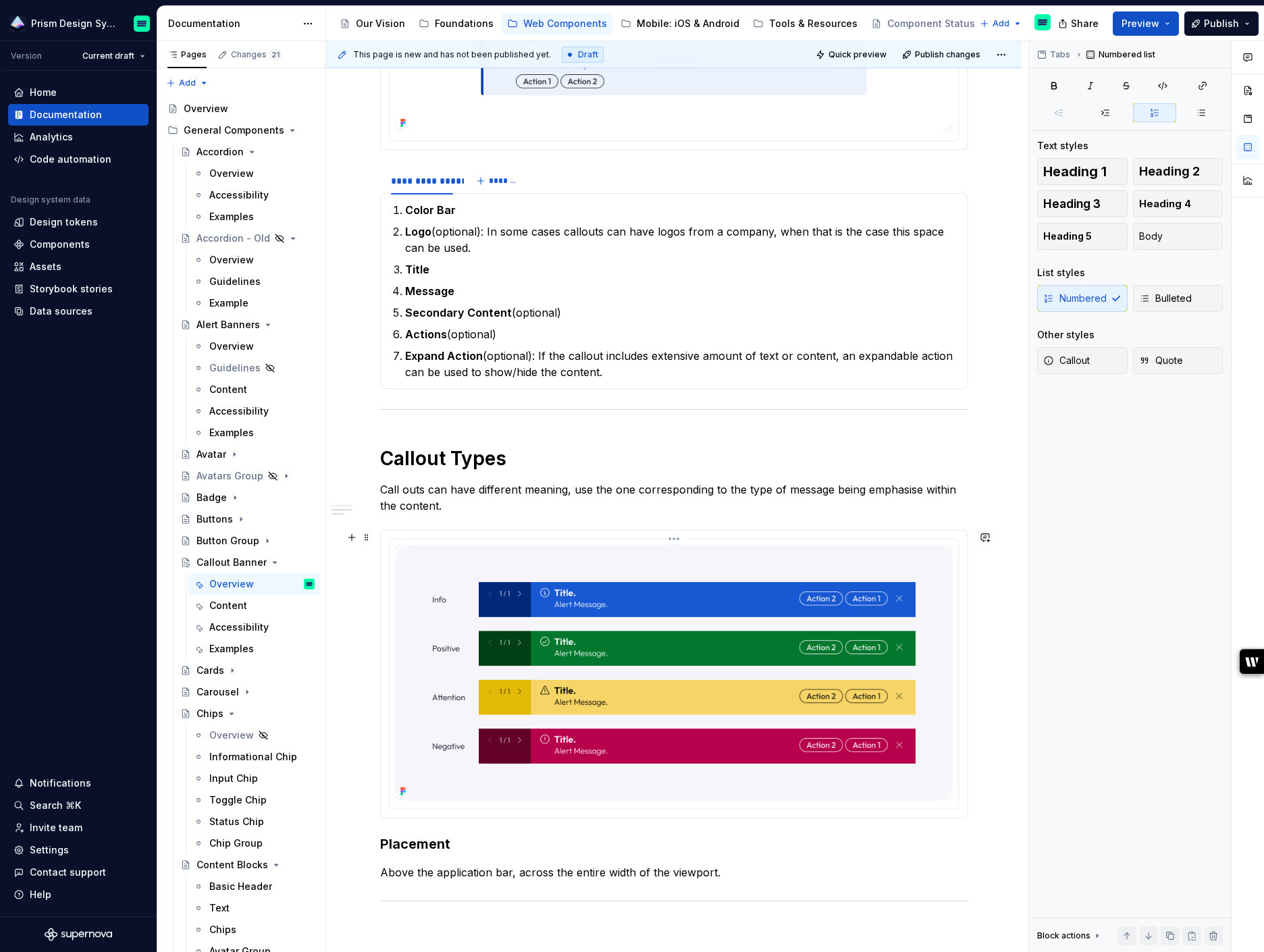
scroll to position [419, 0]
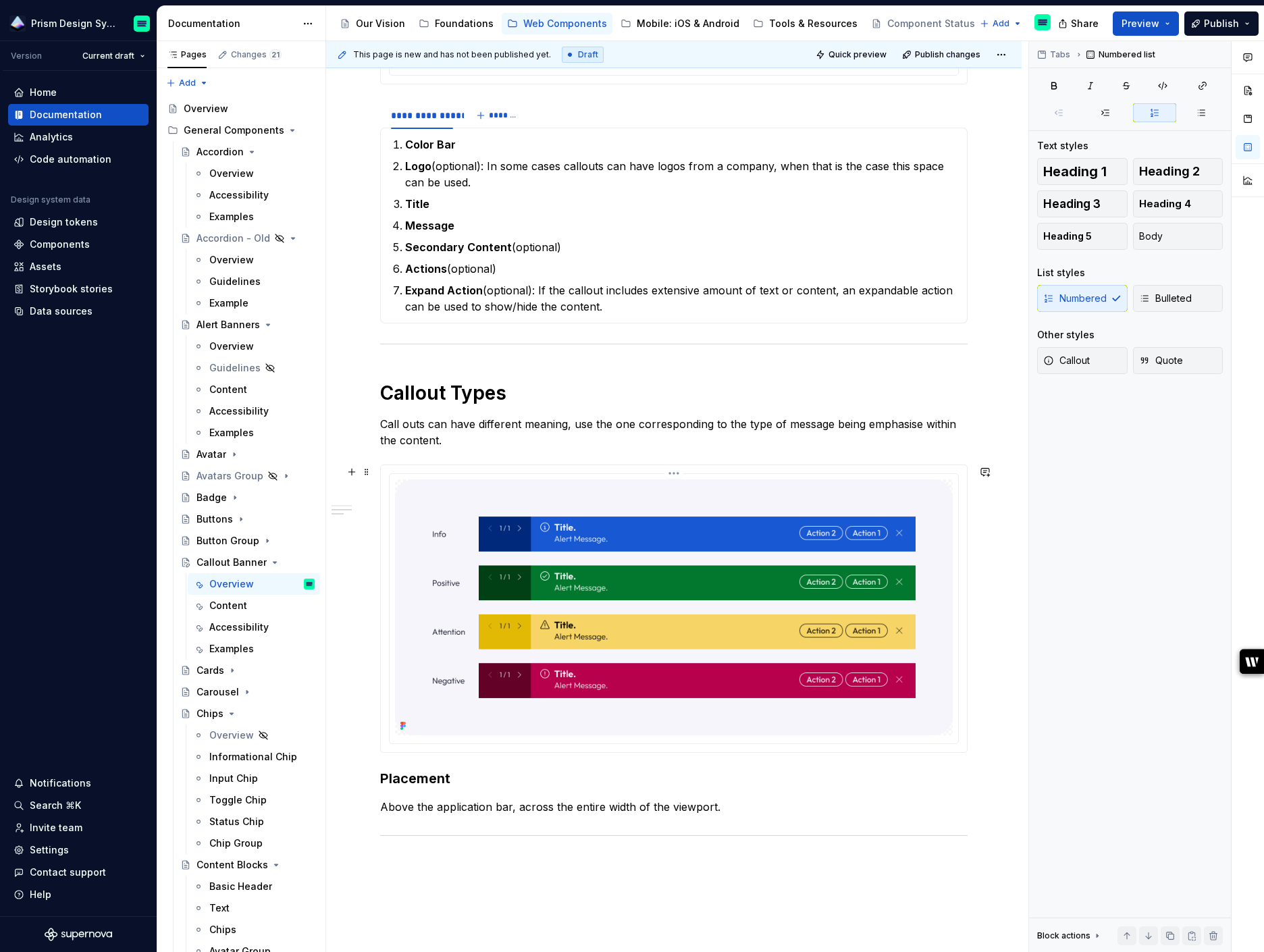
click at [654, 563] on img at bounding box center [674, 607] width 558 height 256
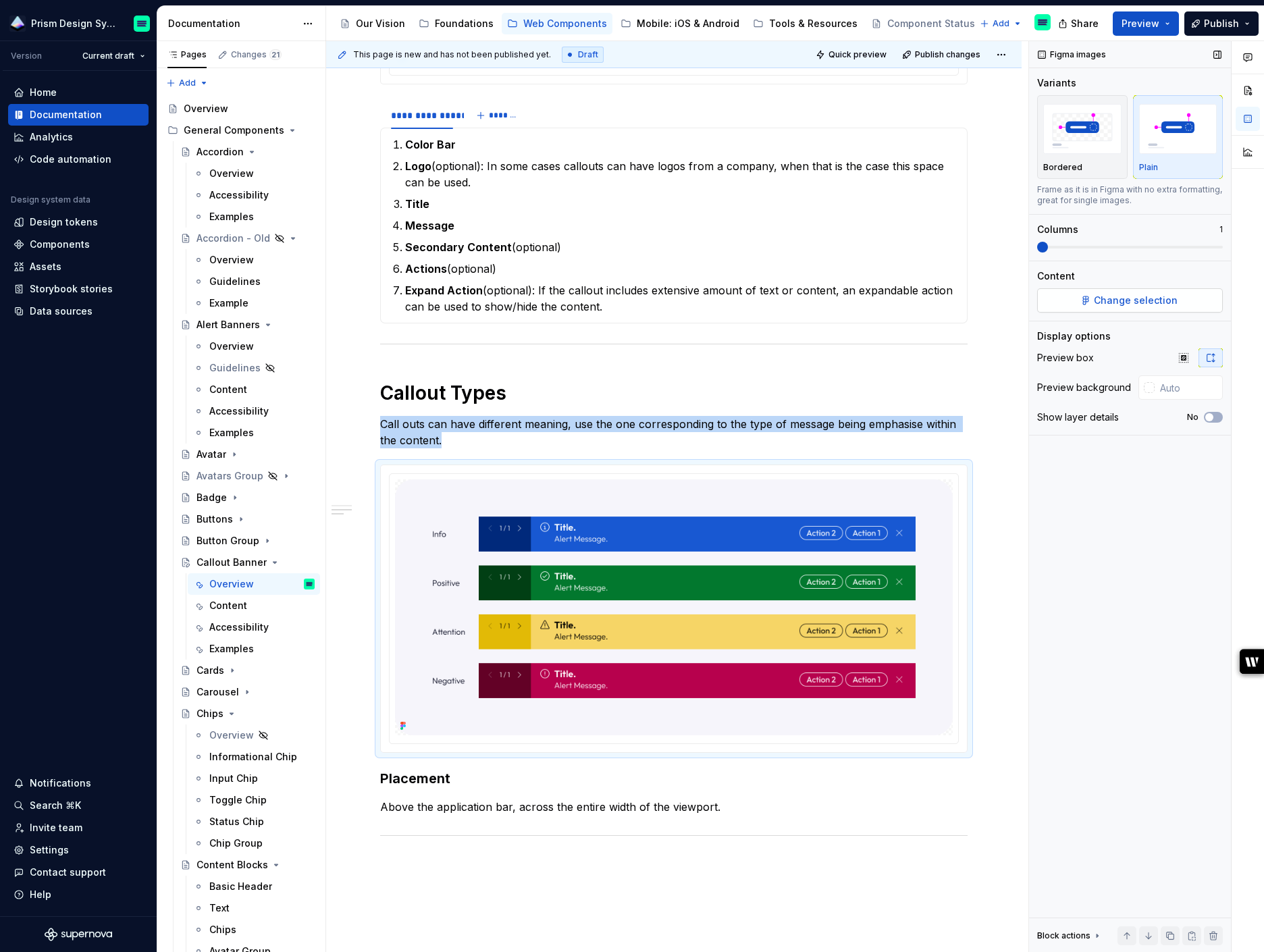
click at [1119, 300] on span "Change selection" at bounding box center [1135, 300] width 83 height 14
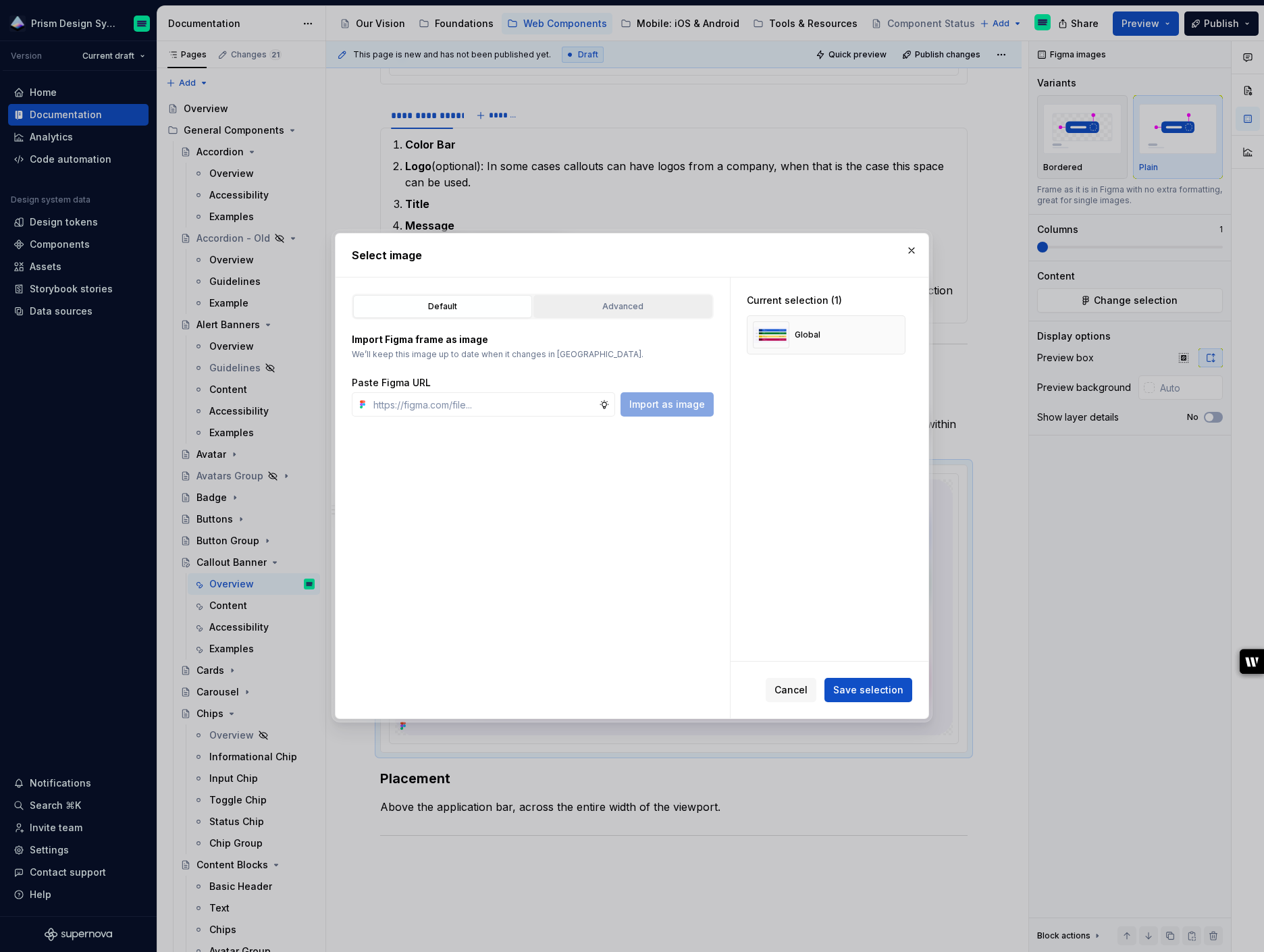
click at [630, 315] on button "Advanced" at bounding box center [623, 306] width 179 height 23
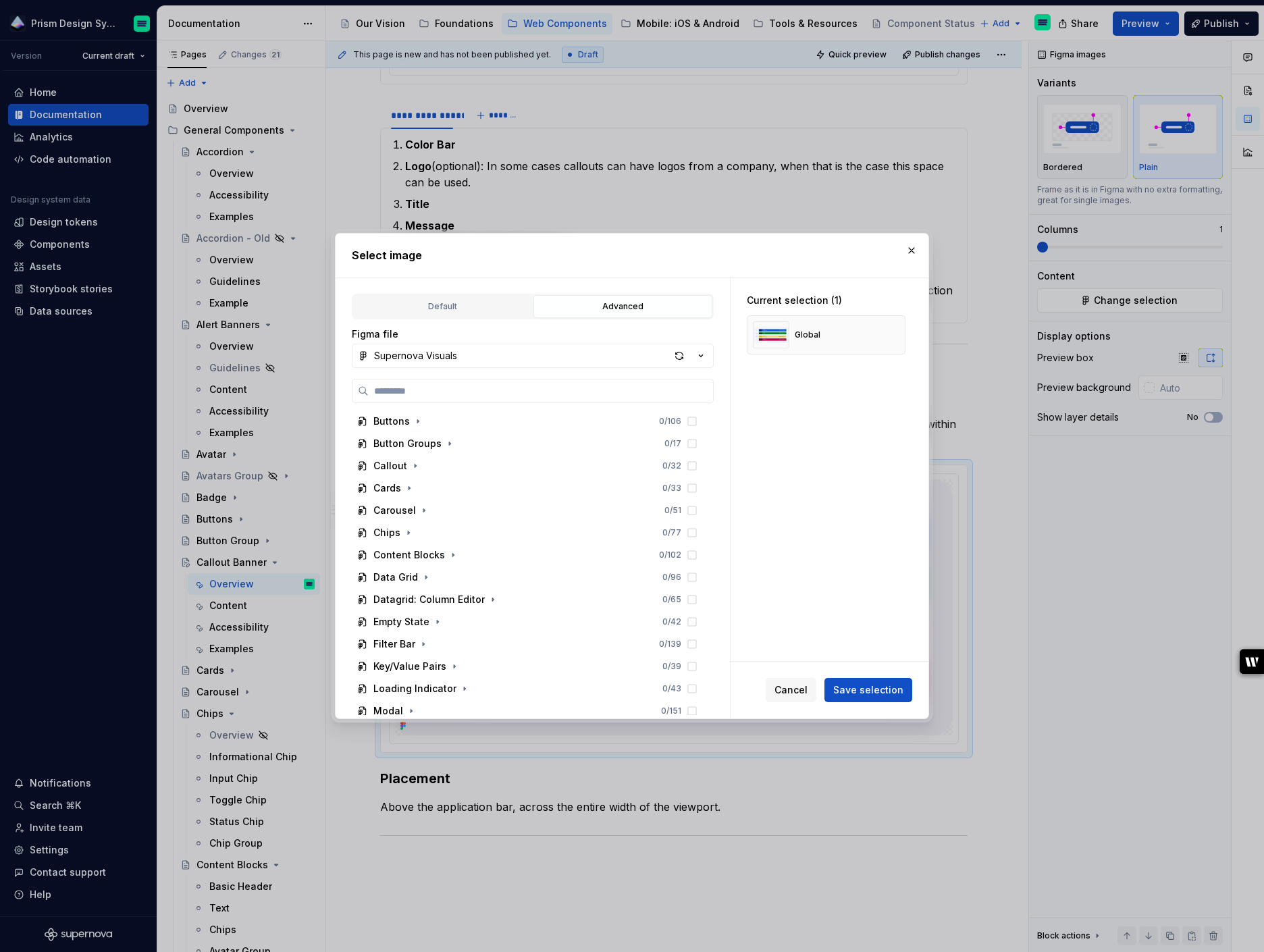
scroll to position [316, 0]
click at [412, 462] on icon "button" at bounding box center [415, 461] width 11 height 11
click at [427, 484] on icon "button" at bounding box center [428, 484] width 11 height 11
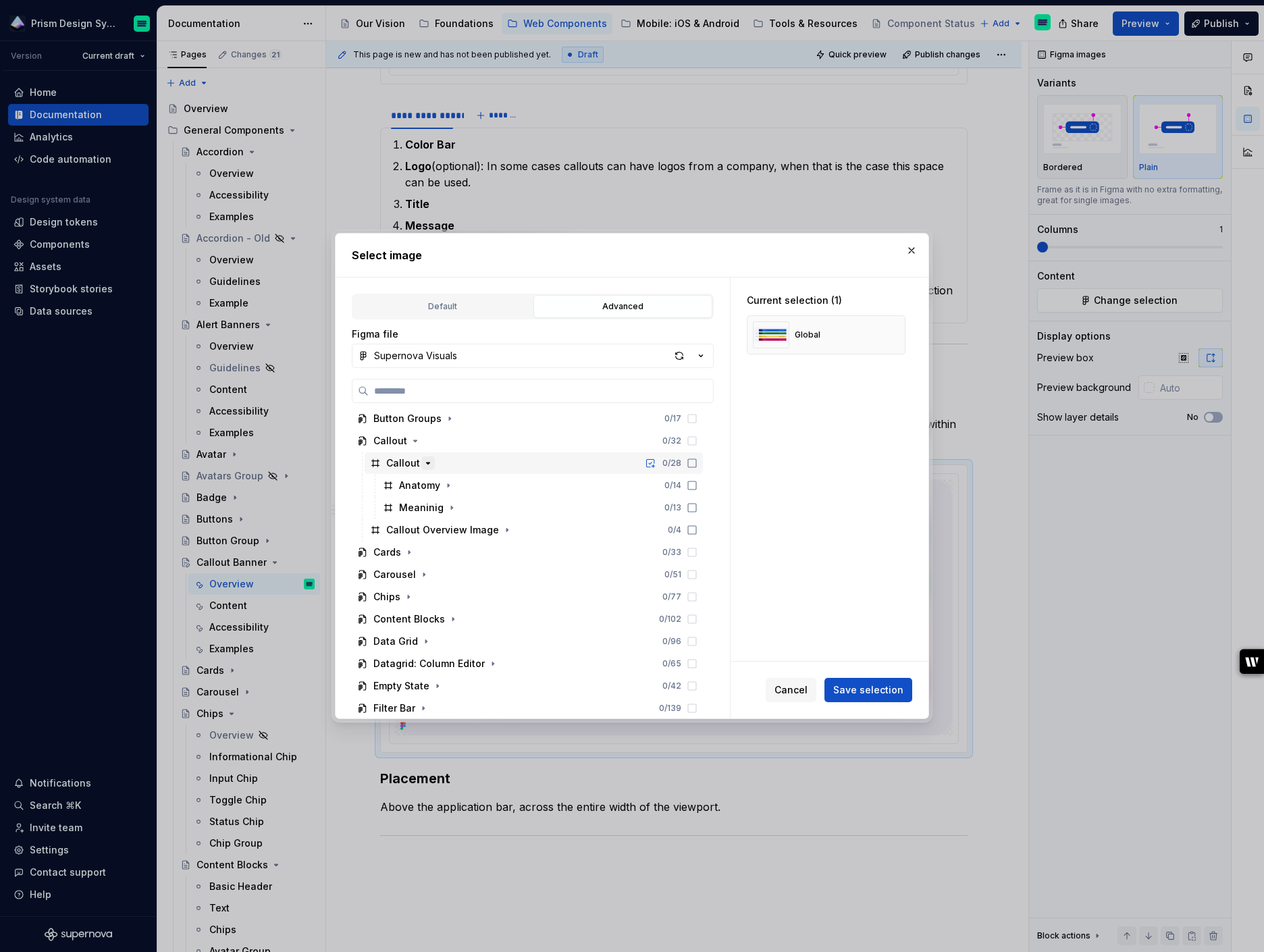
scroll to position [363, 0]
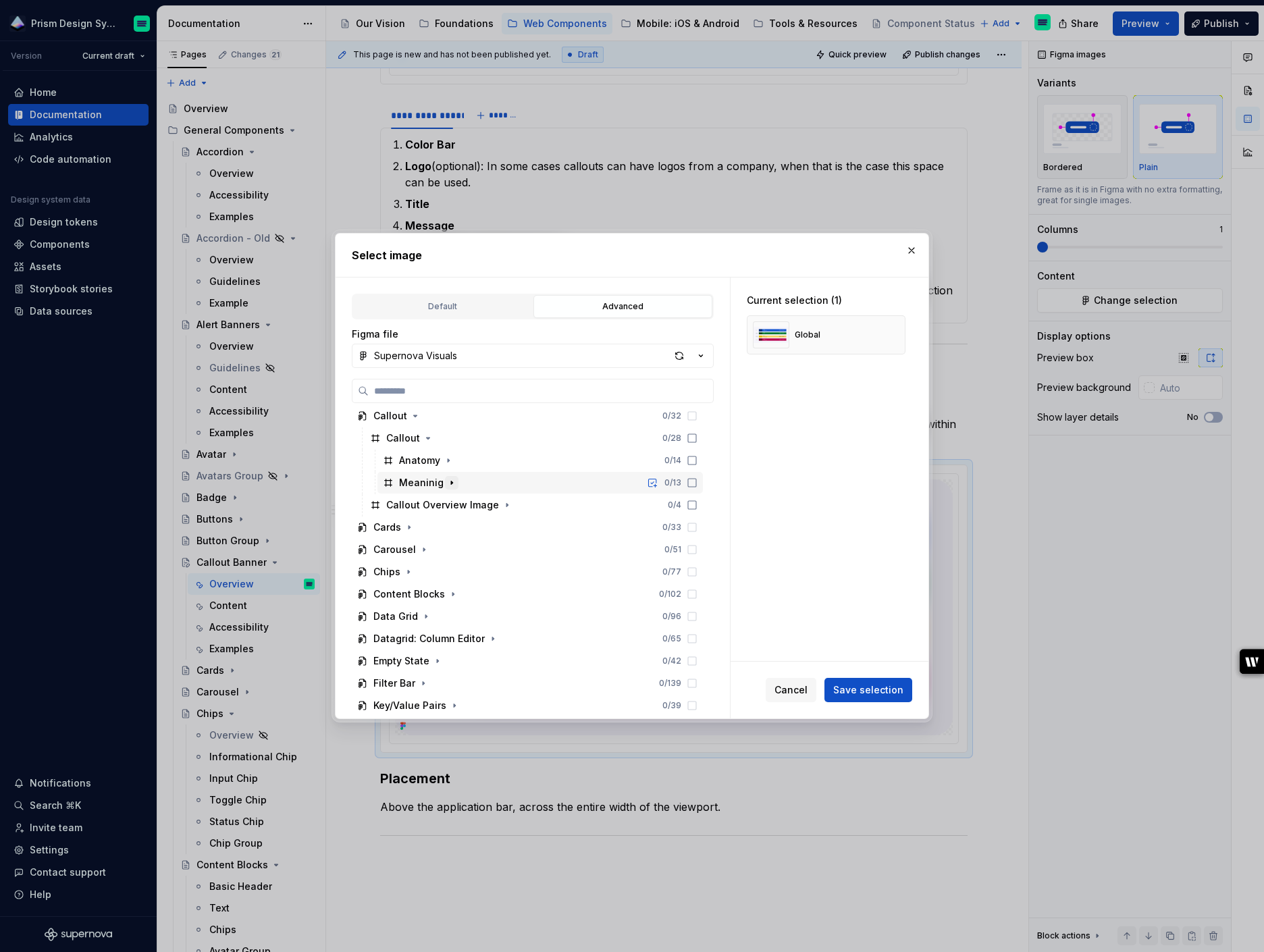
click at [451, 481] on icon "button" at bounding box center [452, 482] width 2 height 3
click at [450, 482] on icon "button" at bounding box center [452, 482] width 3 height 2
click at [697, 481] on icon at bounding box center [692, 482] width 11 height 11
click at [881, 687] on span "Save selection" at bounding box center [868, 690] width 70 height 14
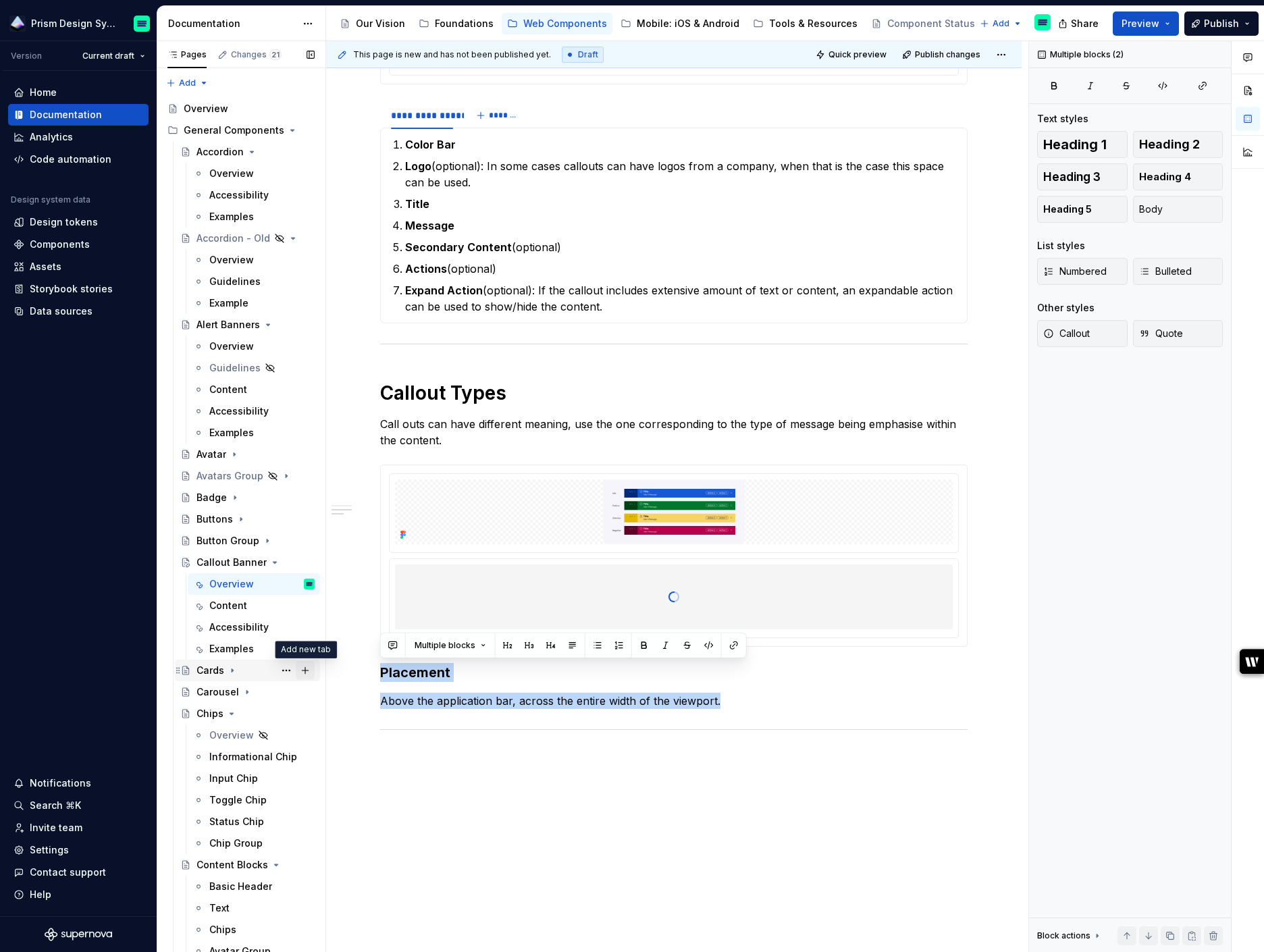
drag, startPoint x: 718, startPoint y: 701, endPoint x: 309, endPoint y: 668, distance: 410.3
click at [309, 668] on div "Pages Changes 21 Add Accessibility guide for tree Page tree. Navigate the tree …" at bounding box center [710, 499] width 1107 height 916
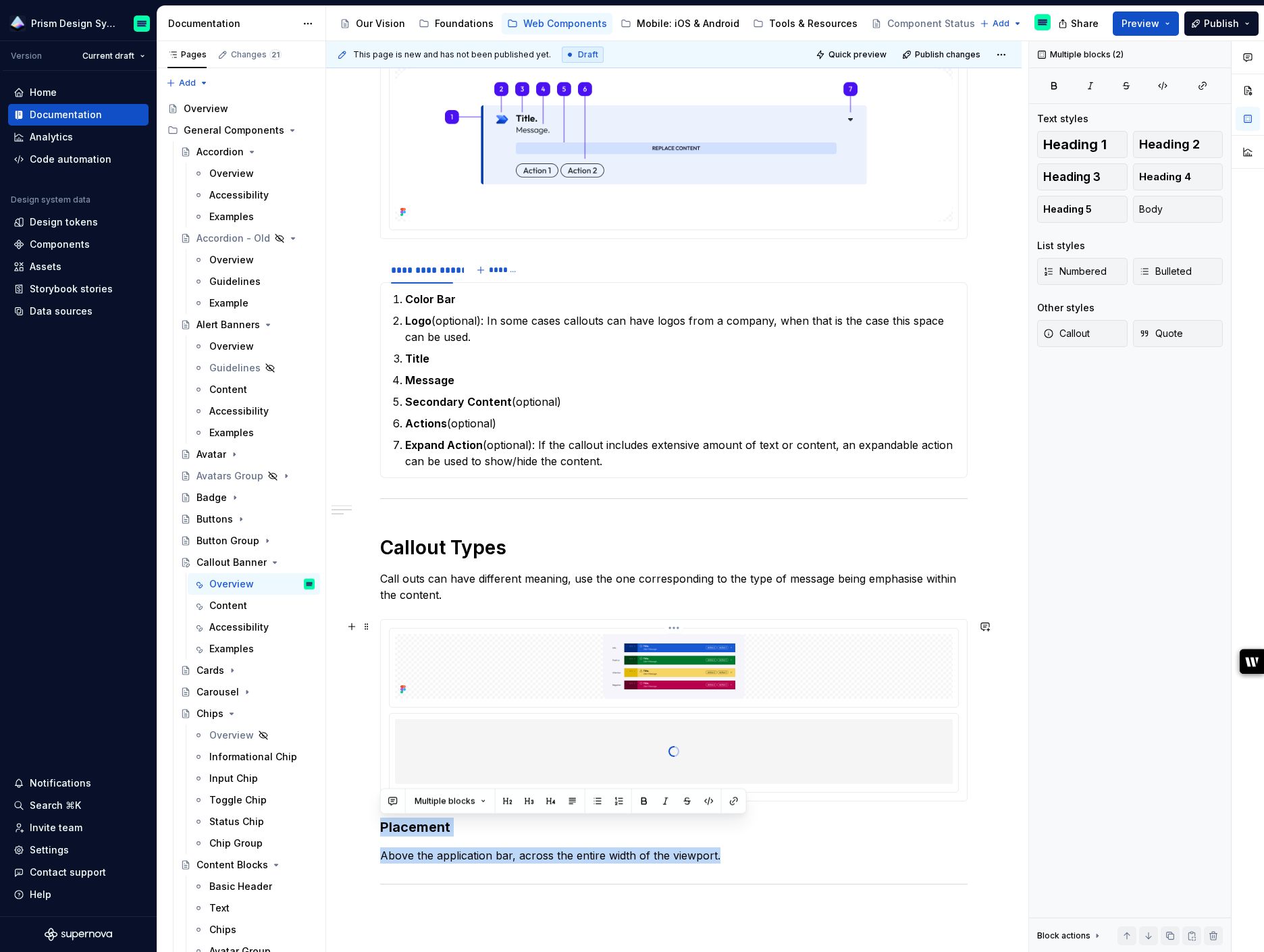
scroll to position [273, 0]
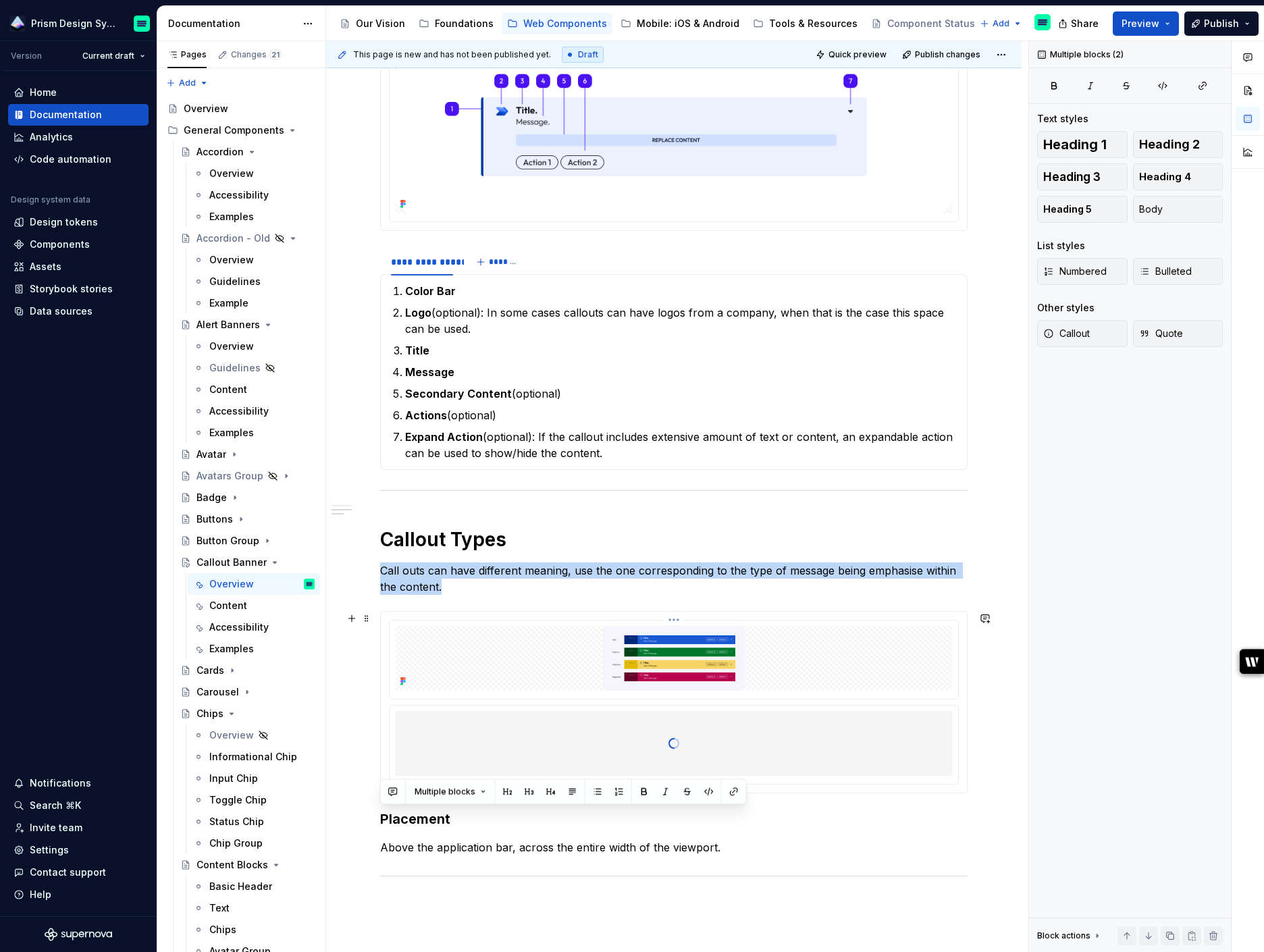
click at [863, 673] on img at bounding box center [674, 658] width 558 height 65
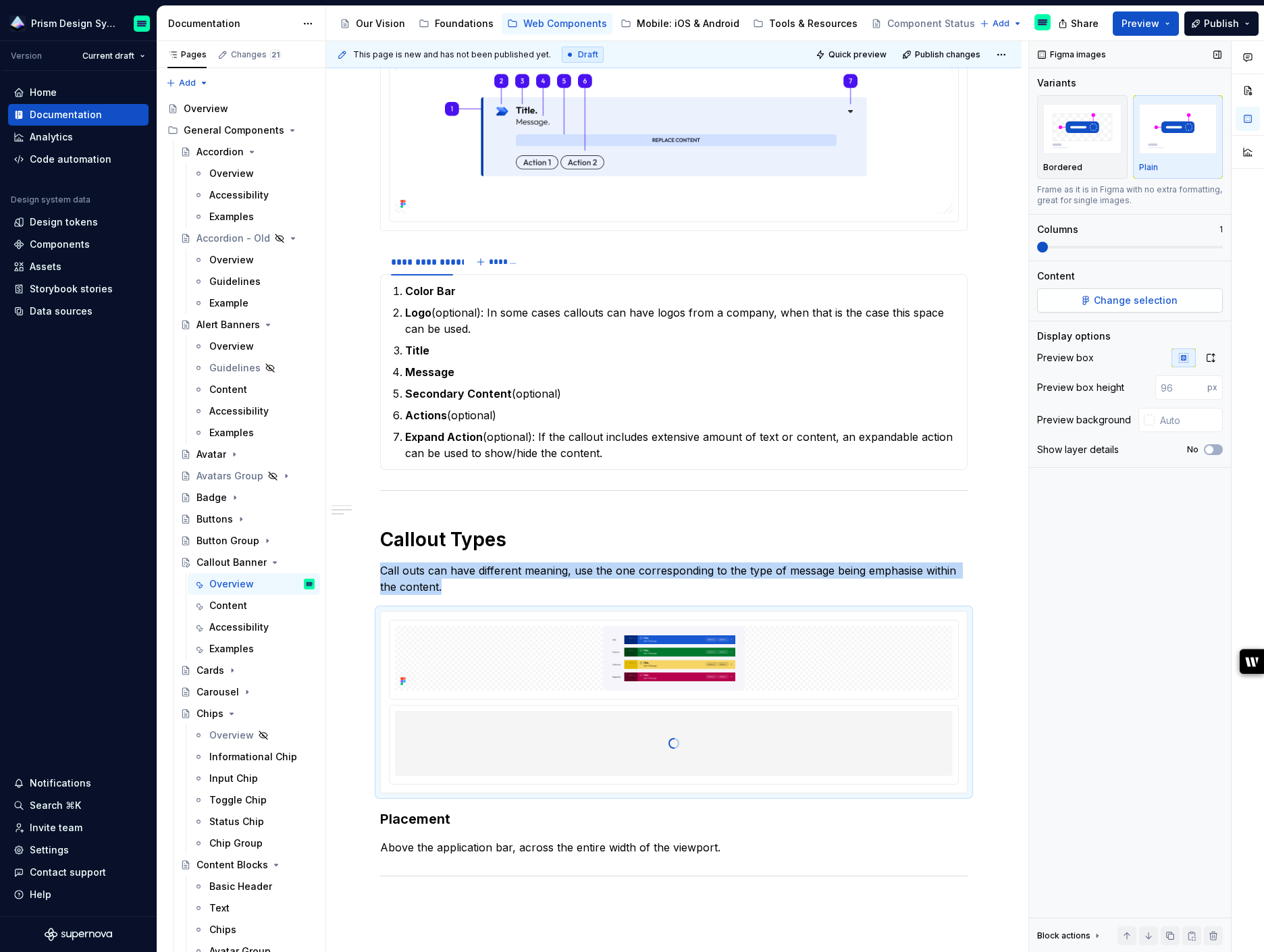
click at [1123, 300] on span "Change selection" at bounding box center [1135, 300] width 83 height 14
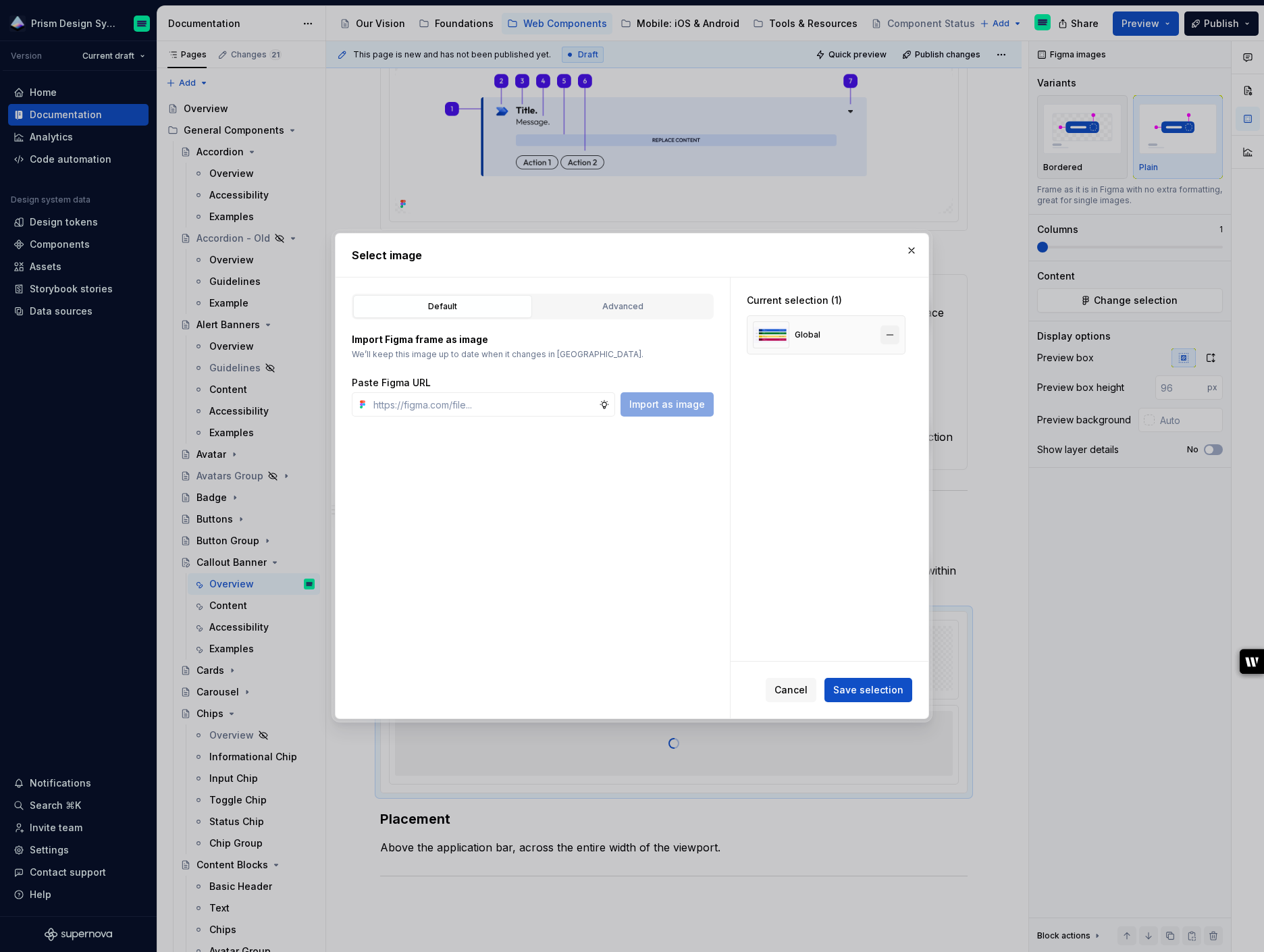
click at [897, 332] on button "button" at bounding box center [889, 334] width 19 height 19
click at [802, 692] on span "Cancel" at bounding box center [790, 690] width 33 height 14
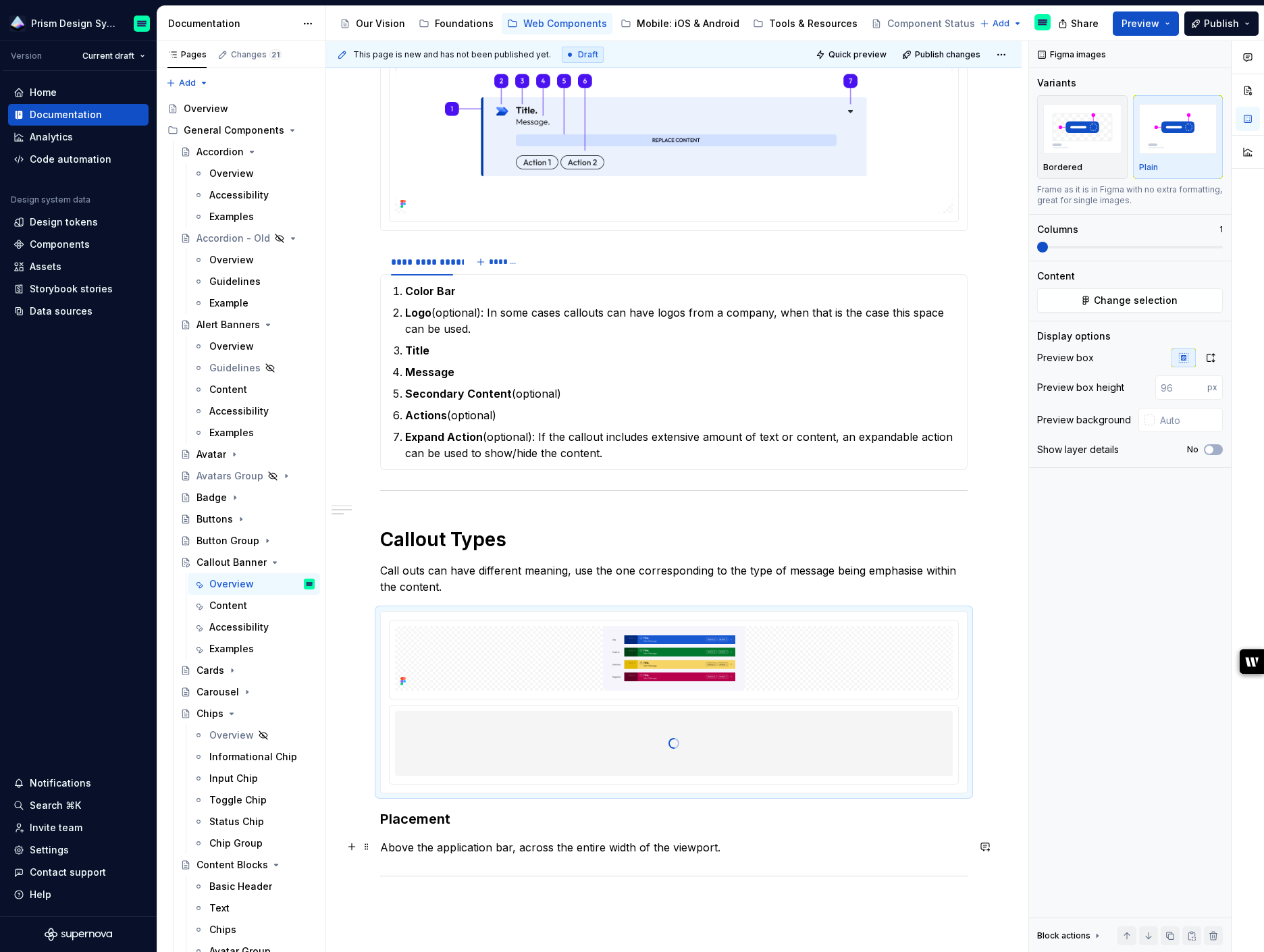
click at [621, 851] on p "Above the application bar, across the entire width of the viewport." at bounding box center [673, 847] width 587 height 16
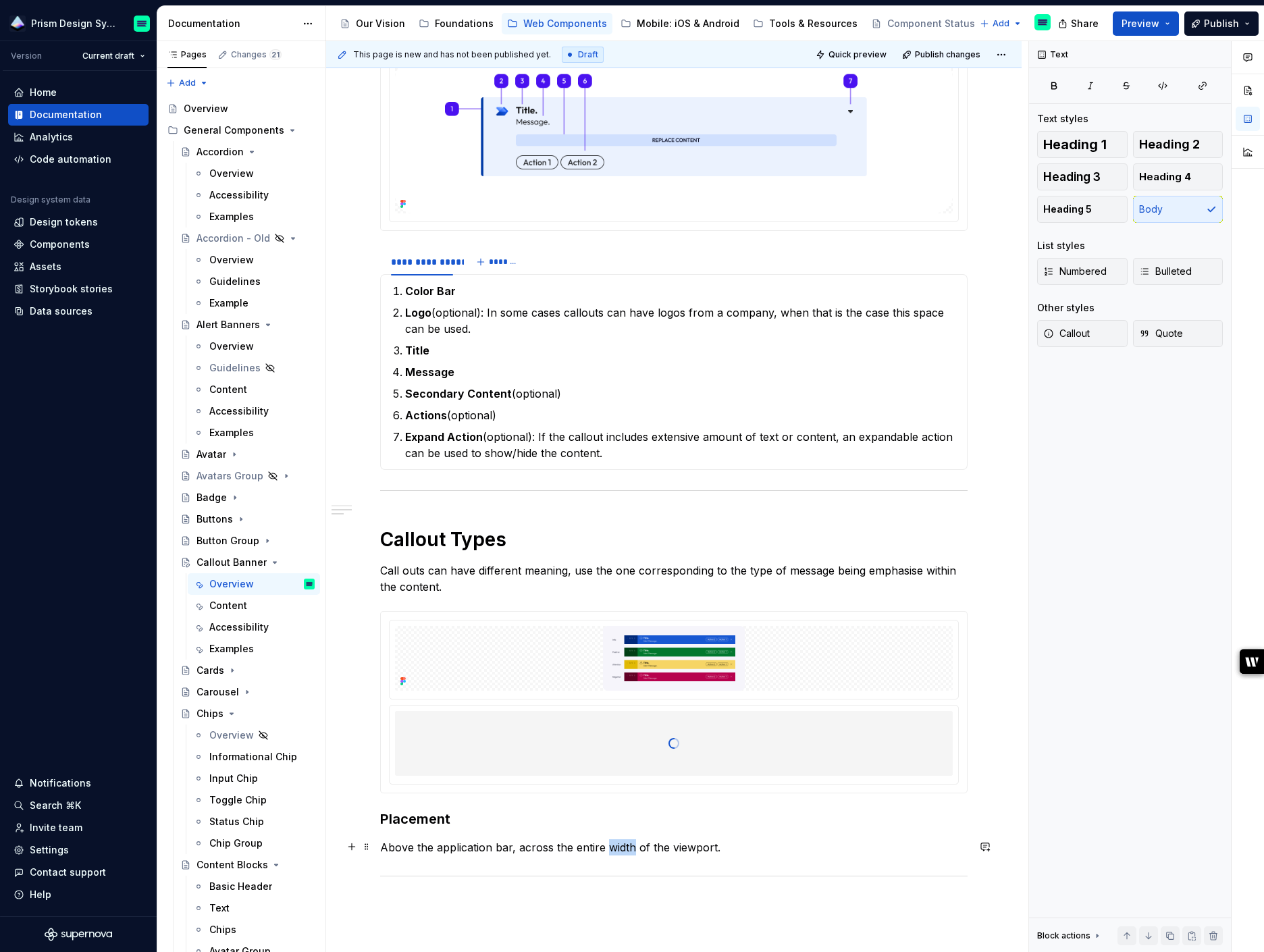
click at [621, 851] on p "Above the application bar, across the entire width of the viewport." at bounding box center [673, 847] width 587 height 16
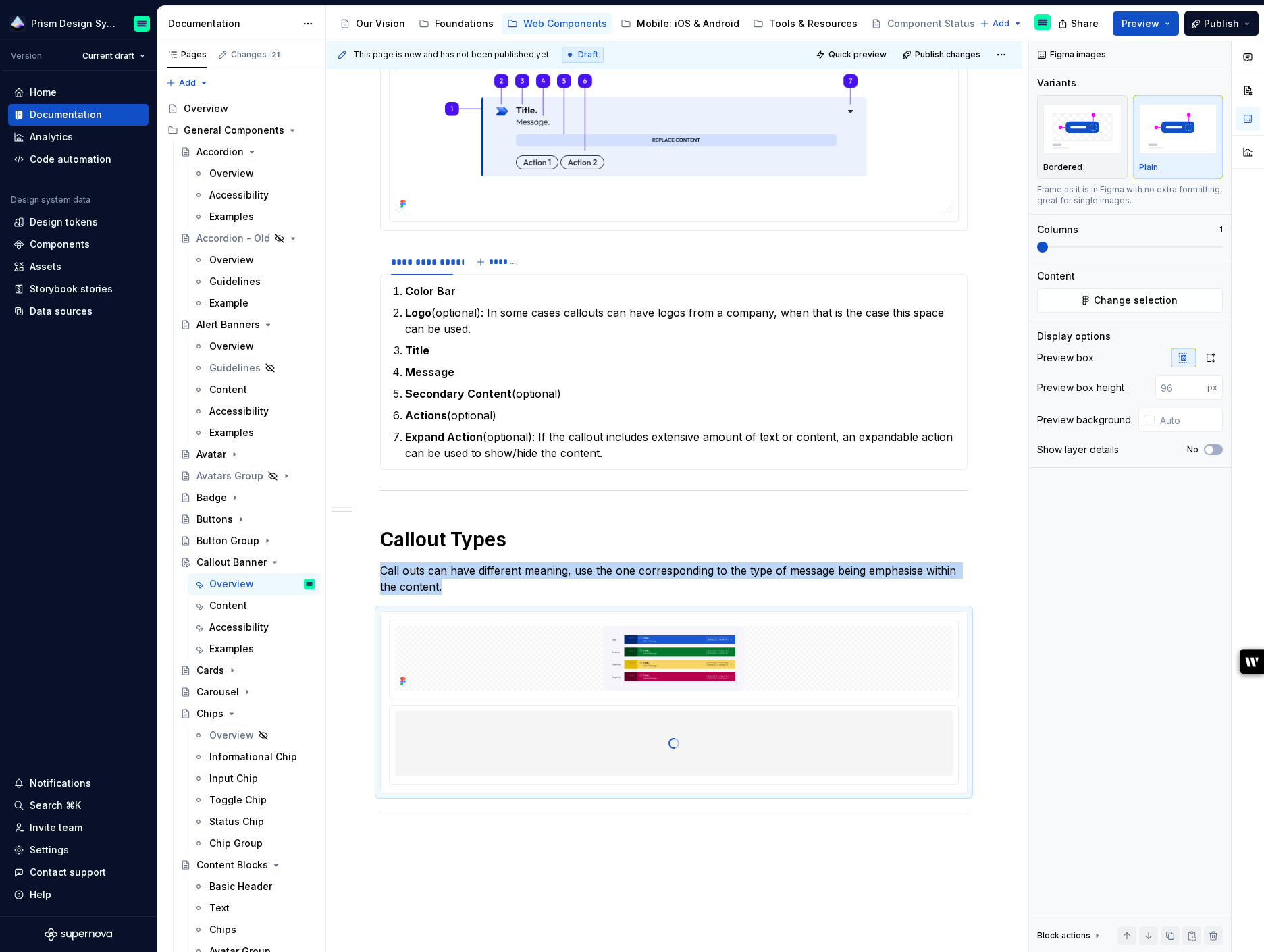
click at [590, 837] on div "**********" at bounding box center [674, 548] width 696 height 1142
click at [837, 632] on img at bounding box center [674, 658] width 558 height 65
click at [1130, 303] on span "Change selection" at bounding box center [1135, 300] width 83 height 14
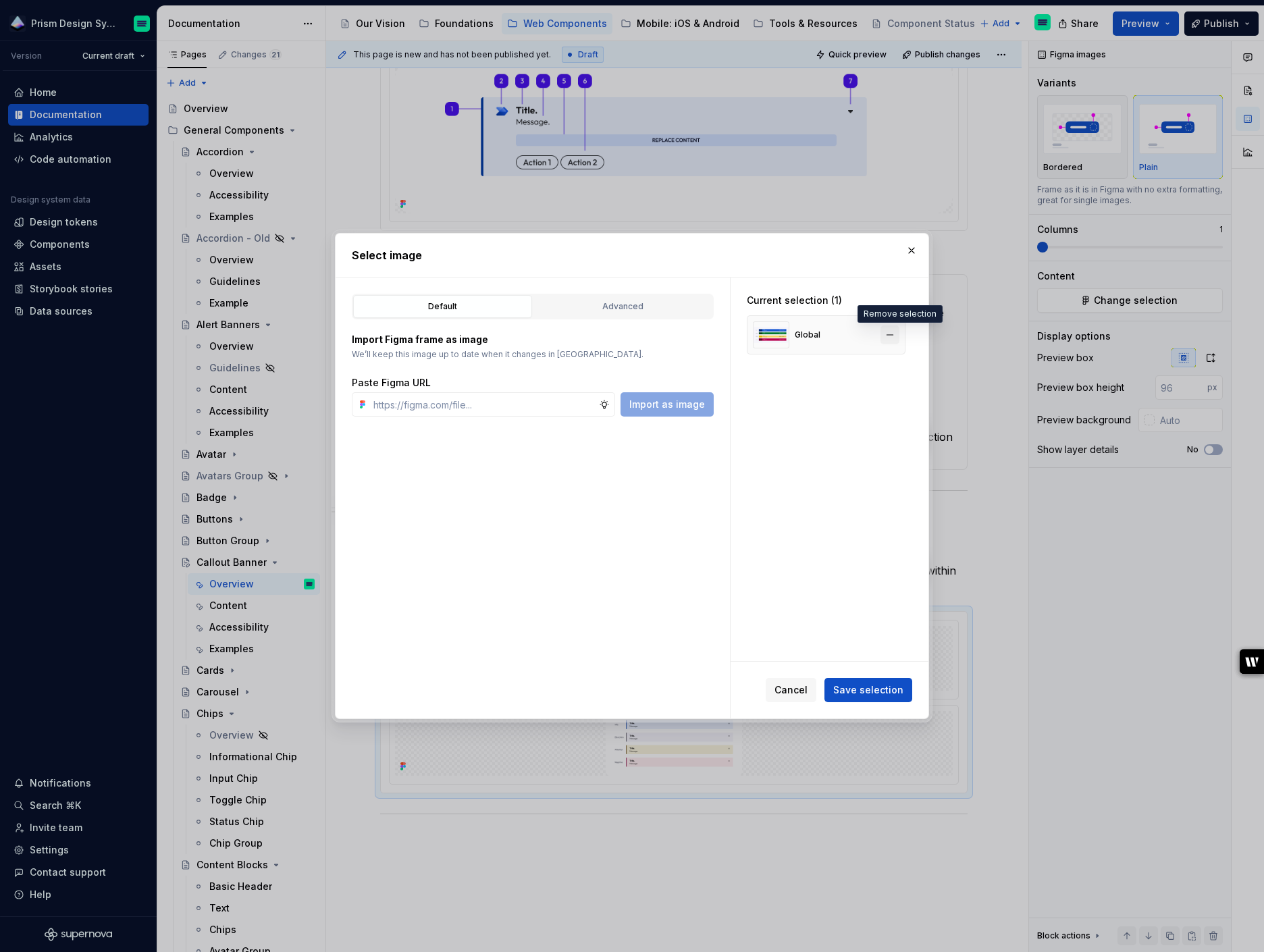
click at [900, 333] on button "button" at bounding box center [889, 334] width 19 height 19
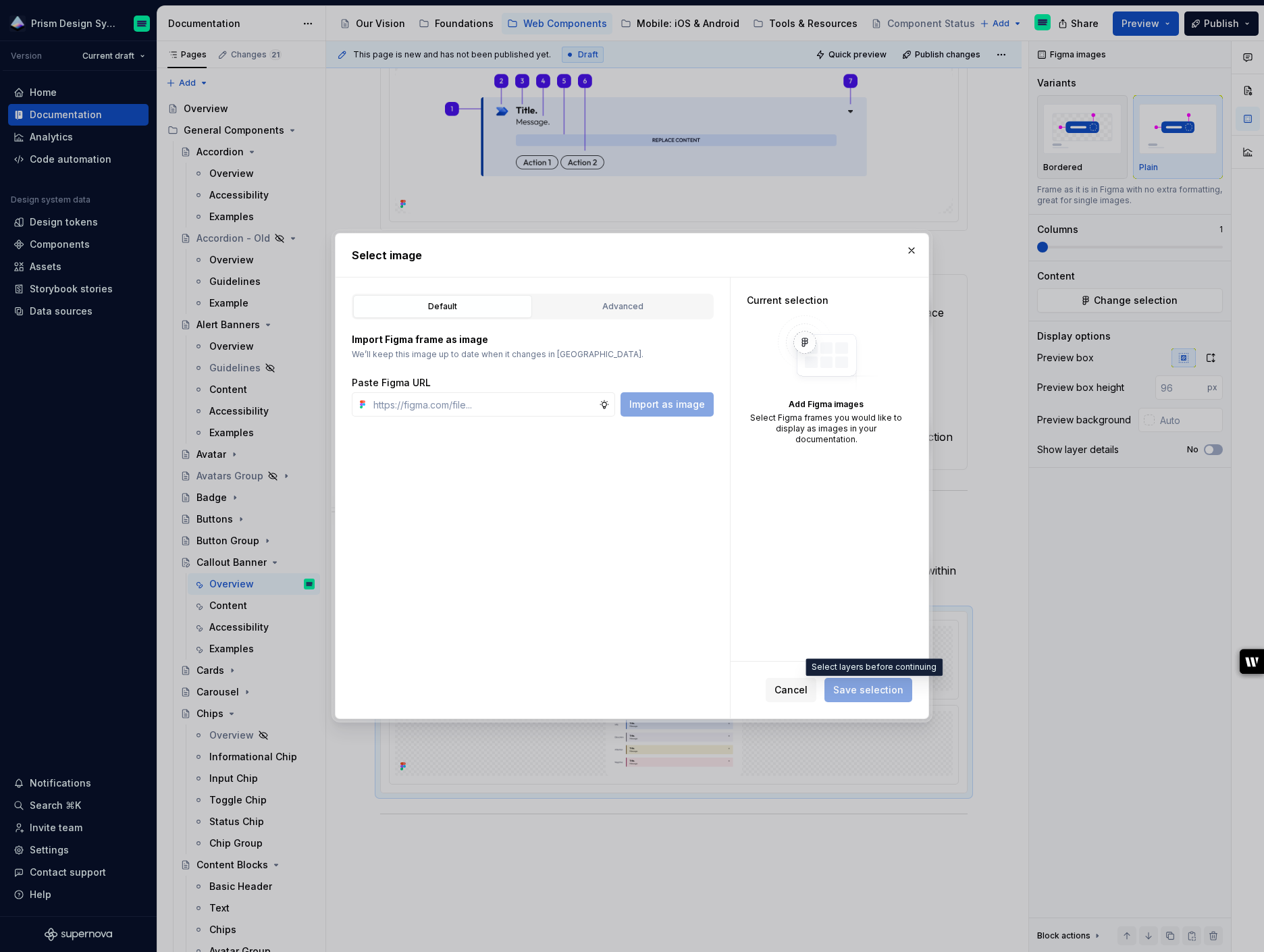
click at [886, 695] on span "Save selection" at bounding box center [868, 690] width 87 height 24
click at [811, 698] on button "Cancel" at bounding box center [790, 690] width 51 height 24
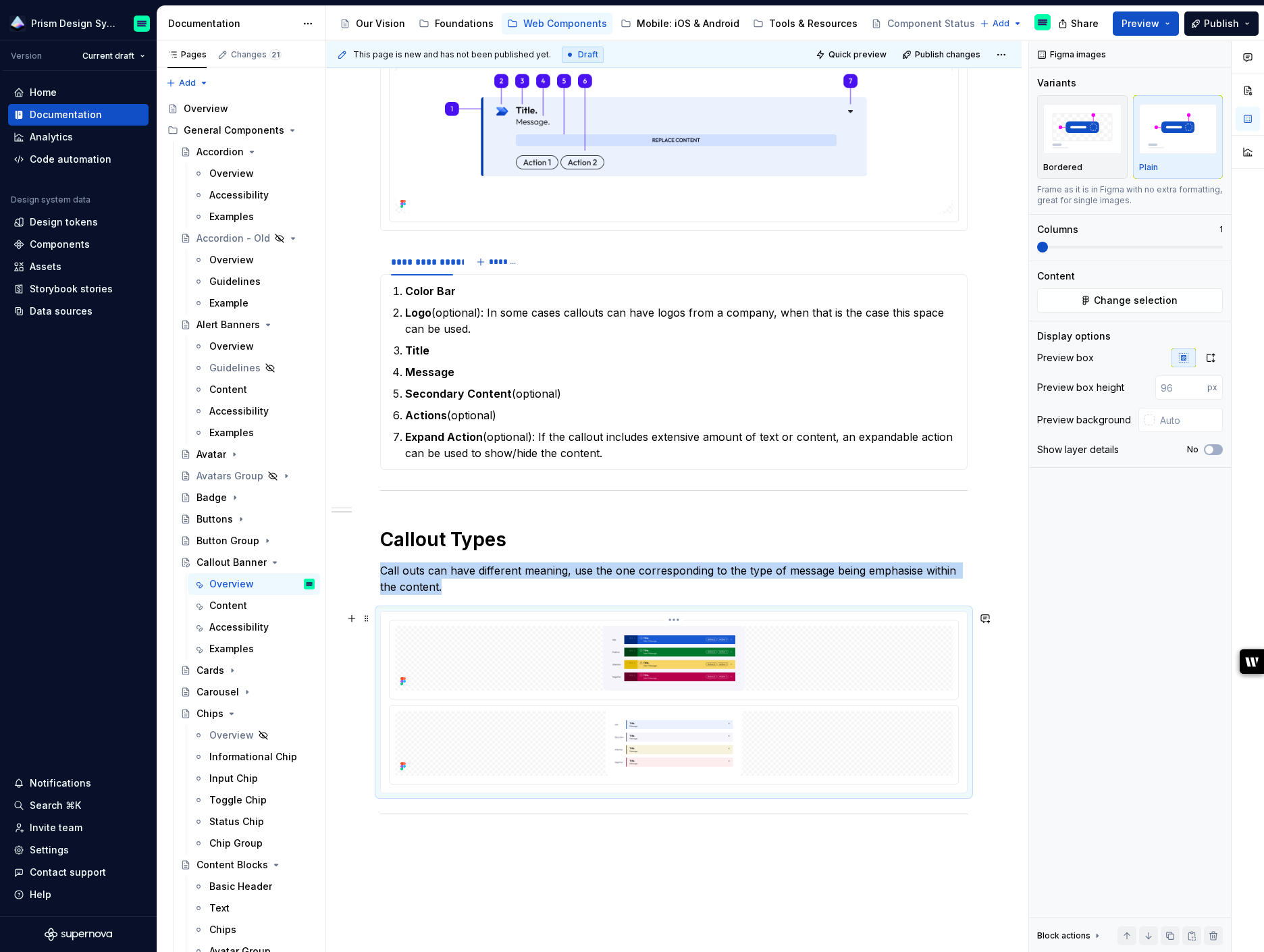
click at [773, 669] on img at bounding box center [674, 658] width 558 height 65
click at [802, 730] on img at bounding box center [674, 743] width 558 height 65
click at [802, 682] on img at bounding box center [674, 658] width 558 height 65
click at [411, 662] on img at bounding box center [674, 658] width 558 height 65
click at [675, 620] on html "Prism Design System Version Current draft Home Documentation Analytics Code aut…" at bounding box center [632, 476] width 1264 height 952
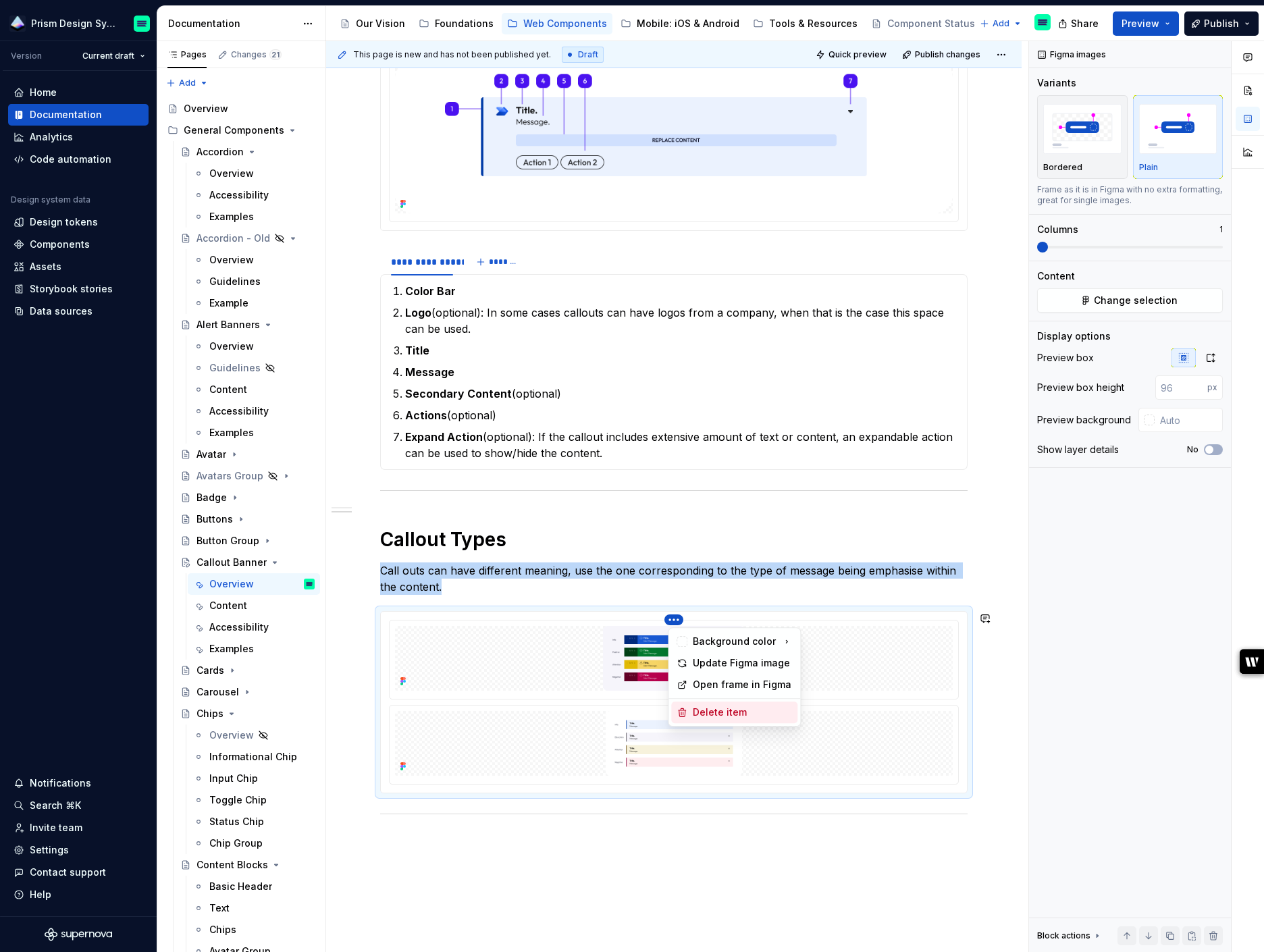
click at [701, 714] on div "Delete item" at bounding box center [742, 712] width 100 height 14
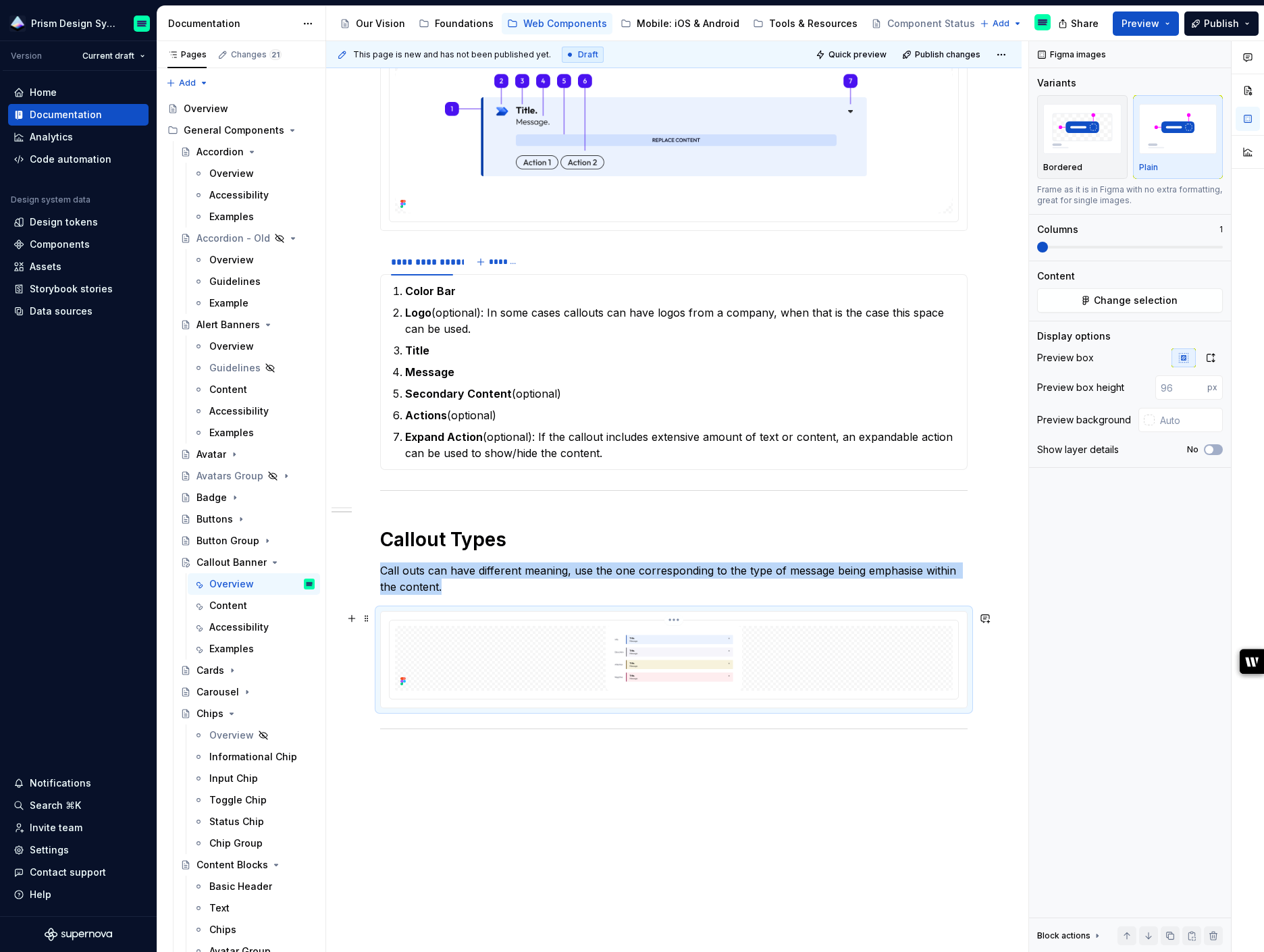
click at [851, 674] on img at bounding box center [674, 658] width 558 height 65
click at [1212, 356] on icon "button" at bounding box center [1210, 357] width 11 height 11
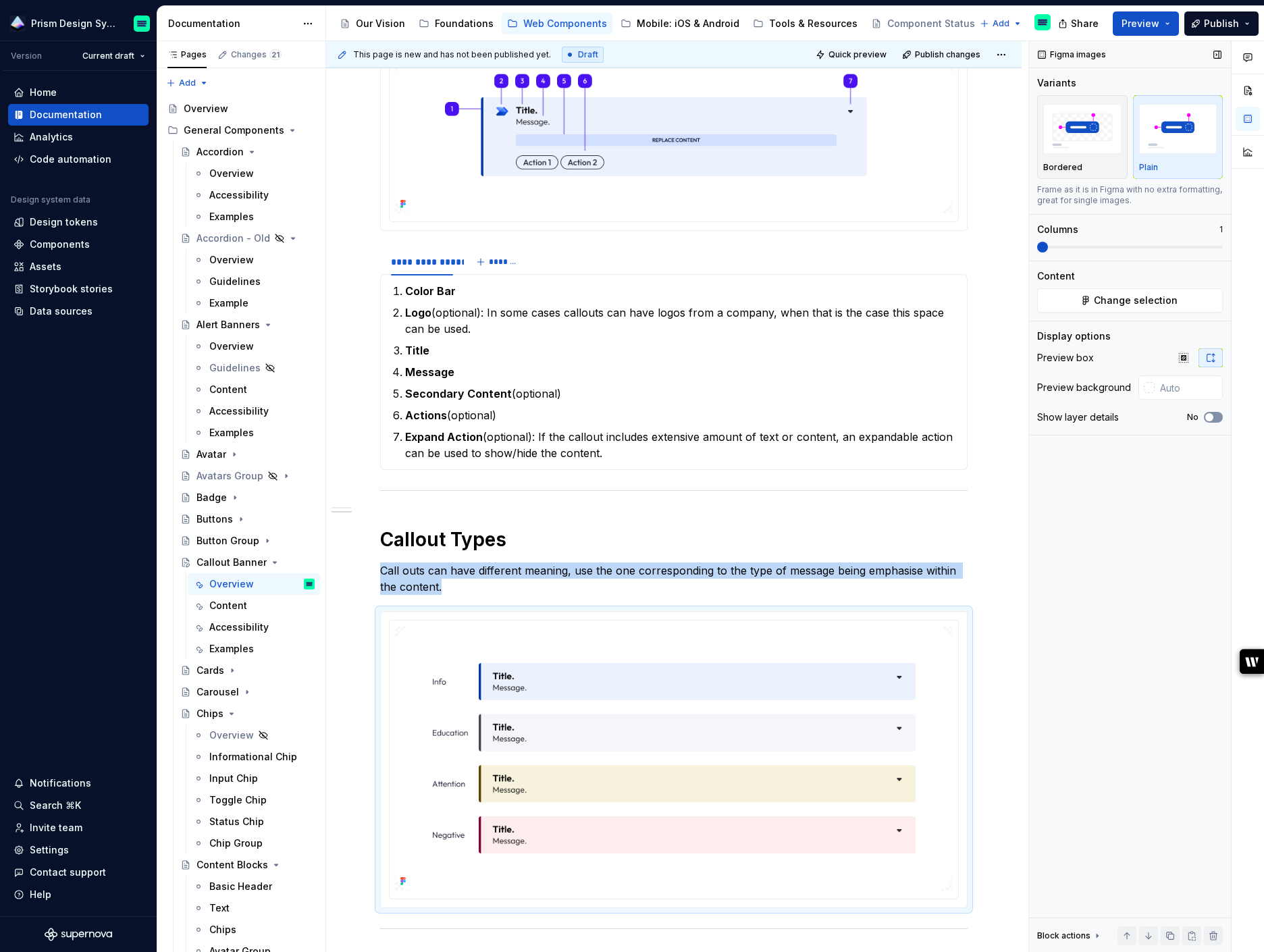
click at [1208, 421] on button "No" at bounding box center [1213, 417] width 19 height 11
click at [1210, 418] on icon "button" at bounding box center [1209, 417] width 11 height 8
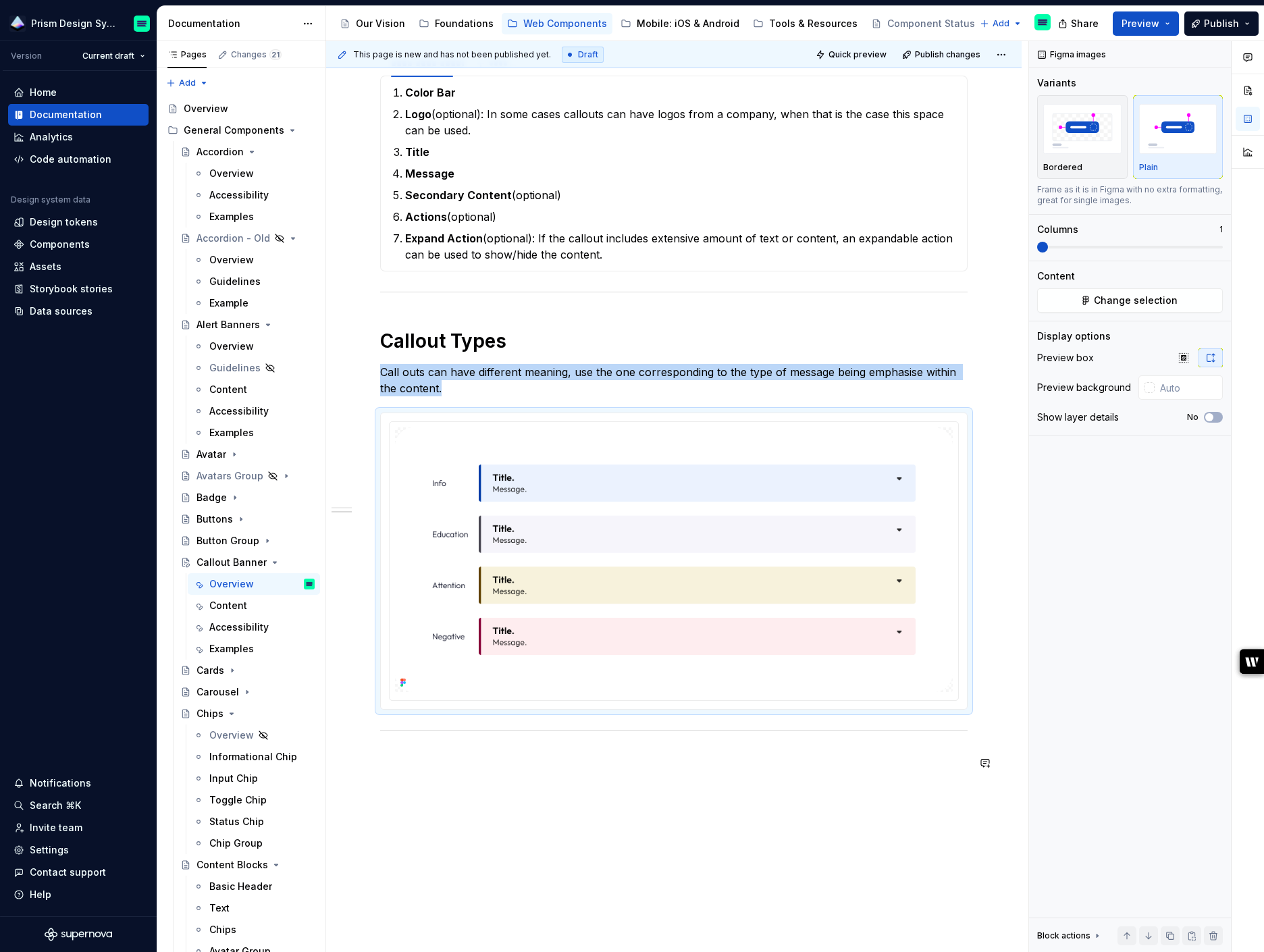
scroll to position [497, 0]
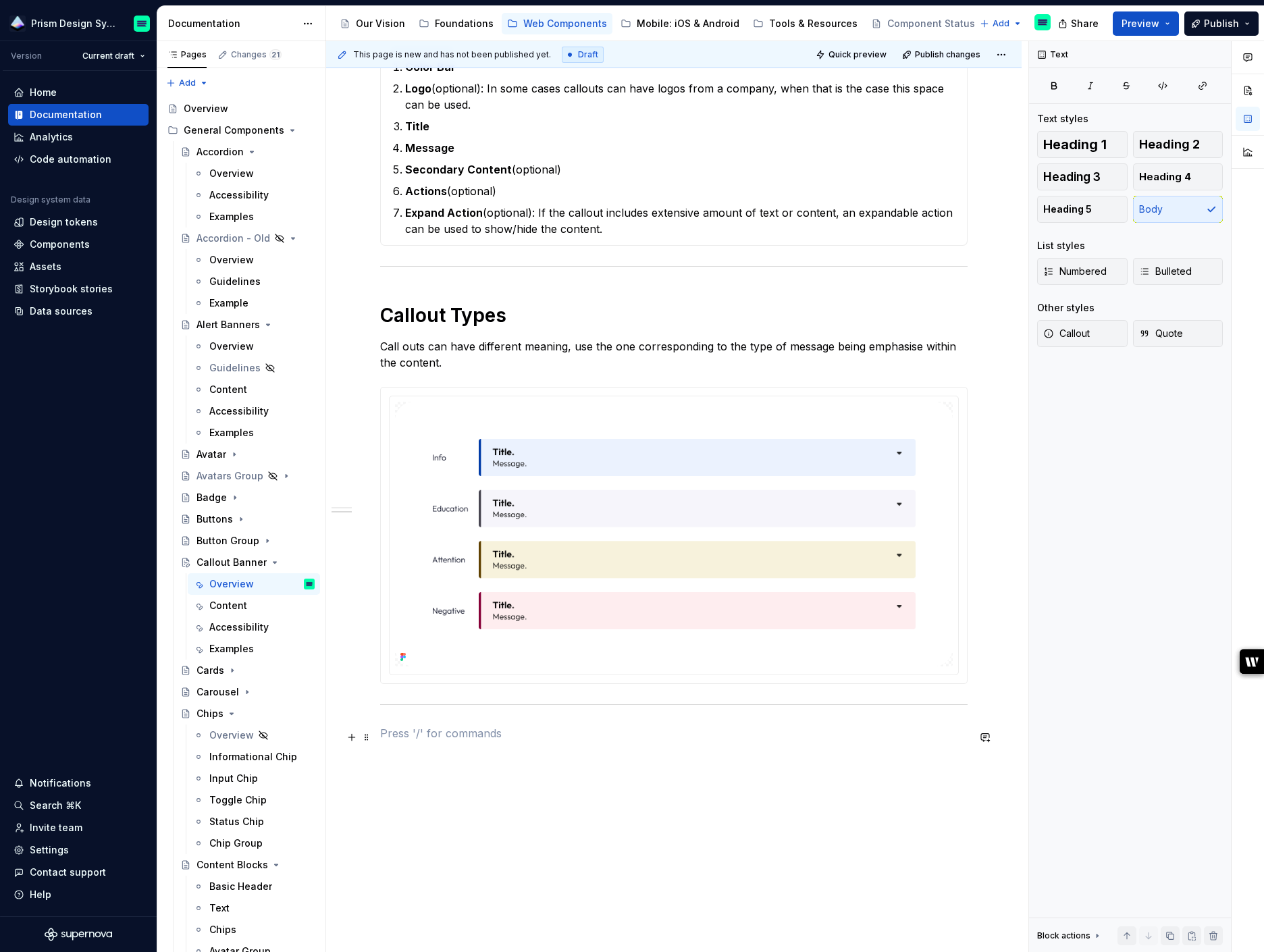
click at [595, 735] on p at bounding box center [673, 733] width 587 height 16
click at [232, 712] on icon "Page tree" at bounding box center [231, 713] width 11 height 11
click at [270, 732] on icon "Page tree" at bounding box center [268, 734] width 11 height 11
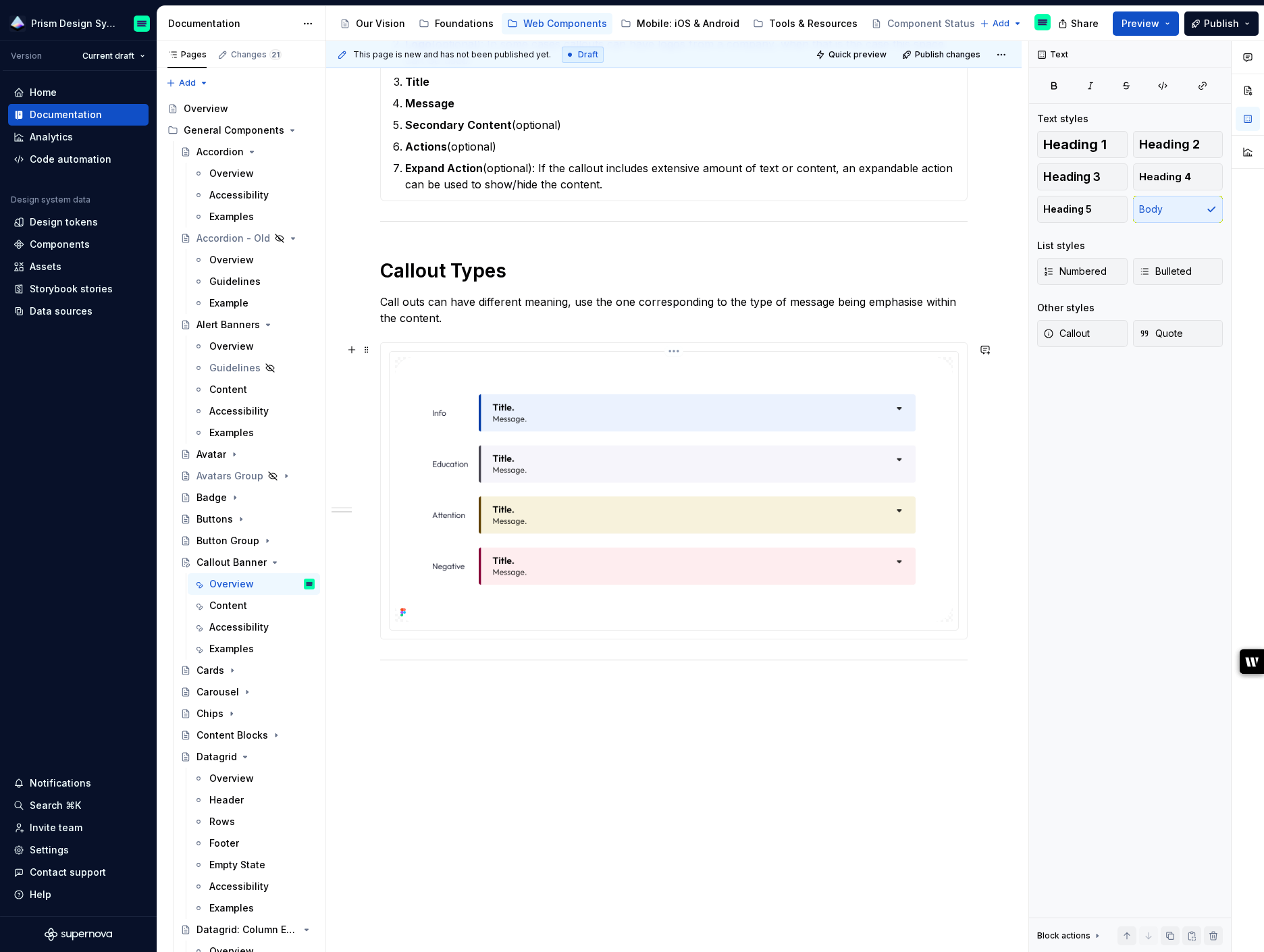
scroll to position [555, 0]
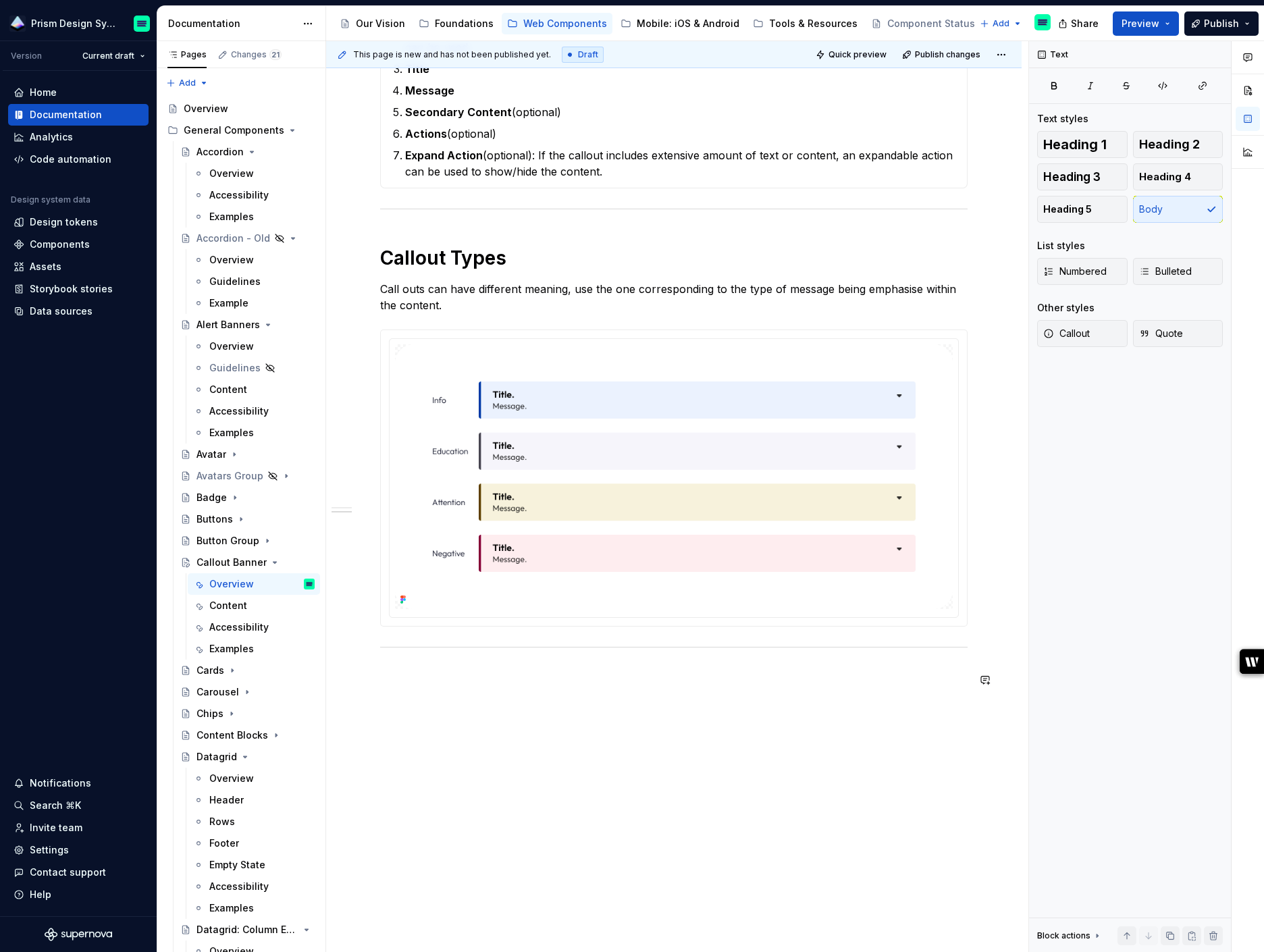
click at [495, 688] on div "**********" at bounding box center [673, 215] width 587 height 971
click at [495, 681] on p at bounding box center [673, 676] width 587 height 16
click at [362, 680] on span at bounding box center [366, 679] width 11 height 19
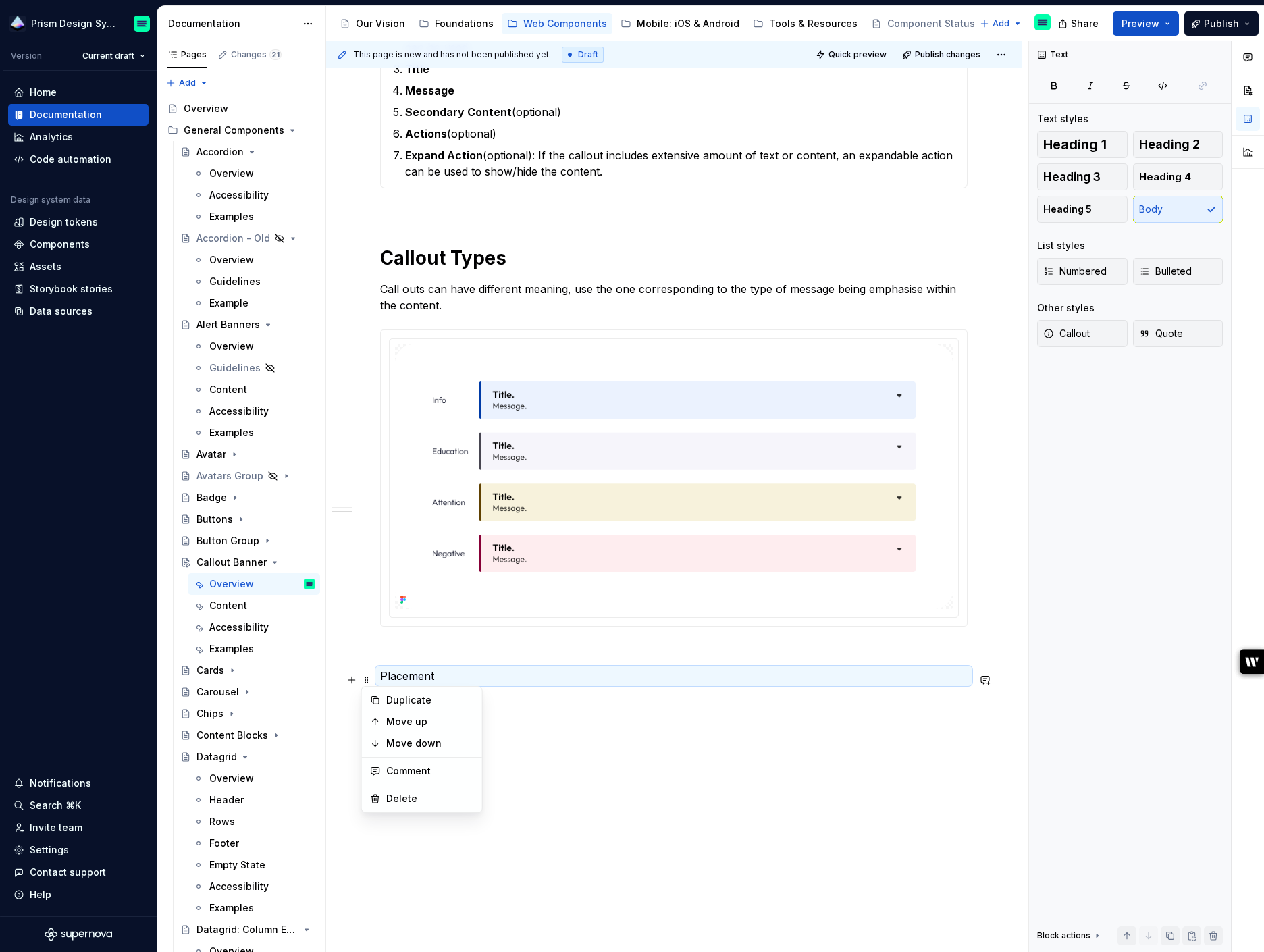
click at [406, 676] on p "Placement" at bounding box center [673, 676] width 587 height 16
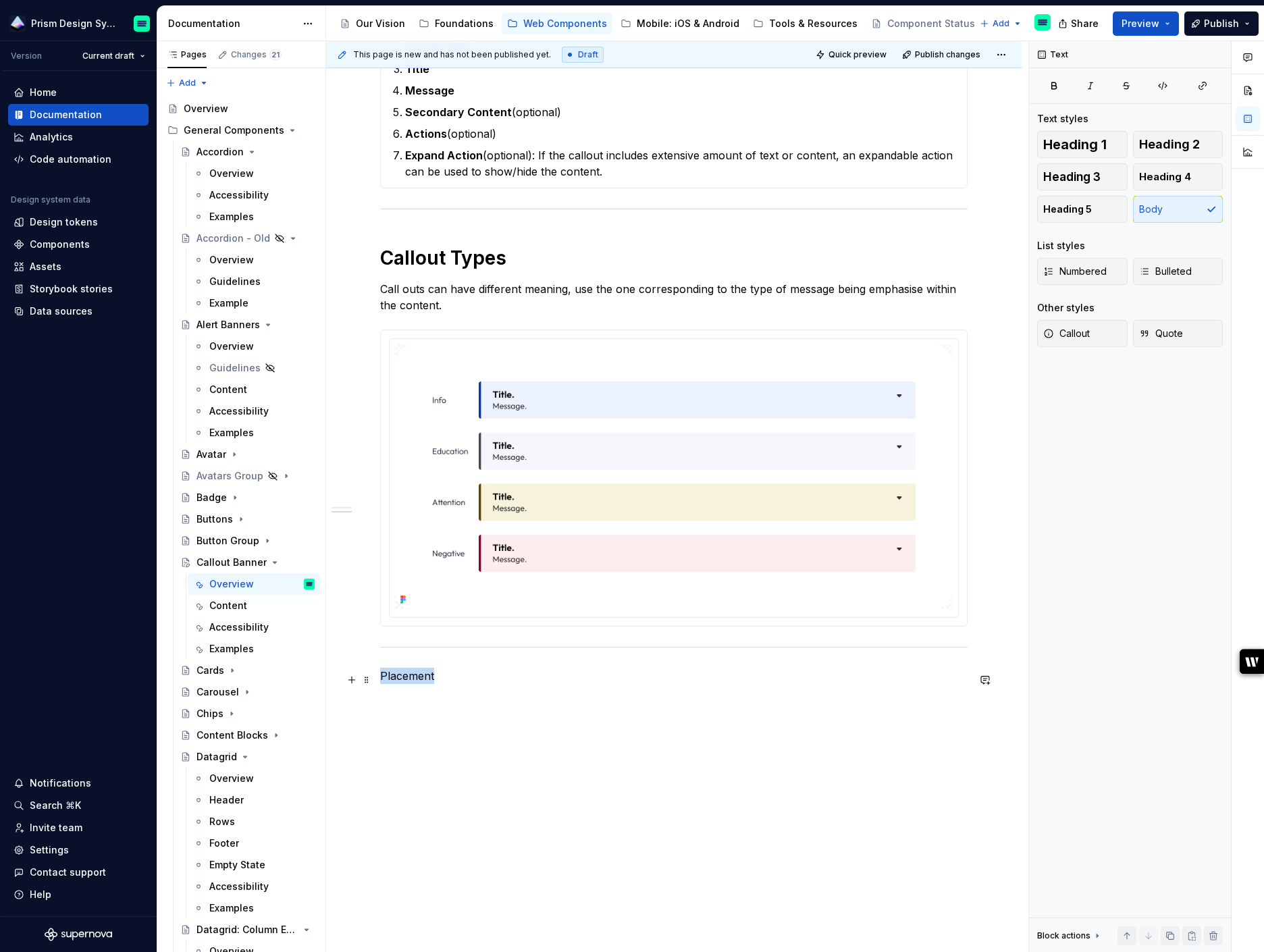
click at [406, 676] on p "Placement" at bounding box center [673, 676] width 587 height 16
click at [419, 657] on span "Text" at bounding box center [423, 654] width 19 height 11
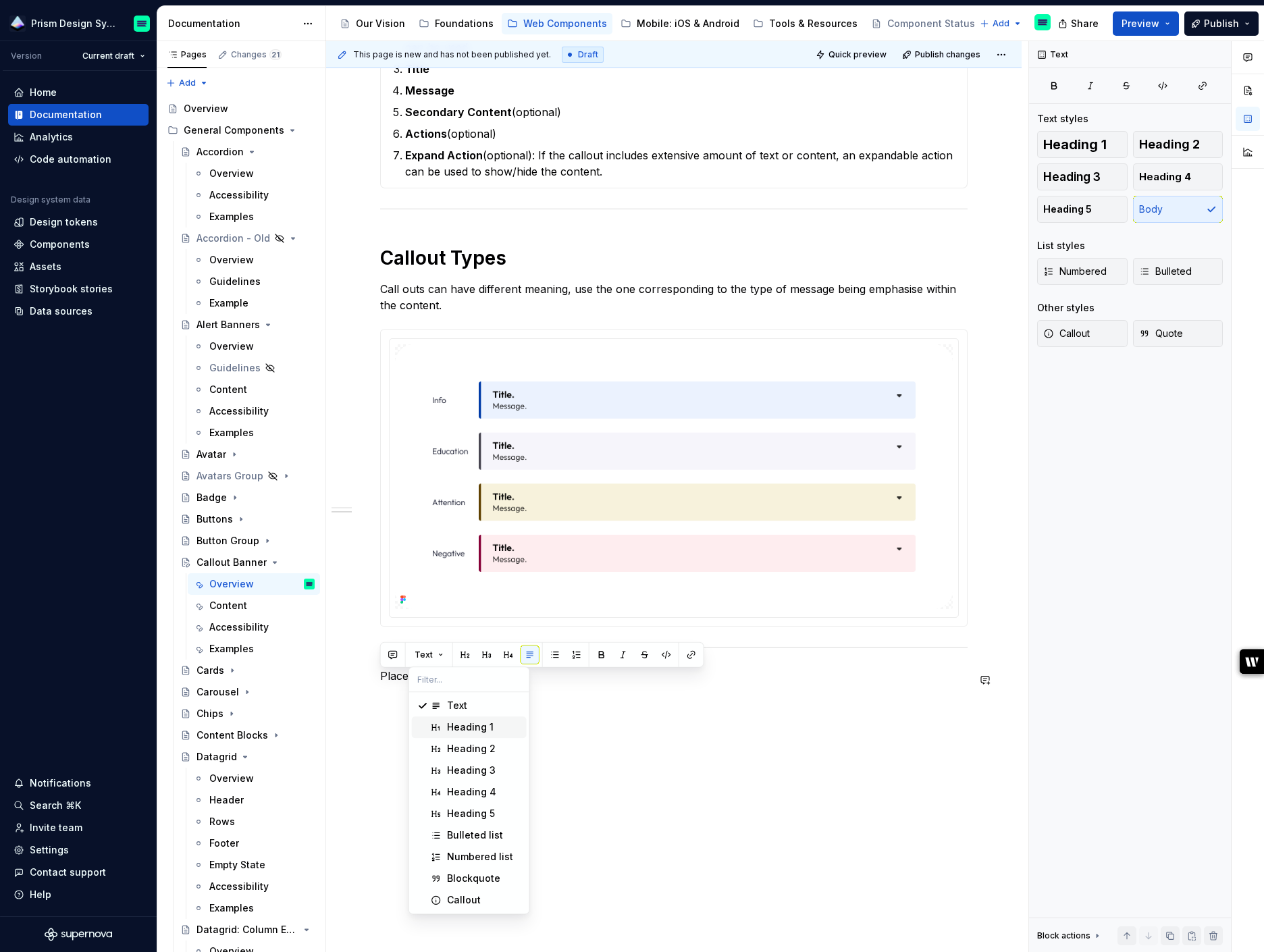
click at [462, 726] on div "Heading 1" at bounding box center [470, 727] width 47 height 14
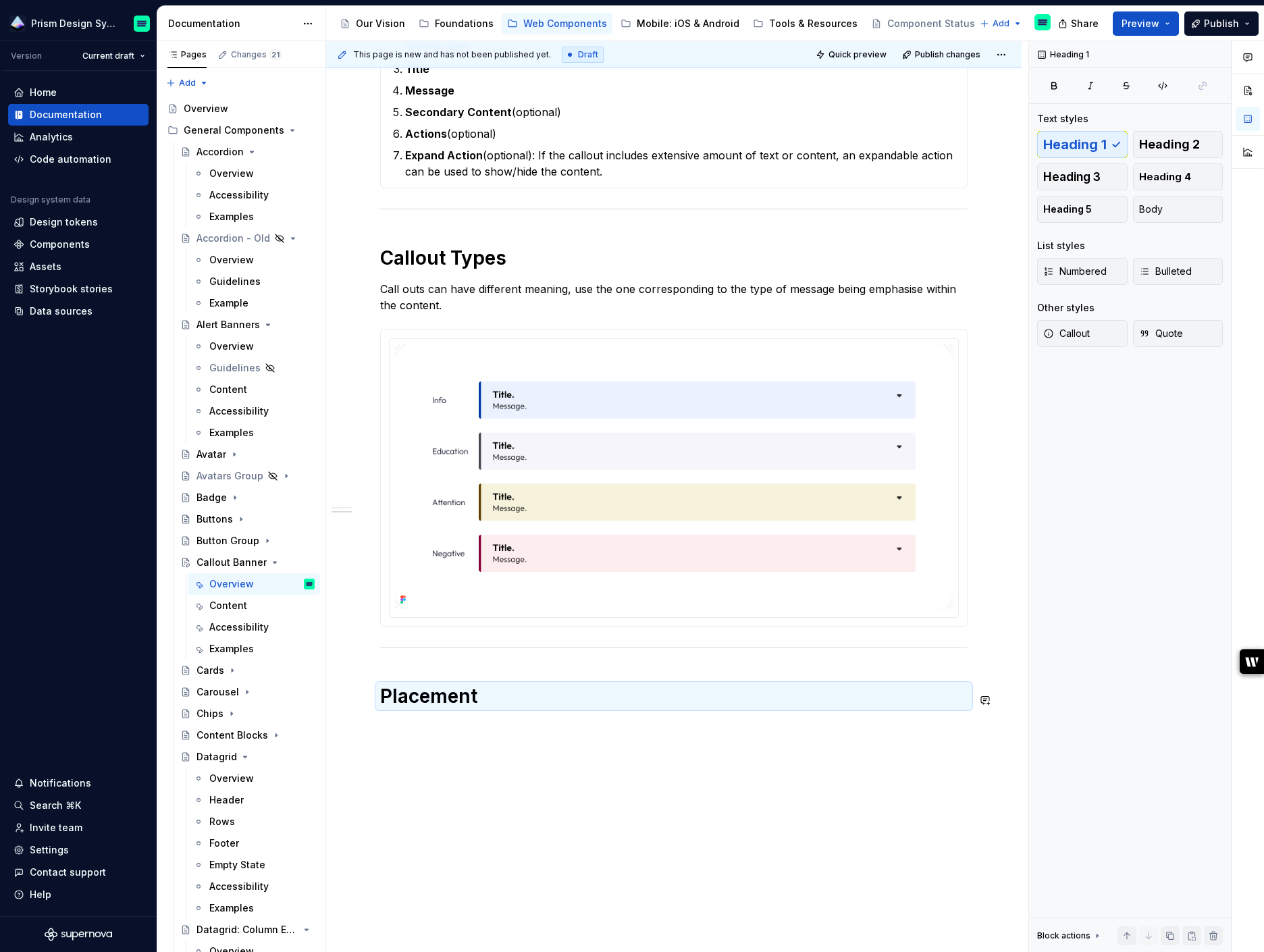
click at [462, 725] on div "**********" at bounding box center [673, 227] width 587 height 996
click at [456, 748] on div "**********" at bounding box center [674, 353] width 696 height 1314
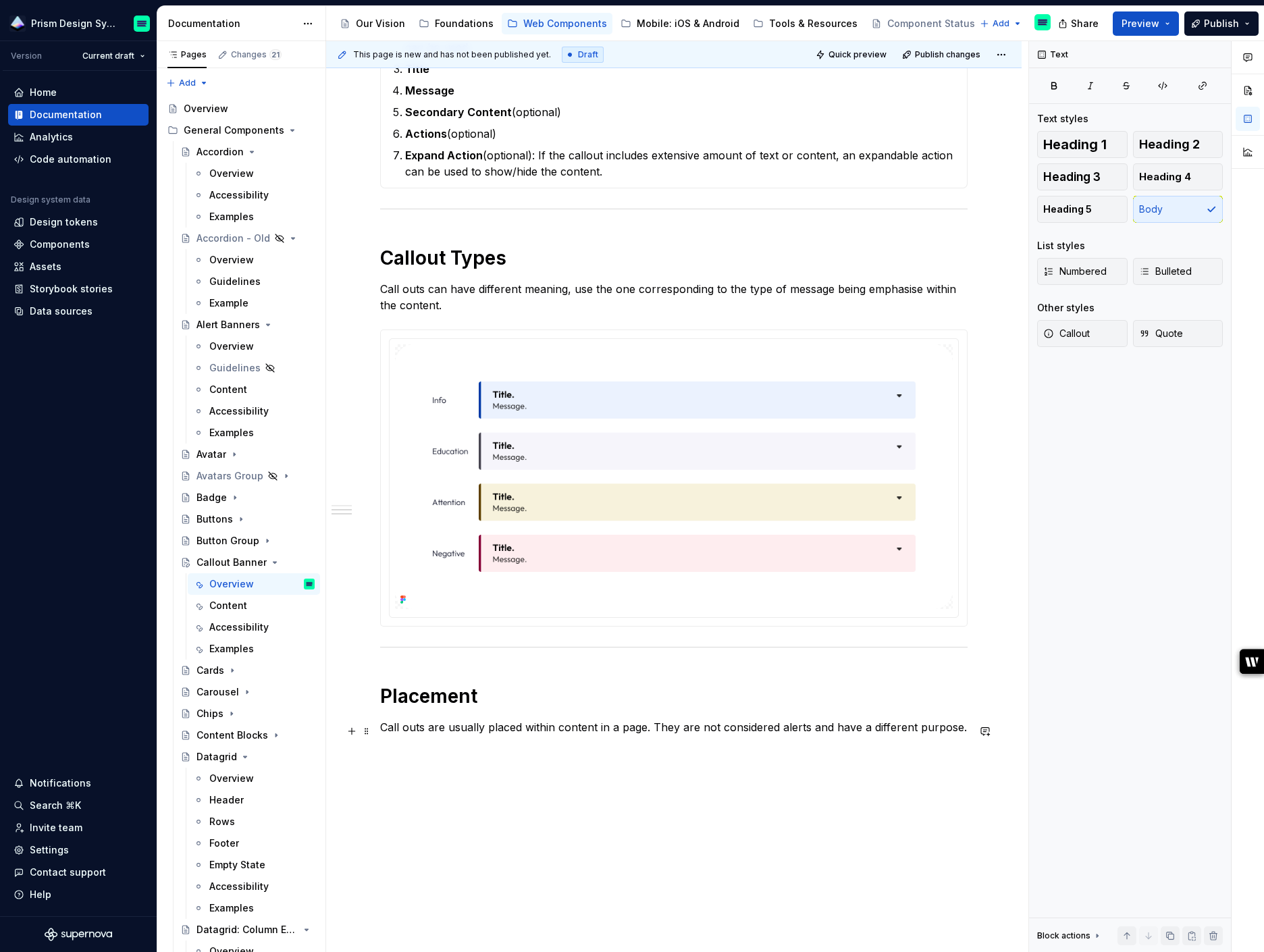
click at [809, 729] on p "Call outs are usually placed within content in a page. They are not considered …" at bounding box center [673, 727] width 587 height 16
click at [730, 746] on p "Call outs are usually placed within content in a page. They are not considered …" at bounding box center [673, 743] width 587 height 49
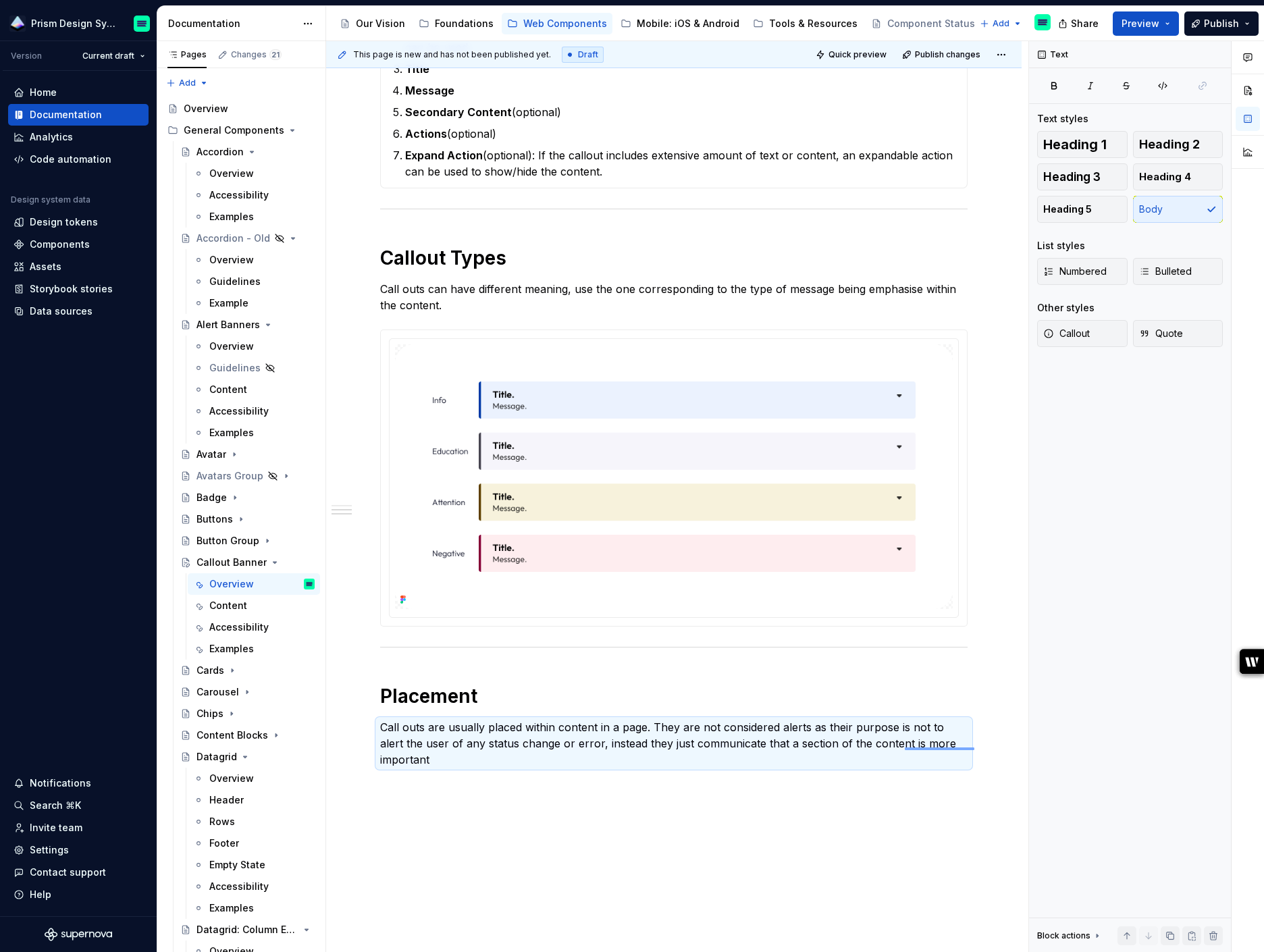
drag, startPoint x: 974, startPoint y: 747, endPoint x: 907, endPoint y: 749, distance: 67.0
click at [907, 749] on div "**********" at bounding box center [677, 497] width 702 height 912
click at [904, 745] on p "Call outs are usually placed within content in a page. They are not considered …" at bounding box center [673, 743] width 587 height 49
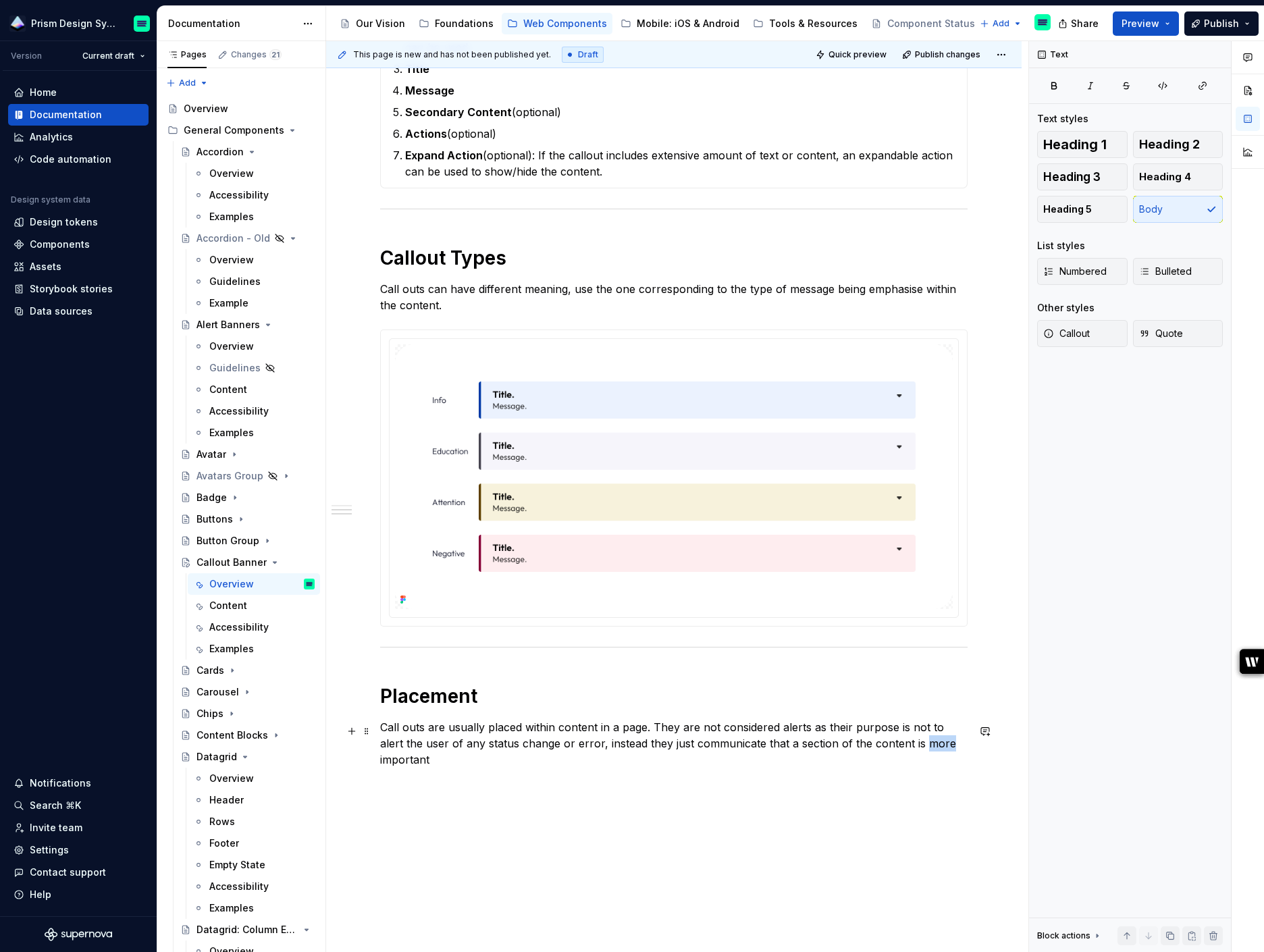
click at [904, 745] on p "Call outs are usually placed within content in a page. They are not considered …" at bounding box center [673, 743] width 587 height 49
click at [886, 750] on p "Call outs are usually placed within content in a page. They are not considered …" at bounding box center [673, 743] width 587 height 49
drag, startPoint x: 883, startPoint y: 748, endPoint x: 1075, endPoint y: 748, distance: 192.0
click at [1075, 748] on div "**********" at bounding box center [795, 497] width 938 height 912
click at [684, 784] on p "Call outs are contextual and they are great to show the user educational conten…" at bounding box center [673, 784] width 587 height 16
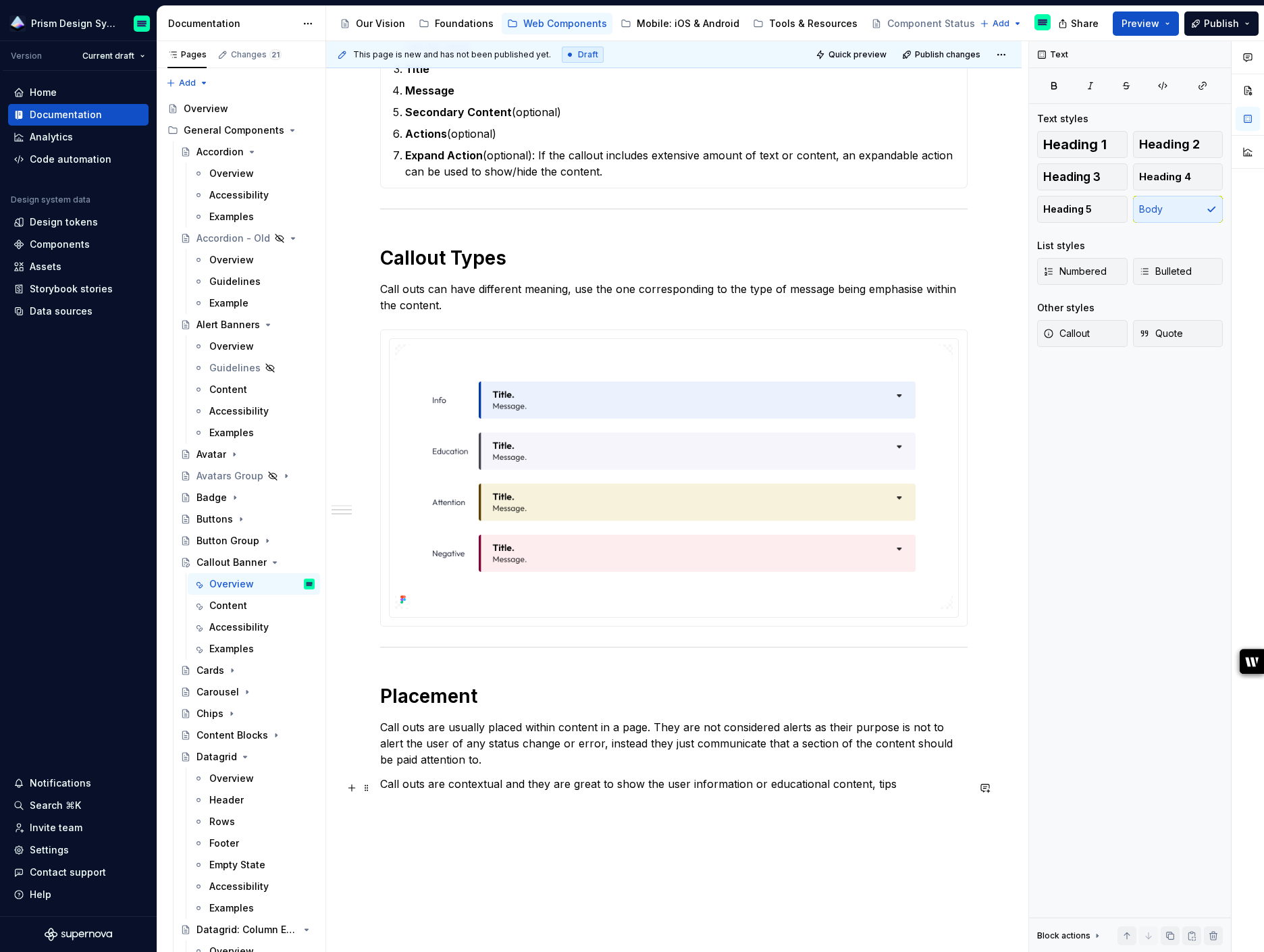
click at [885, 782] on p "Call outs are contextual and they are great to show the user information or edu…" at bounding box center [673, 784] width 587 height 16
drag, startPoint x: 919, startPoint y: 789, endPoint x: 928, endPoint y: 807, distance: 20.1
click at [928, 807] on p "Call outs are contextual and they are great to show the user information or edu…" at bounding box center [673, 792] width 587 height 32
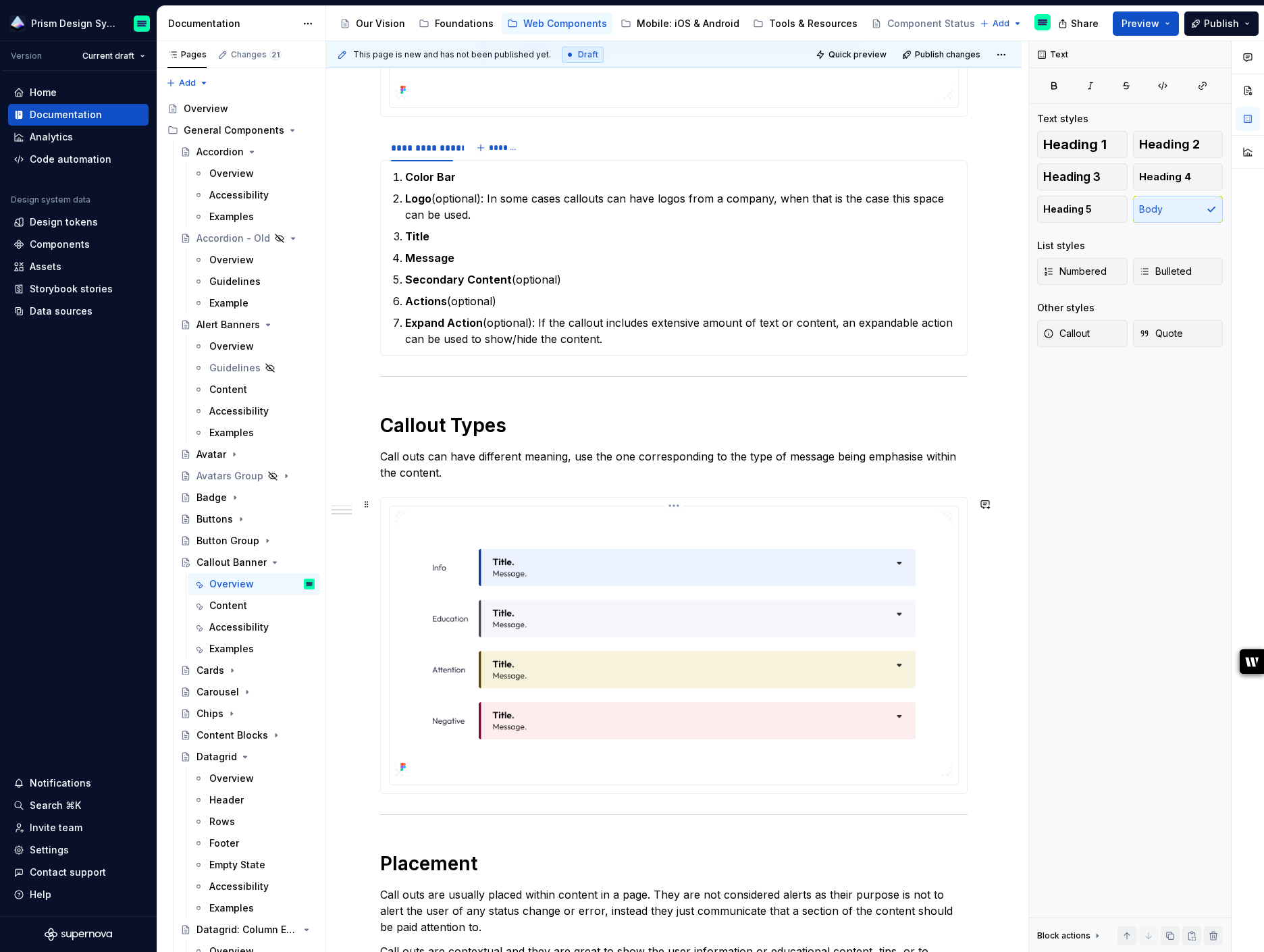
scroll to position [376, 0]
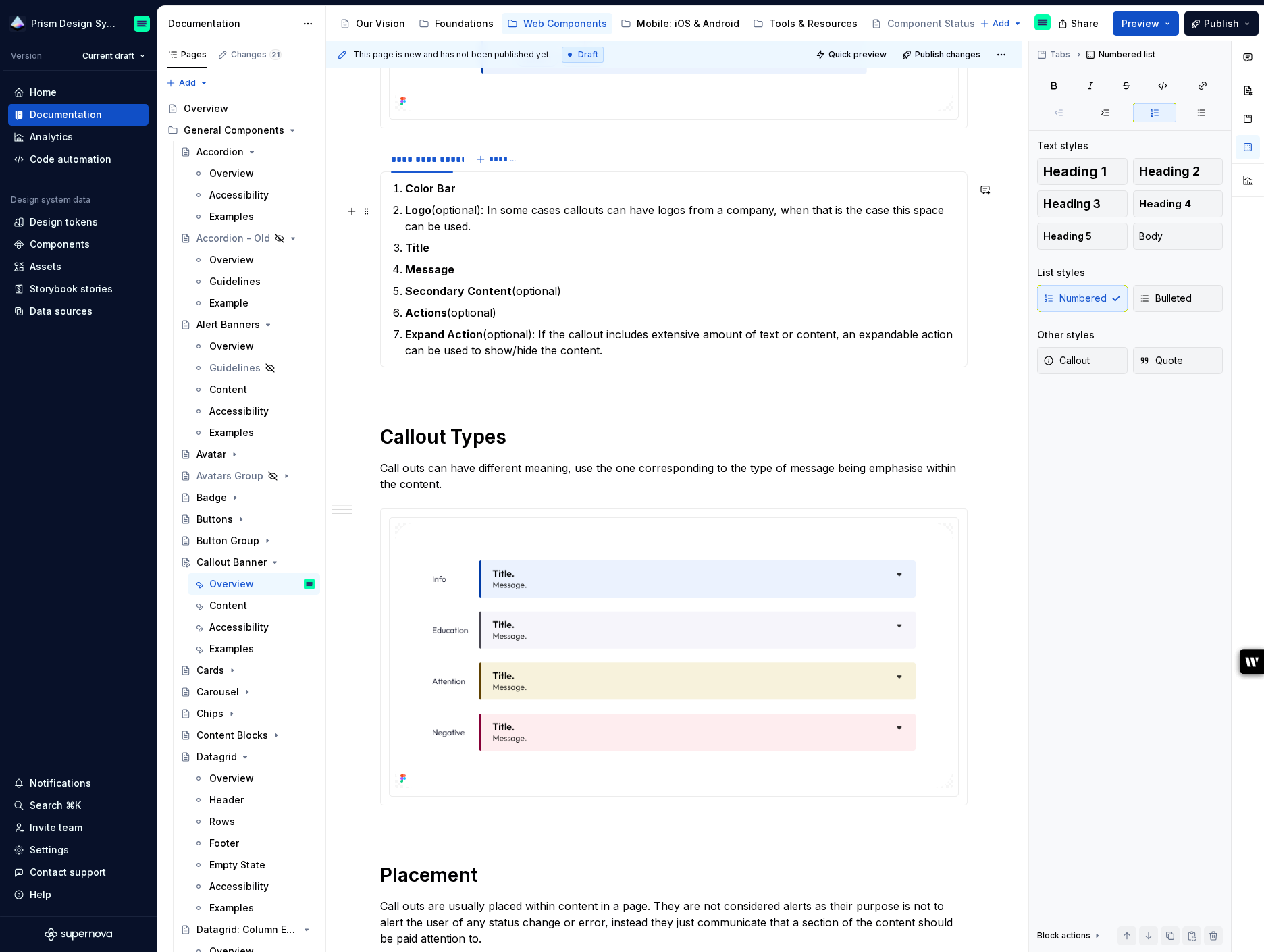
click at [448, 227] on p "Logo (optional): In some cases callouts can have logos from a company, when tha…" at bounding box center [682, 218] width 554 height 32
click at [509, 226] on p "Logo (optional): In some cases callouts can have logos from a company, when tha…" at bounding box center [682, 218] width 554 height 32
click at [857, 225] on p "Logo (optional): In some cases callouts can have logos from a company, when tha…" at bounding box center [682, 218] width 554 height 32
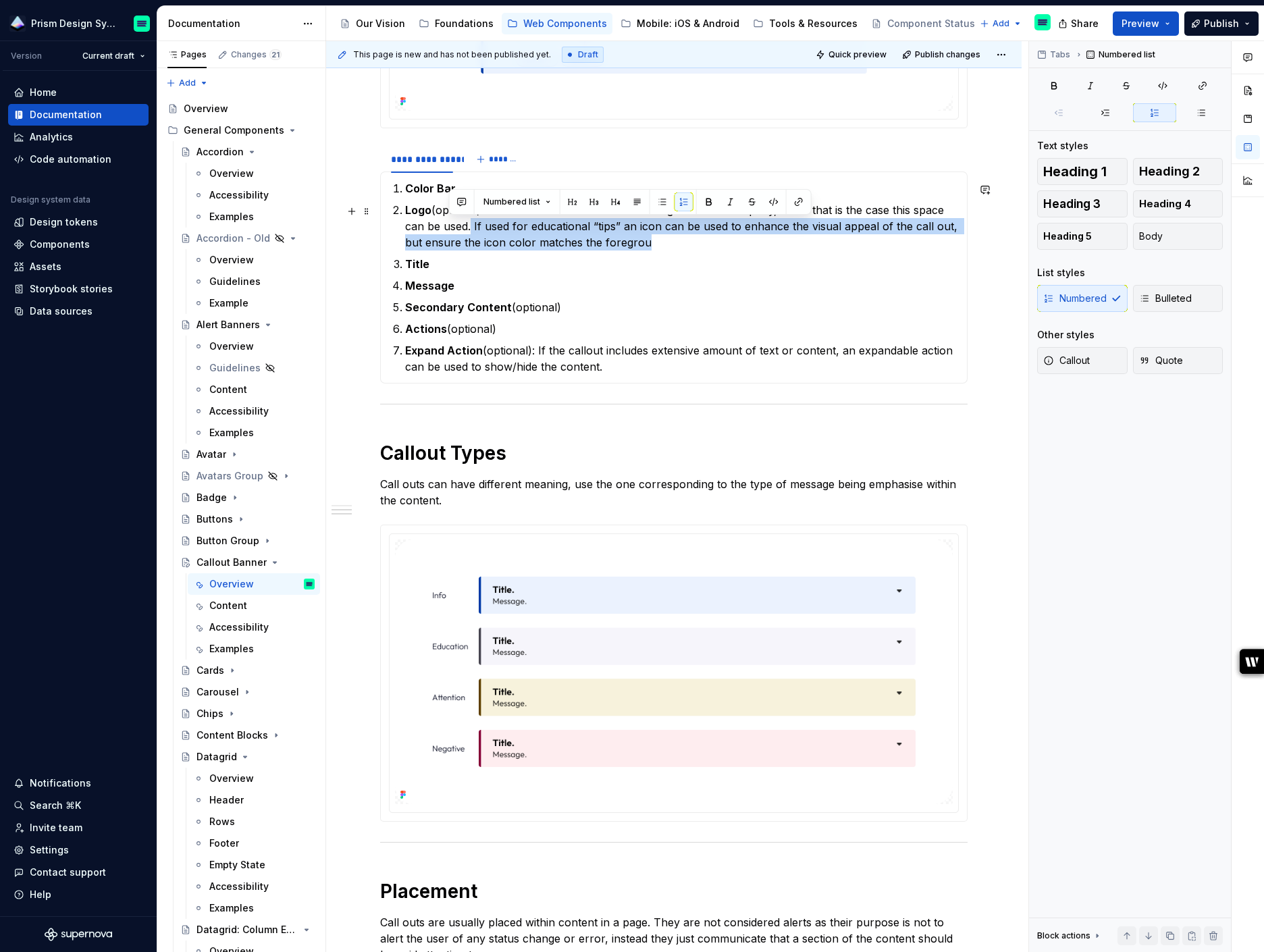
drag, startPoint x: 644, startPoint y: 237, endPoint x: 449, endPoint y: 227, distance: 195.3
click at [449, 227] on p "Logo (optional): In some cases callouts can have logos from a company, when tha…" at bounding box center [682, 226] width 554 height 49
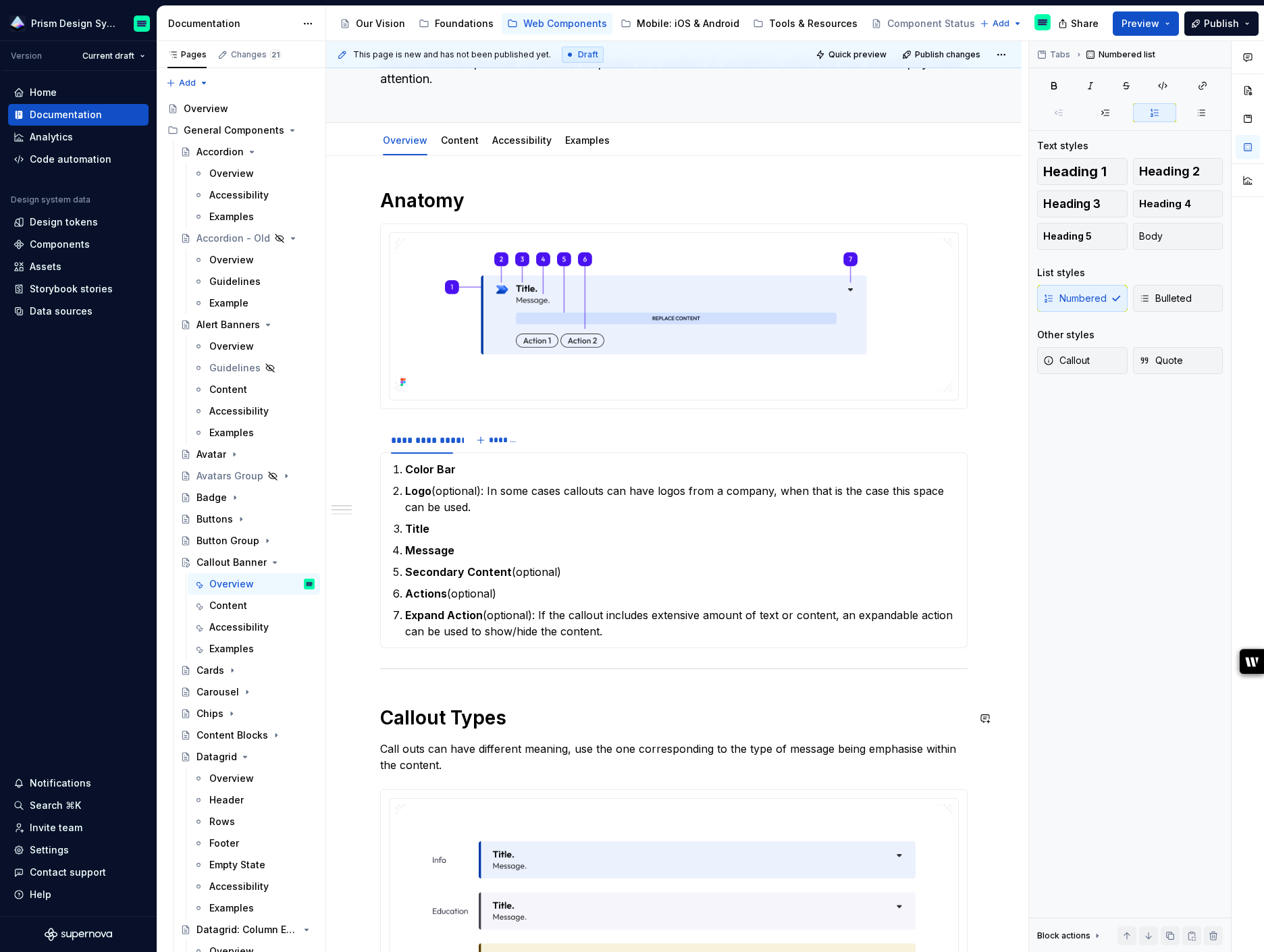
scroll to position [0, 0]
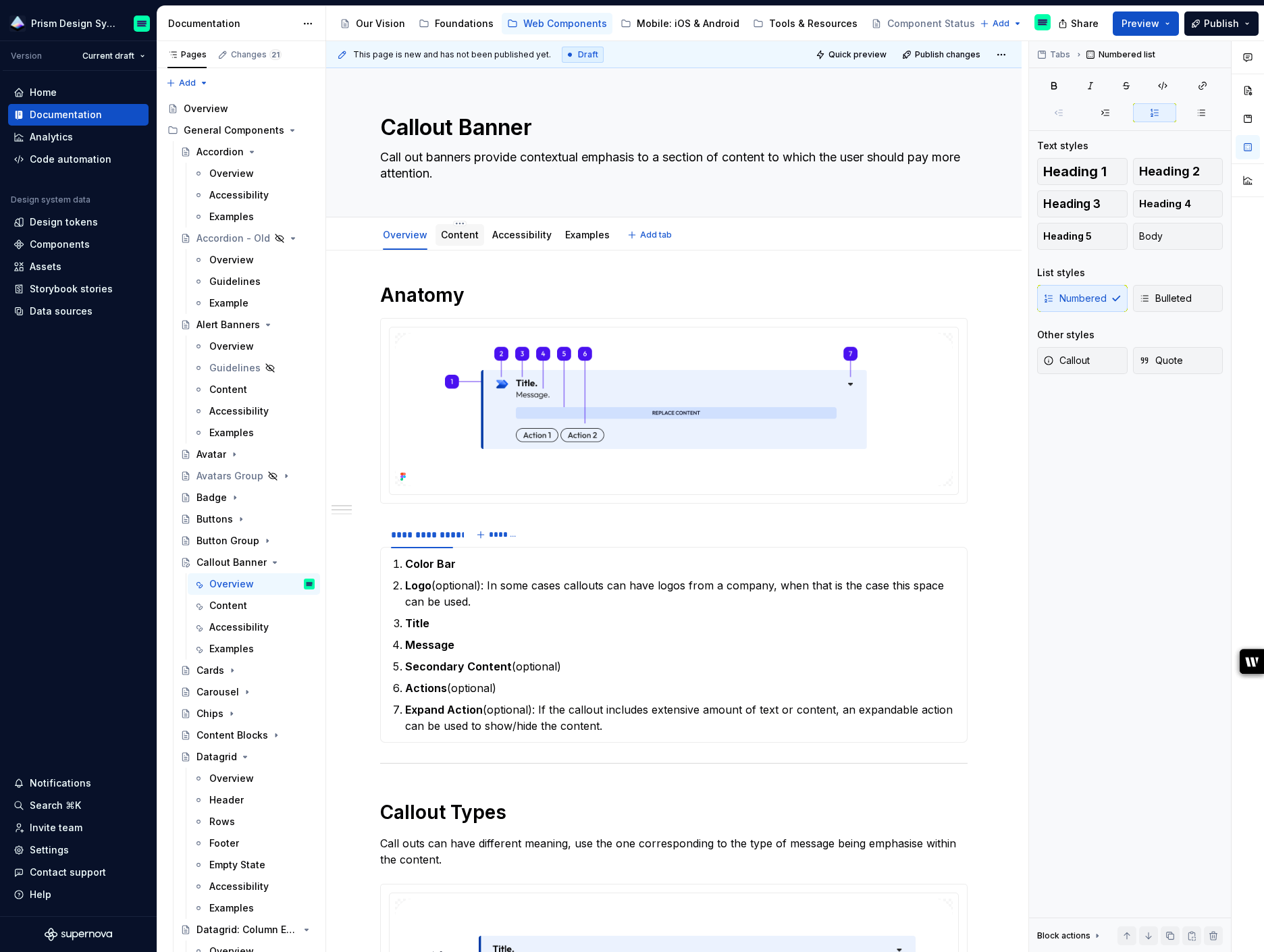
click at [453, 240] on div "Content" at bounding box center [459, 235] width 38 height 14
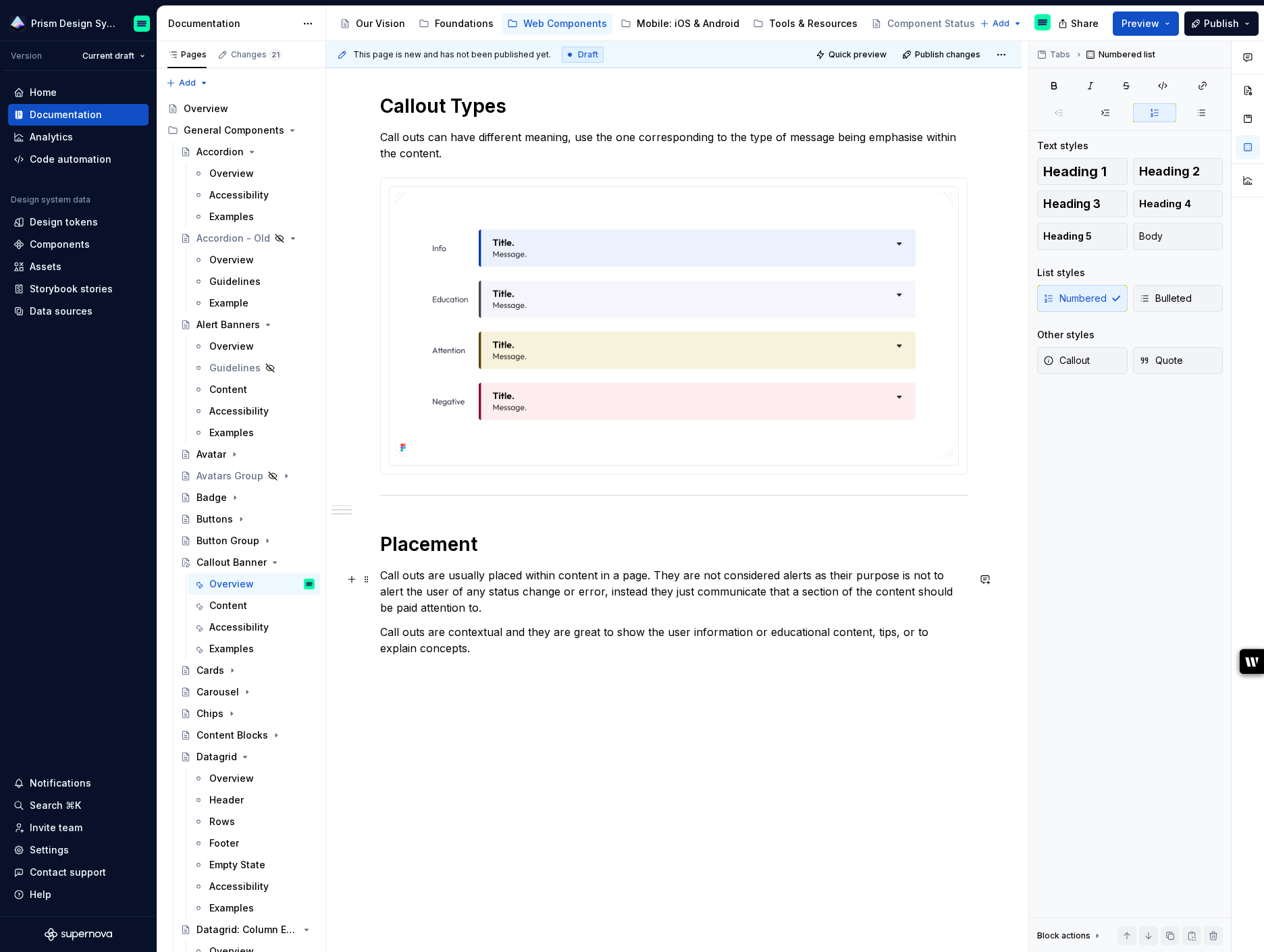
scroll to position [708, 0]
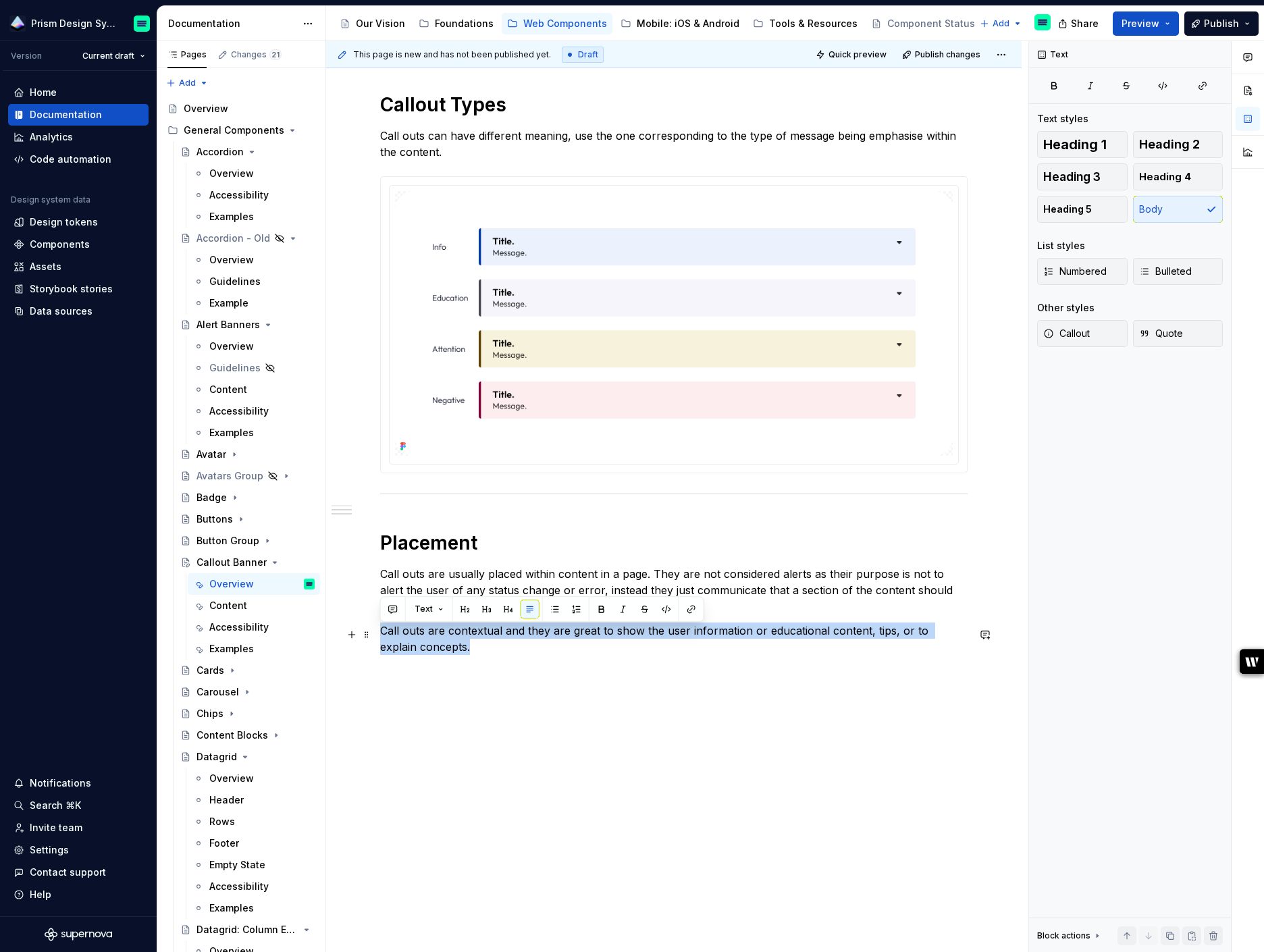
drag, startPoint x: 434, startPoint y: 651, endPoint x: 380, endPoint y: 635, distance: 56.3
click at [380, 635] on p "Call outs are contextual and they are great to show the user information or edu…" at bounding box center [673, 639] width 587 height 32
copy p "Call outs are contextual and they are great to show the user information or edu…"
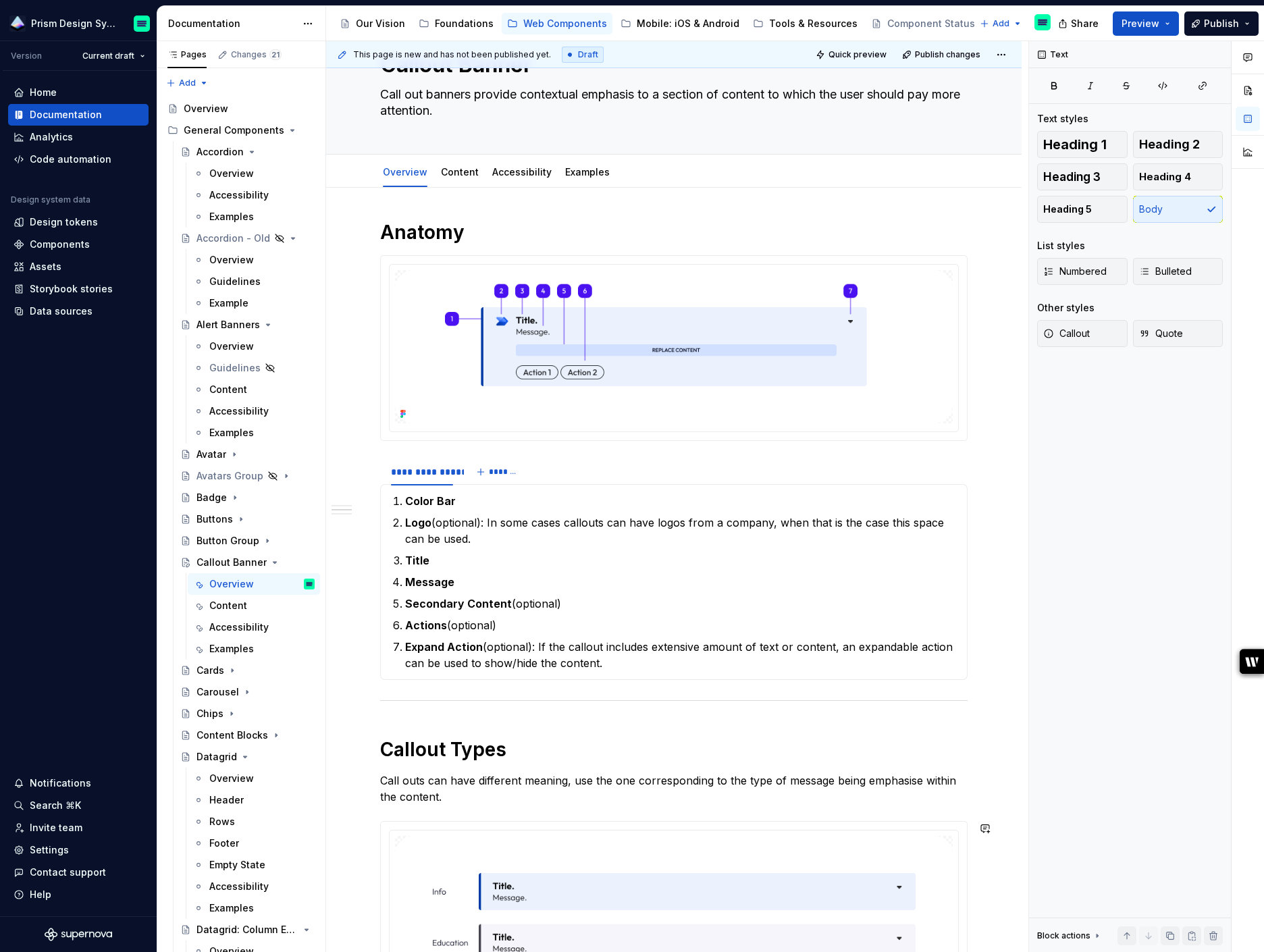
scroll to position [0, 0]
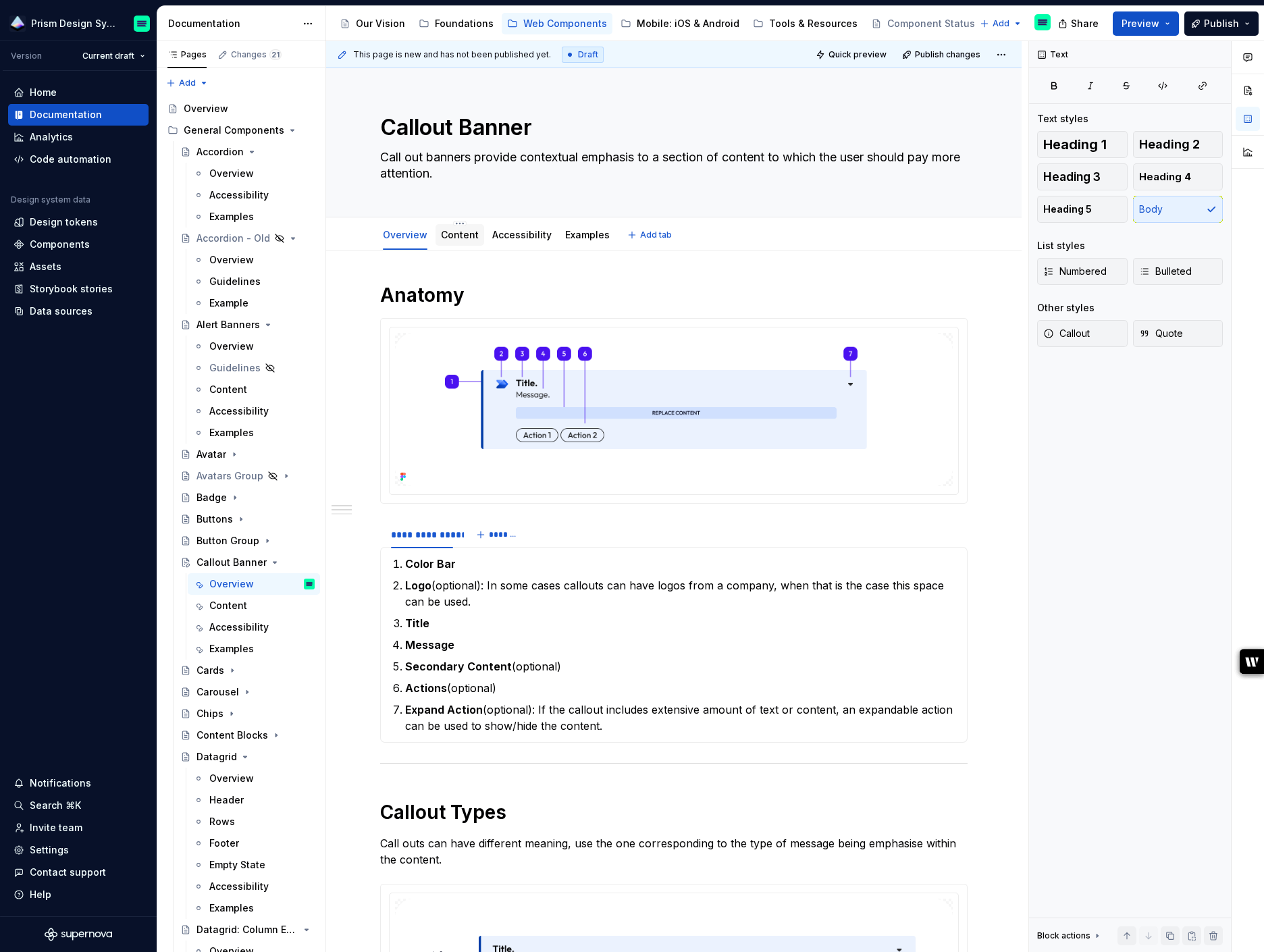
click at [457, 238] on link "Content" at bounding box center [459, 235] width 38 height 11
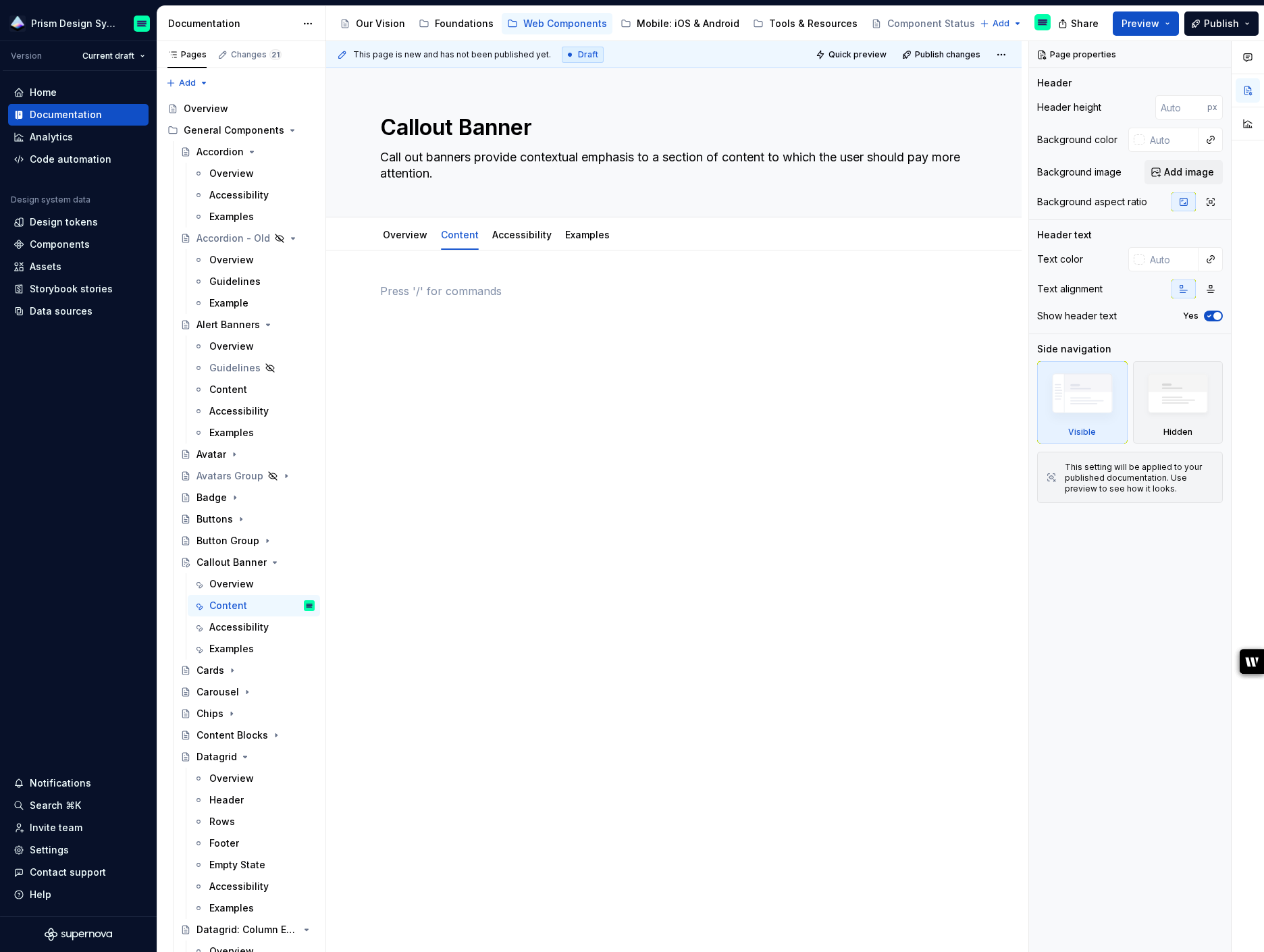
click at [467, 337] on div at bounding box center [673, 316] width 587 height 67
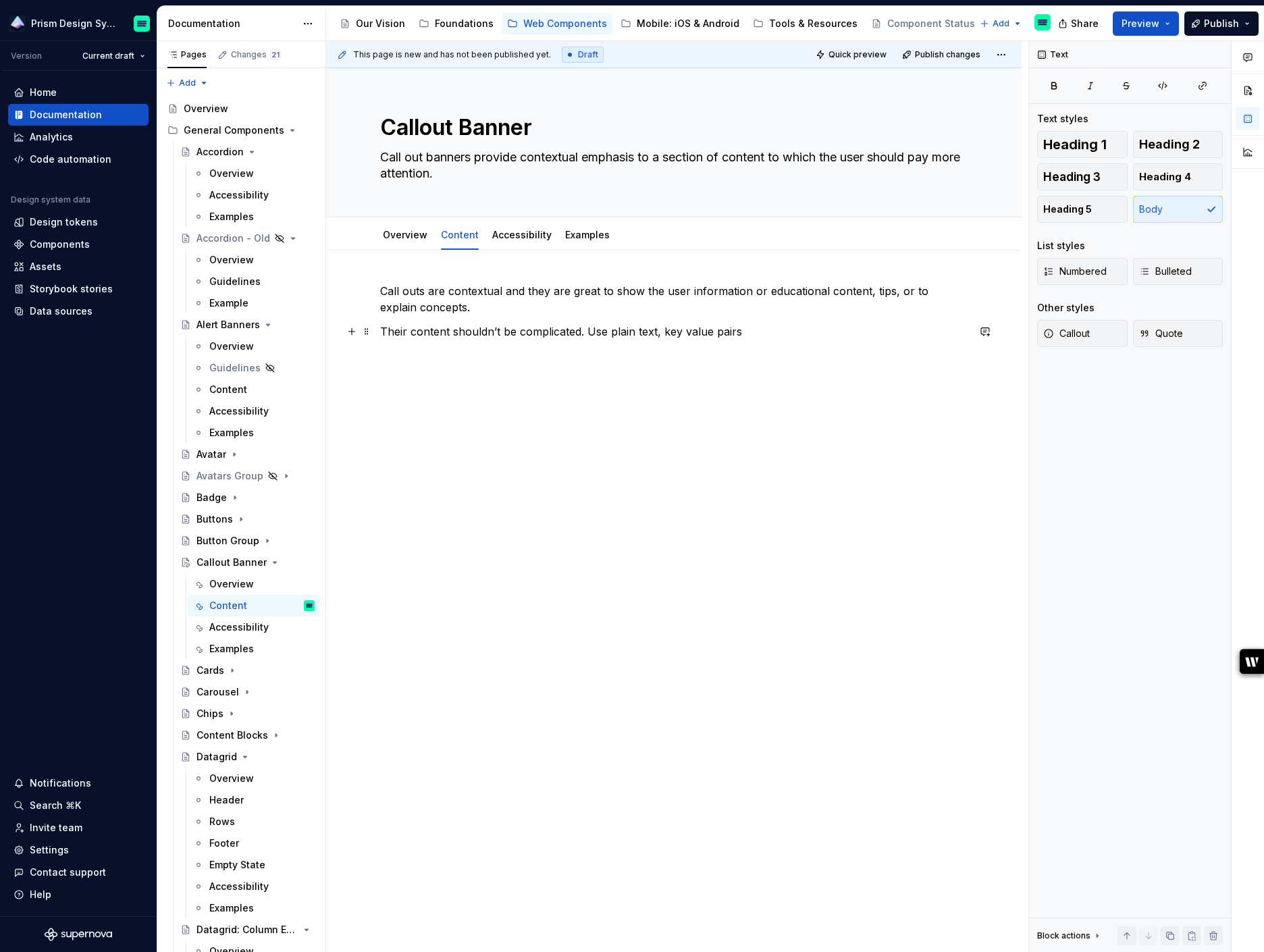
click at [656, 334] on p "Their content shouldn’t be complicated. Use plain text, key value pairs" at bounding box center [673, 331] width 587 height 16
click at [760, 330] on p "Their content shouldn’t be complicated. Use plain text or key value pairs" at bounding box center [673, 331] width 587 height 16
click at [656, 333] on p "Their content shouldn’t be complicated. Use plain text or key value pairs," at bounding box center [673, 331] width 587 height 16
click at [769, 329] on p "Their content shouldn’t be complicated. Use plain text, or key value pairs," at bounding box center [673, 331] width 587 height 16
click at [526, 235] on link "Accessibility" at bounding box center [521, 235] width 59 height 11
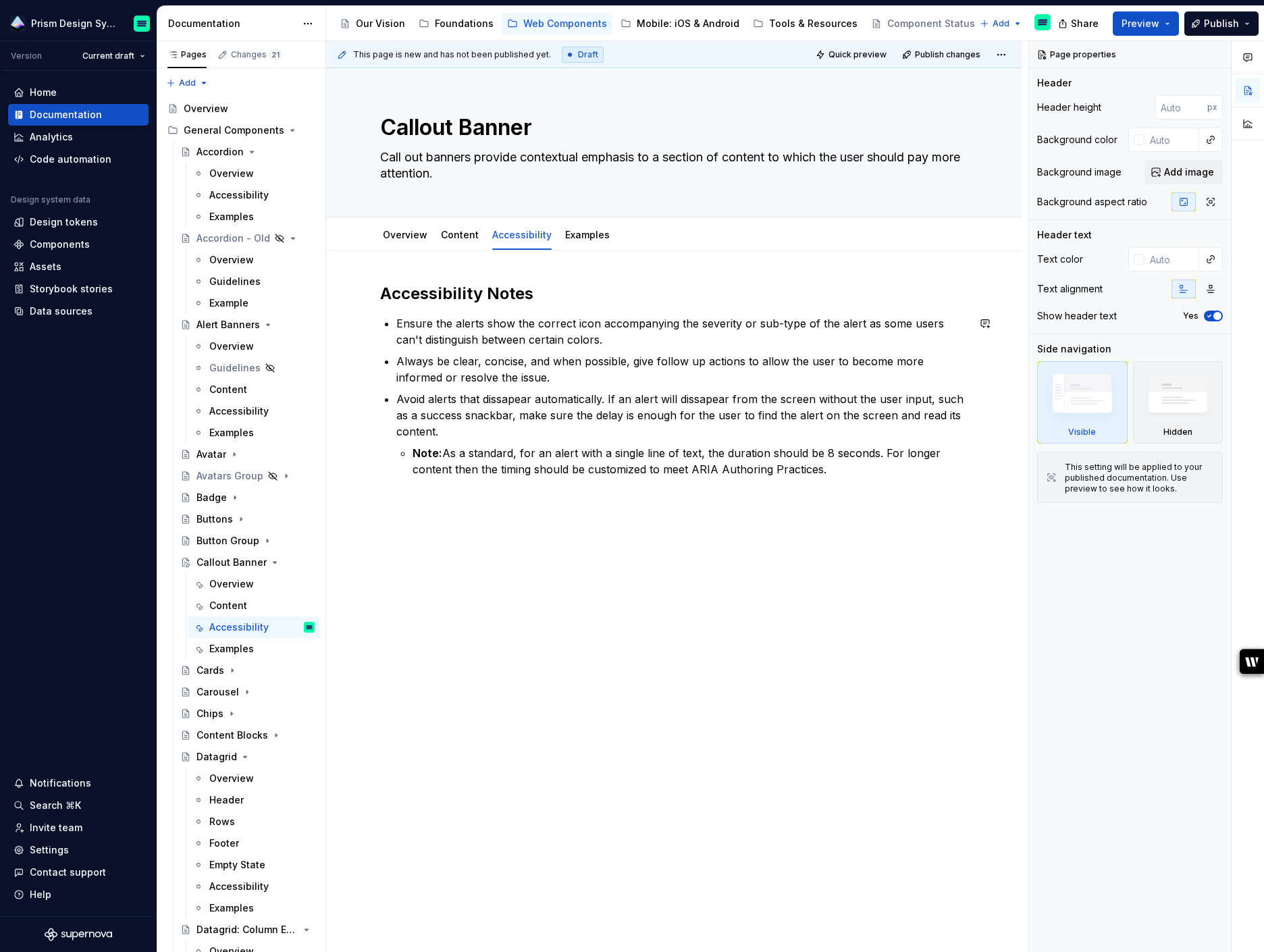
click at [459, 321] on p "Ensure the alerts show the correct icon accompanying the severity or sub-type o…" at bounding box center [681, 331] width 571 height 32
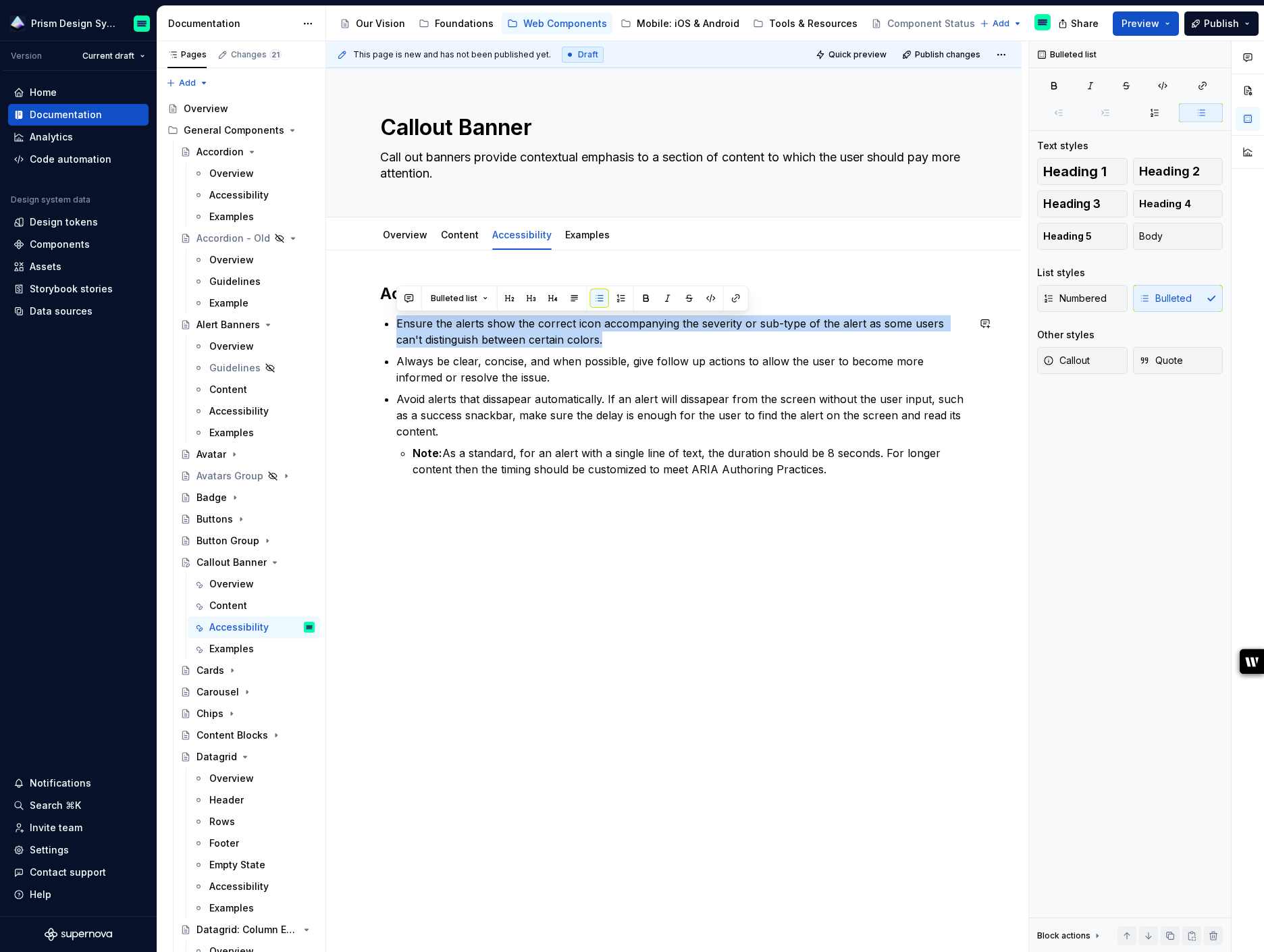
drag, startPoint x: 606, startPoint y: 340, endPoint x: 394, endPoint y: 328, distance: 212.3
click at [394, 328] on div "Accessibility Notes Ensure the alerts show the correct icon accompanying the se…" at bounding box center [673, 408] width 587 height 251
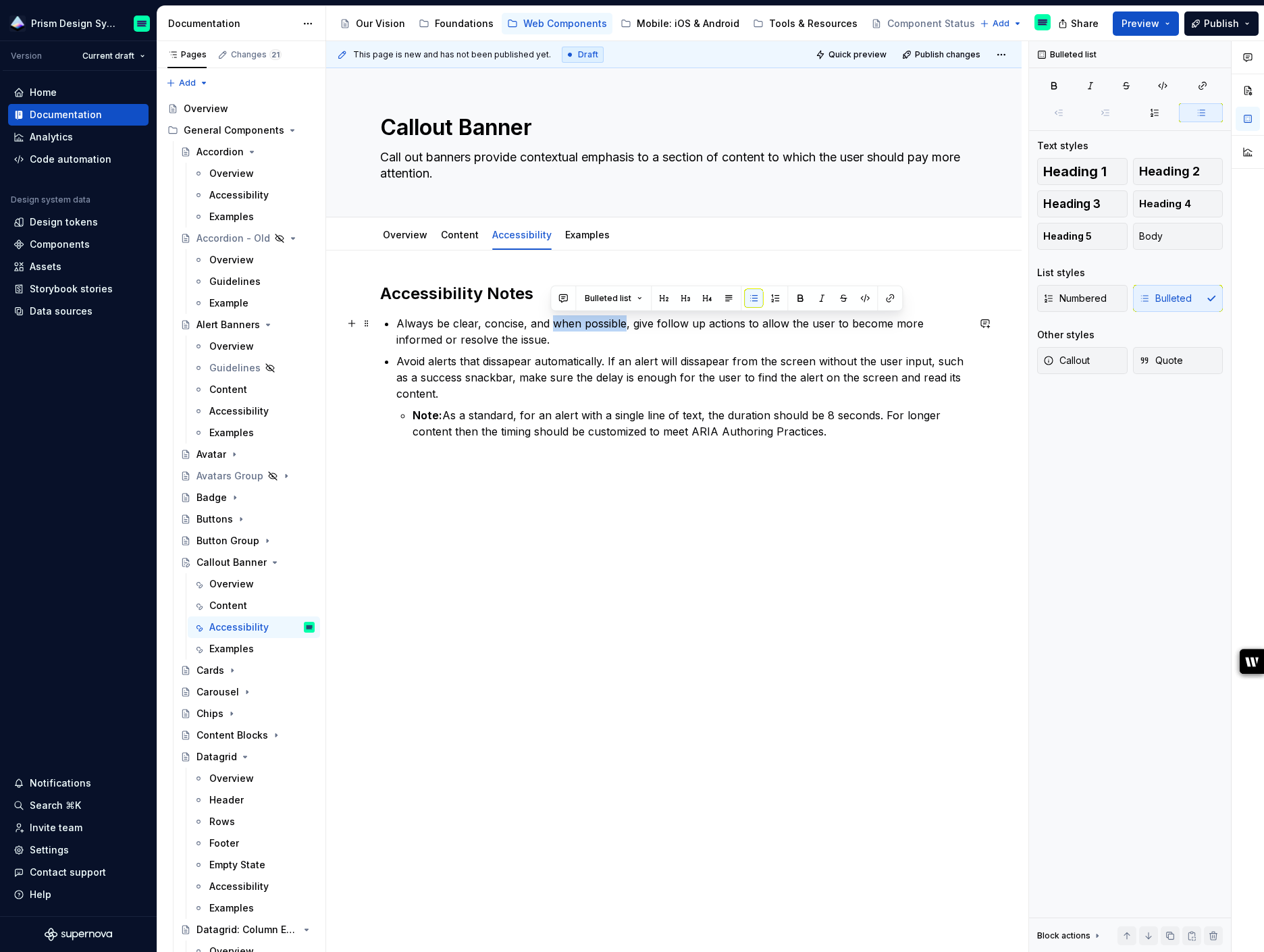
drag, startPoint x: 551, startPoint y: 323, endPoint x: 623, endPoint y: 327, distance: 72.1
click at [623, 327] on p "Always be clear, concise, and when possible, give follow up actions to allow th…" at bounding box center [681, 331] width 571 height 32
drag, startPoint x: 631, startPoint y: 324, endPoint x: 679, endPoint y: 319, distance: 48.3
click at [679, 319] on p "Always be clear, concise, and if needed, give follow up actions to allow the us…" at bounding box center [681, 331] width 571 height 32
click at [685, 343] on p "Always be clear, concise, and if needed, give actions to allow the user to beco…" at bounding box center [681, 331] width 571 height 32
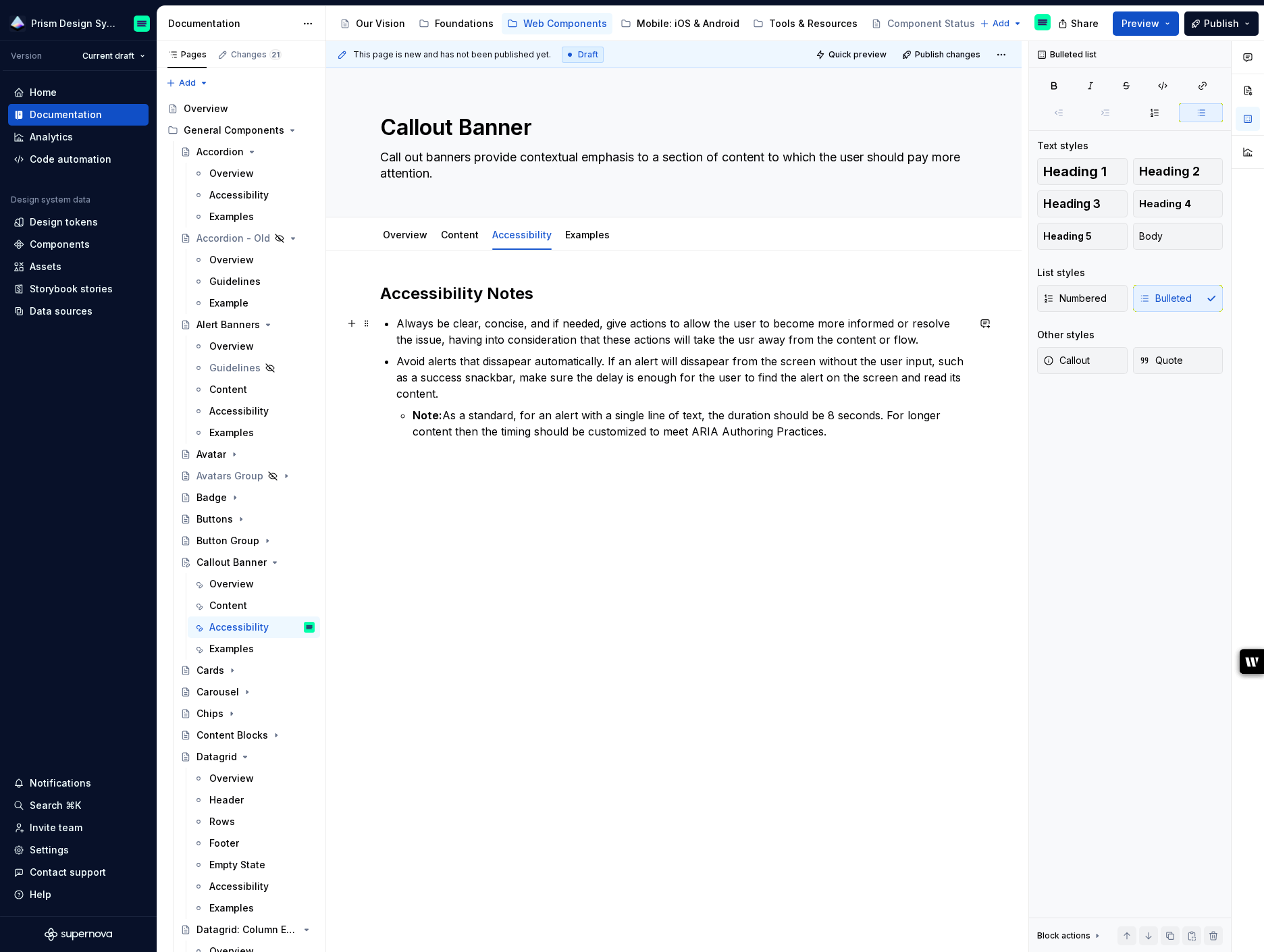
click at [608, 322] on p "Always be clear, concise, and if needed, give actions to allow the user to beco…" at bounding box center [681, 331] width 571 height 32
click at [553, 322] on p "Always be clear, concise, and if needed, give actions to allow the user to beco…" at bounding box center [681, 331] width 571 height 32
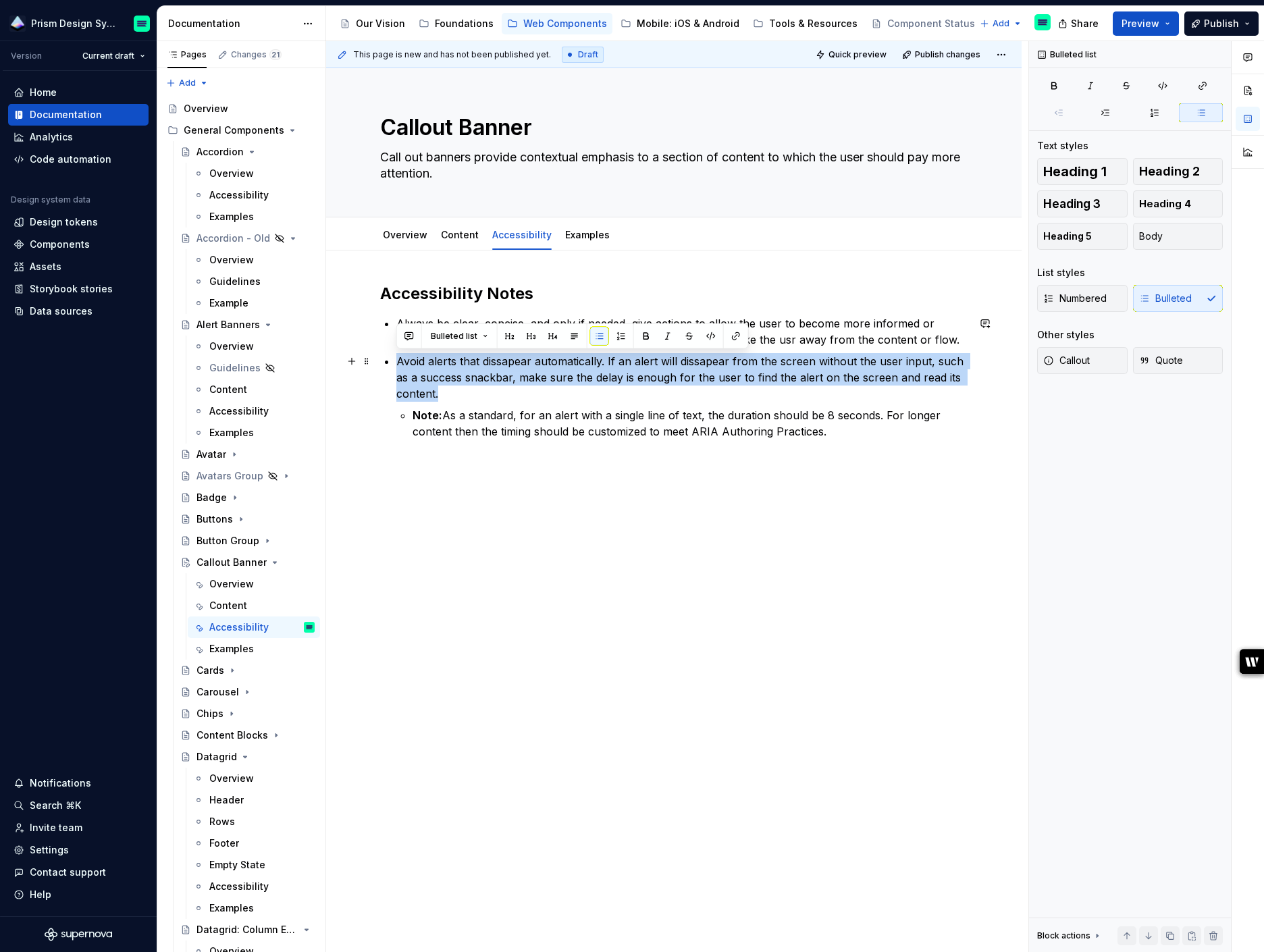
drag, startPoint x: 397, startPoint y: 363, endPoint x: 453, endPoint y: 393, distance: 63.5
click at [453, 393] on p "Avoid alerts that dissapear automatically. If an alert will dissapear from the …" at bounding box center [681, 377] width 571 height 49
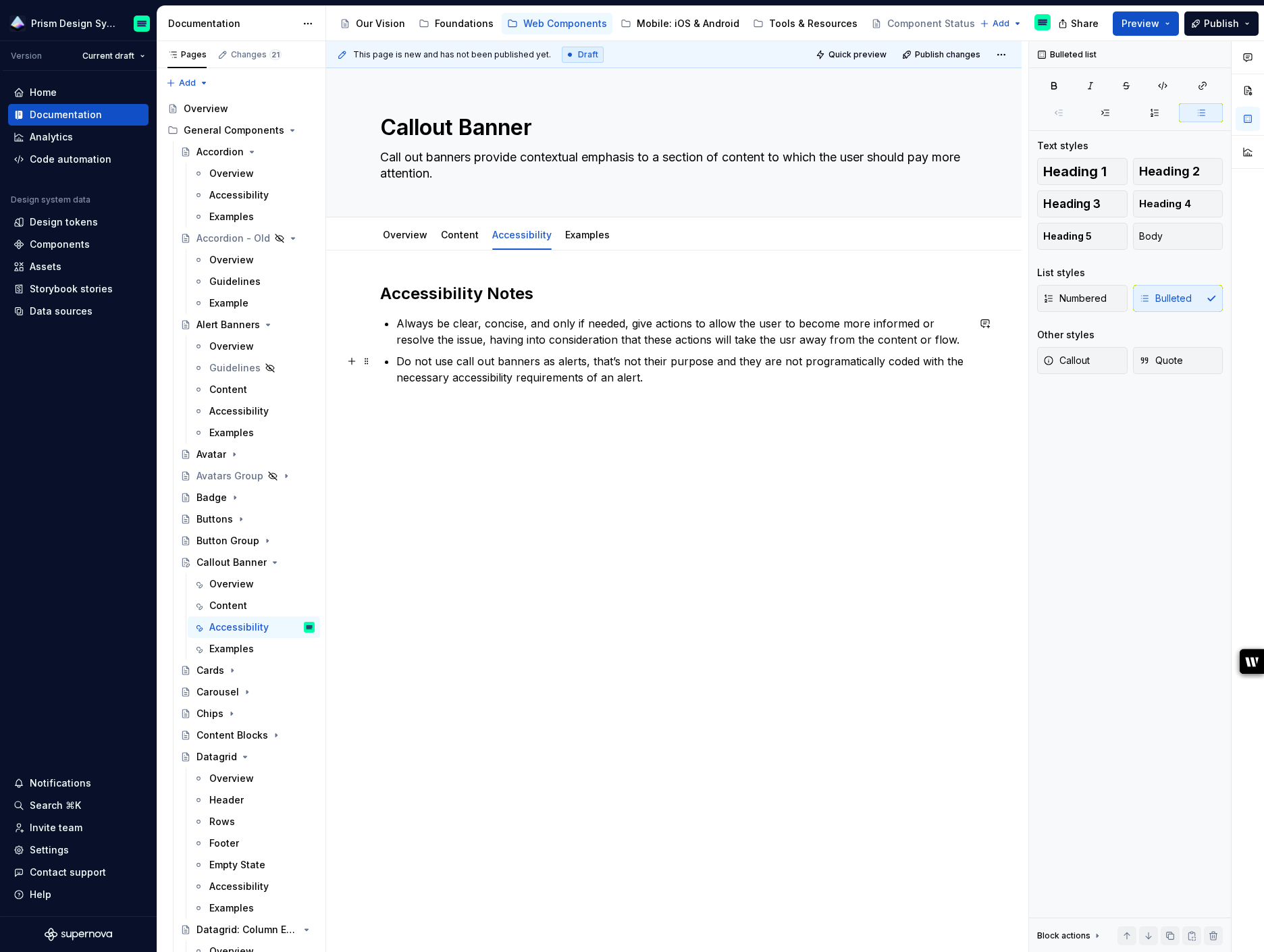
click at [645, 375] on p "Do not use call out banners as alerts, that’s not their purpose and they are no…" at bounding box center [681, 369] width 571 height 32
click at [475, 359] on p "Do not use call out banners as alerts, that’s not their purpose and they are no…" at bounding box center [681, 369] width 571 height 32
click at [457, 237] on link "Content" at bounding box center [459, 235] width 38 height 11
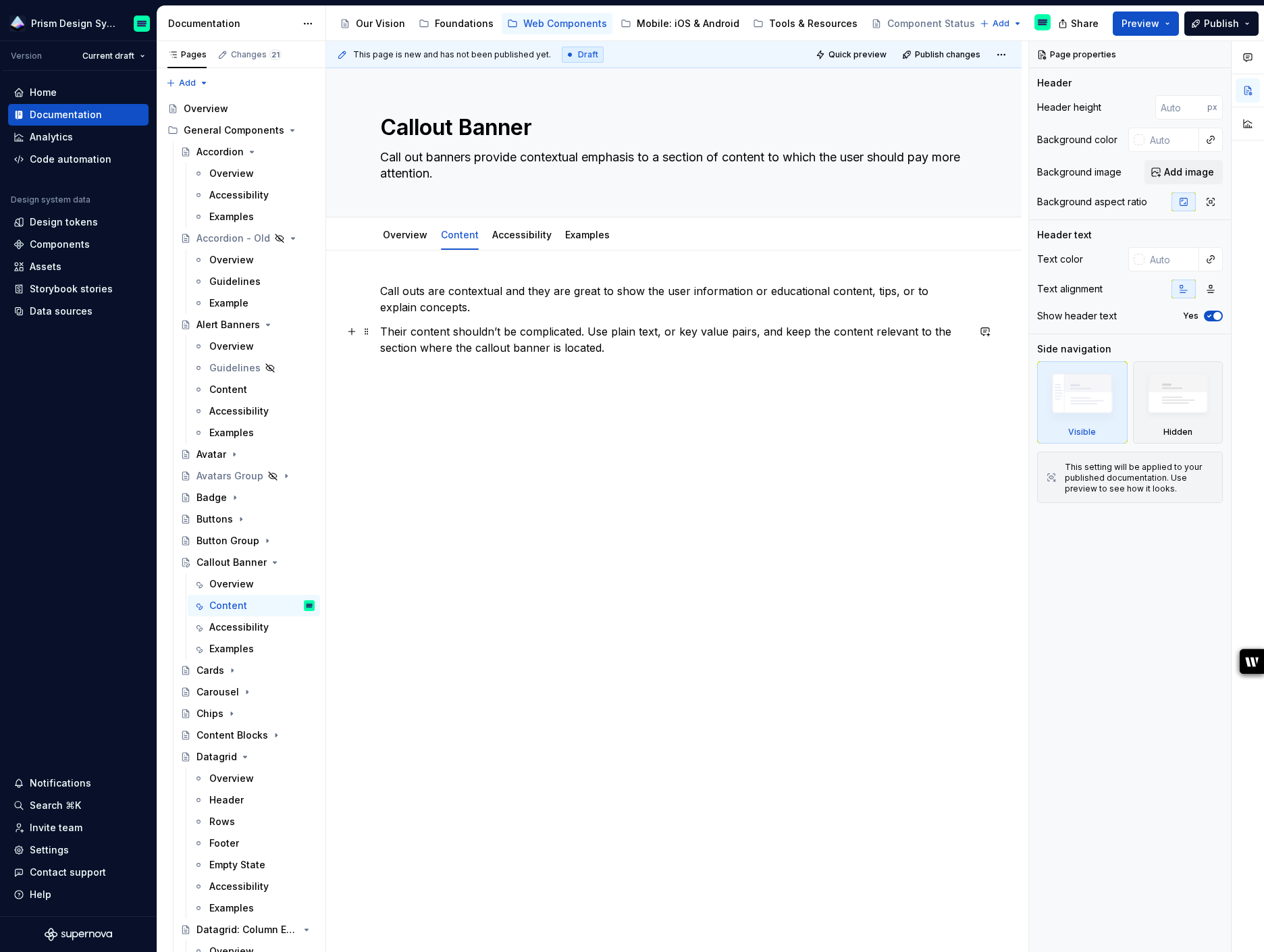
click at [621, 349] on p "Their content shouldn’t be complicated. Use plain text, or key value pairs, and…" at bounding box center [673, 339] width 587 height 32
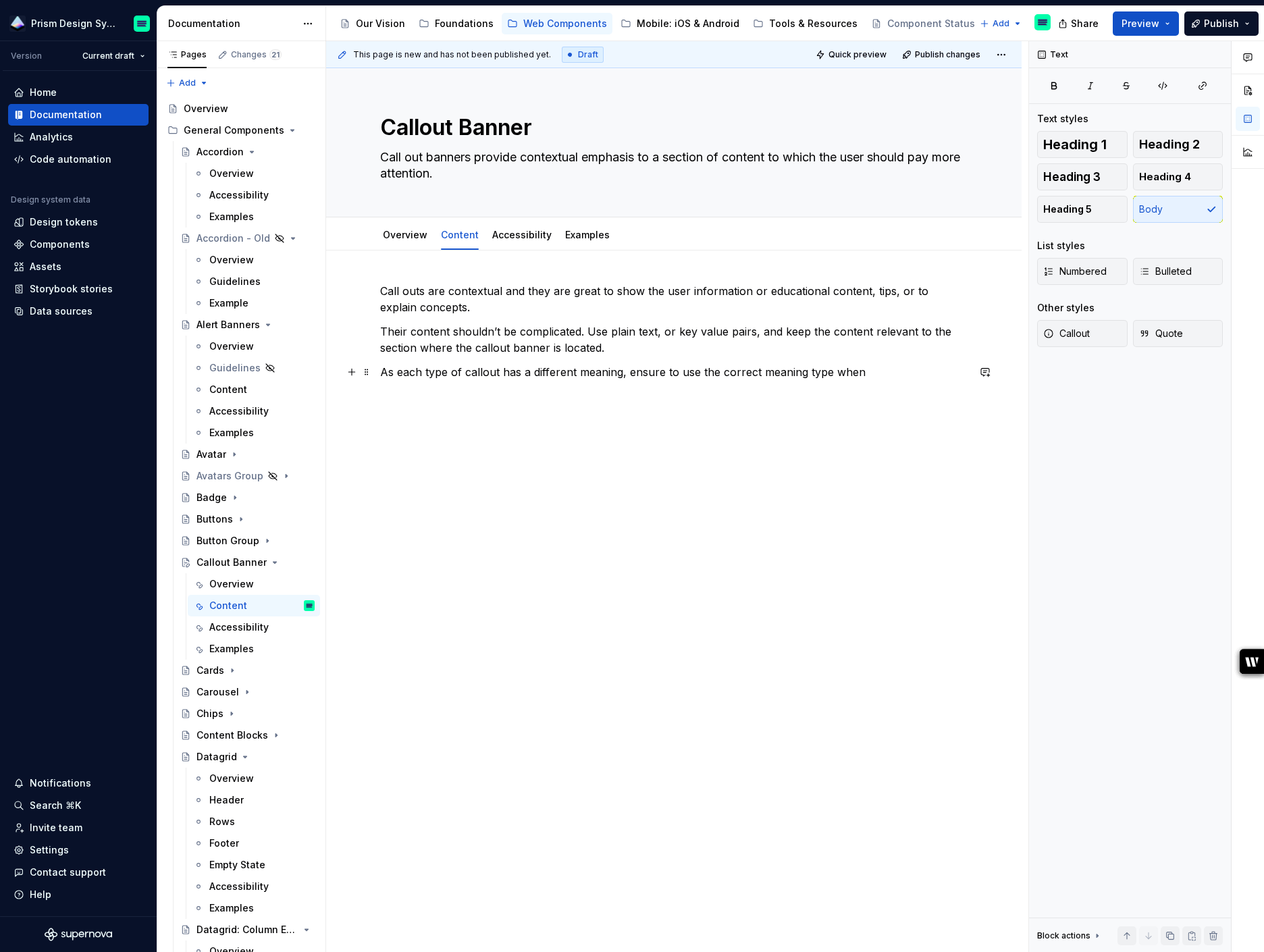
click at [864, 372] on p "As each type of callout has a different meaning, ensure to use the correct mean…" at bounding box center [673, 372] width 587 height 16
click at [570, 389] on p "As each type of callout has a different meaning, ensure to use the correct mean…" at bounding box center [673, 380] width 587 height 32
click at [800, 388] on p "As each type of callout has a different meaning, ensure to use the correct mean…" at bounding box center [673, 380] width 587 height 32
click at [872, 387] on p "As each type of callout has a different meaning, ensure to use the correct mean…" at bounding box center [673, 380] width 587 height 32
click at [479, 440] on div "Call outs are contextual and they are great to show the user information or edu…" at bounding box center [673, 368] width 587 height 170
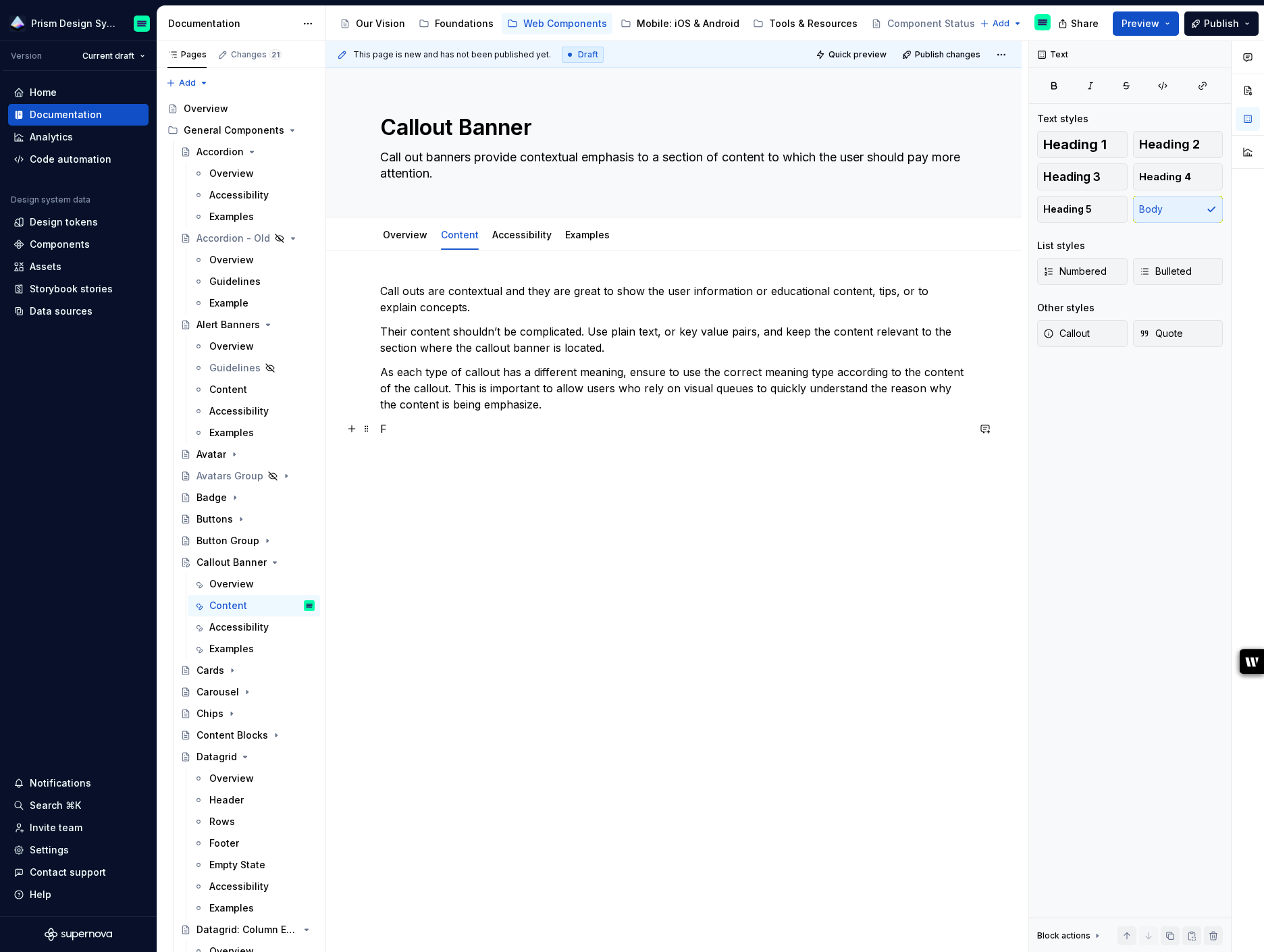
click at [419, 433] on p "F" at bounding box center [673, 428] width 587 height 16
click at [378, 429] on div "Call outs are contextual and they are great to show the user information or edu…" at bounding box center [674, 494] width 696 height 488
click at [440, 305] on p "Call outs are contextual and they are great to show the user information or edu…" at bounding box center [673, 299] width 587 height 32
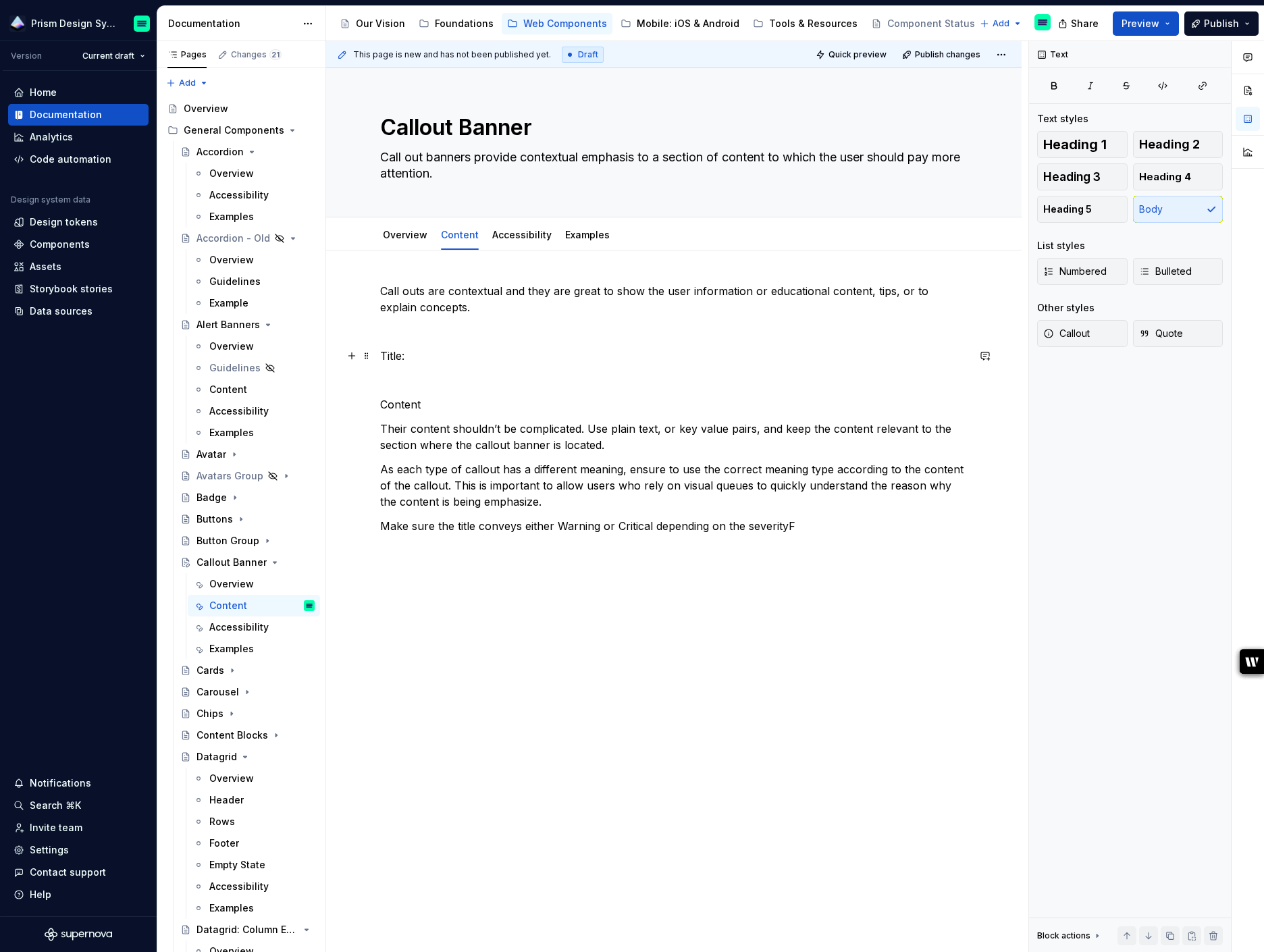
click at [410, 354] on p "Title:" at bounding box center [673, 355] width 587 height 16
drag, startPoint x: 794, startPoint y: 529, endPoint x: 378, endPoint y: 526, distance: 416.0
click at [378, 526] on div "Call outs are contextual and they are great to show the user information or edu…" at bounding box center [674, 542] width 696 height 585
copy p "Make sure the title conveys either Warning or Critical depending on the severit…"
click at [402, 356] on p "Title" at bounding box center [673, 355] width 587 height 16
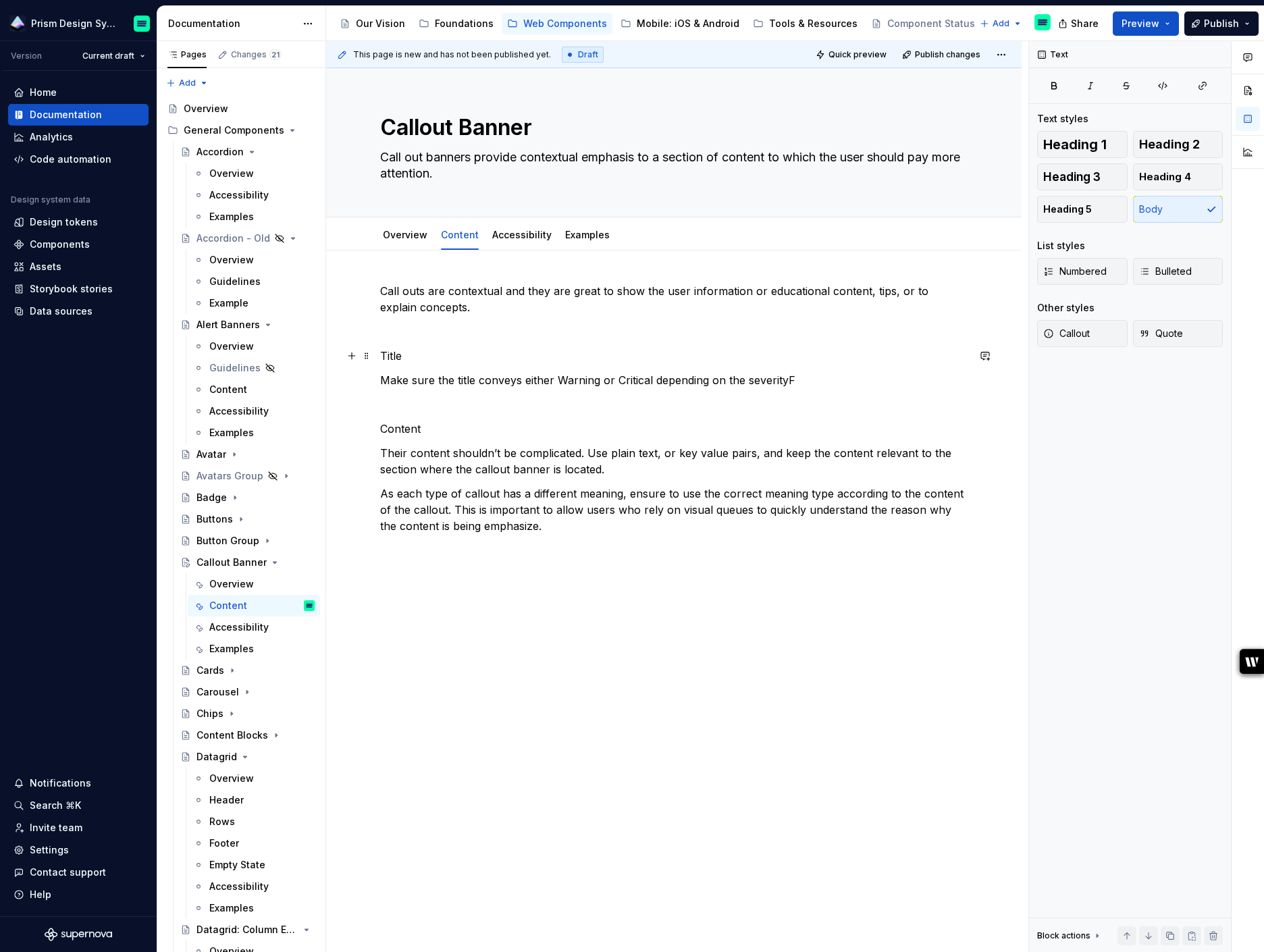
click at [393, 359] on p "Title" at bounding box center [673, 355] width 587 height 16
click at [1155, 145] on span "Heading 2" at bounding box center [1169, 144] width 61 height 14
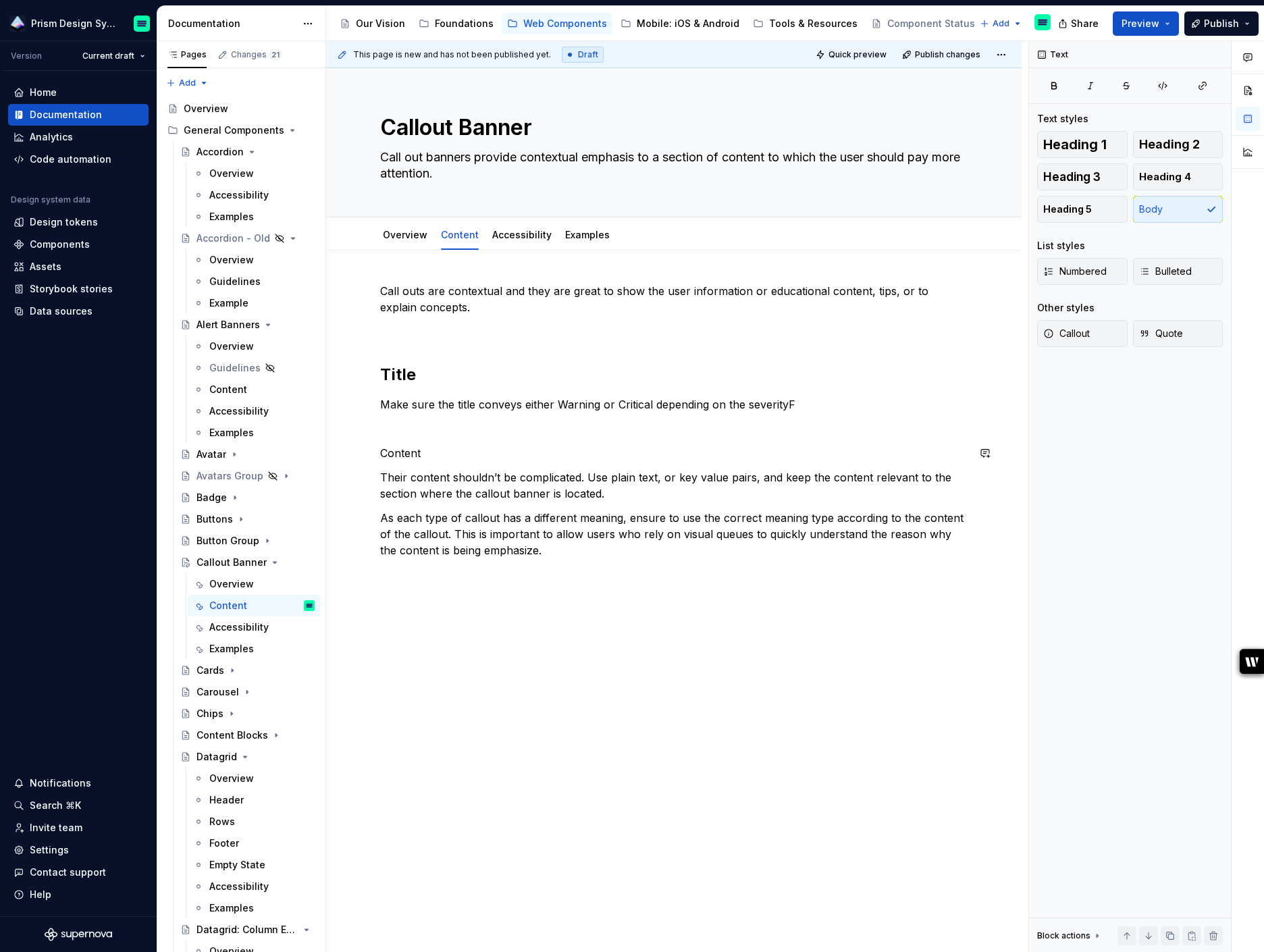
click at [406, 436] on div "Call outs are contextual and they are great to show the user information or edu…" at bounding box center [673, 420] width 587 height 275
click at [1159, 147] on span "Heading 2" at bounding box center [1169, 144] width 61 height 14
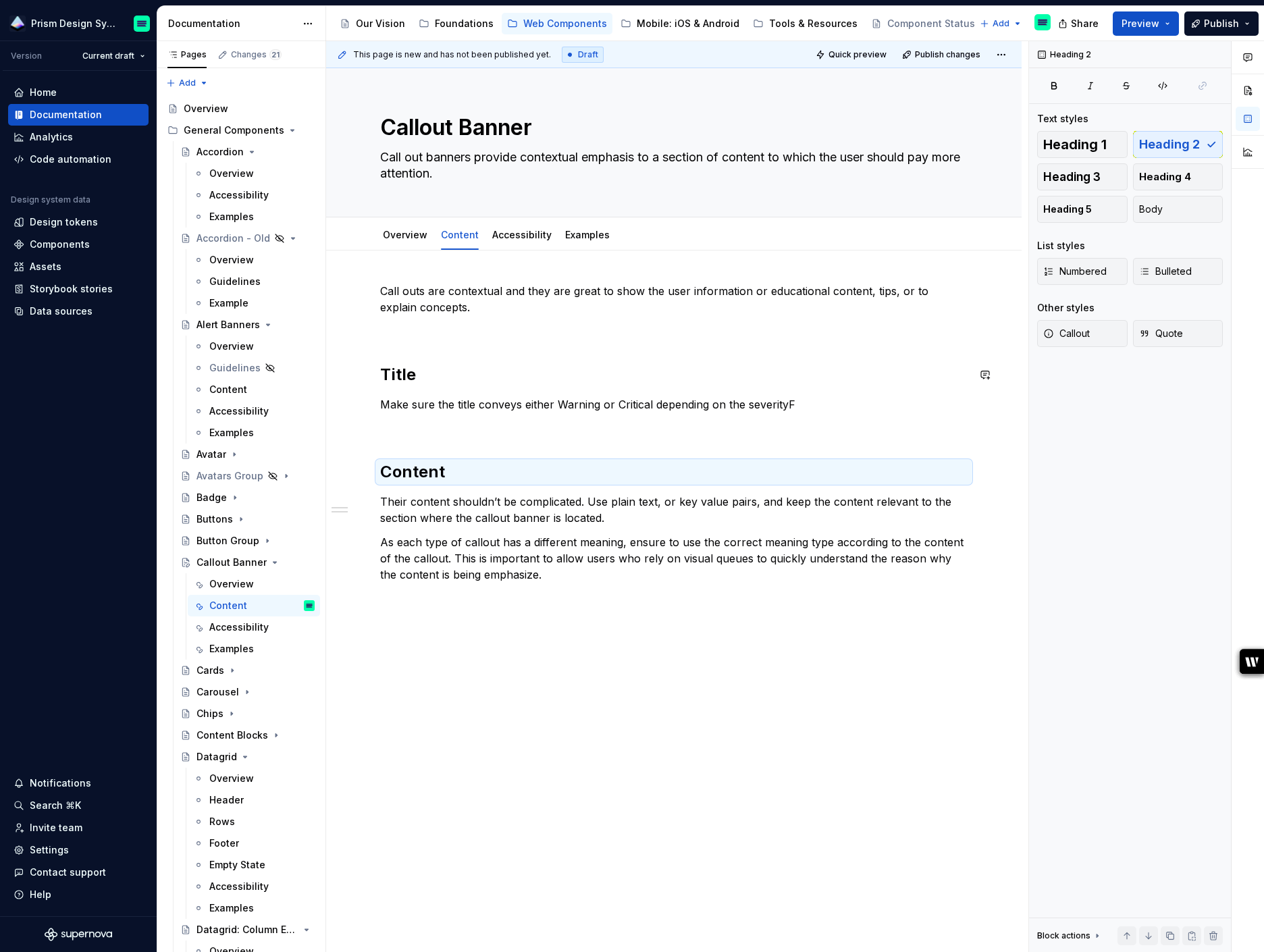
click at [415, 342] on div "Call outs are contextual and they are great to show the user information or edu…" at bounding box center [673, 432] width 587 height 300
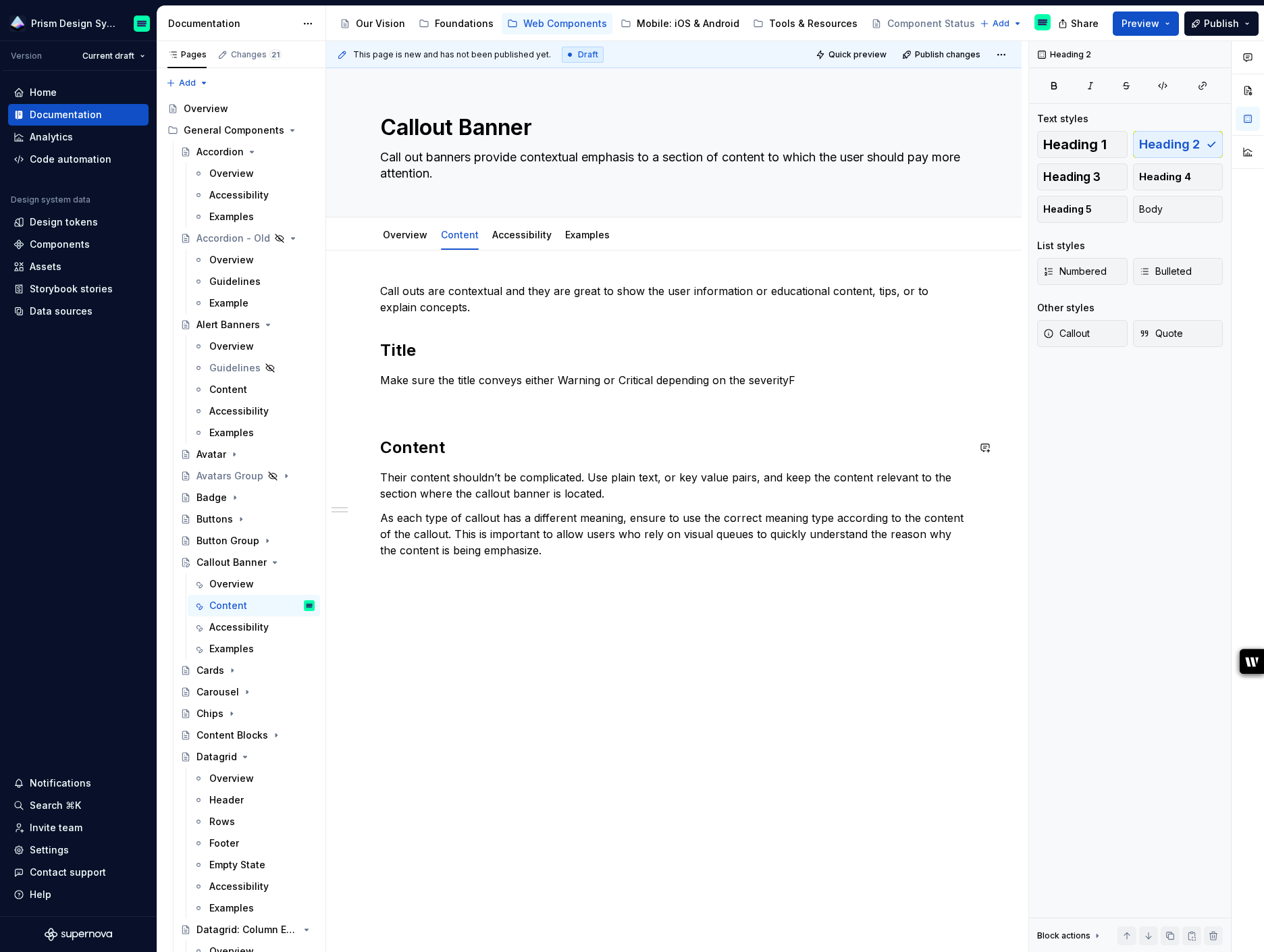
click at [394, 419] on div "Call outs are contextual and they are great to show the user information or edu…" at bounding box center [673, 420] width 587 height 275
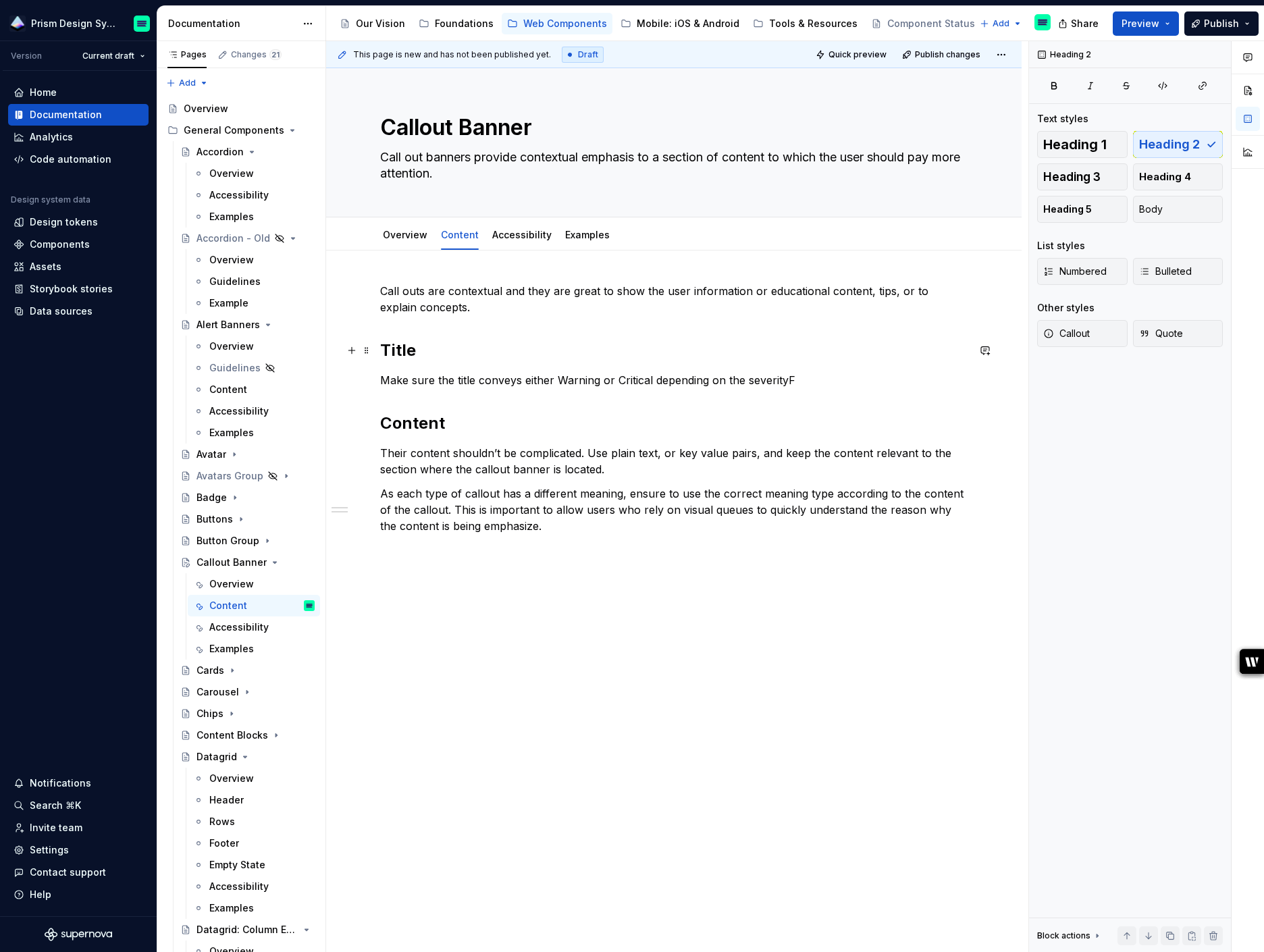
click at [398, 345] on h2 "Title" at bounding box center [673, 350] width 587 height 22
click at [1070, 152] on button "Heading 1" at bounding box center [1083, 144] width 91 height 27
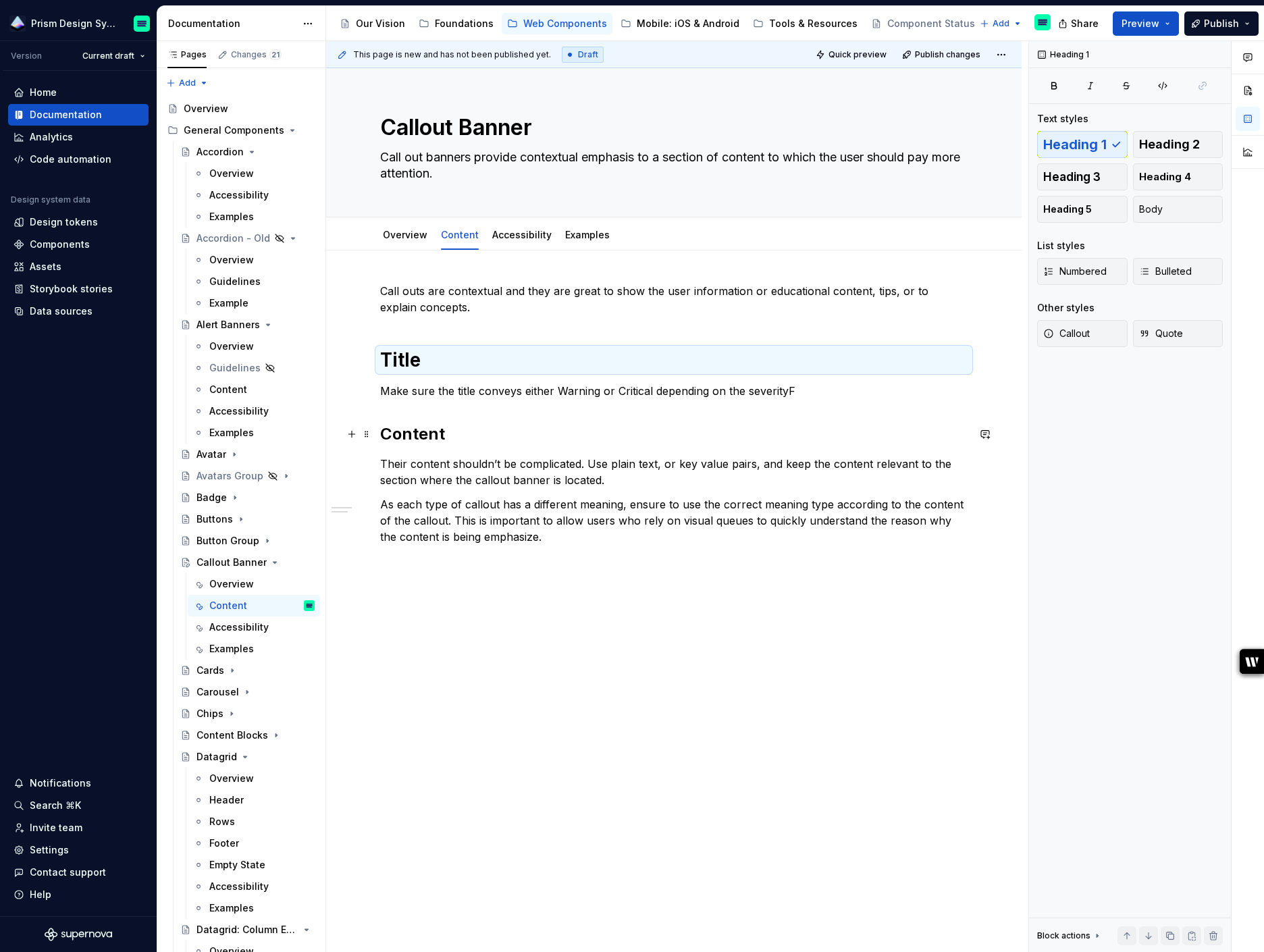
click at [435, 429] on h2 "Content" at bounding box center [673, 434] width 587 height 22
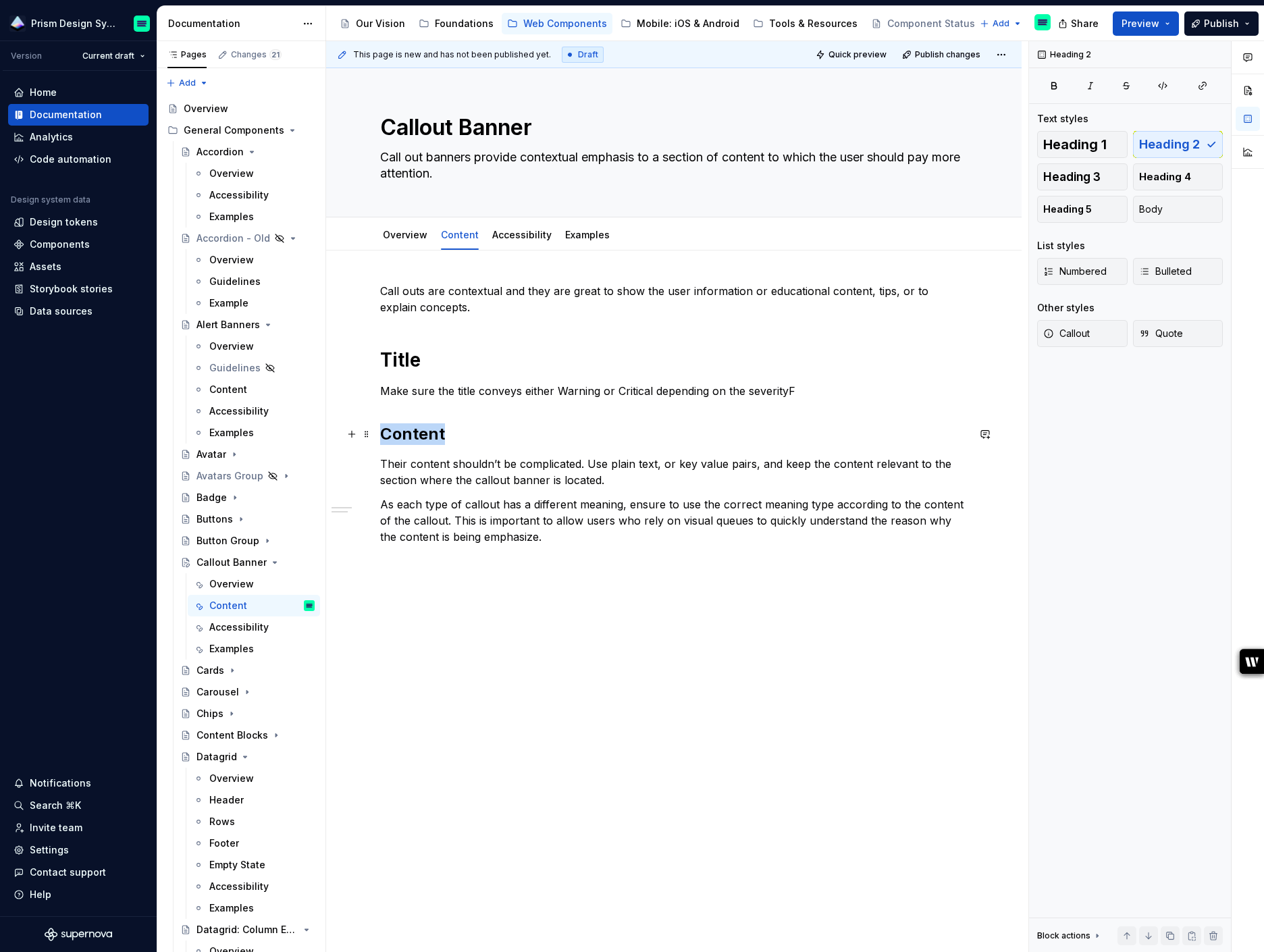
click at [435, 429] on h2 "Content" at bounding box center [673, 434] width 587 height 22
click at [1058, 147] on span "Heading 1" at bounding box center [1075, 144] width 63 height 14
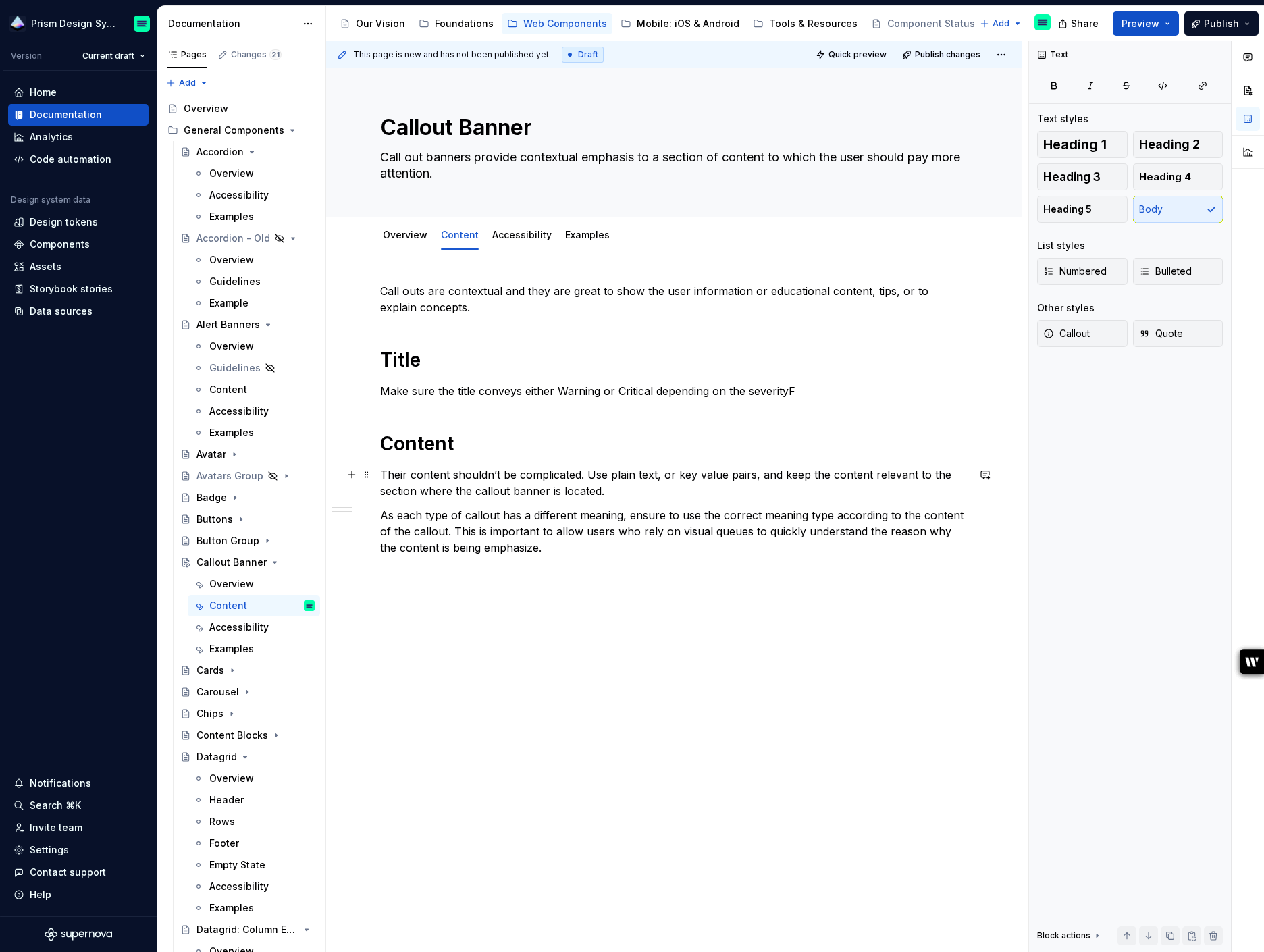
click at [641, 491] on p "Their content shouldn’t be complicated. Use plain text, or key value pairs, and…" at bounding box center [673, 482] width 587 height 32
drag, startPoint x: 500, startPoint y: 550, endPoint x: 451, endPoint y: 599, distance: 69.3
click at [451, 599] on div "Call outs are contextual and they are great to show the user information or edu…" at bounding box center [674, 554] width 696 height 607
click at [436, 534] on p "As each type of callout has a different meaning, ensure to use the correct mean…" at bounding box center [673, 531] width 587 height 49
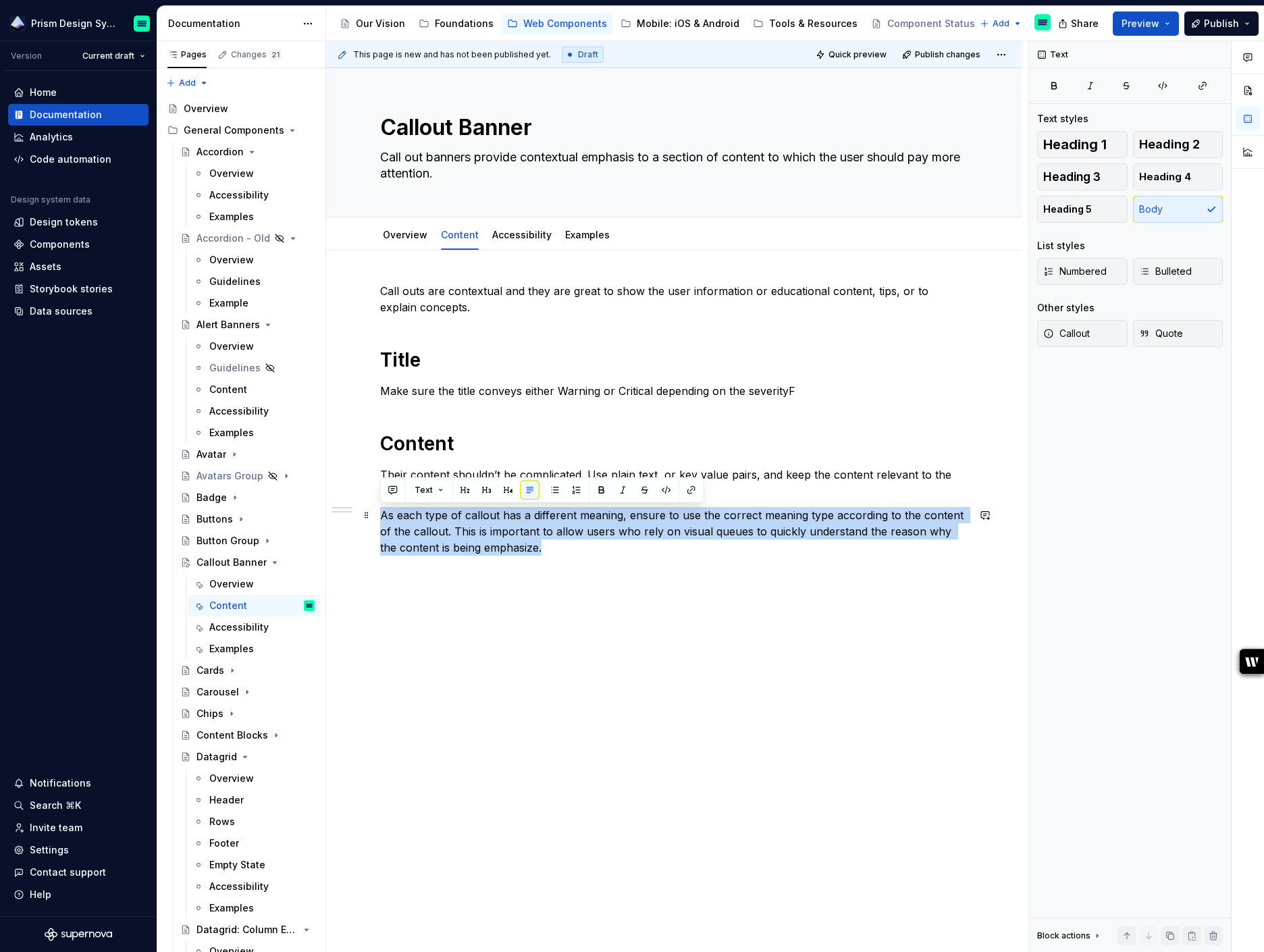
drag, startPoint x: 544, startPoint y: 543, endPoint x: 380, endPoint y: 516, distance: 166.2
click at [380, 516] on p "As each type of callout has a different meaning, ensure to use the correct mean…" at bounding box center [673, 531] width 587 height 49
copy p "As each type of callout has a different meaning, ensure to use the correct mean…"
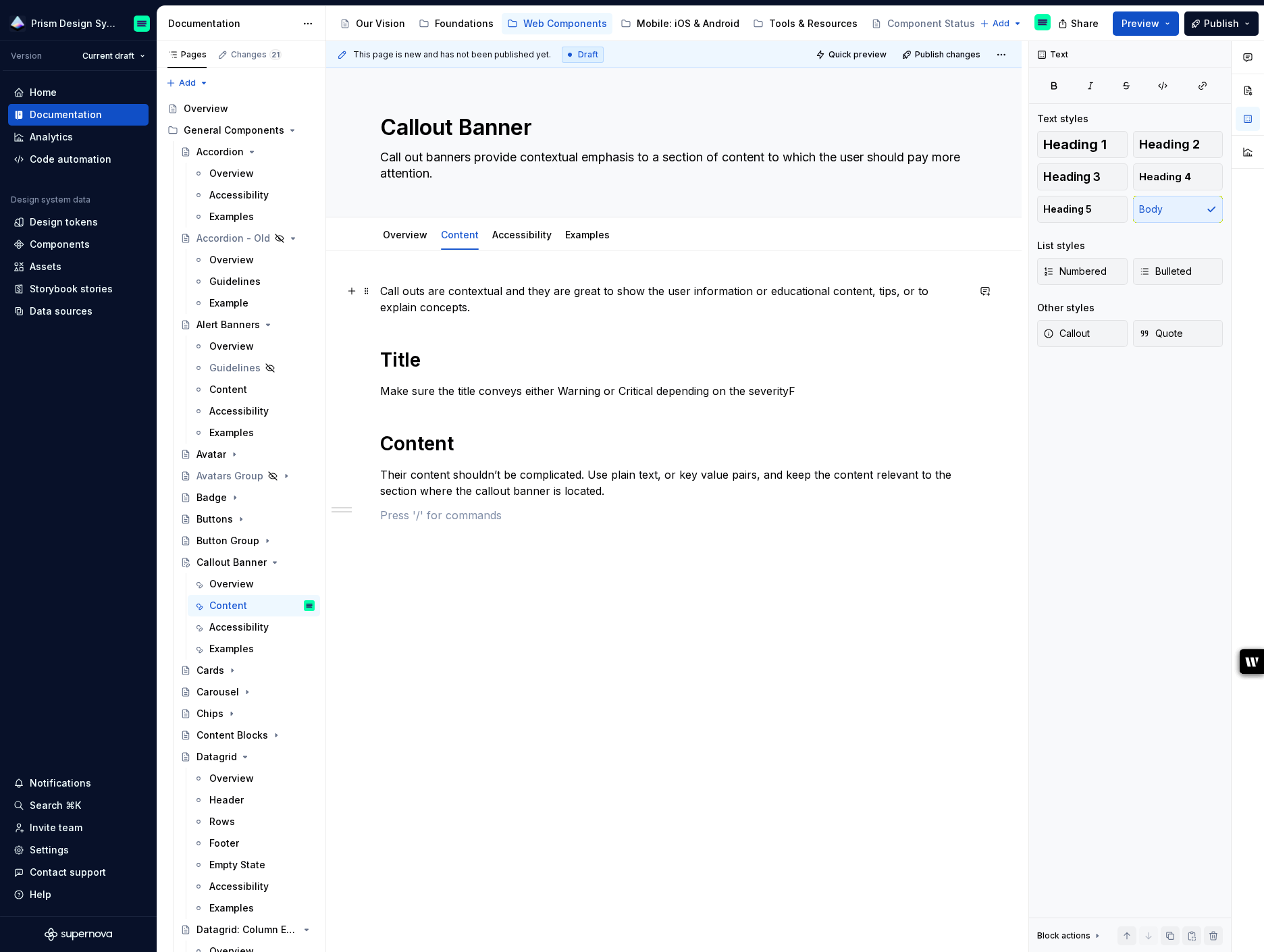
click at [458, 308] on p "Call outs are contextual and they are great to show the user information or edu…" at bounding box center [673, 299] width 587 height 32
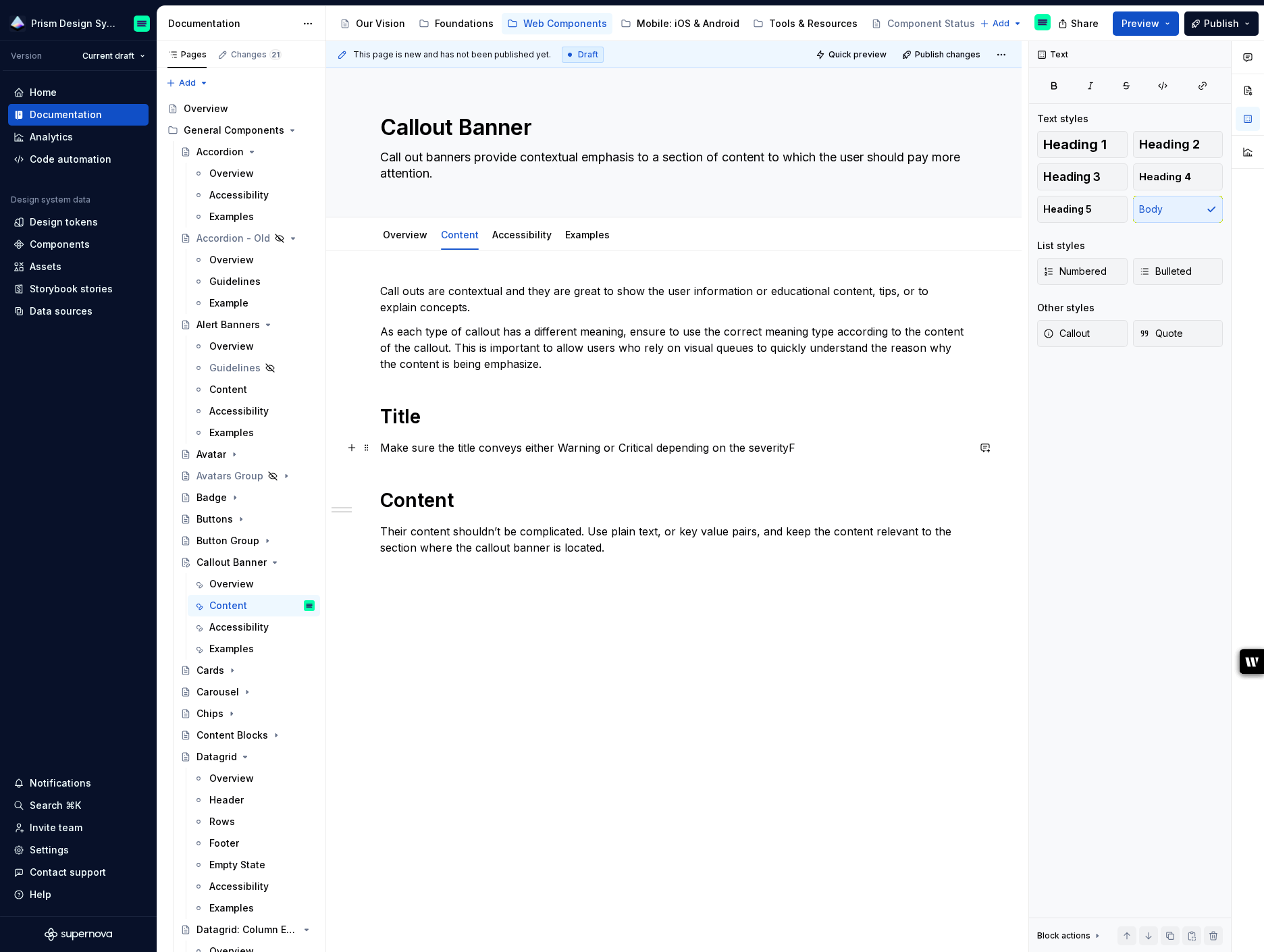
click at [794, 447] on p "Make sure the title conveys either Warning or Critical depending on the severit…" at bounding box center [673, 448] width 587 height 16
click at [384, 449] on p "Make sure the title conveys either Warning or Critical depending on the severity" at bounding box center [673, 448] width 587 height 16
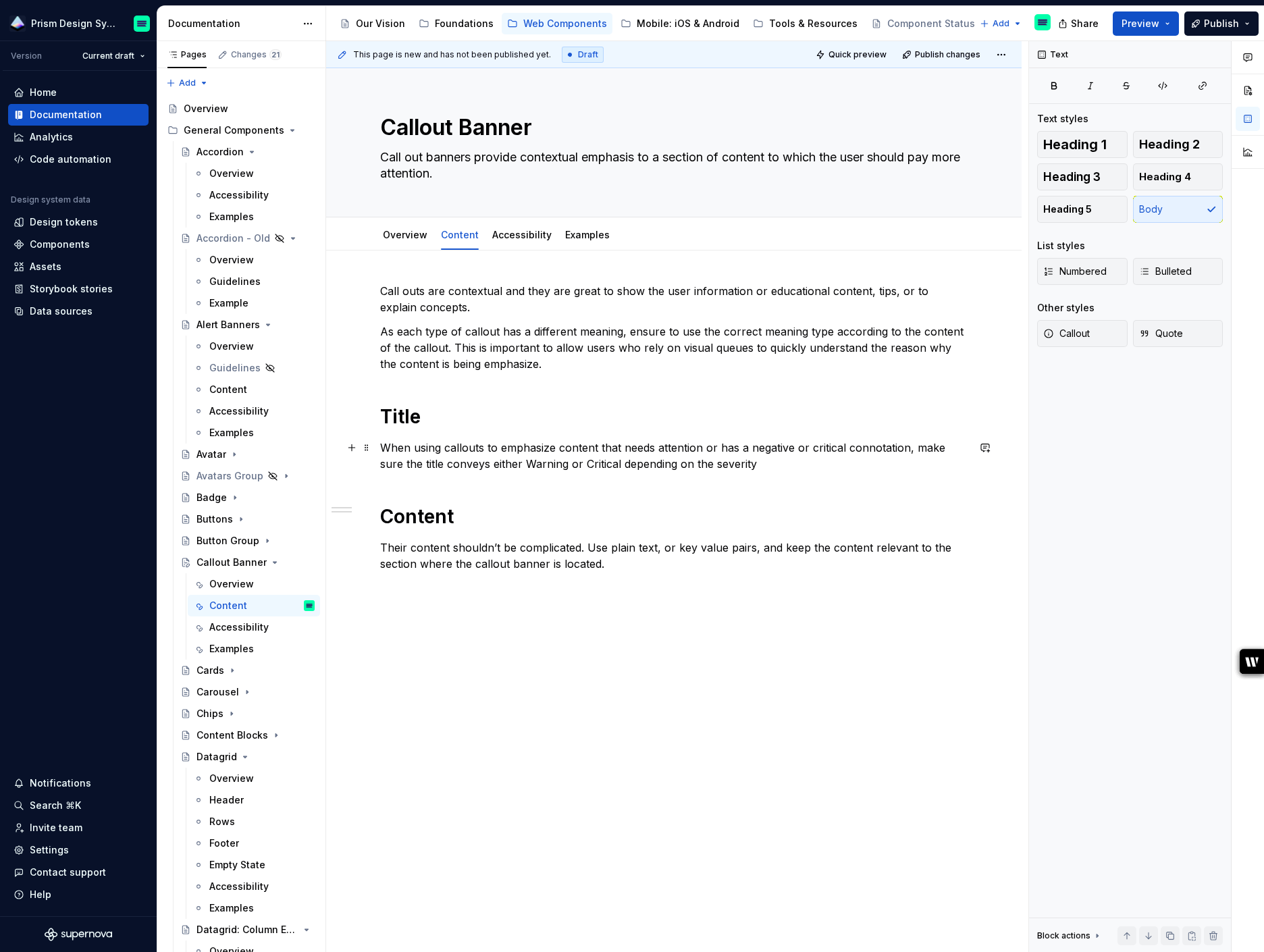
click at [465, 465] on p "When using callouts to emphasize content that needs attention or has a negative…" at bounding box center [673, 456] width 587 height 32
click at [787, 463] on p "When using callouts to emphasize content that needs attention or has a negative…" at bounding box center [673, 456] width 587 height 32
click at [933, 465] on p "When using callouts to emphasize content that needs attention or has a negative…" at bounding box center [673, 456] width 587 height 32
drag, startPoint x: 942, startPoint y: 460, endPoint x: 896, endPoint y: 461, distance: 46.0
click at [896, 461] on p "When using callouts to emphasize content that needs attention or has a negative…" at bounding box center [673, 456] width 587 height 32
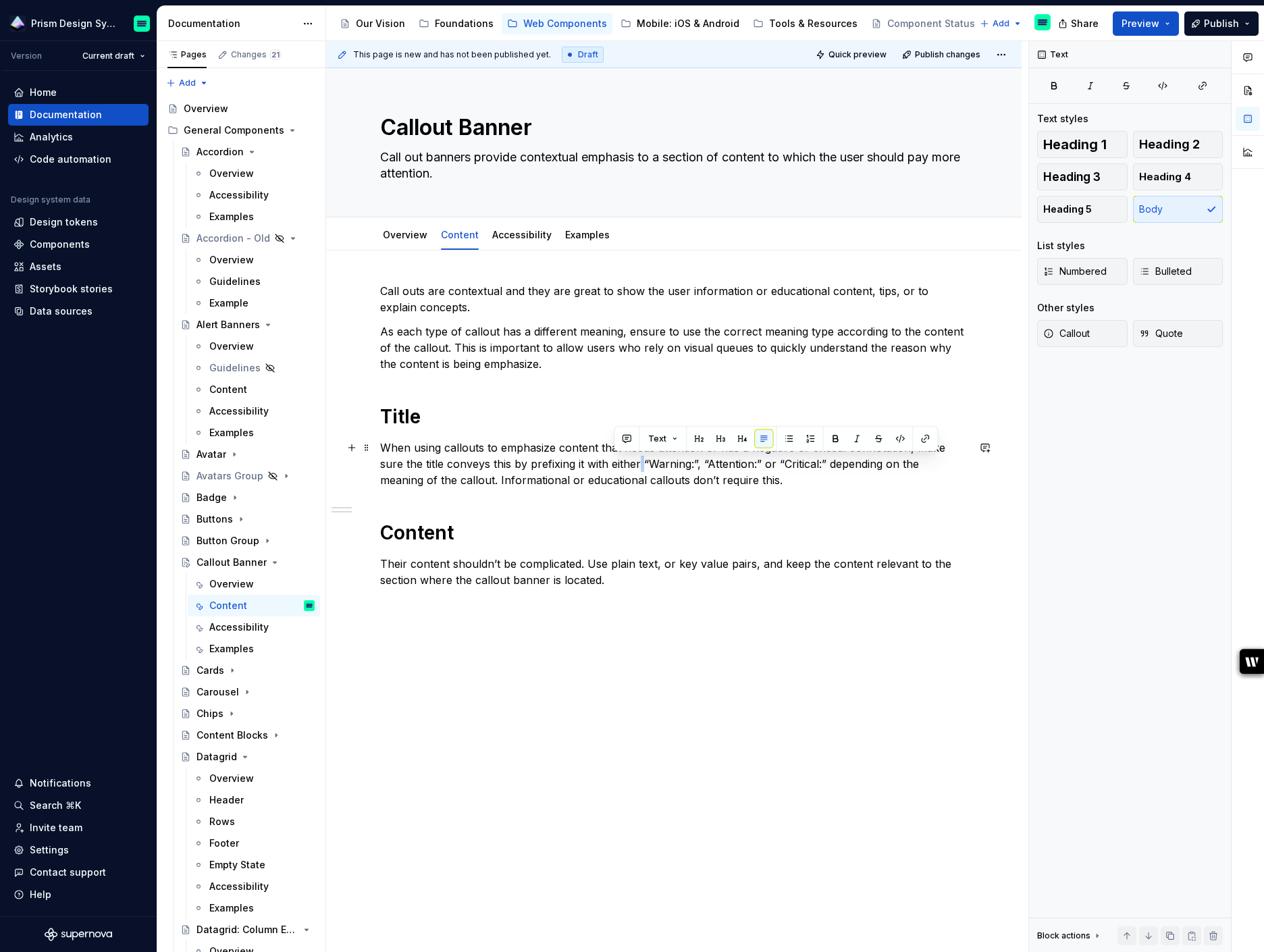
click at [615, 463] on p "When using callouts to emphasize content that needs attention or has a negative…" at bounding box center [673, 464] width 587 height 49
click at [616, 463] on p "When using callouts to emphasize content that needs attention or has a negative…" at bounding box center [673, 464] width 587 height 49
drag, startPoint x: 616, startPoint y: 462, endPoint x: 670, endPoint y: 462, distance: 54.0
click at [670, 462] on p "When using callouts to emphasize content that needs attention or has a negative…" at bounding box center [673, 464] width 587 height 49
drag, startPoint x: 683, startPoint y: 463, endPoint x: 738, endPoint y: 463, distance: 55.0
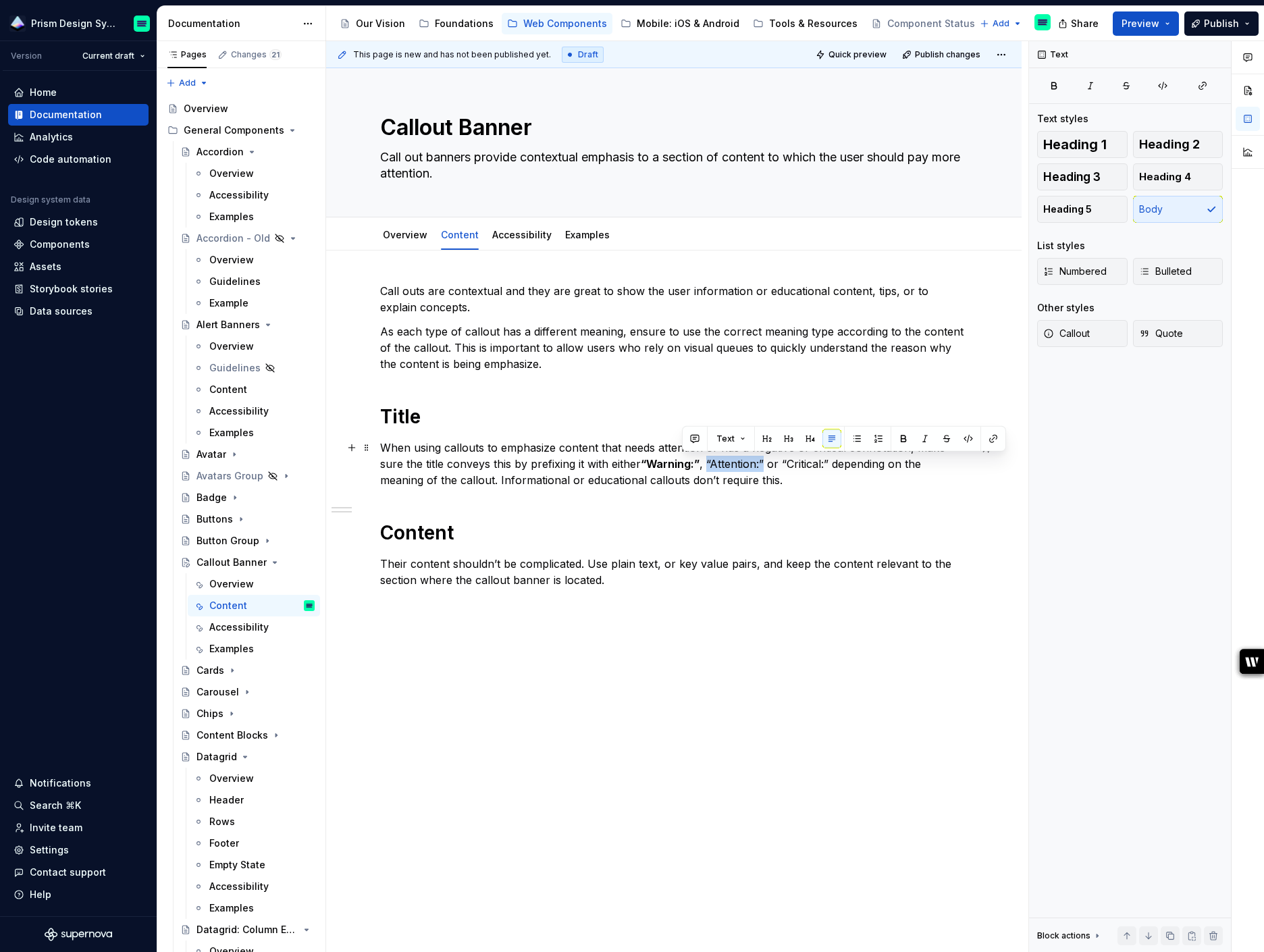
click at [738, 463] on p "When using callouts to emphasize content that needs attention or has a negative…" at bounding box center [673, 464] width 587 height 49
drag, startPoint x: 760, startPoint y: 461, endPoint x: 810, endPoint y: 464, distance: 50.1
click at [810, 464] on p "When using callouts to emphasize content that needs attention or has a negative…" at bounding box center [673, 464] width 587 height 49
click at [755, 482] on p "When using callouts to emphasize content that needs attention or has a negative…" at bounding box center [673, 464] width 587 height 49
click at [758, 480] on p "When using callouts to emphasize content that needs attention or has a negative…" at bounding box center [673, 464] width 587 height 49
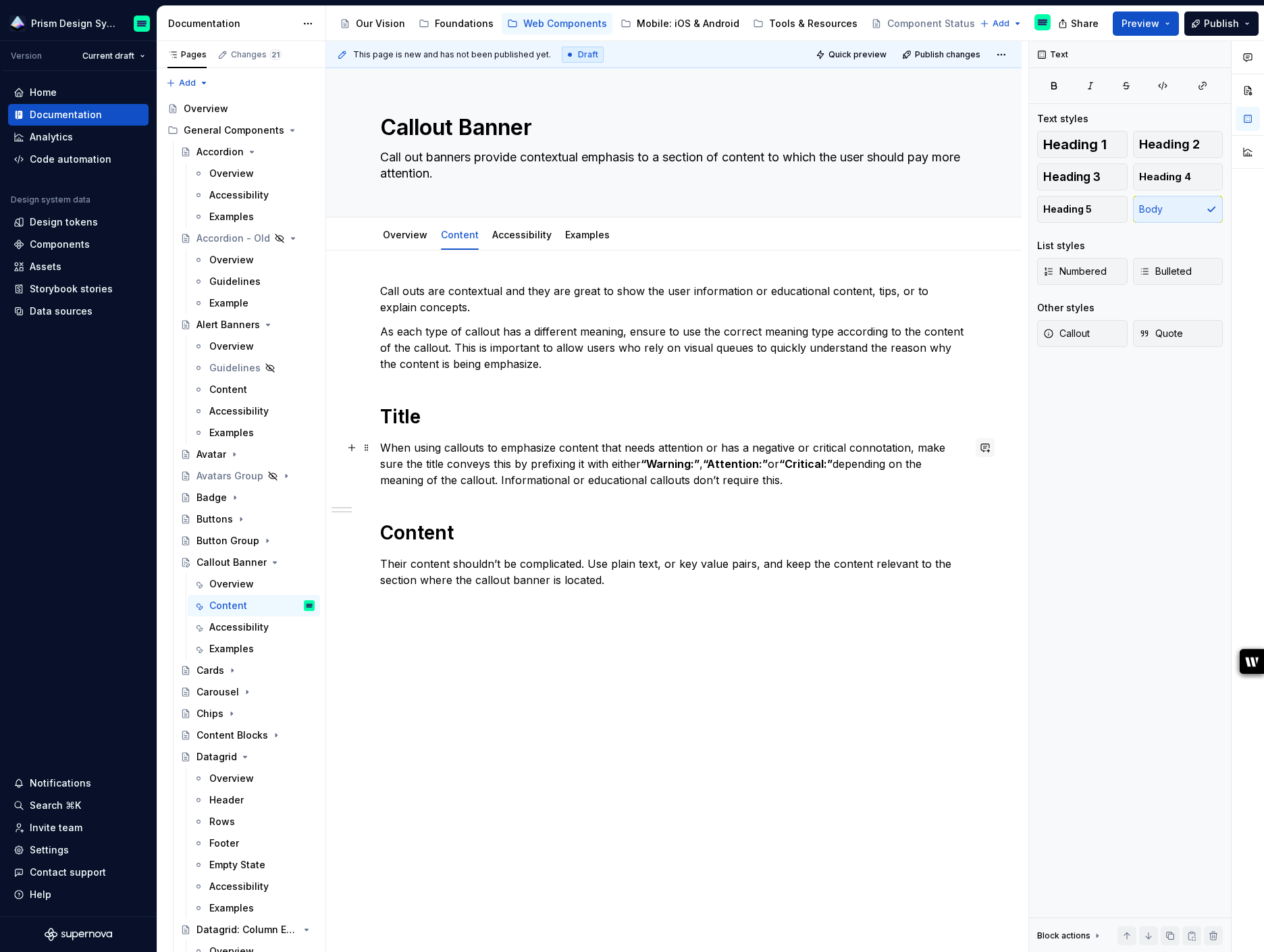
click at [985, 446] on button "button" at bounding box center [985, 447] width 19 height 19
click at [977, 470] on span "hey hey, are these words that we recommended" at bounding box center [885, 478] width 182 height 27
click at [944, 481] on p "﻿ * ****** ﻿ hey hey, are these words that are recommended" at bounding box center [893, 478] width 198 height 30
click at [989, 533] on icon "Send" at bounding box center [987, 534] width 8 height 8
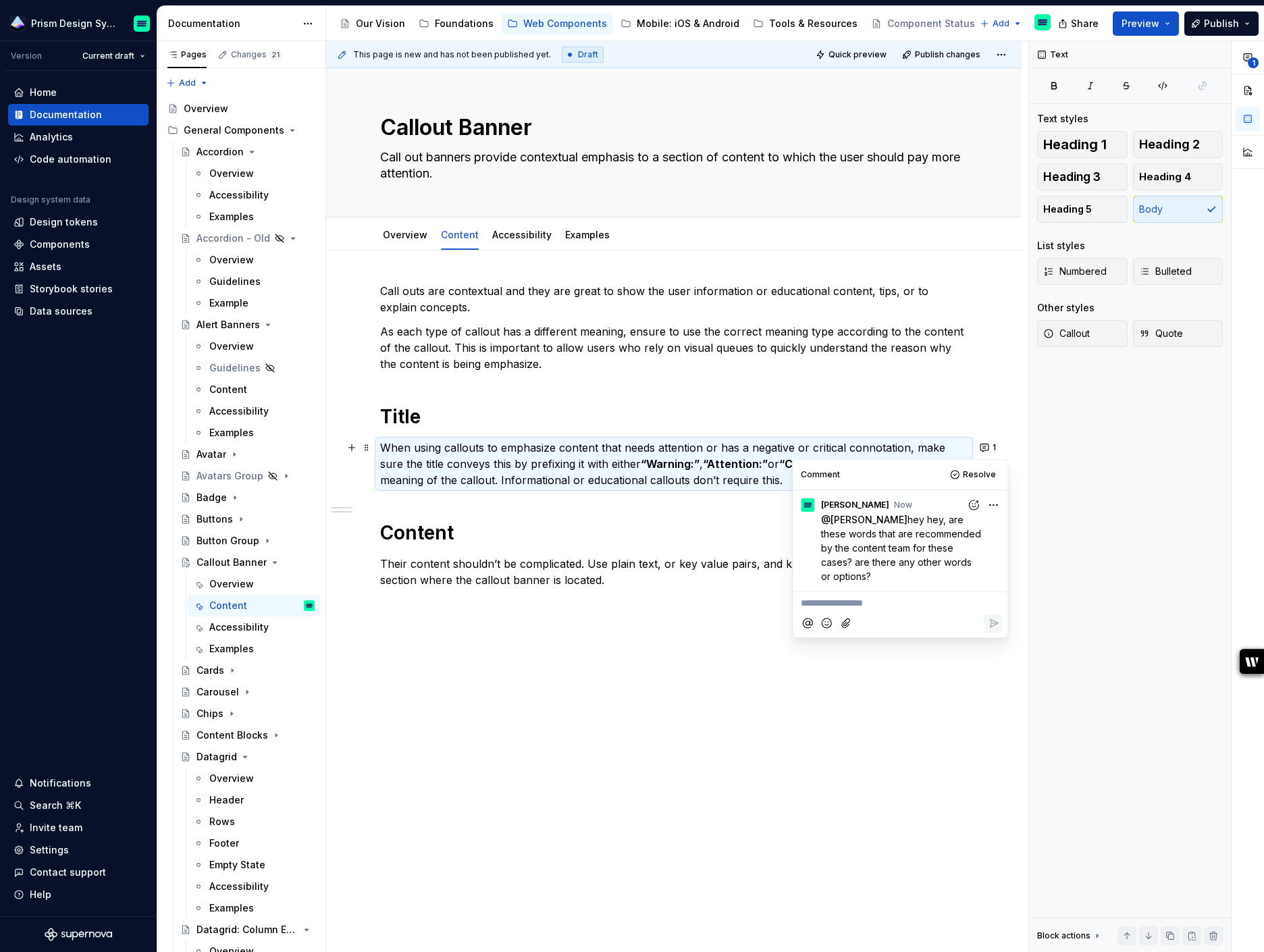
click at [1009, 268] on div "Call outs are contextual and they are great to show the user information or edu…" at bounding box center [674, 582] width 696 height 664
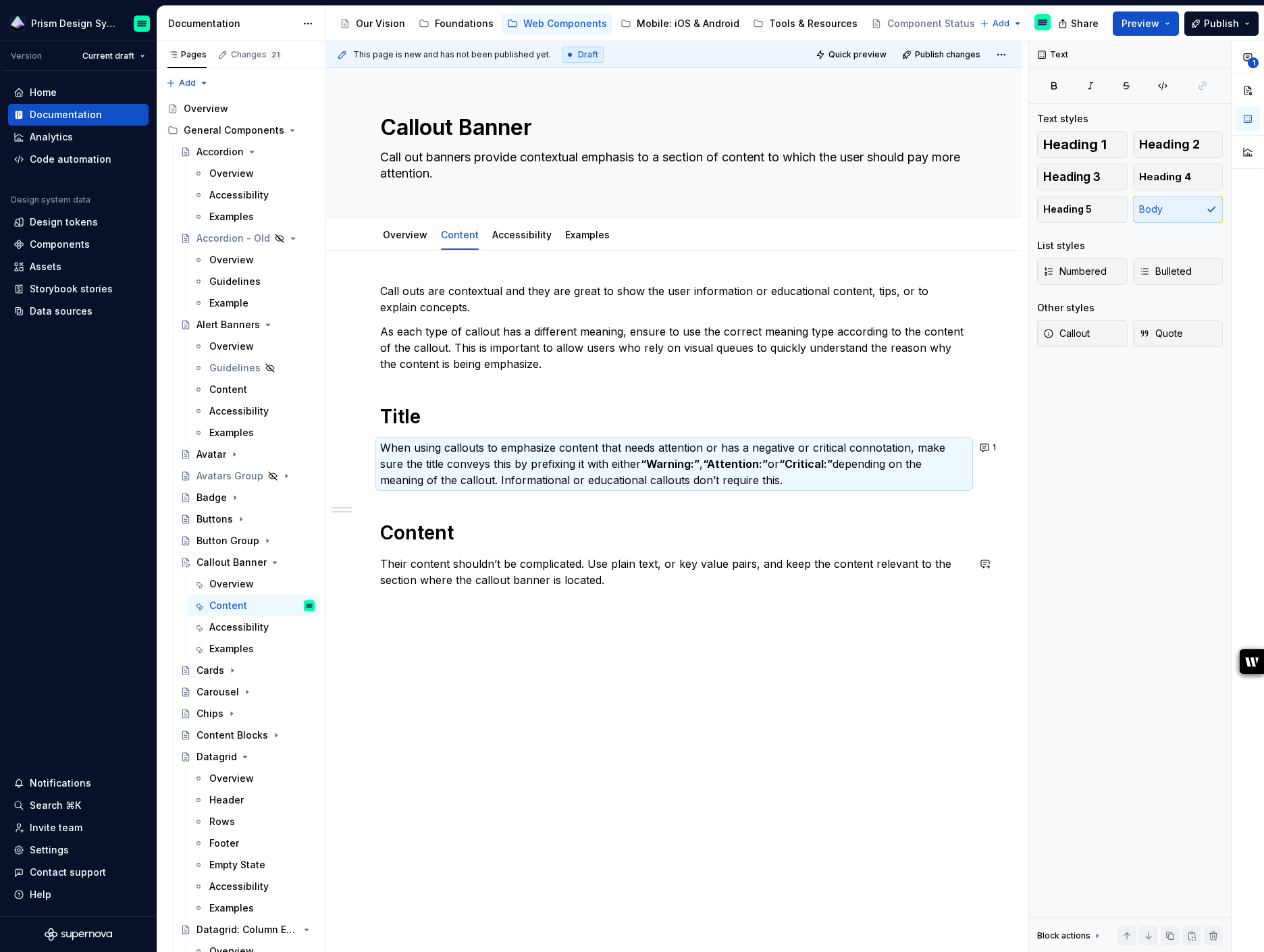
click at [784, 722] on div "Call outs are contextual and they are great to show the user information or edu…" at bounding box center [674, 582] width 696 height 664
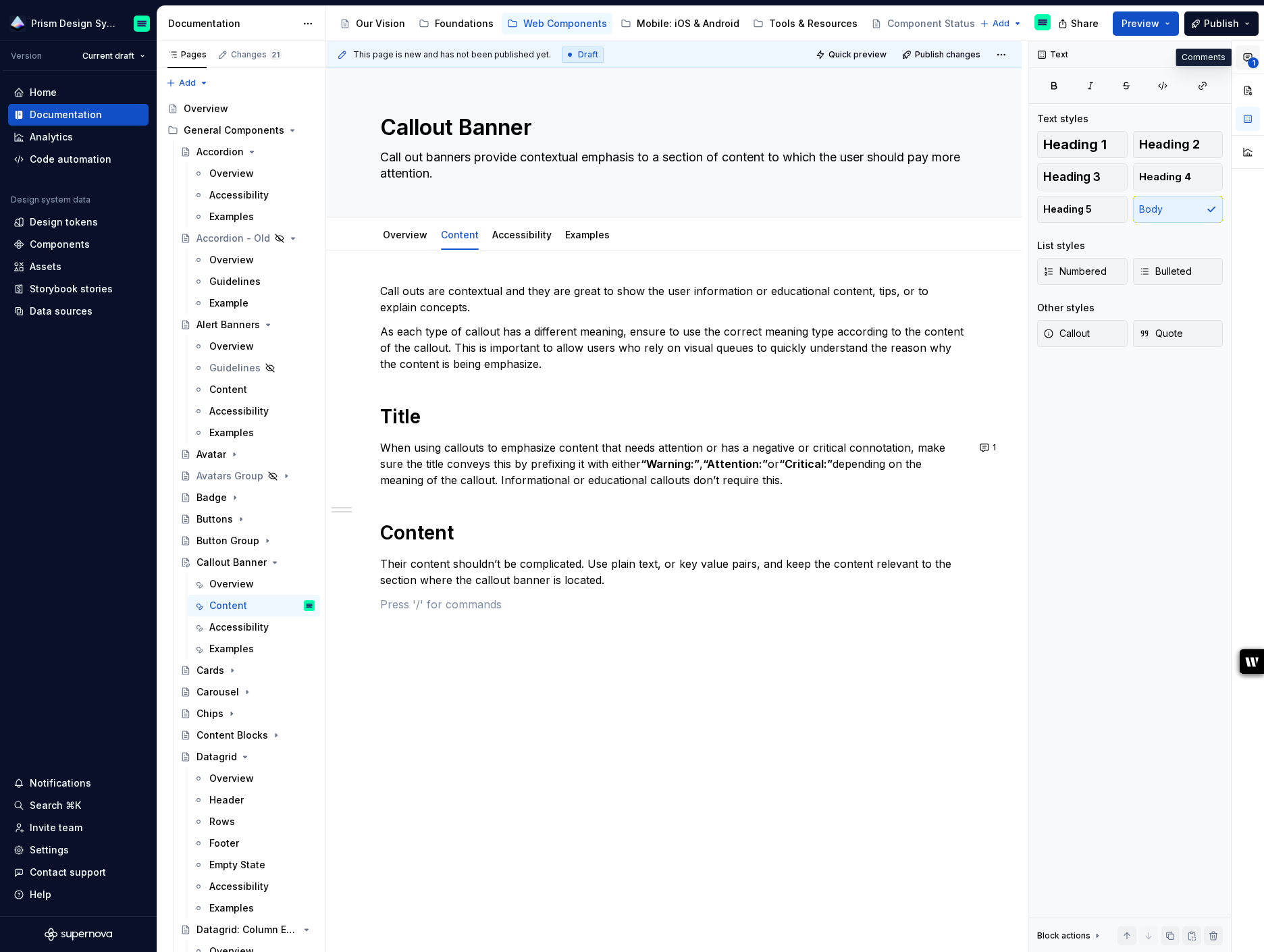
click at [1246, 57] on icon "button" at bounding box center [1248, 57] width 8 height 7
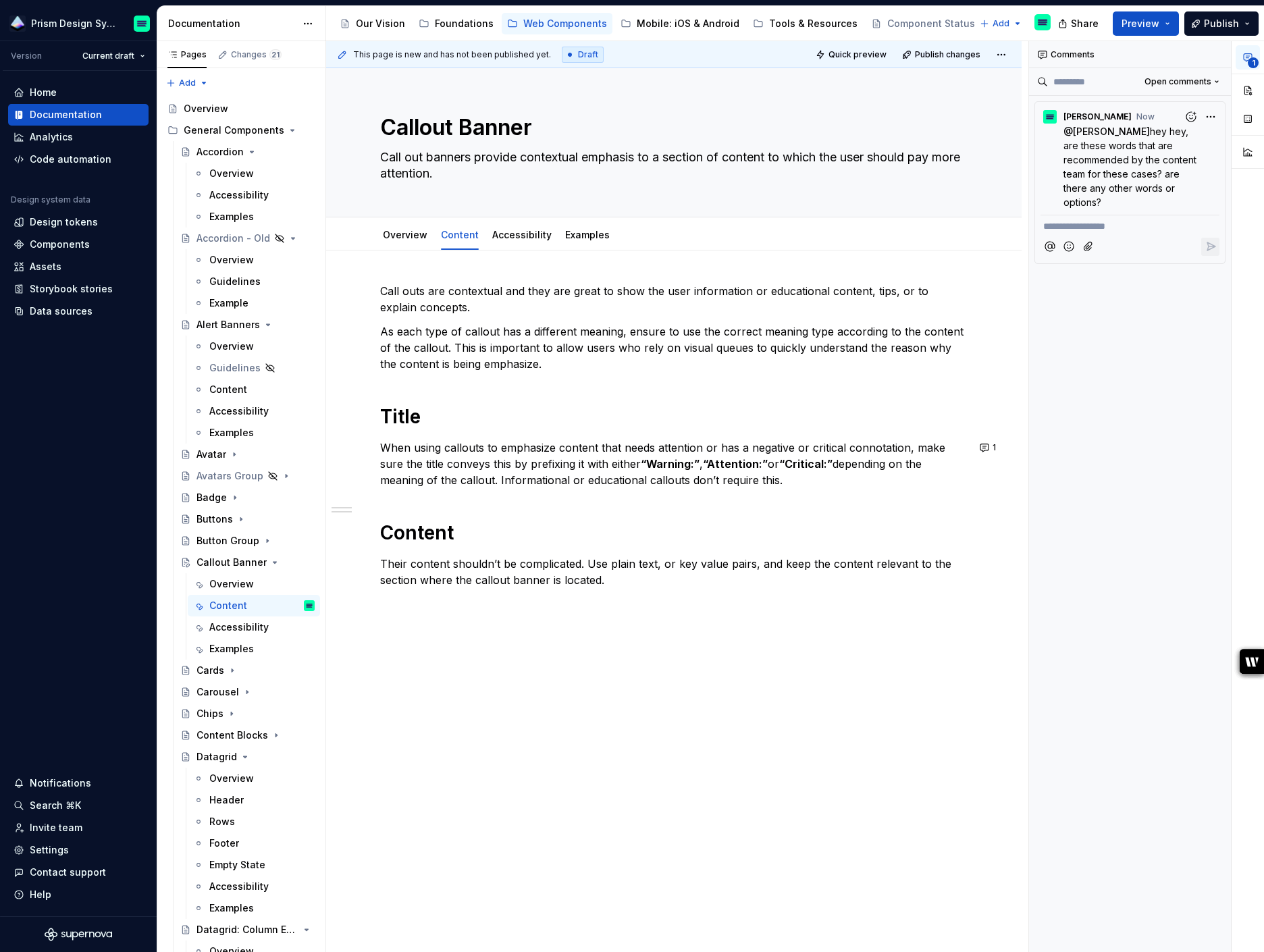
click at [1060, 283] on div "**********" at bounding box center [1130, 497] width 202 height 912
click at [887, 267] on div "Call outs are contextual and they are great to show the user information or edu…" at bounding box center [674, 582] width 696 height 664
click at [839, 793] on div "Call outs are contextual and they are great to show the user information or edu…" at bounding box center [674, 582] width 696 height 664
click at [612, 349] on p "As each type of callout has a different meaning, ensure to use the correct mean…" at bounding box center [673, 347] width 587 height 49
click at [0, 0] on icon "writer-side-panel-button" at bounding box center [0, 0] width 0 height 0
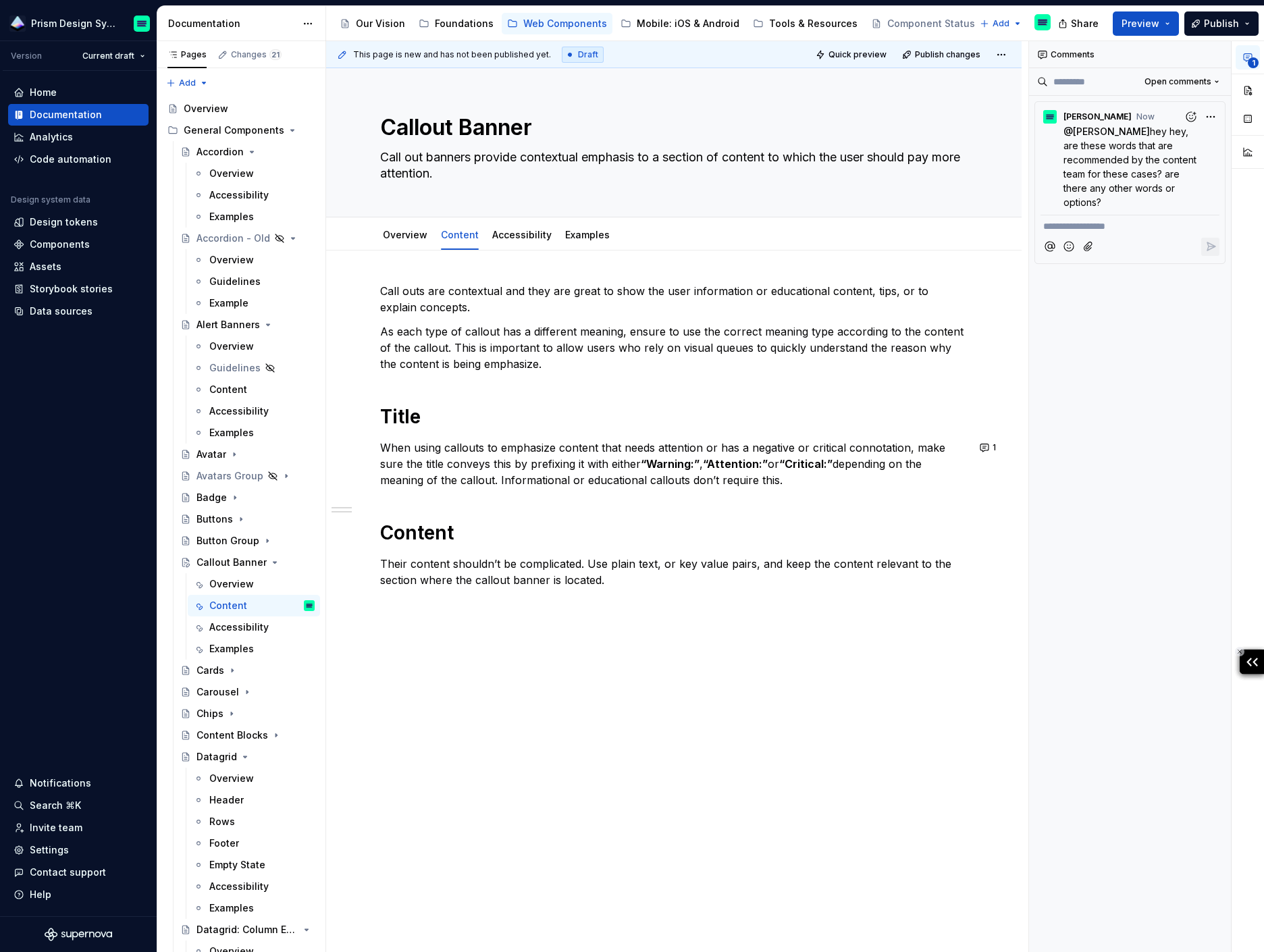
click at [0, 0] on icon "writer-side-panel-button" at bounding box center [0, 0] width 0 height 0
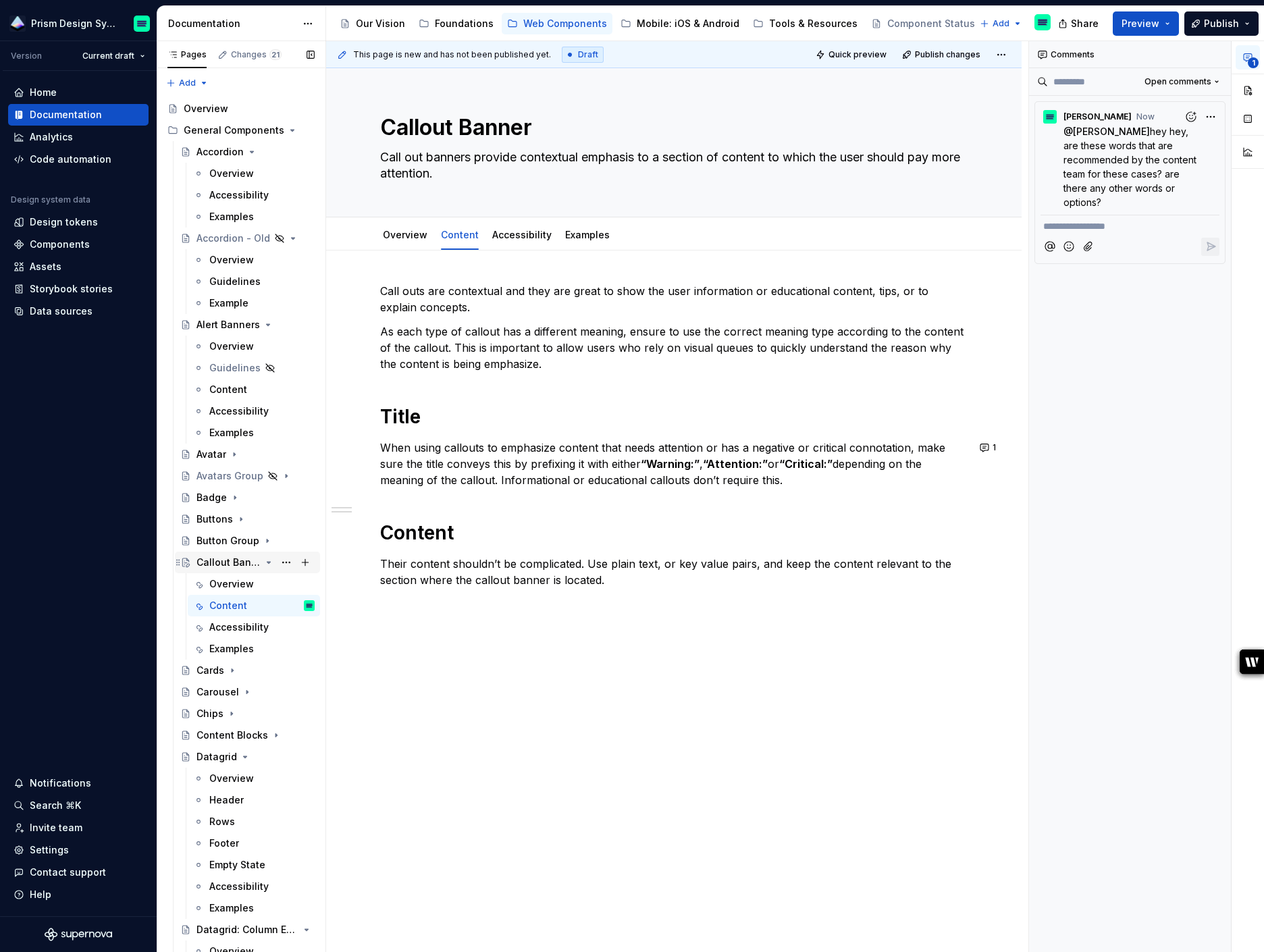
click at [231, 563] on div "Callout Banner" at bounding box center [228, 562] width 64 height 14
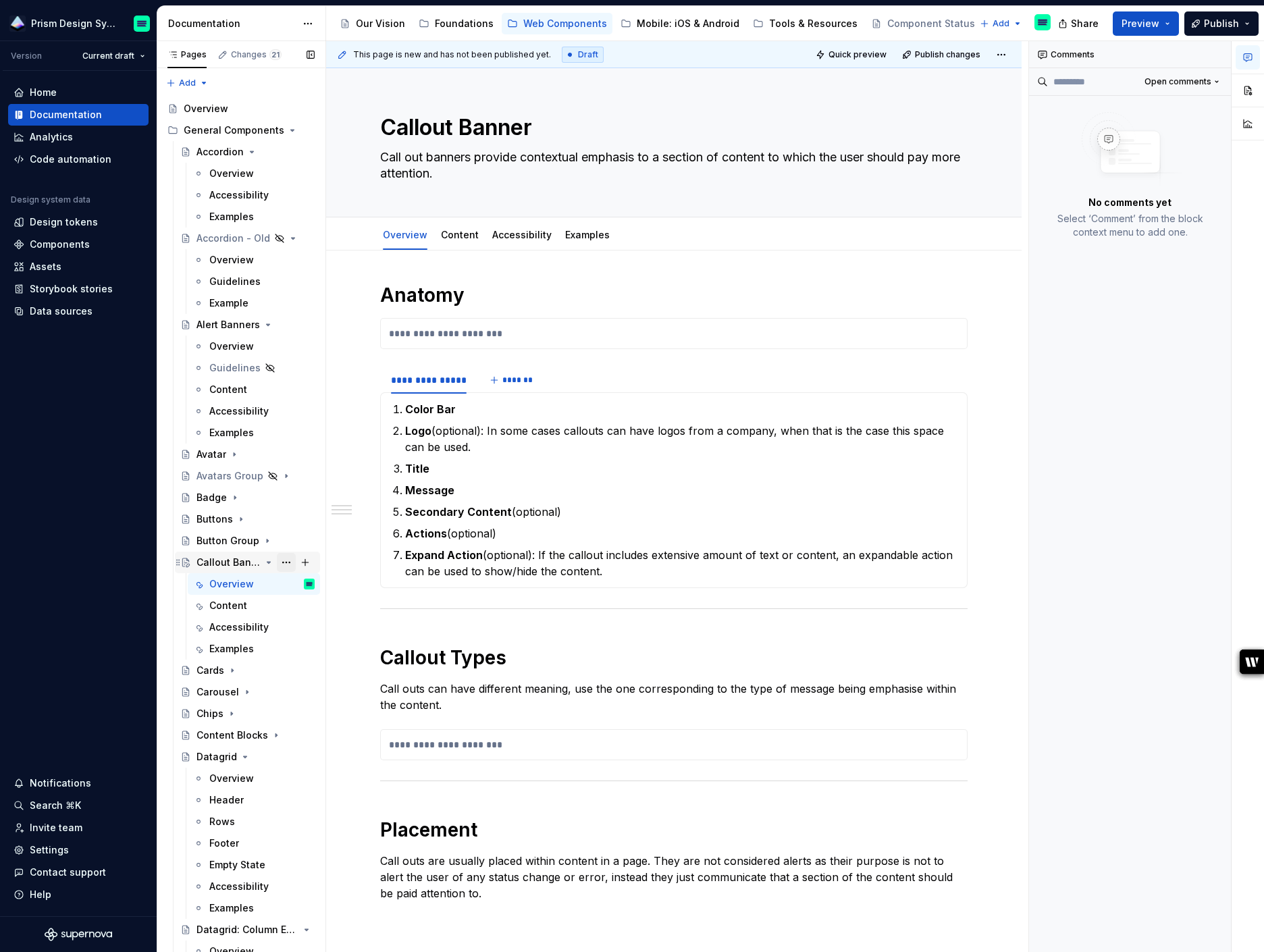
click at [283, 562] on button "Page tree" at bounding box center [286, 562] width 19 height 19
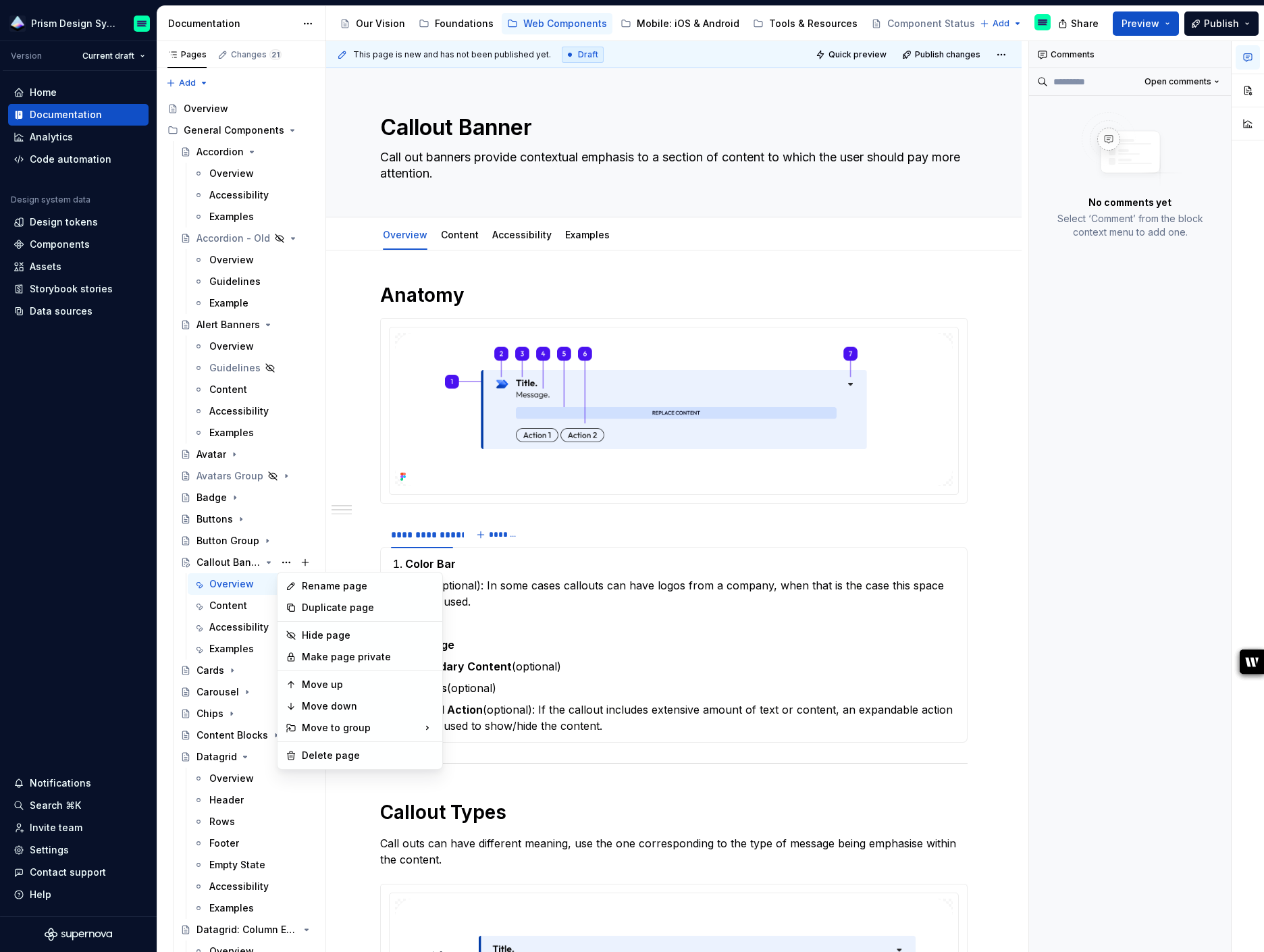
click at [696, 533] on html "Prism Design System Version Current draft Home Documentation Analytics Code aut…" at bounding box center [632, 476] width 1264 height 952
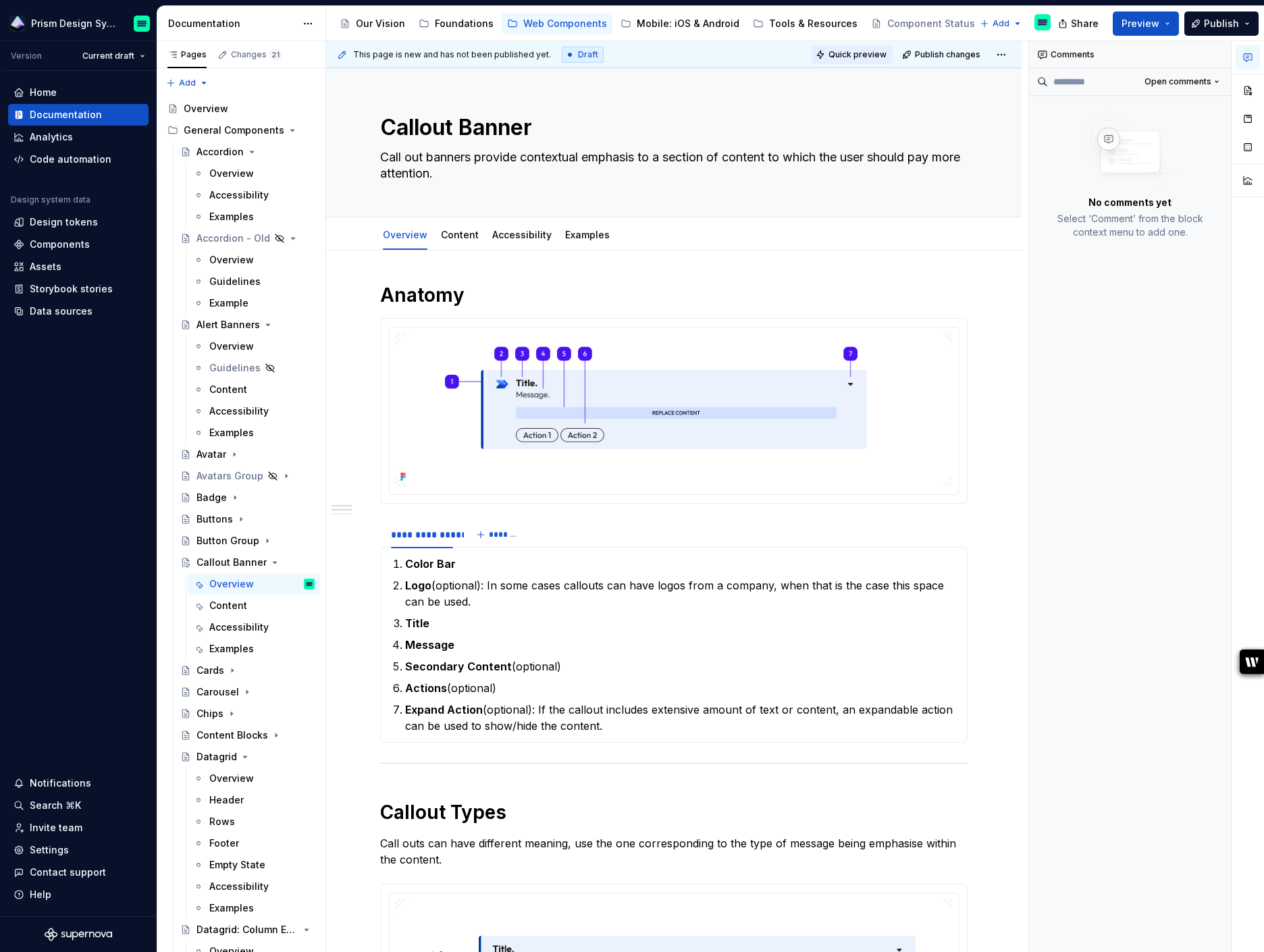
click at [868, 55] on span "Quick preview" at bounding box center [858, 54] width 58 height 11
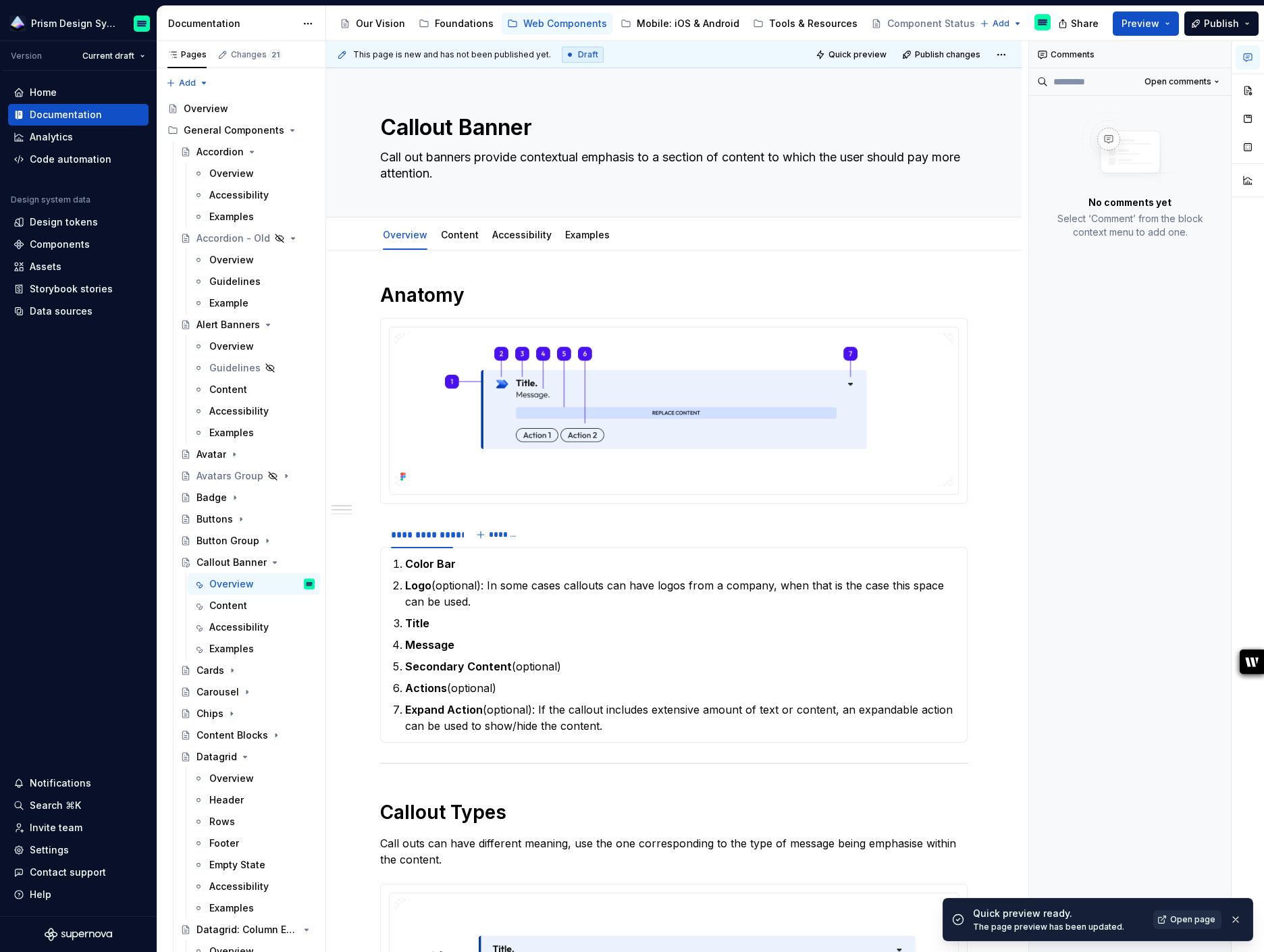
click at [1197, 918] on span "Open page" at bounding box center [1193, 919] width 45 height 11
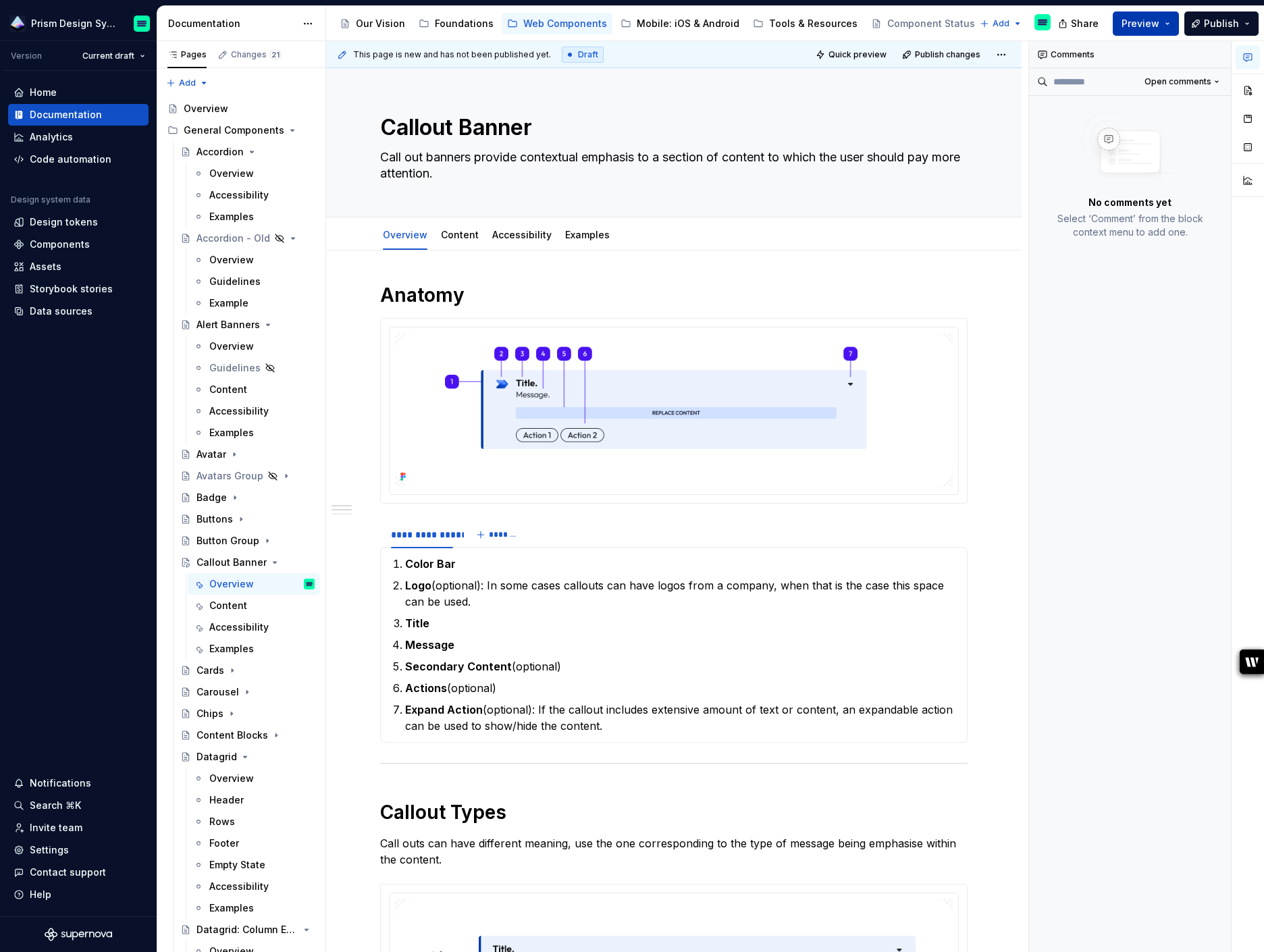
click at [1170, 22] on button "Preview" at bounding box center [1146, 23] width 66 height 24
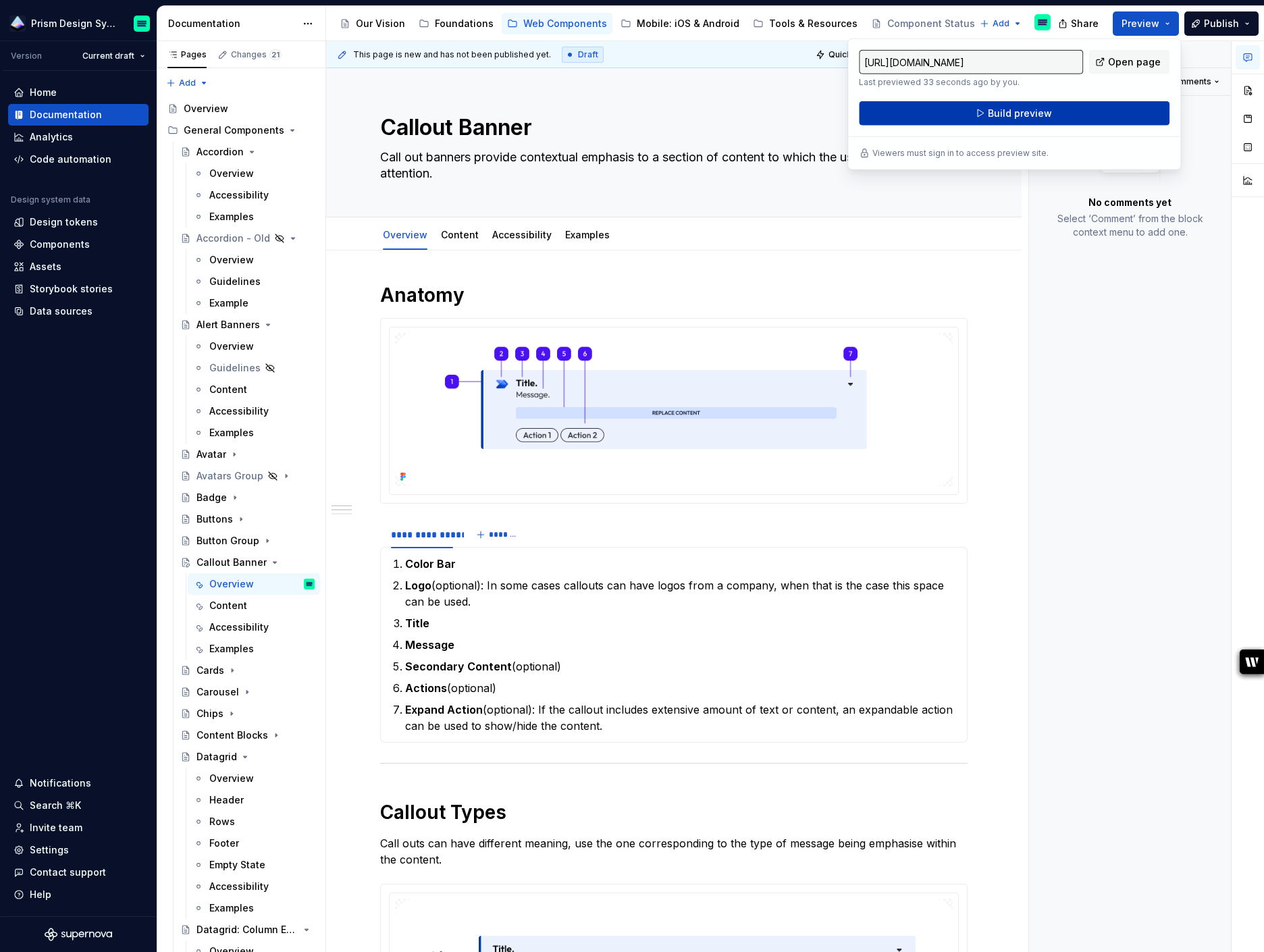
click at [1029, 111] on span "Build preview" at bounding box center [1019, 113] width 64 height 14
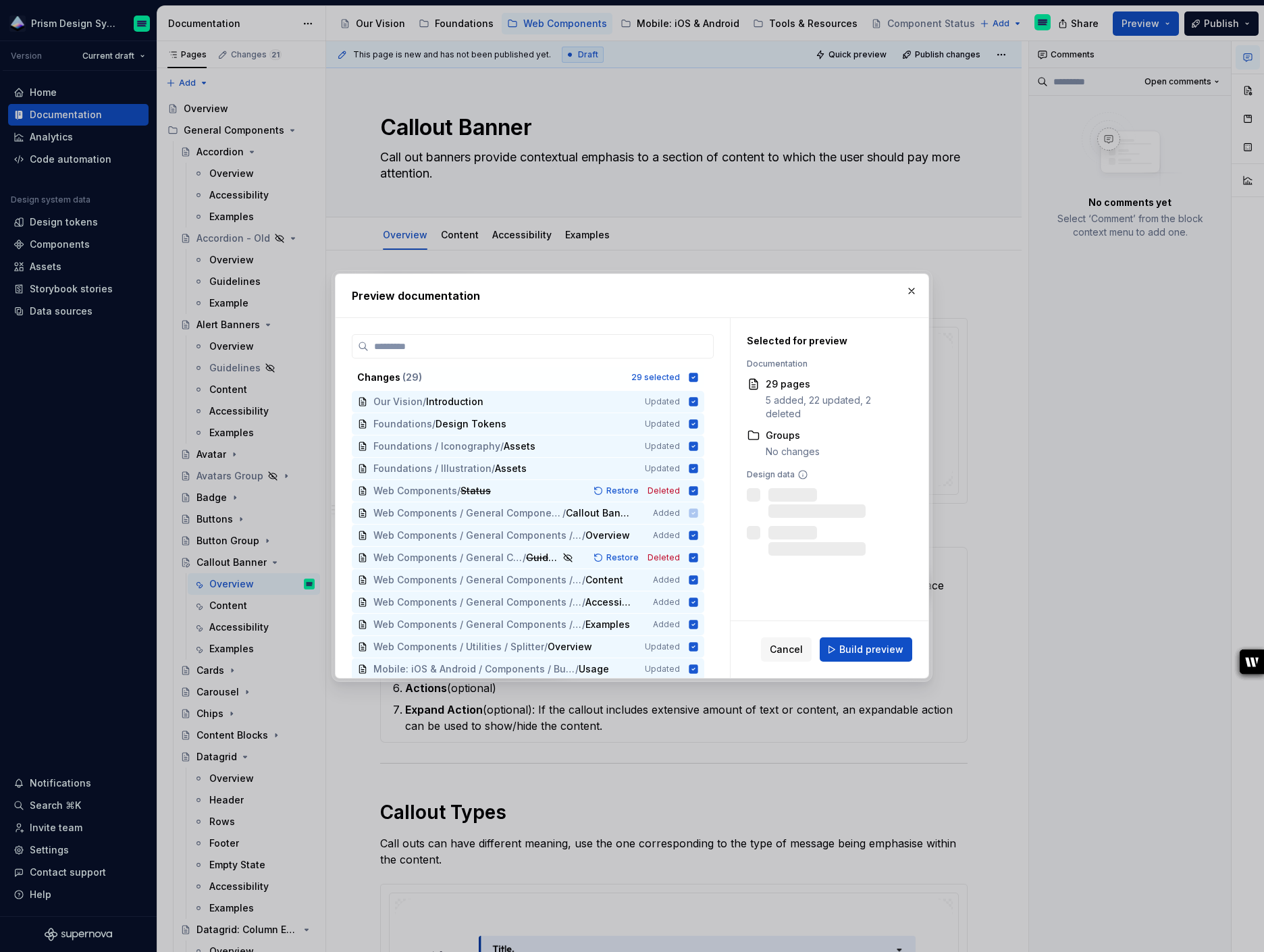
click at [879, 648] on span "Build preview" at bounding box center [870, 649] width 64 height 14
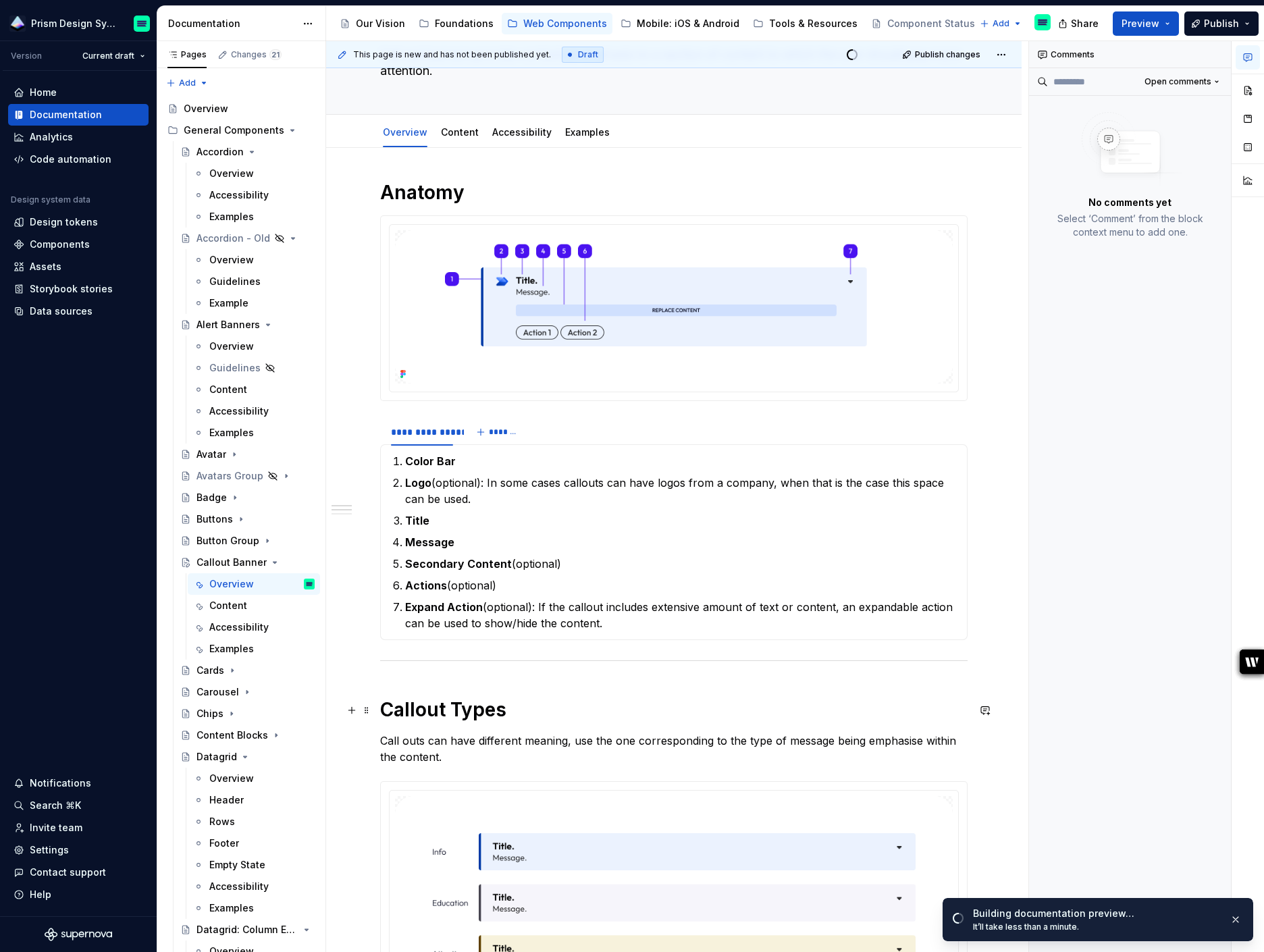
scroll to position [98, 0]
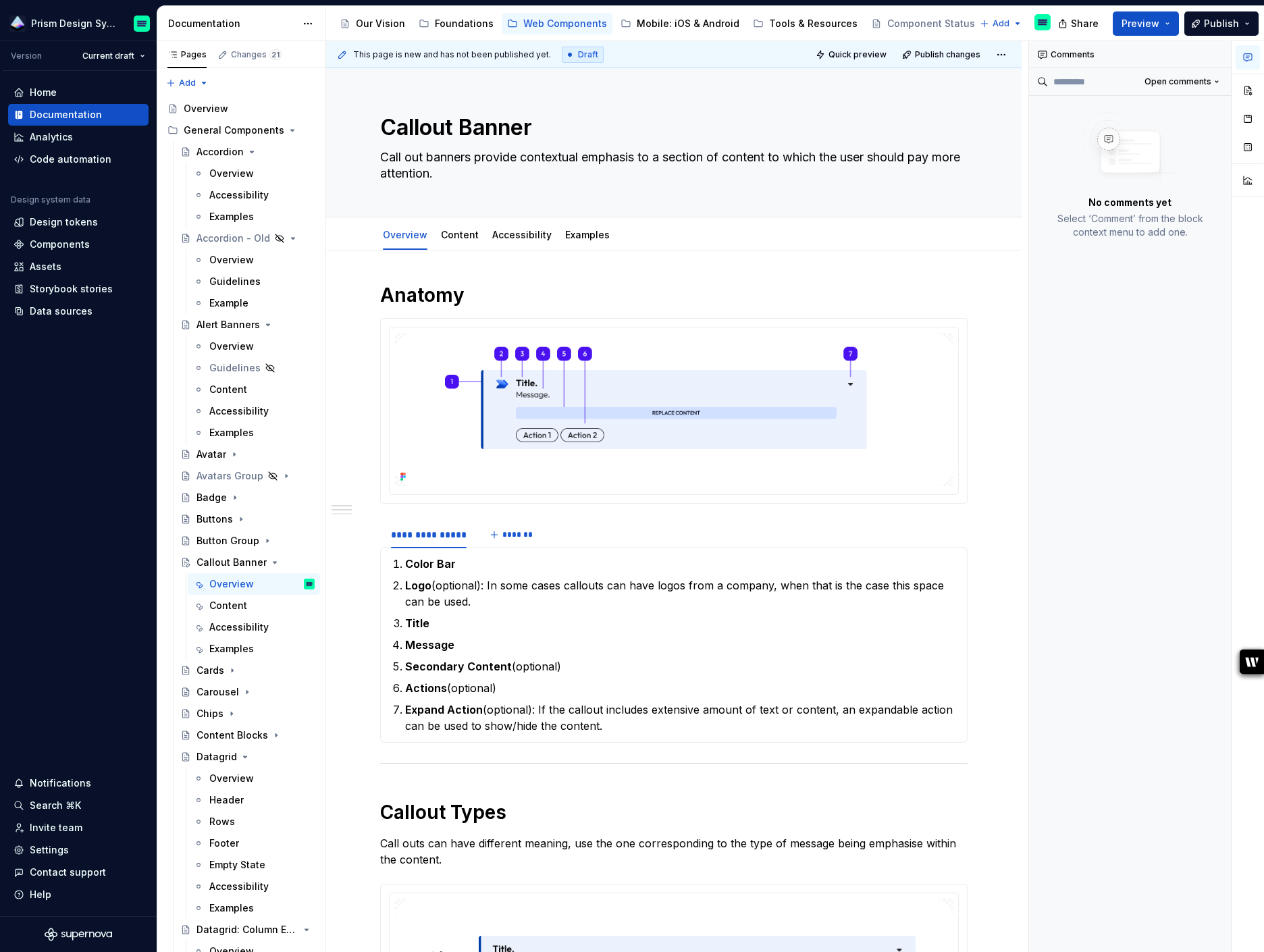
type textarea "*"
